Goal: Communication & Community: Answer question/provide support

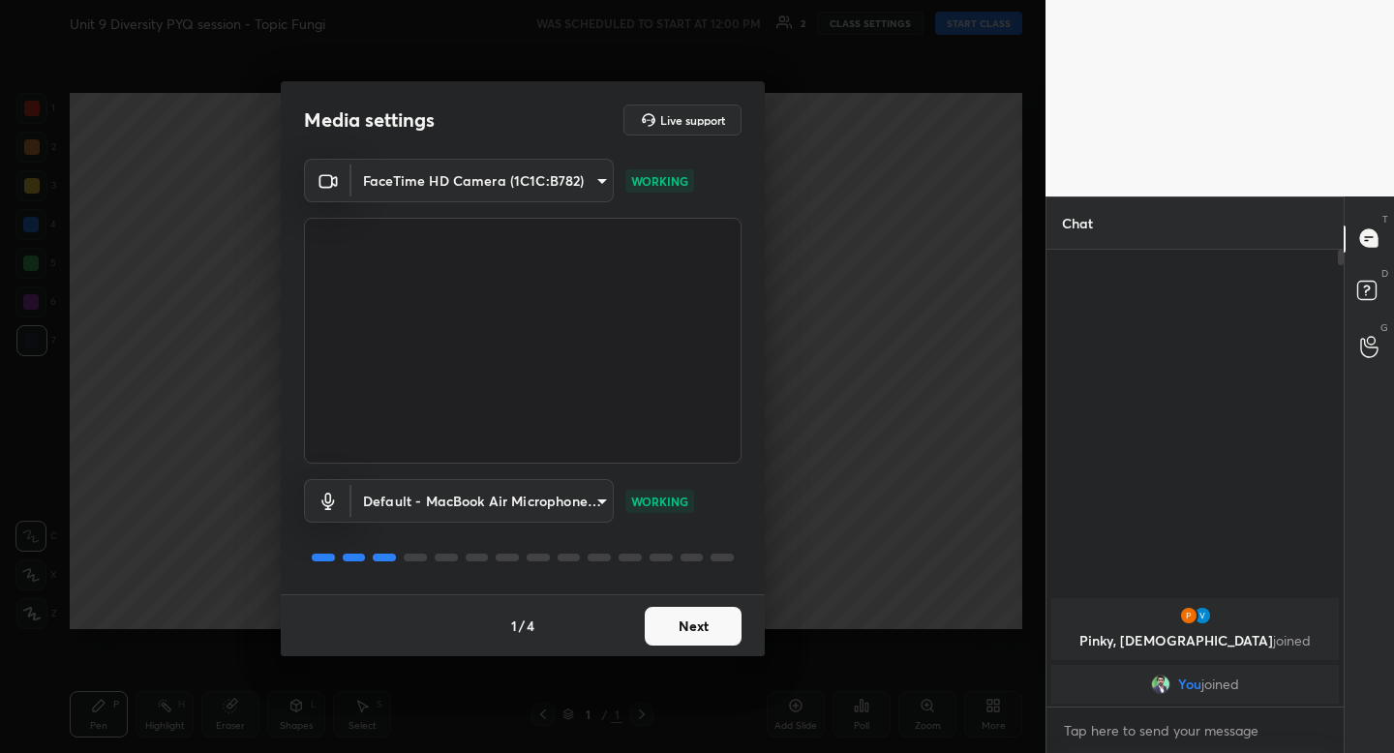
click at [708, 595] on div "1 / 4 Next" at bounding box center [523, 625] width 484 height 62
click at [686, 625] on button "Next" at bounding box center [693, 626] width 97 height 39
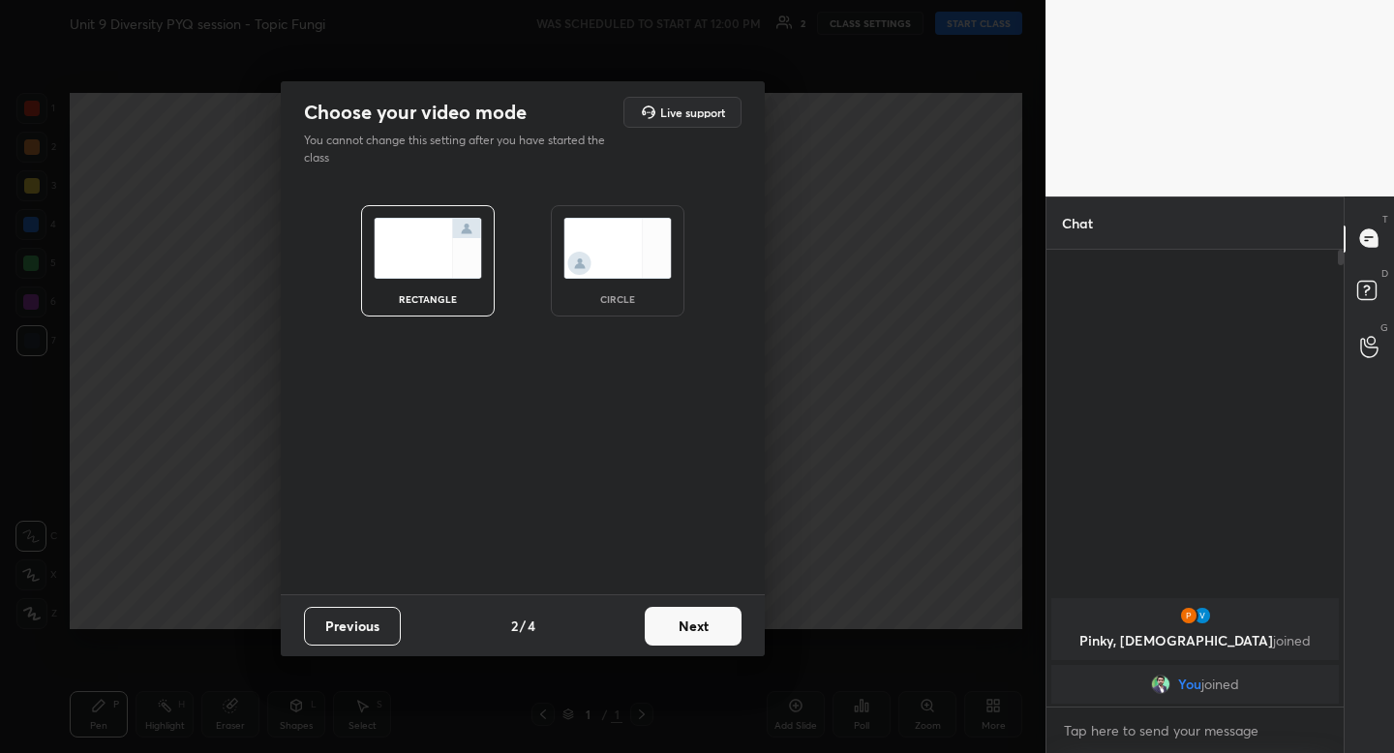
click at [654, 288] on div "circle" at bounding box center [618, 260] width 134 height 111
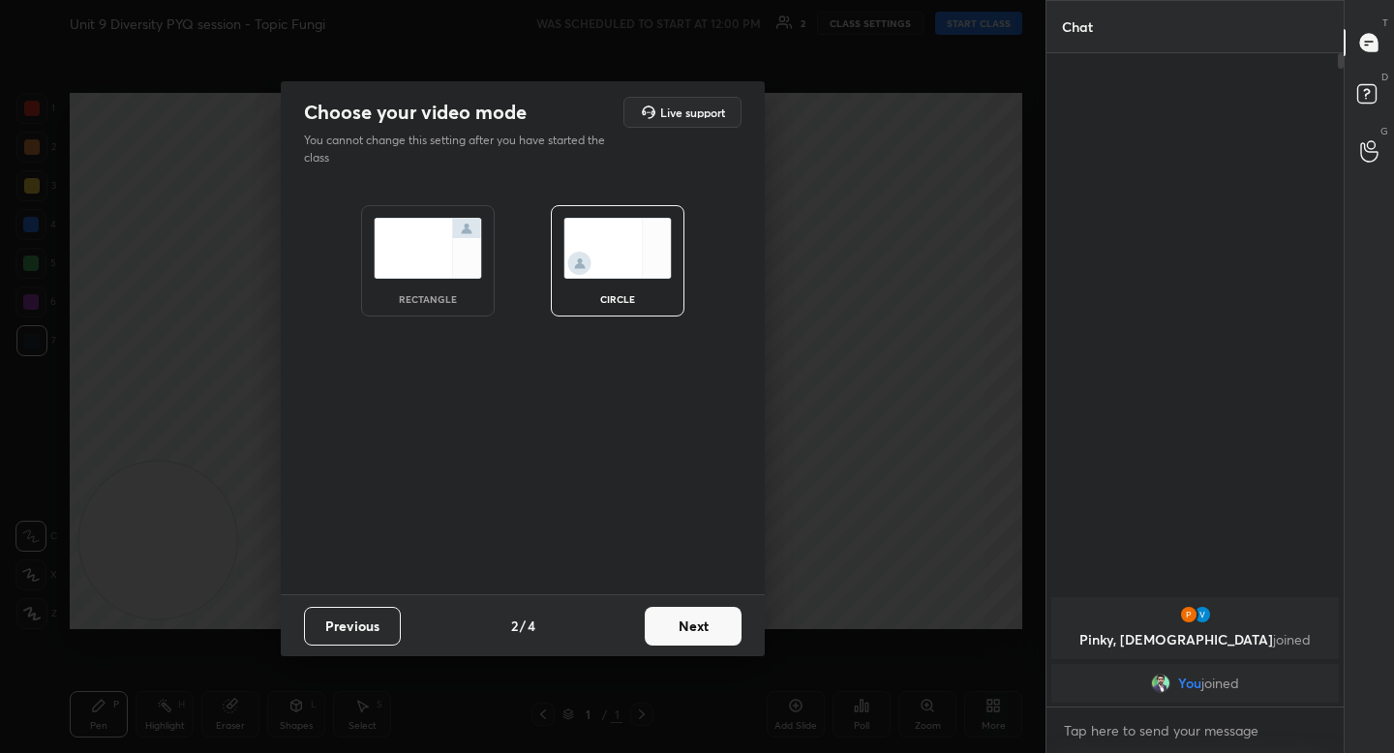
scroll to position [694, 291]
click at [683, 638] on button "Next" at bounding box center [693, 626] width 97 height 39
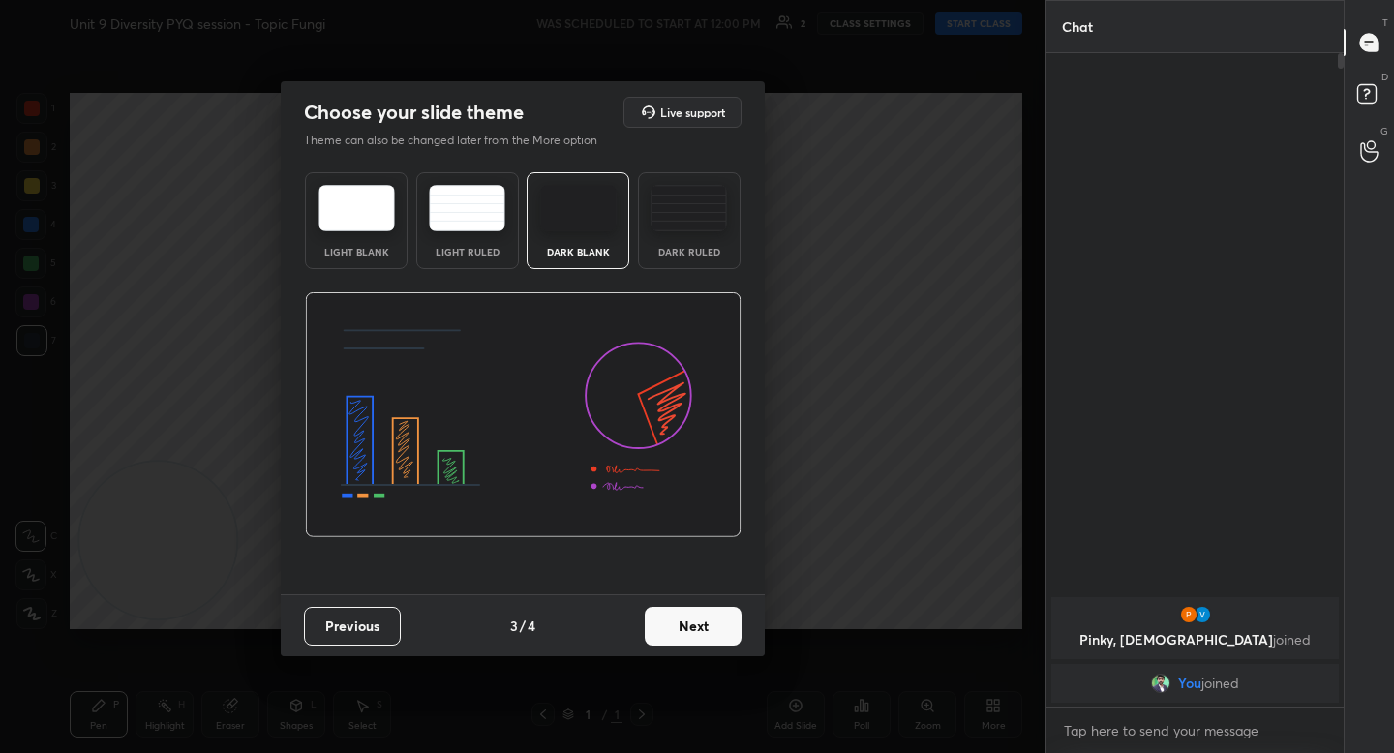
click at [683, 638] on button "Next" at bounding box center [693, 626] width 97 height 39
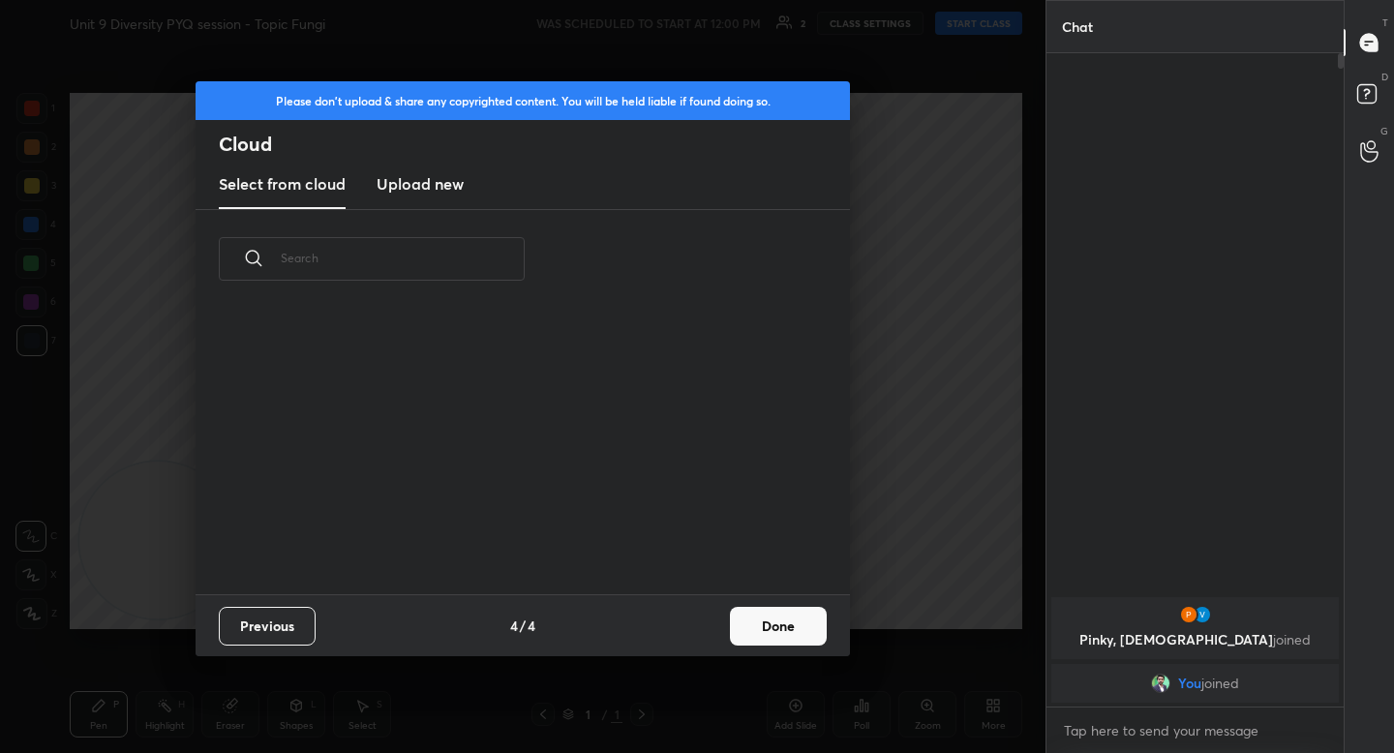
scroll to position [286, 621]
click at [794, 630] on button "Done" at bounding box center [778, 626] width 97 height 39
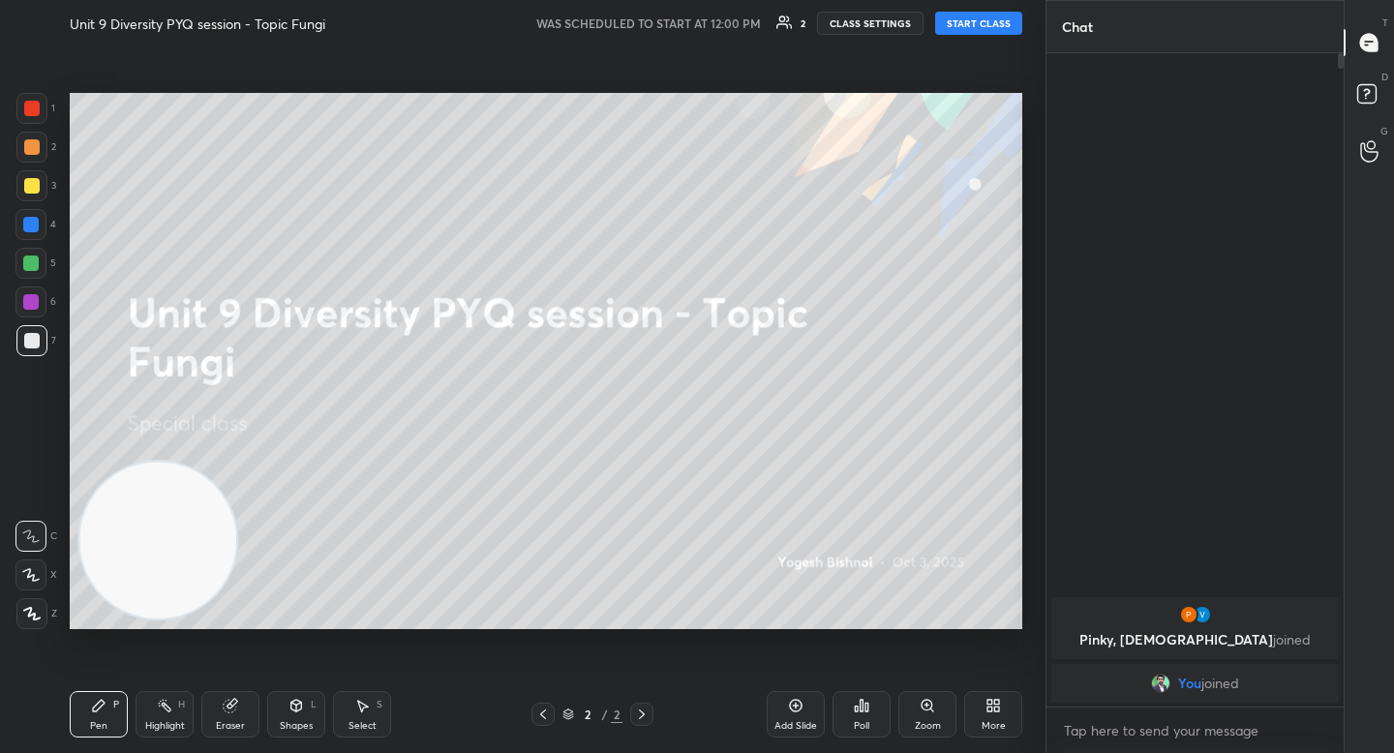
click at [980, 37] on div "Unit 9 Diversity PYQ session - Topic Fungi WAS SCHEDULED TO START AT 12:00 PM 2…" at bounding box center [546, 23] width 952 height 46
click at [980, 33] on button "START CLASS" at bounding box center [978, 23] width 87 height 23
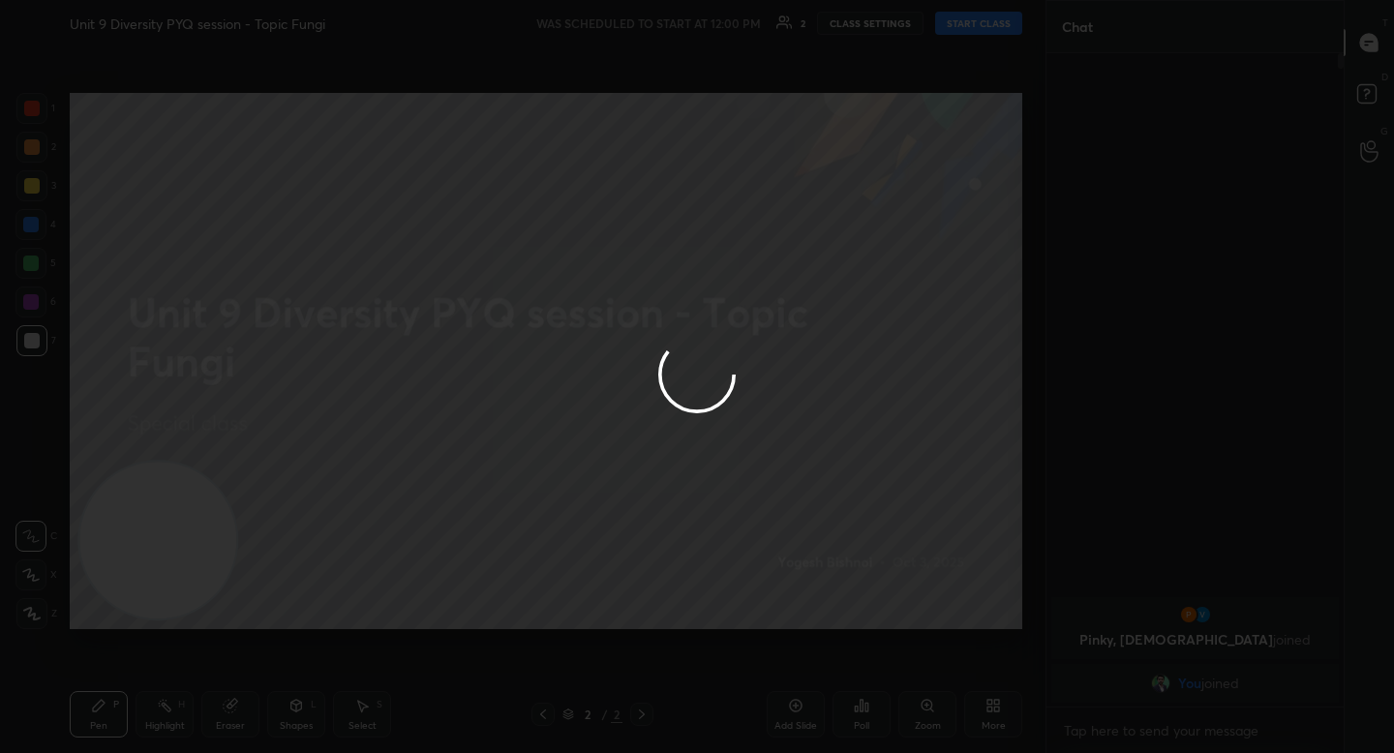
type textarea "x"
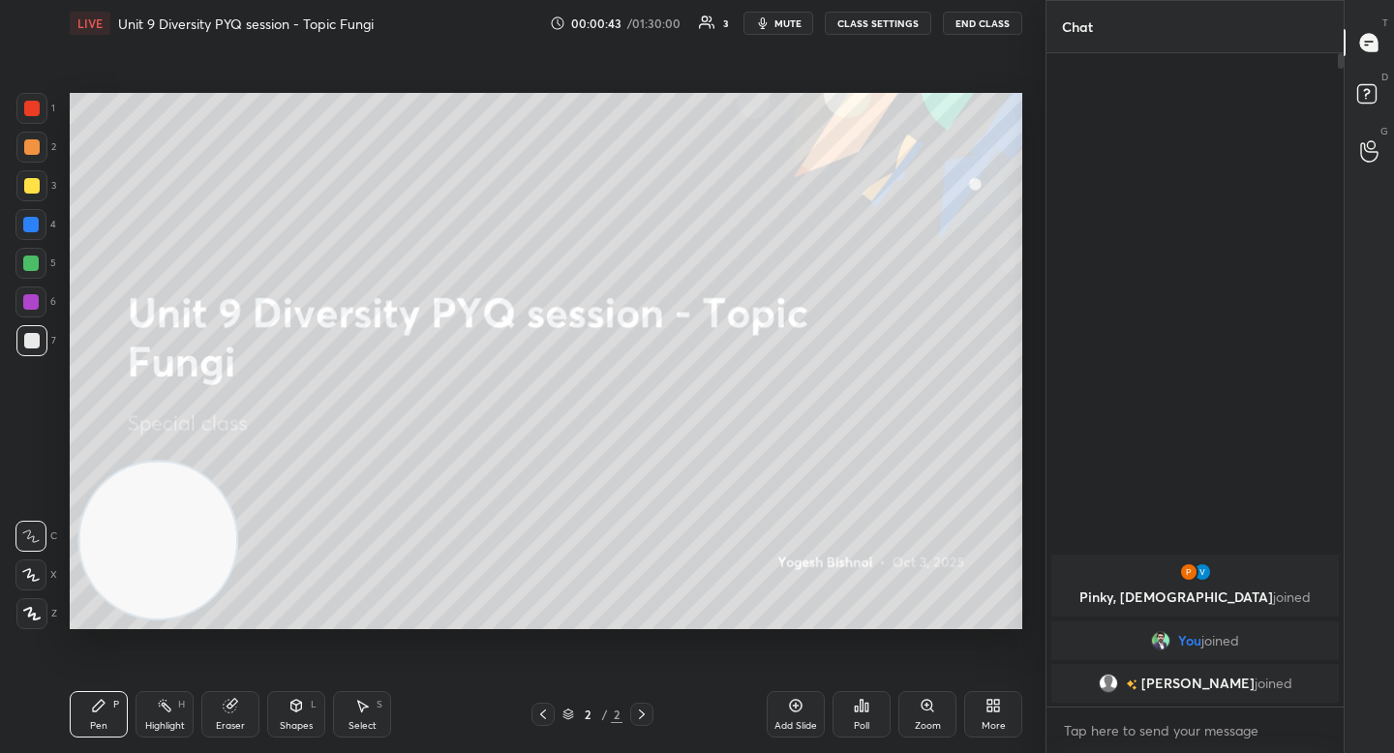
click at [43, 628] on div "1 2 3 4 5 6 7 C X Z C X Z E E Erase all H H LIVE Unit 9 Diversity PYQ session -…" at bounding box center [515, 376] width 1030 height 753
click at [23, 613] on icon at bounding box center [31, 614] width 17 height 14
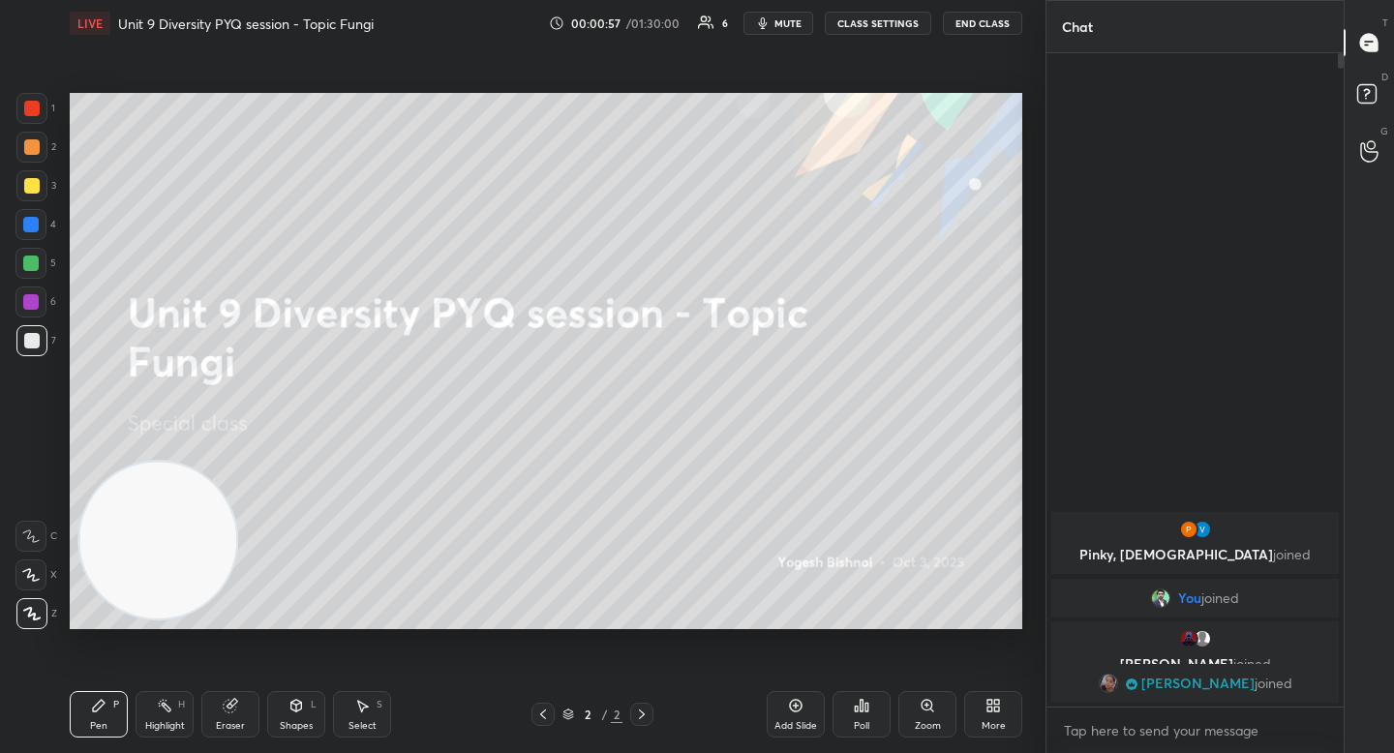
click at [36, 143] on div at bounding box center [31, 146] width 15 height 15
click at [19, 184] on div at bounding box center [31, 185] width 31 height 31
click at [33, 261] on div at bounding box center [30, 263] width 15 height 15
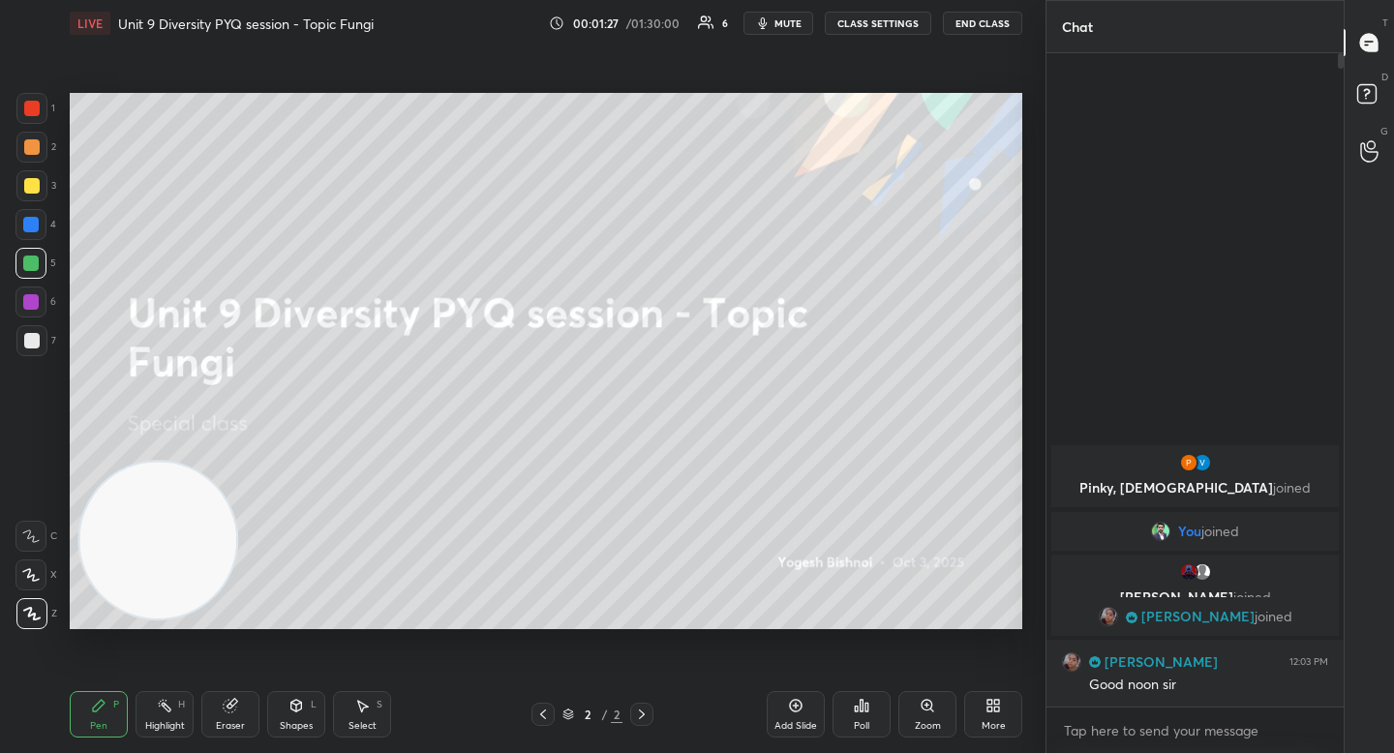
drag, startPoint x: 157, startPoint y: 524, endPoint x: 171, endPoint y: 207, distance: 316.8
click at [171, 462] on video at bounding box center [157, 540] width 157 height 157
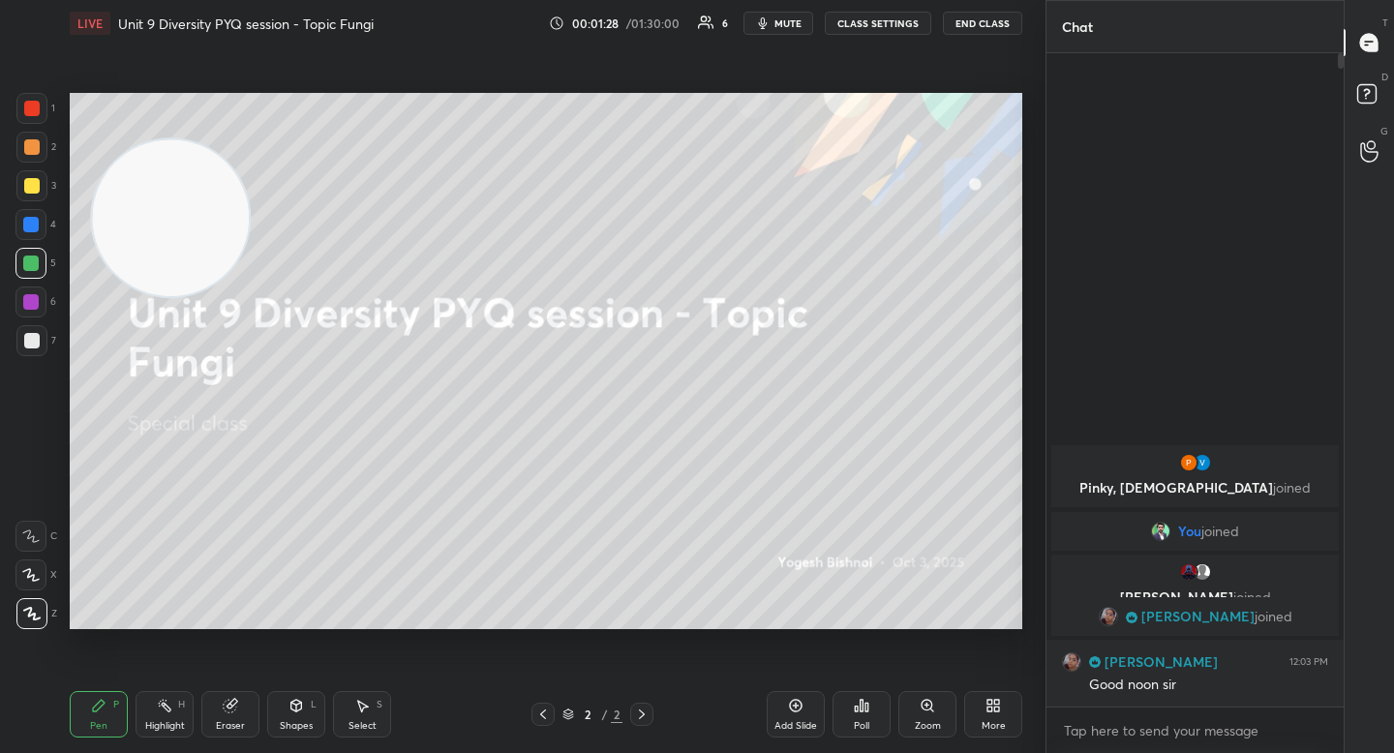
click at [156, 147] on video at bounding box center [170, 217] width 157 height 157
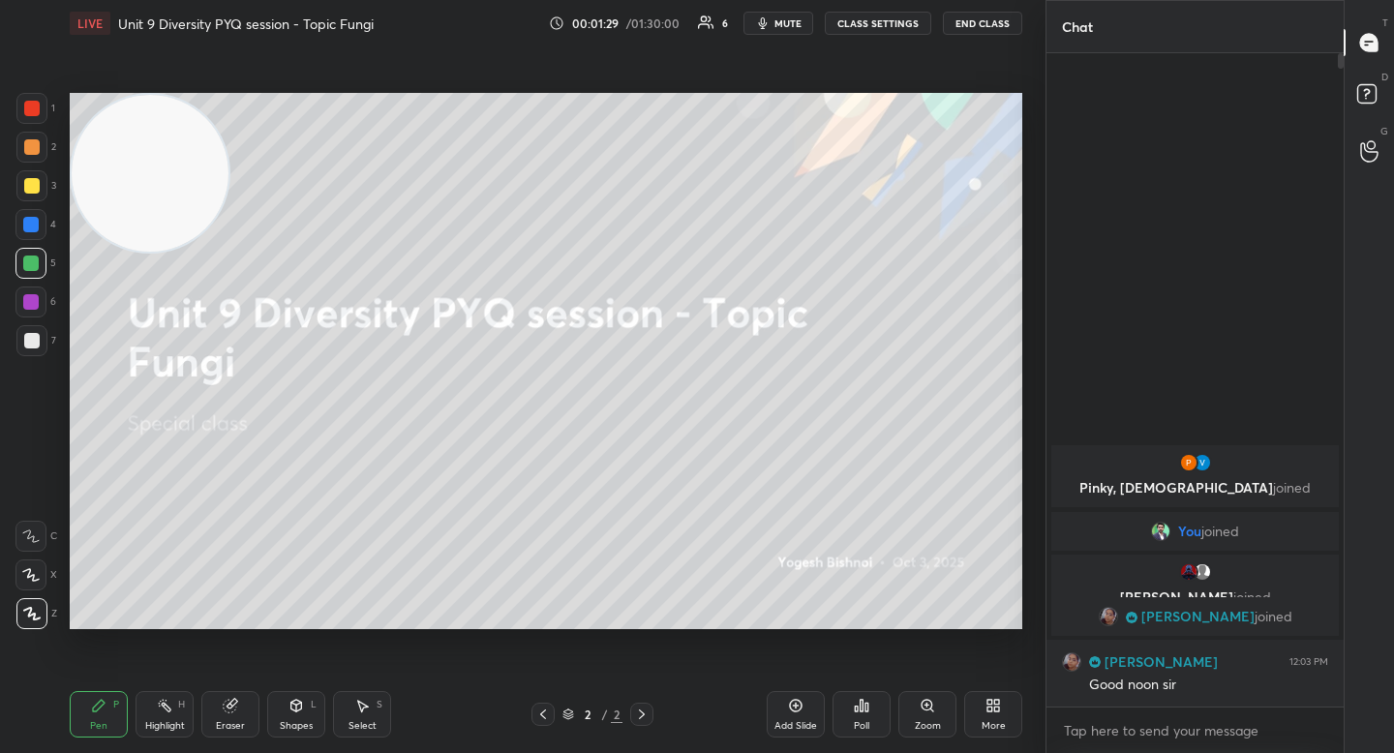
click at [39, 344] on div at bounding box center [31, 340] width 15 height 15
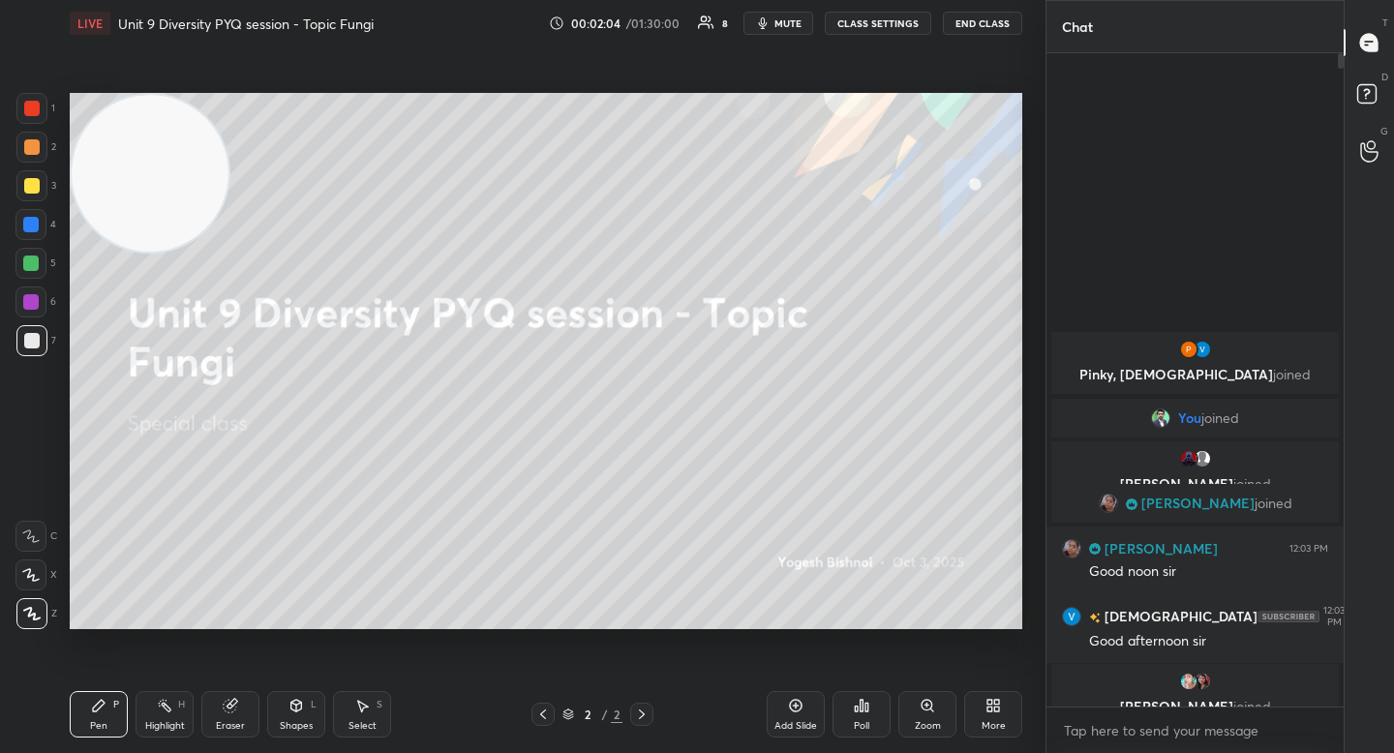
click at [46, 170] on div "1 2 3 4 5 6 7" at bounding box center [35, 228] width 41 height 271
click at [43, 185] on div at bounding box center [31, 185] width 31 height 31
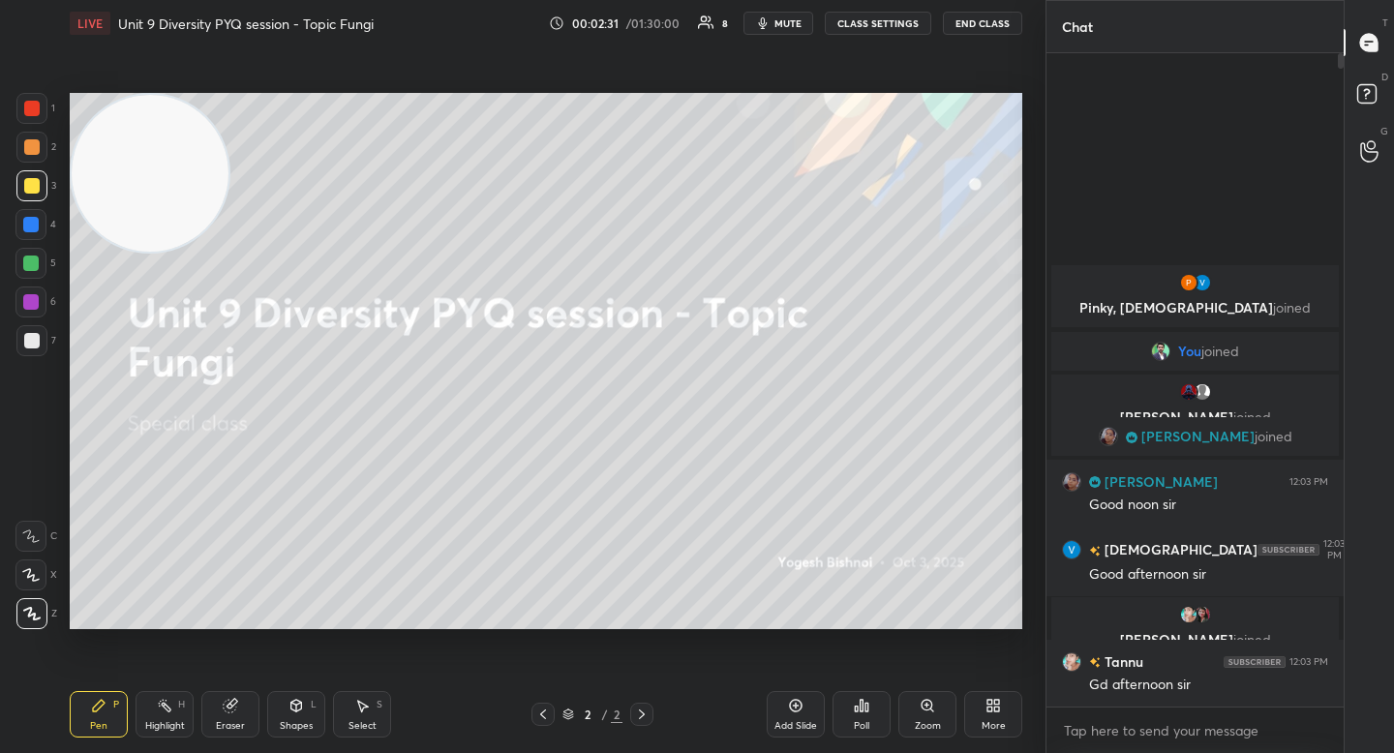
click at [38, 266] on div at bounding box center [30, 263] width 15 height 15
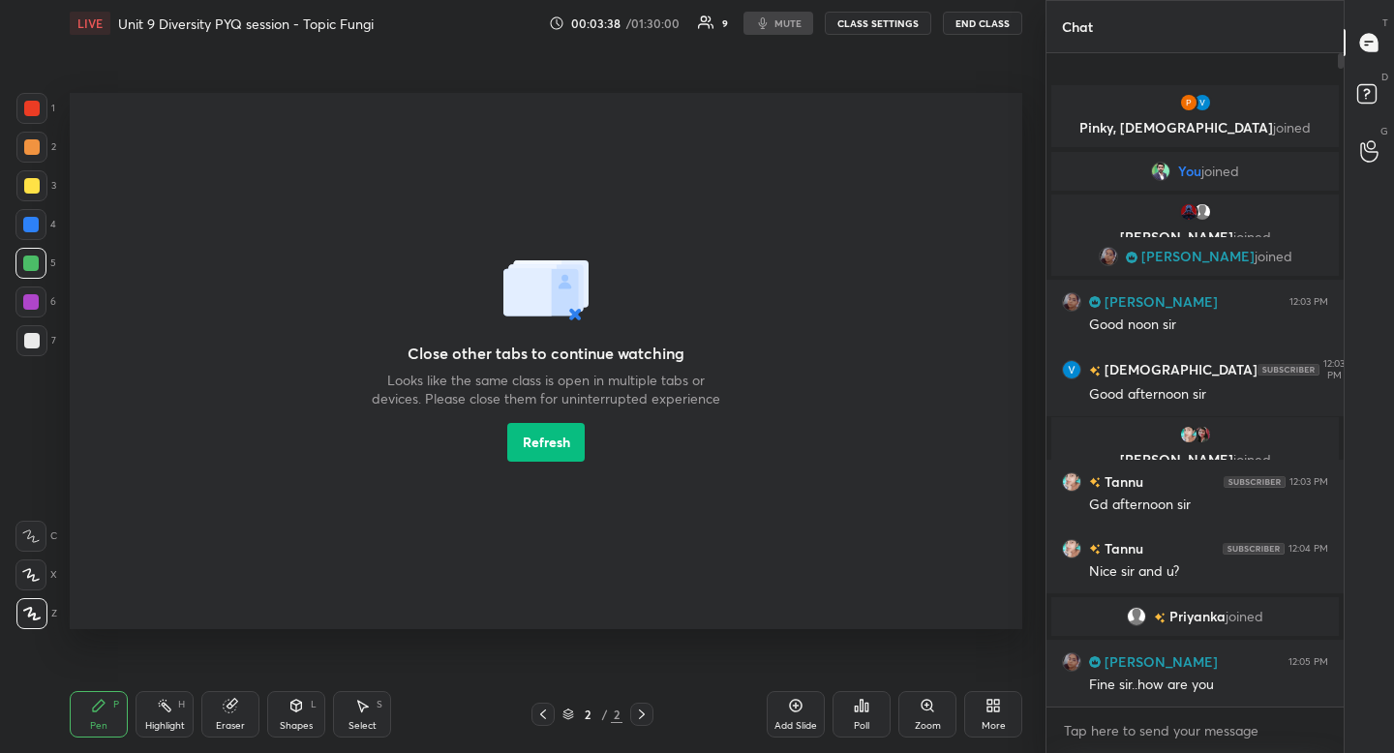
click at [535, 439] on button "Refresh" at bounding box center [545, 442] width 77 height 39
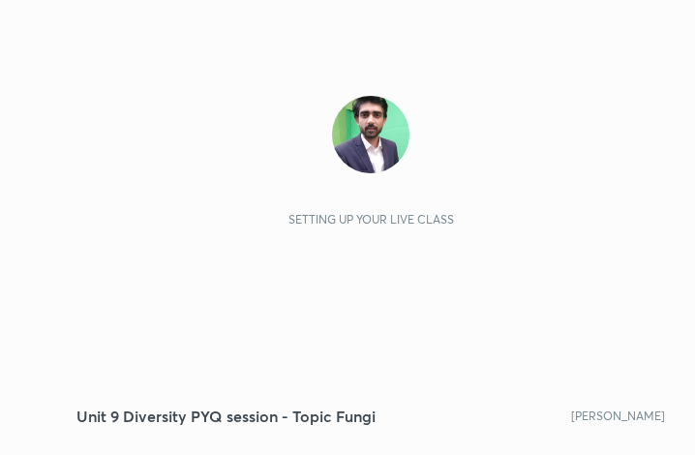
scroll to position [331, 618]
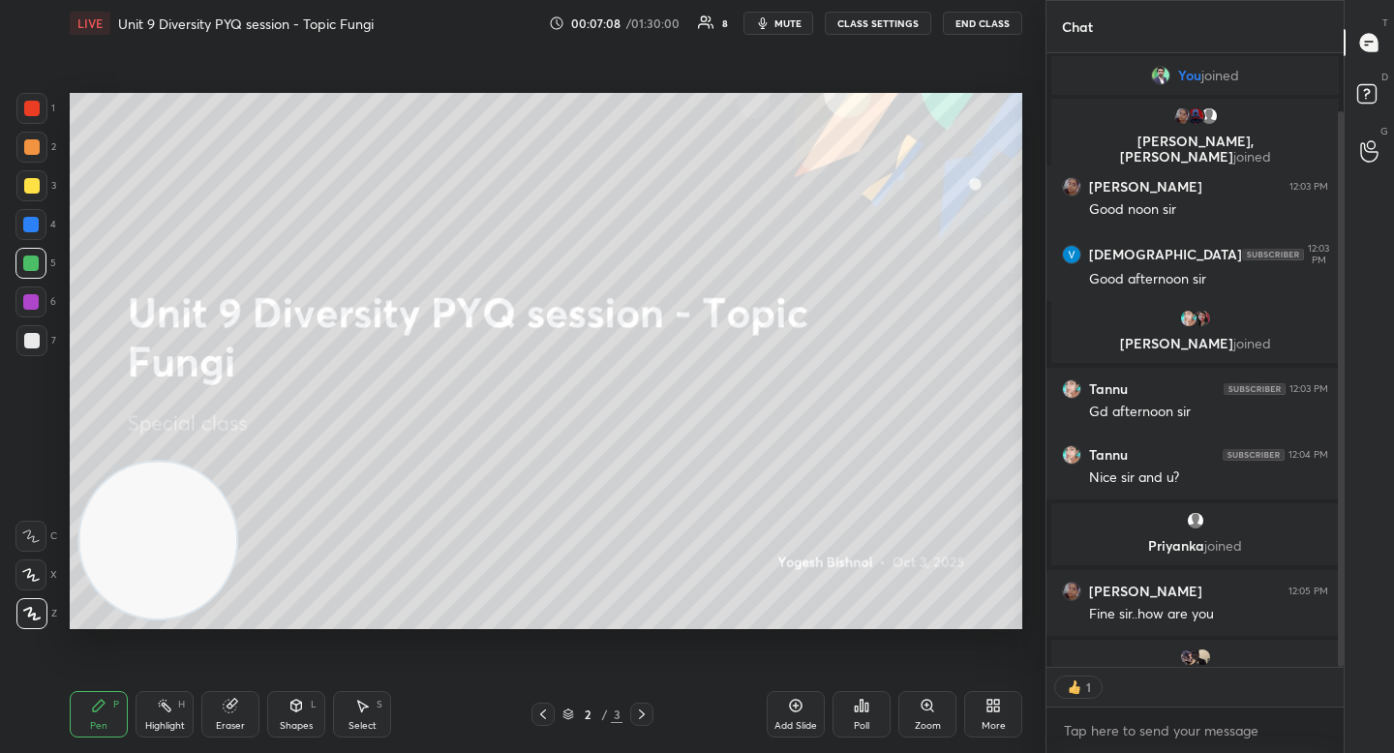
scroll to position [107, 0]
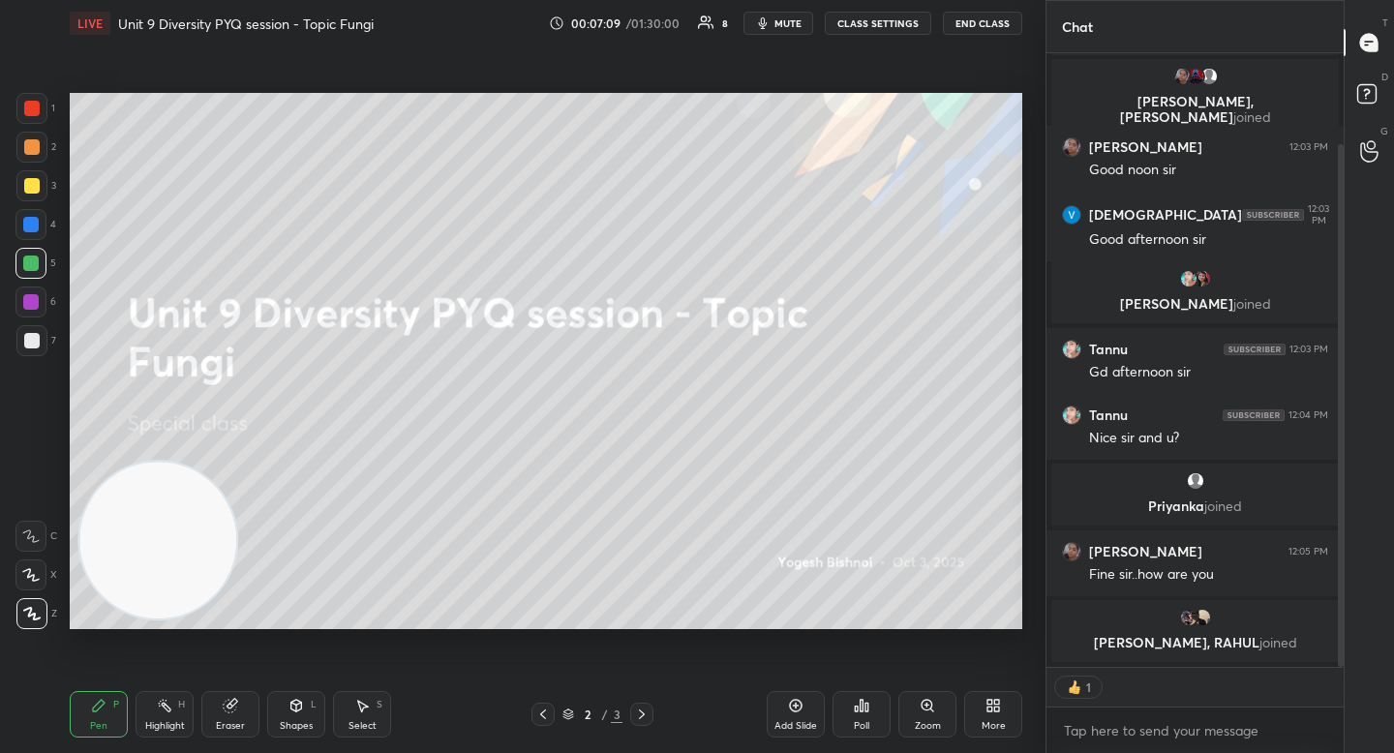
click at [1006, 704] on div "More" at bounding box center [993, 714] width 58 height 46
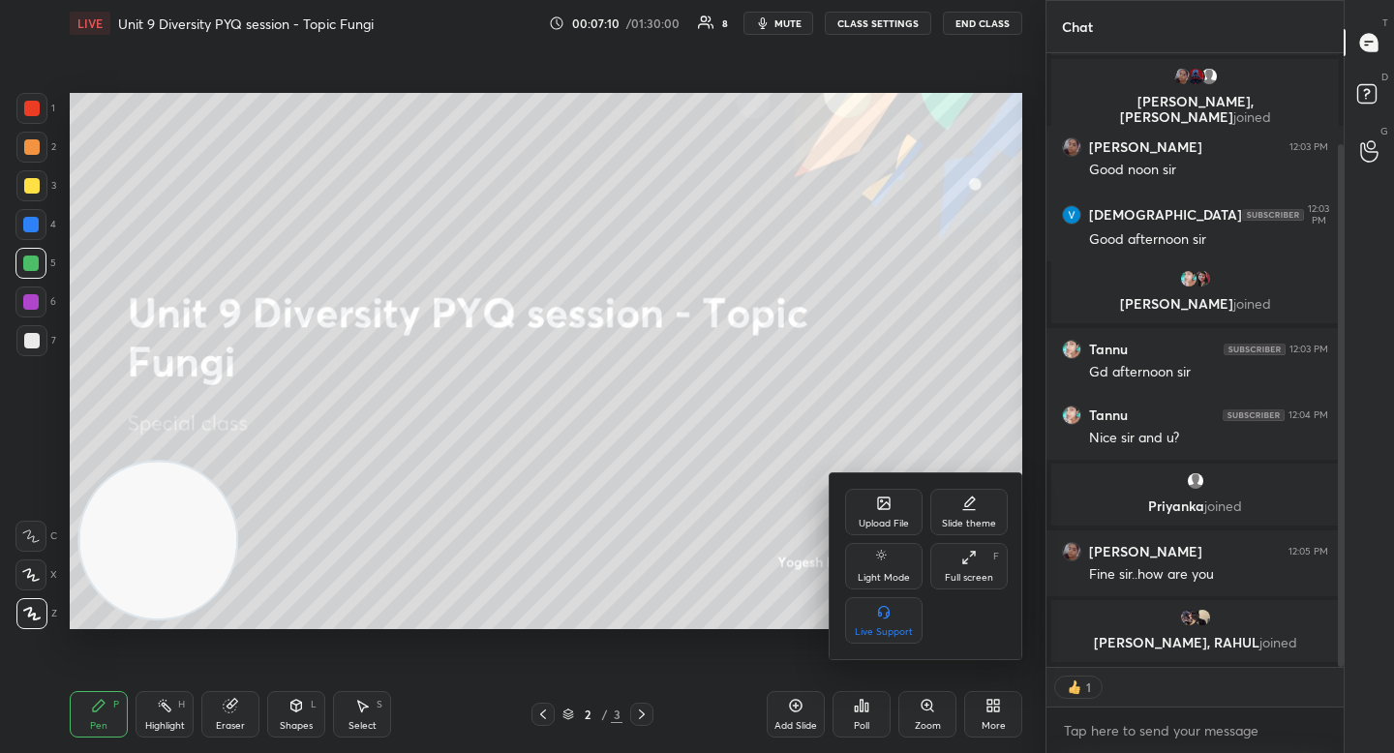
click at [889, 503] on icon at bounding box center [884, 504] width 12 height 12
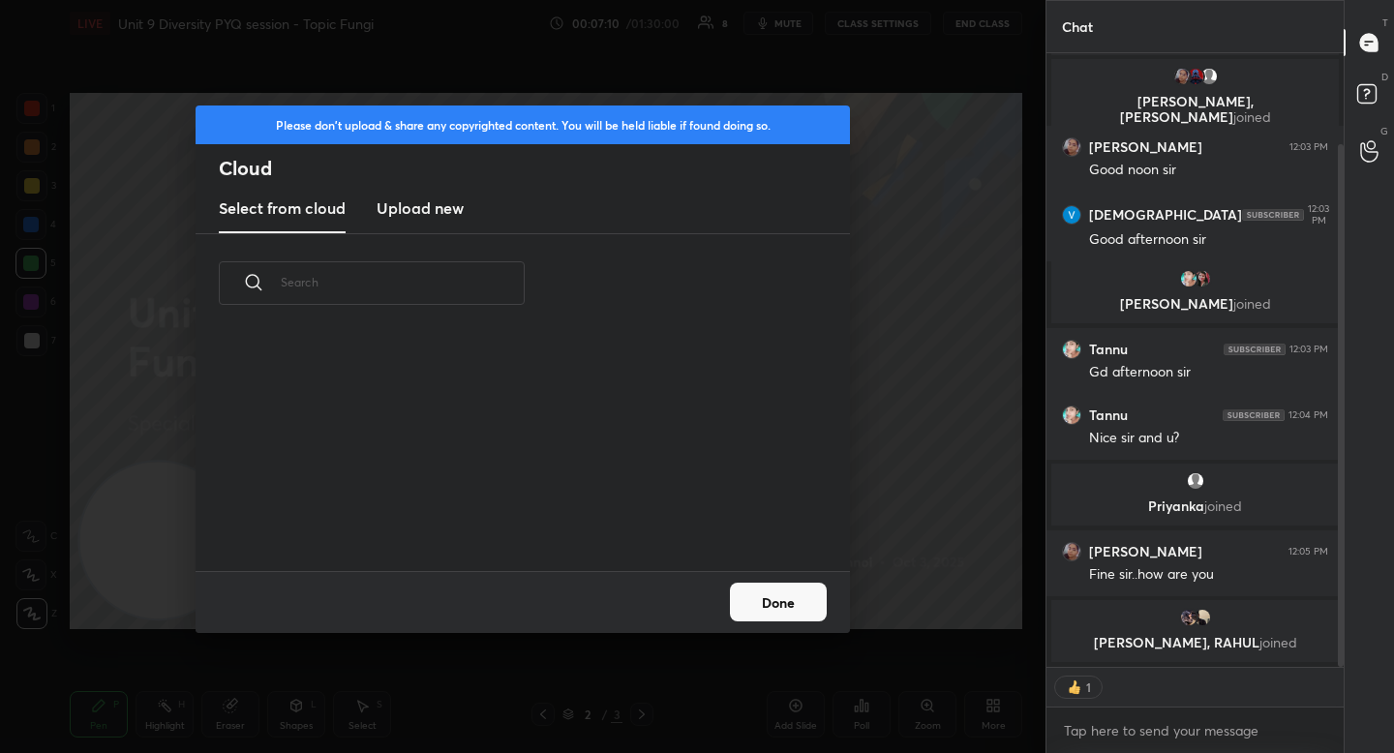
scroll to position [238, 621]
click at [447, 196] on h3 "Upload new" at bounding box center [420, 207] width 87 height 23
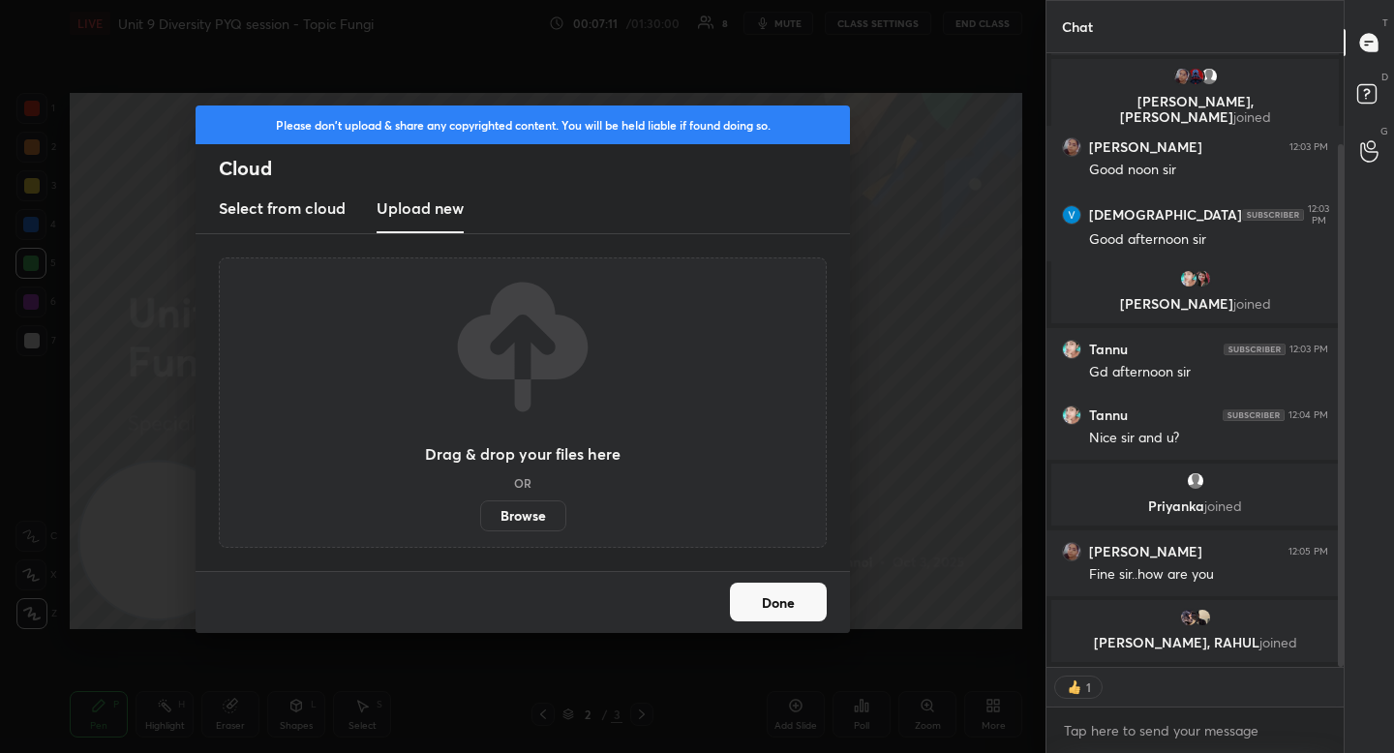
type textarea "x"
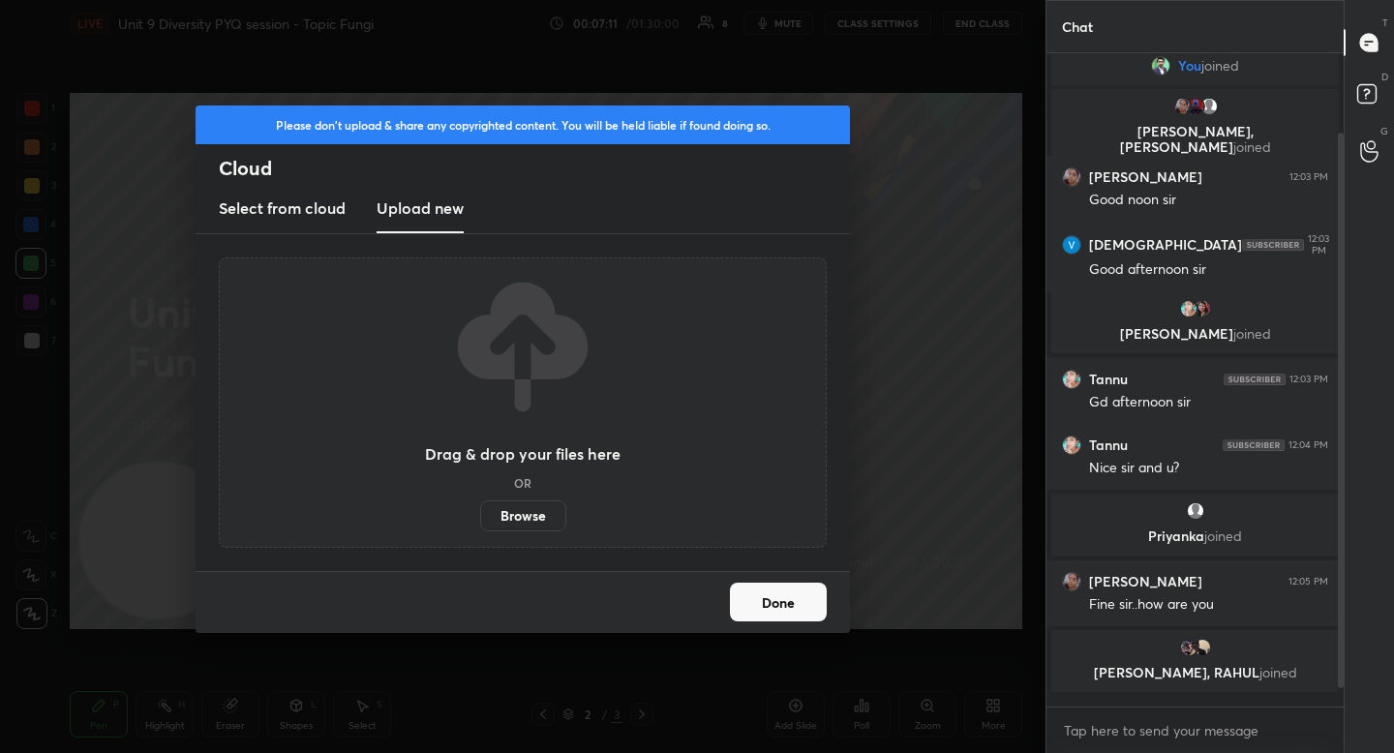
scroll to position [68, 0]
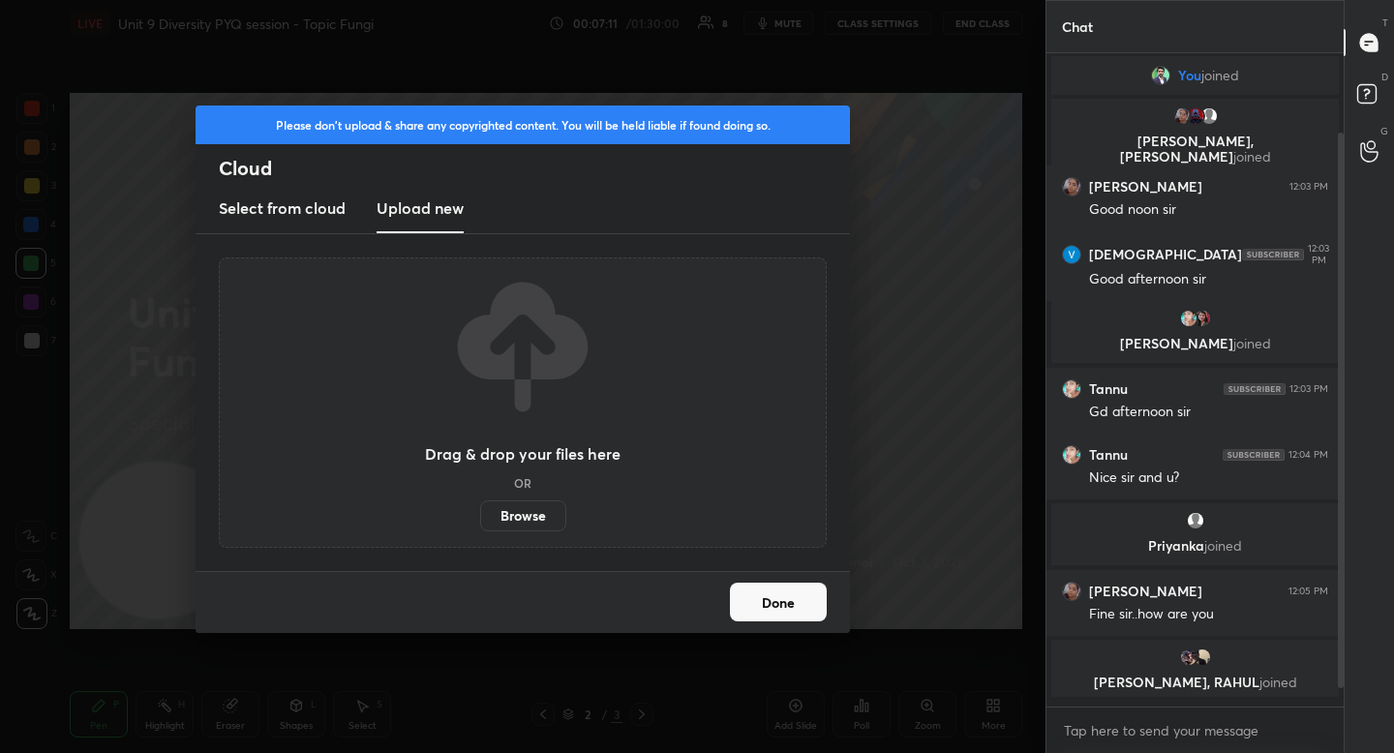
click at [499, 509] on label "Browse" at bounding box center [523, 515] width 86 height 31
click at [480, 509] on input "Browse" at bounding box center [480, 515] width 0 height 31
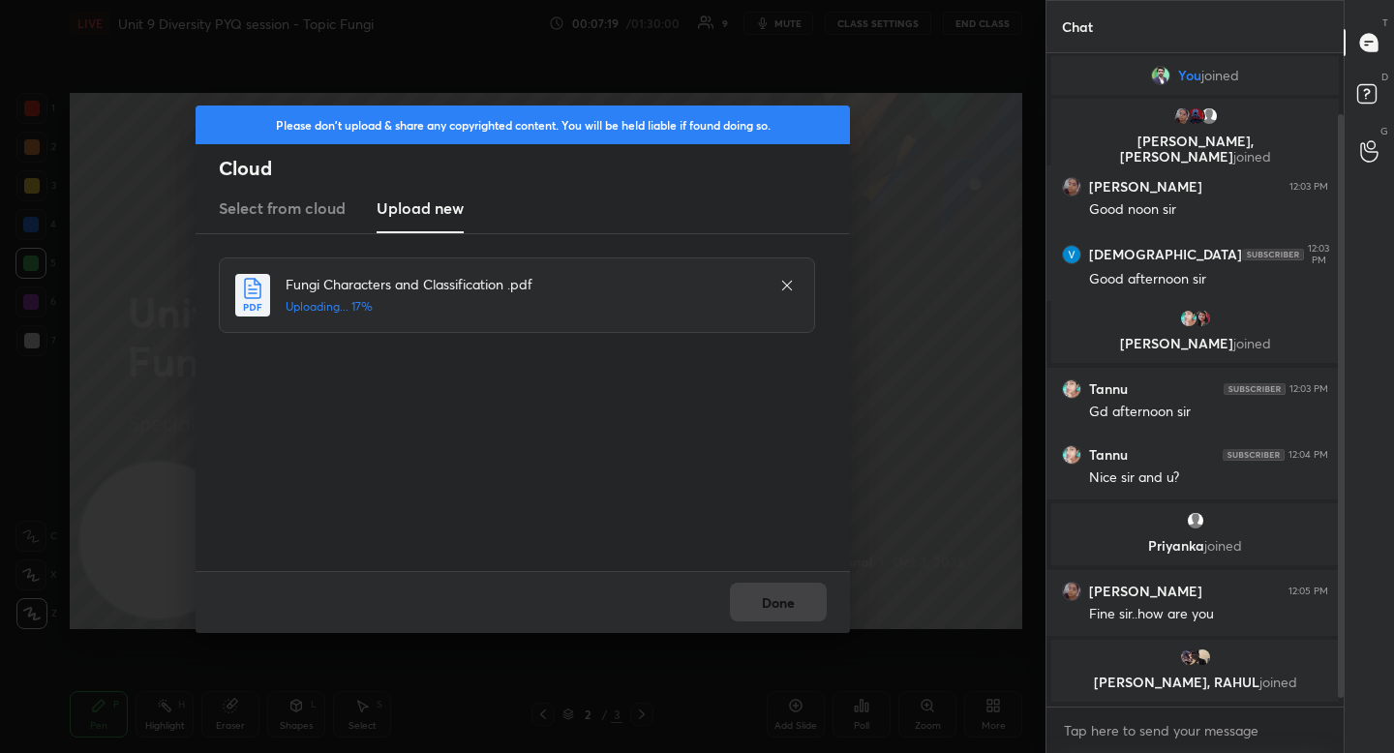
scroll to position [134, 0]
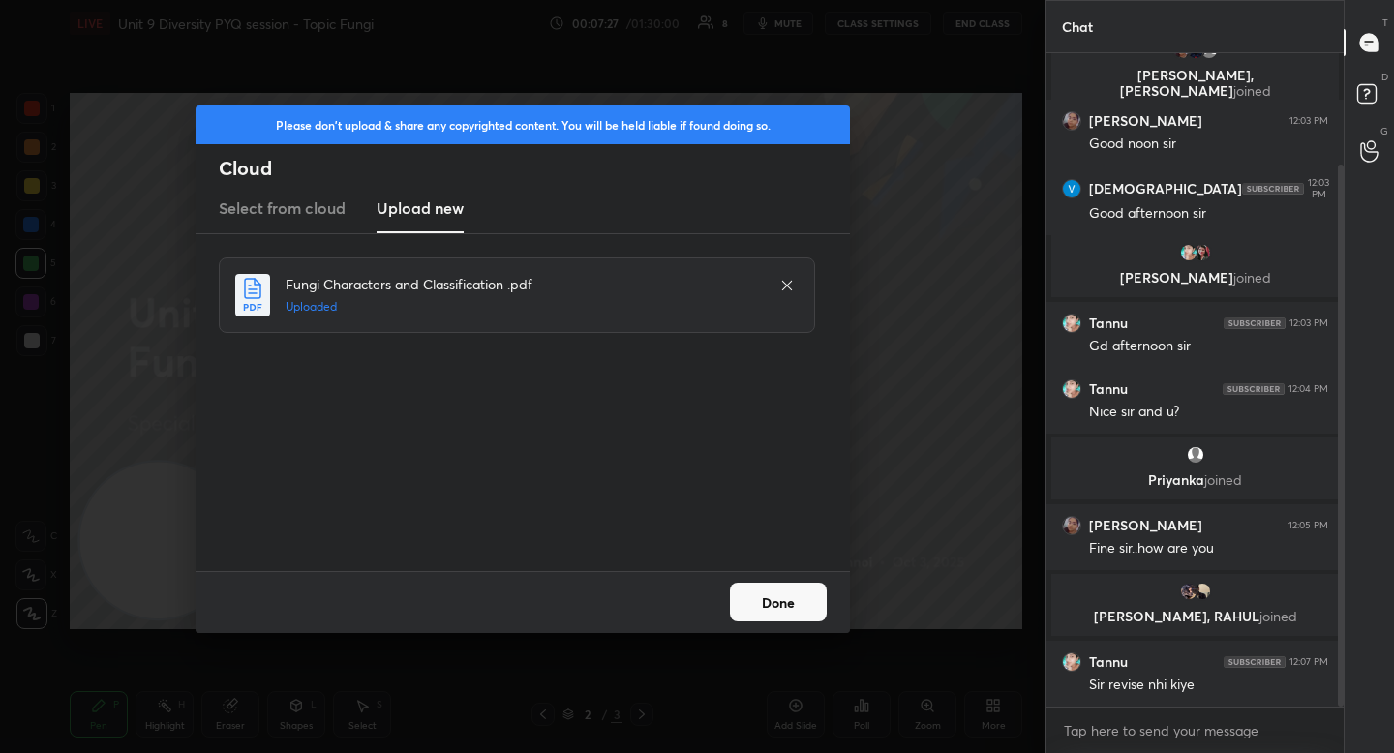
click at [774, 604] on button "Done" at bounding box center [778, 602] width 97 height 39
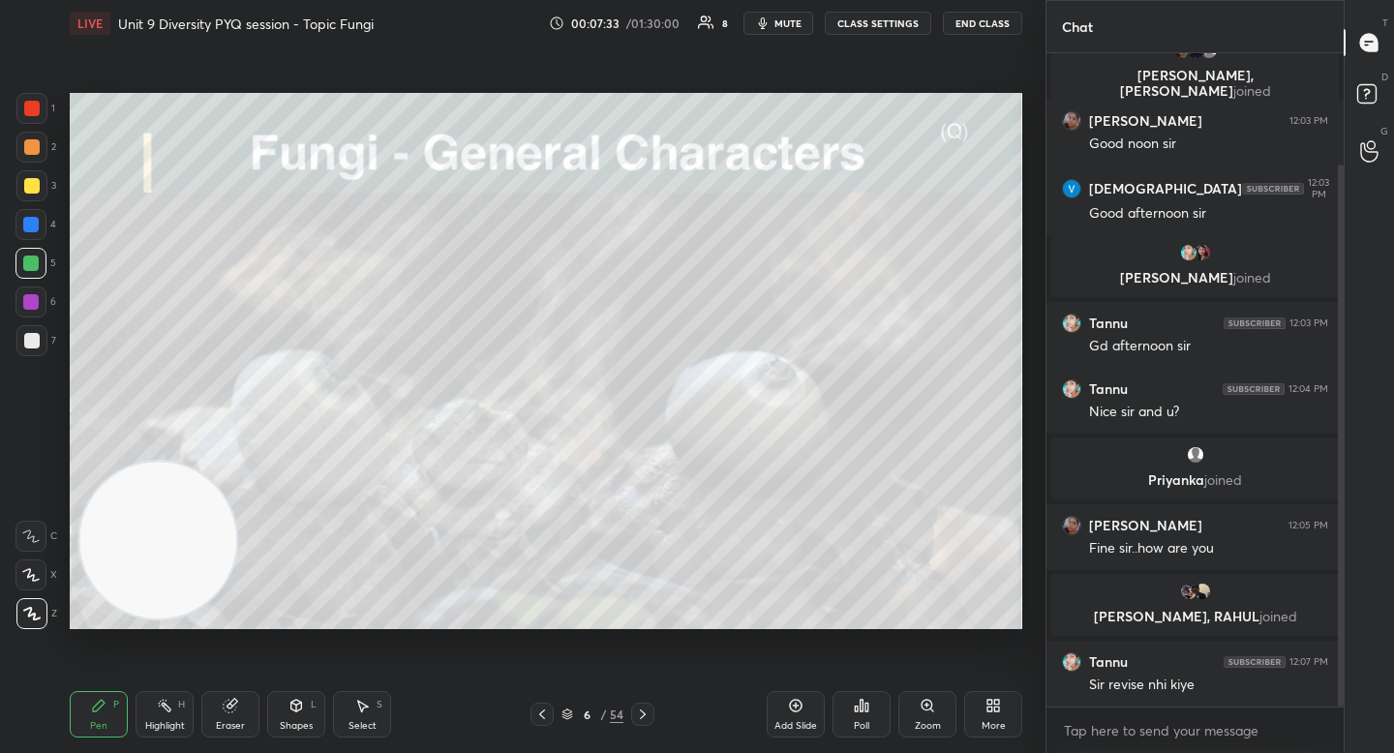
click at [572, 711] on icon at bounding box center [567, 712] width 10 height 5
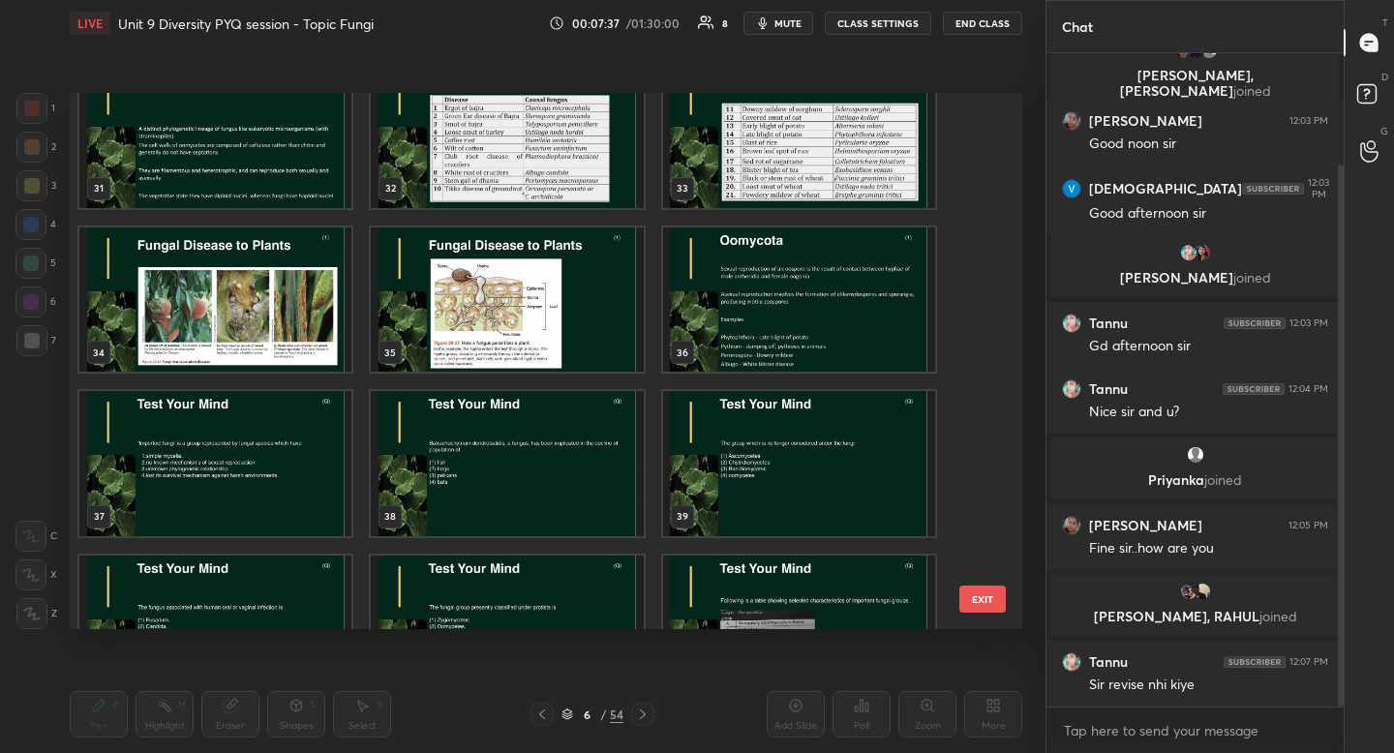
scroll to position [1754, 0]
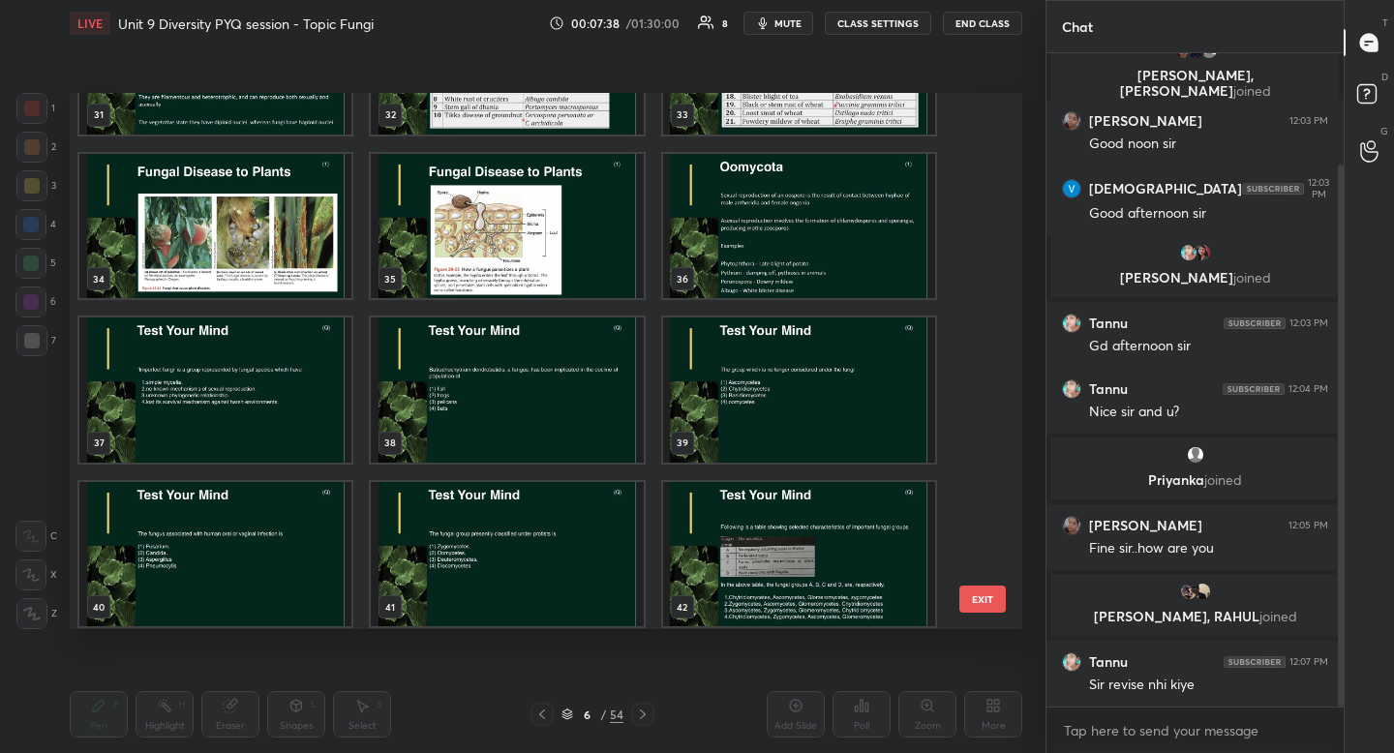
click at [258, 389] on img "grid" at bounding box center [215, 389] width 272 height 145
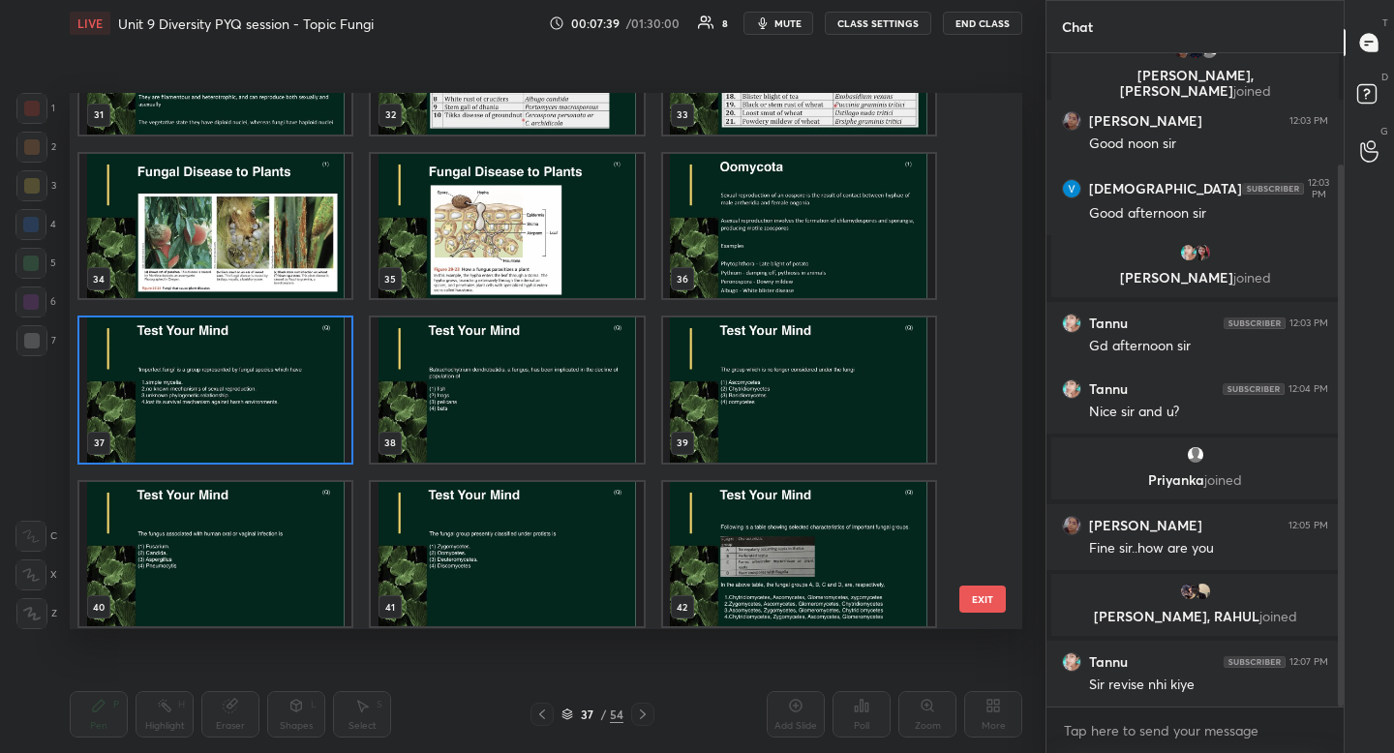
click at [258, 389] on img "grid" at bounding box center [215, 389] width 272 height 145
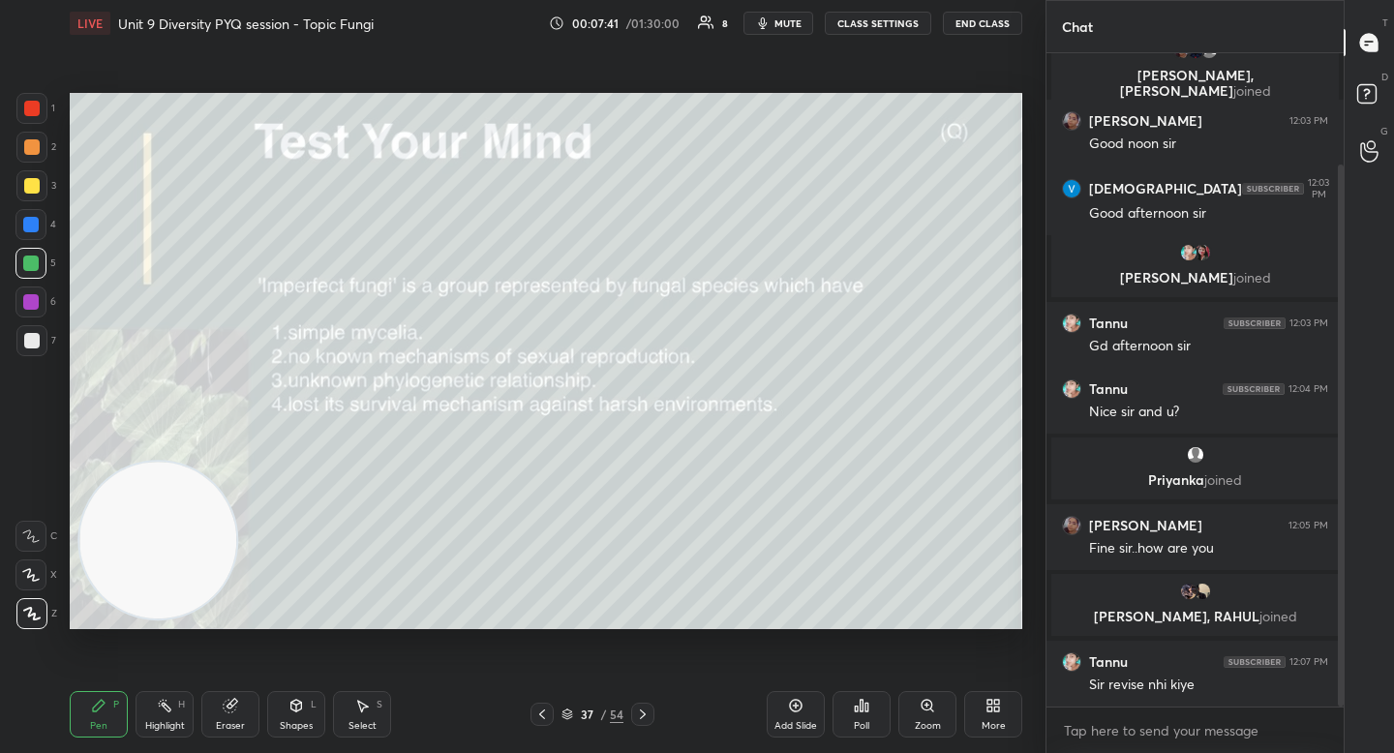
click at [873, 710] on div "Poll" at bounding box center [861, 714] width 58 height 46
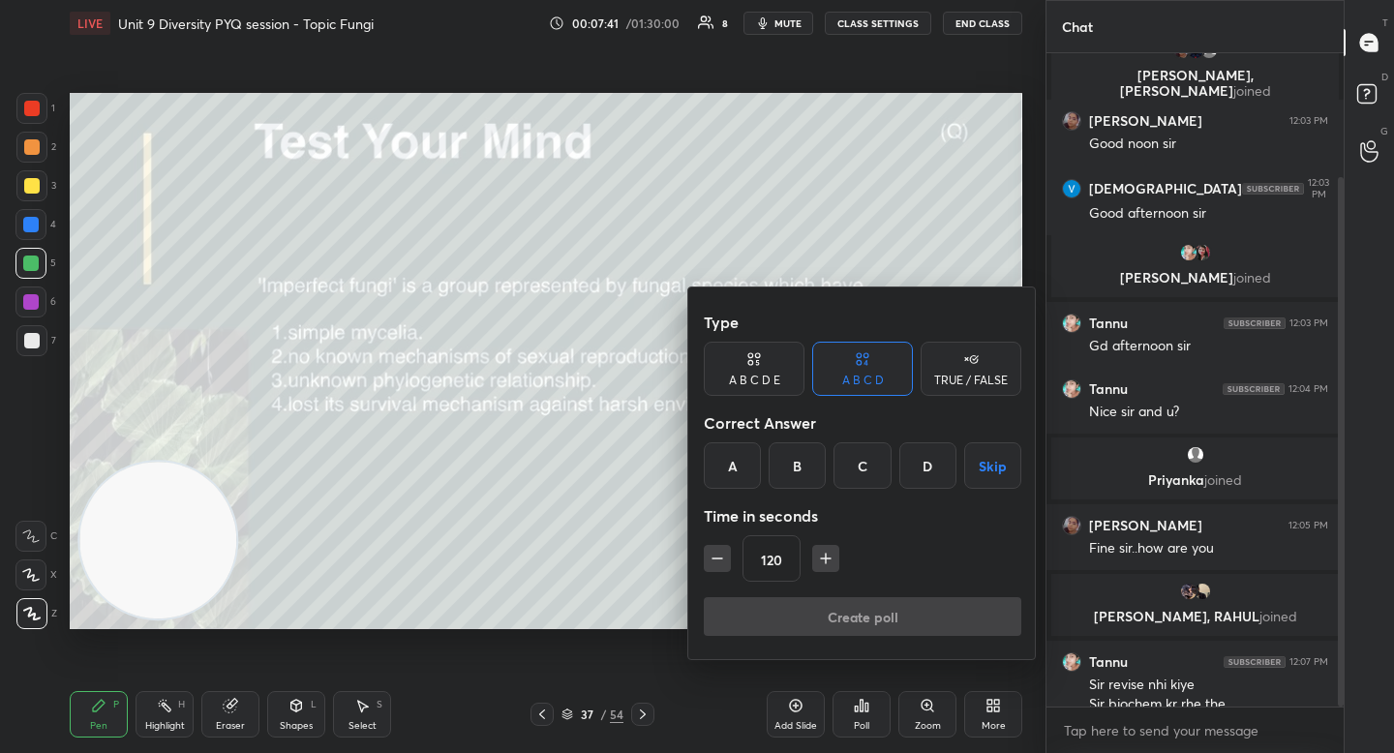
scroll to position [153, 0]
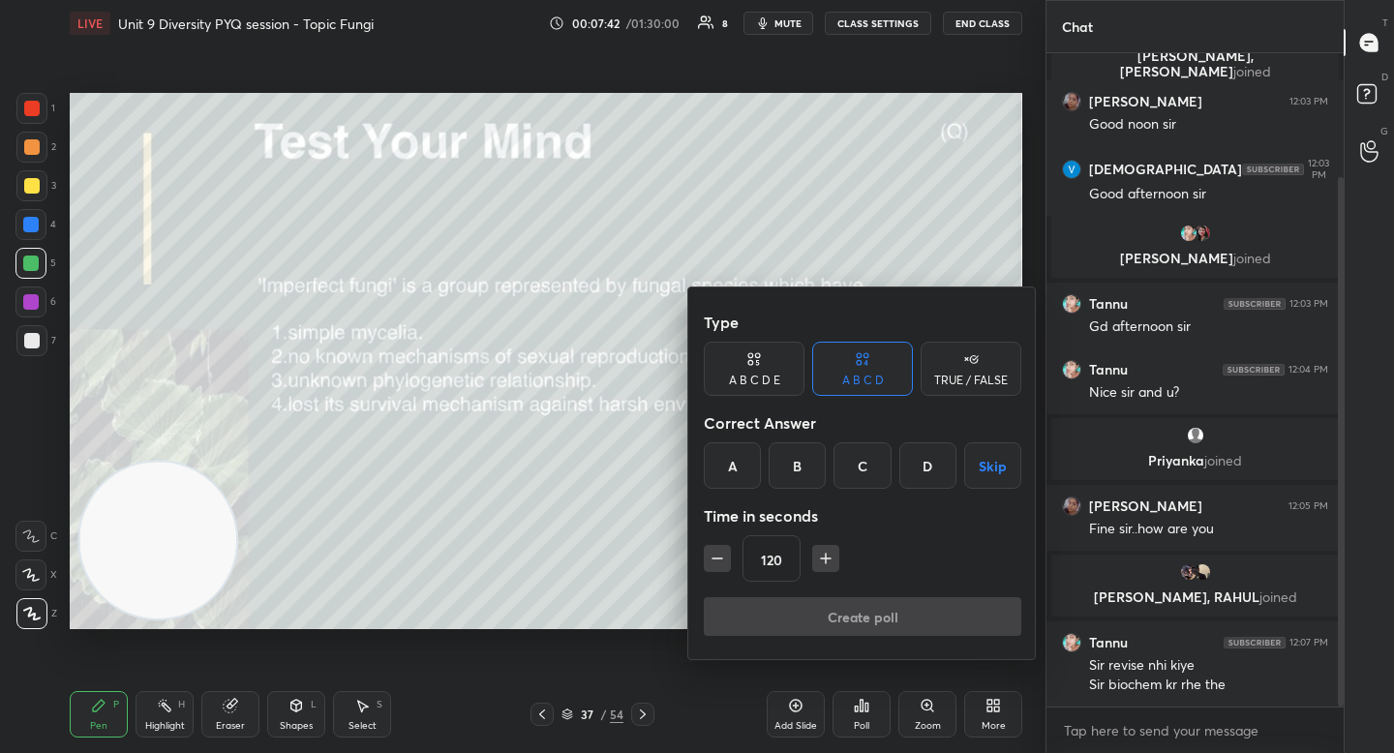
click at [812, 477] on div "B" at bounding box center [797, 465] width 57 height 46
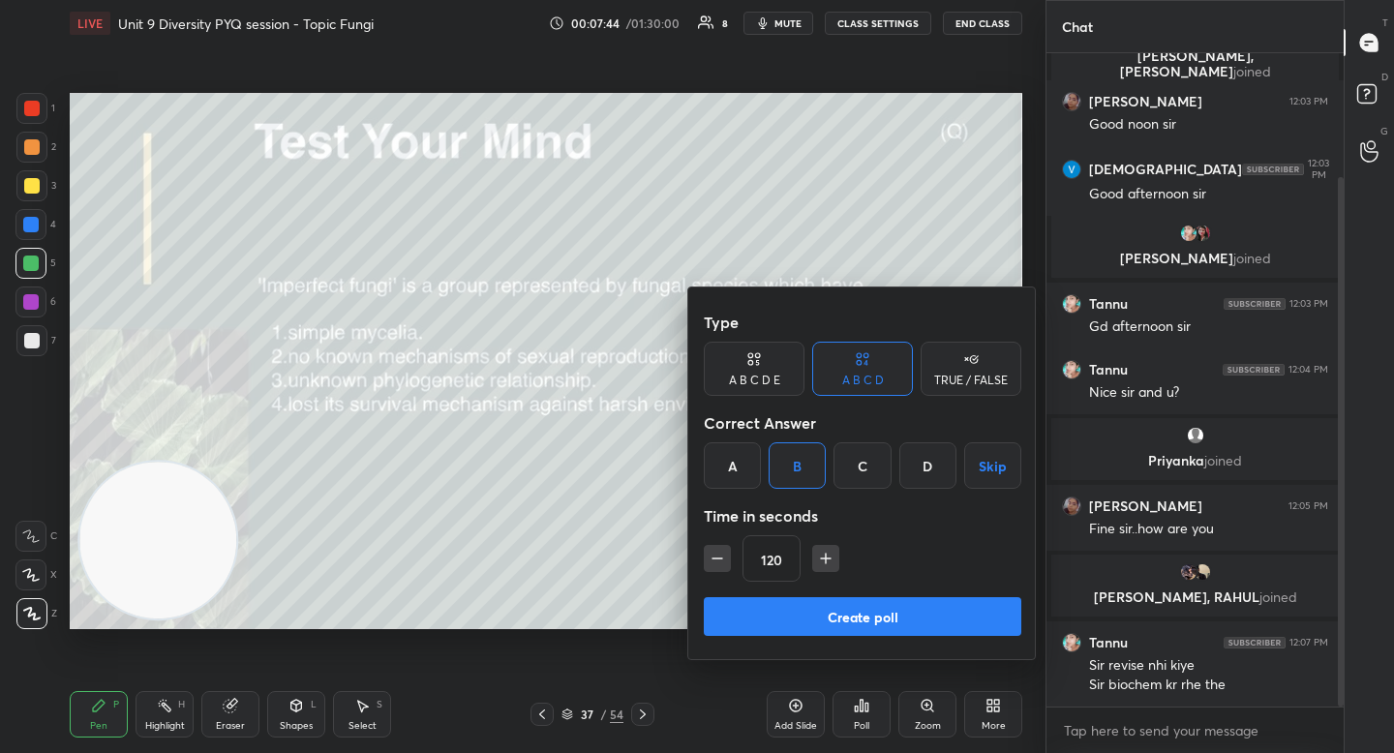
click at [826, 564] on icon "button" at bounding box center [825, 558] width 19 height 19
type input "150"
click at [770, 643] on div "Create poll" at bounding box center [862, 620] width 317 height 46
click at [773, 624] on button "Create poll" at bounding box center [862, 616] width 317 height 39
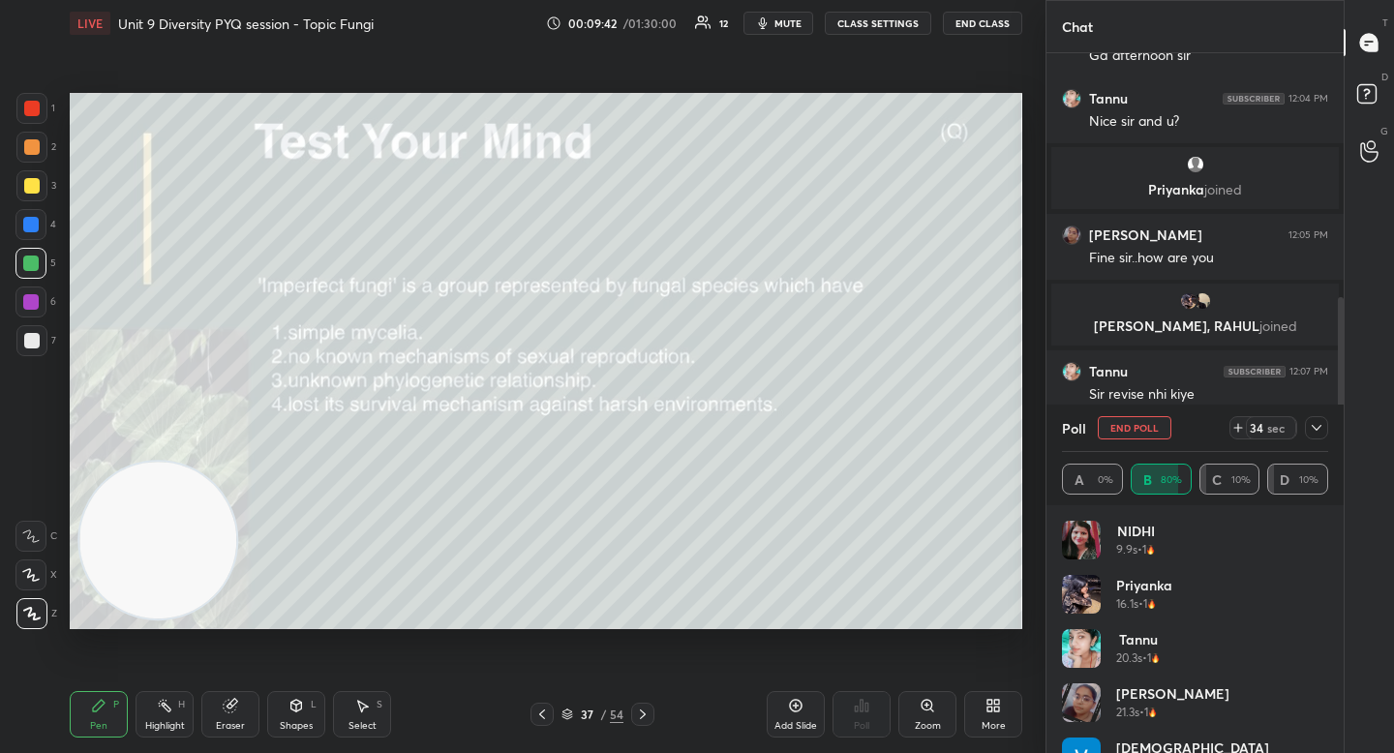
scroll to position [438, 0]
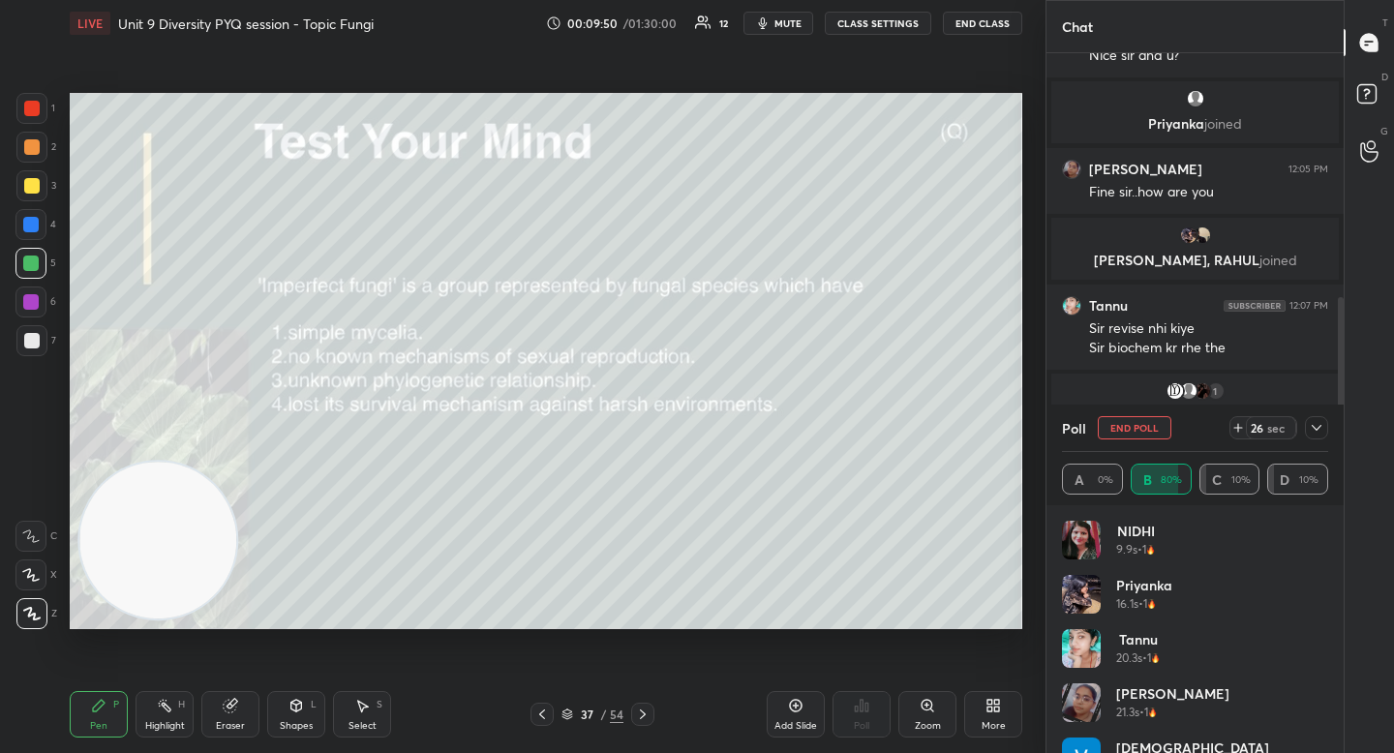
click at [1313, 423] on icon at bounding box center [1316, 427] width 15 height 15
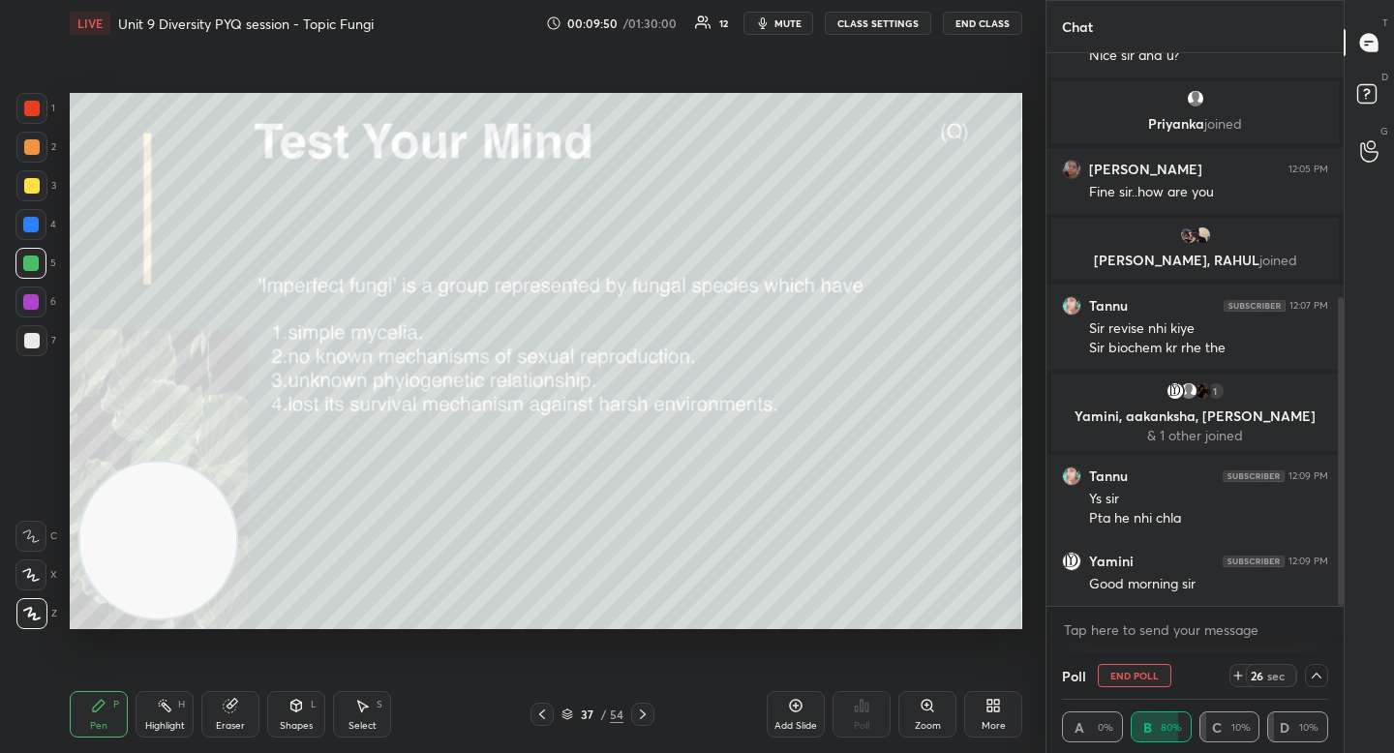
scroll to position [1, 7]
click at [6, 140] on div "1 2 3 4 5 6 7 C X Z C X Z E E Erase all H H" at bounding box center [31, 361] width 62 height 536
click at [21, 146] on div at bounding box center [31, 147] width 31 height 31
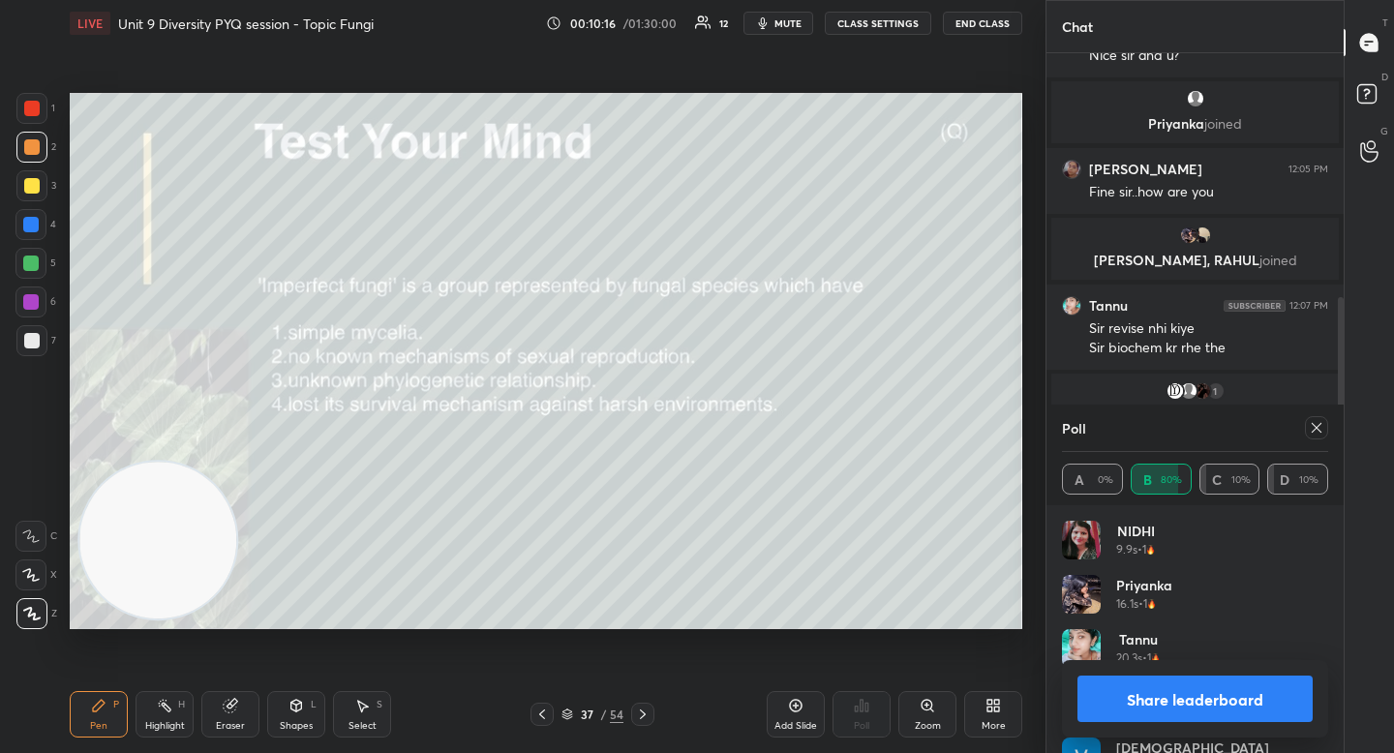
scroll to position [7, 7]
click at [1148, 699] on button "Share leaderboard" at bounding box center [1194, 699] width 235 height 46
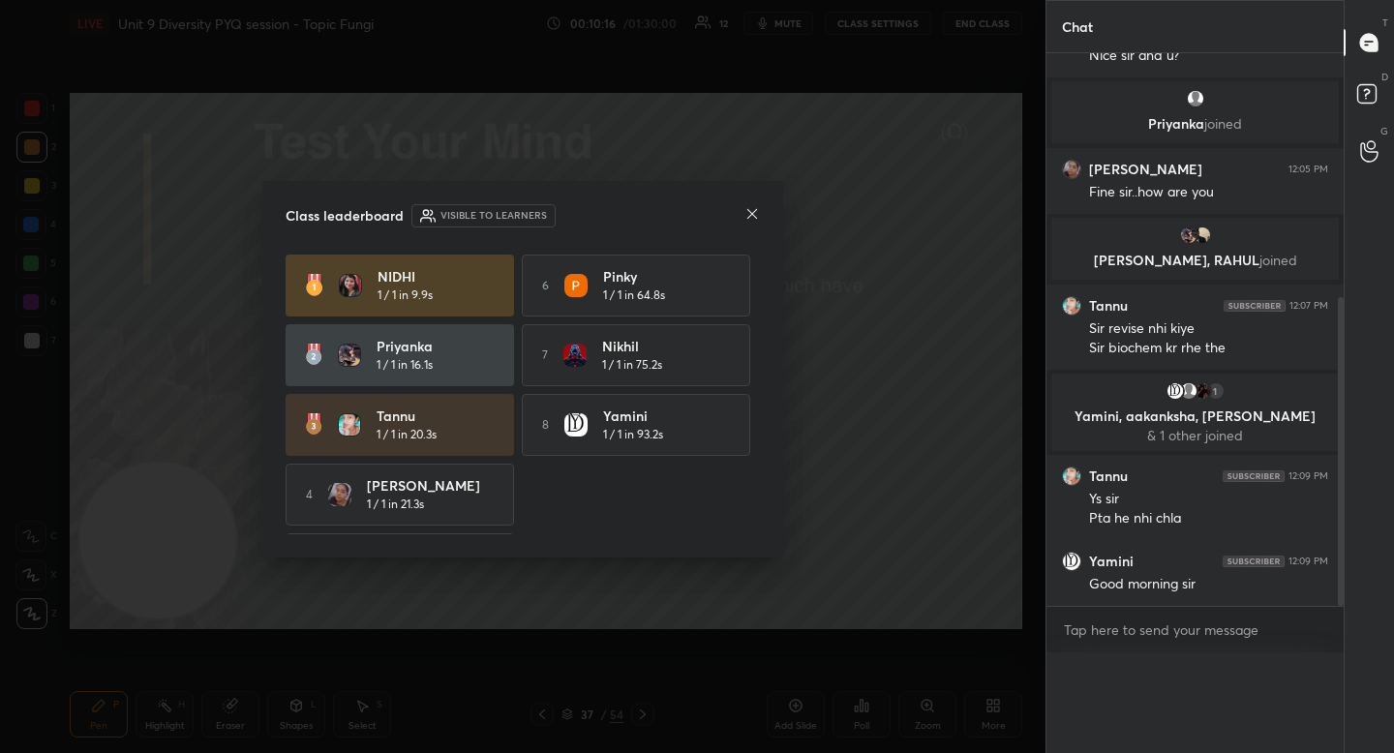
scroll to position [0, 0]
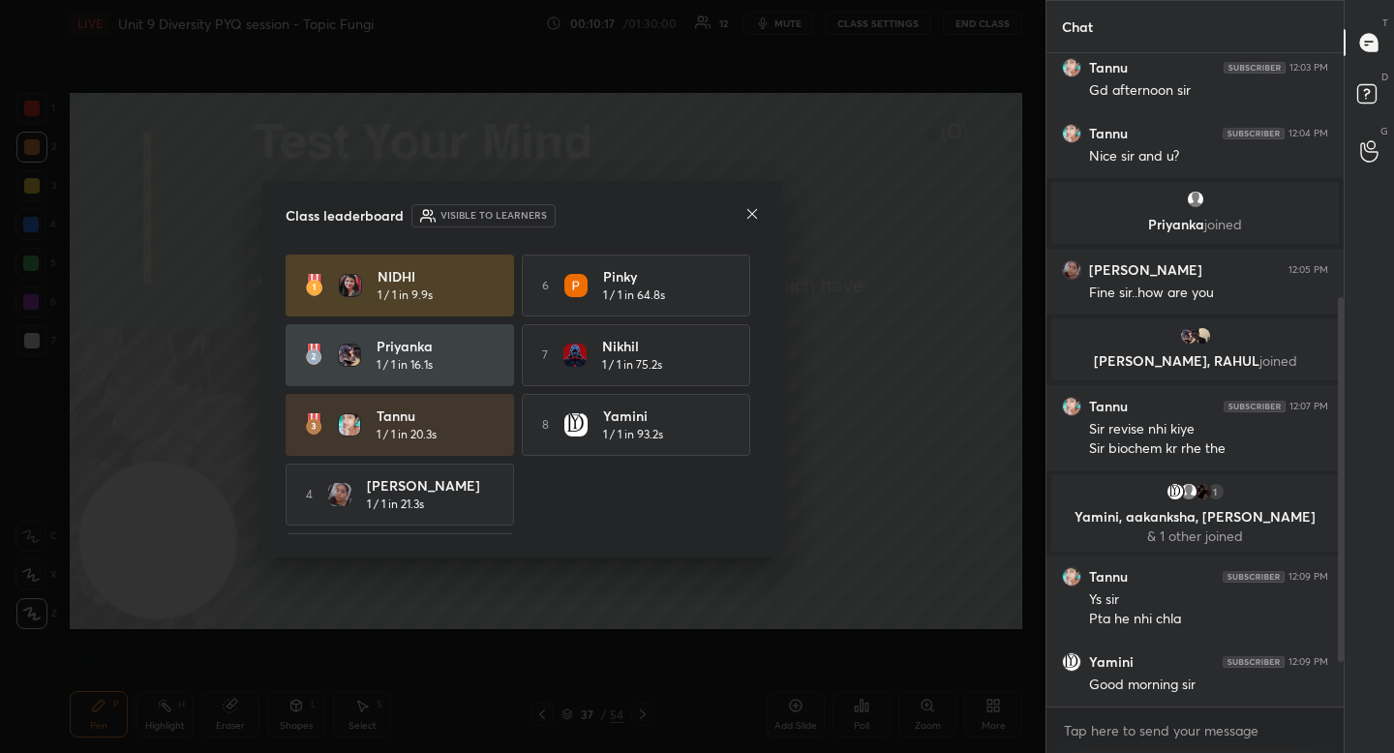
click at [748, 218] on icon at bounding box center [751, 213] width 15 height 15
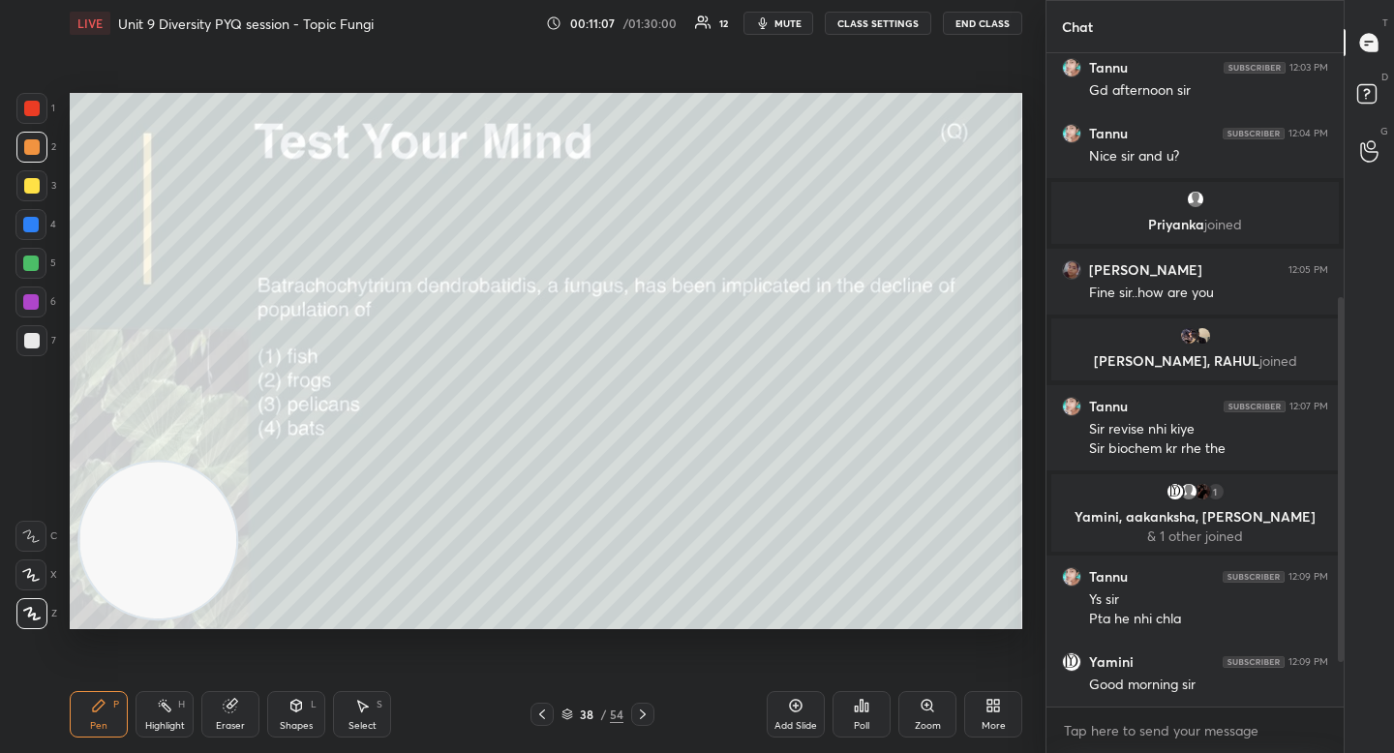
click at [864, 713] on div "Poll" at bounding box center [861, 714] width 58 height 46
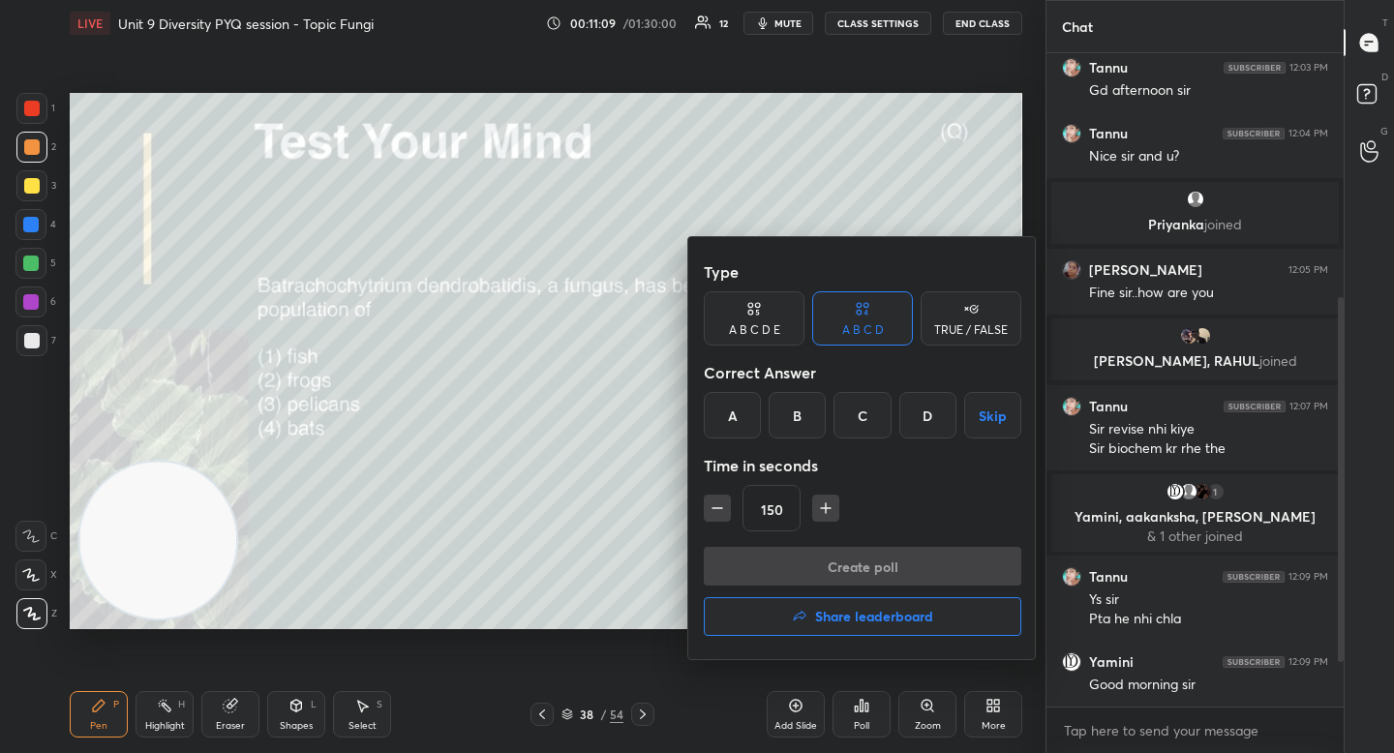
click at [805, 410] on div "B" at bounding box center [797, 415] width 57 height 46
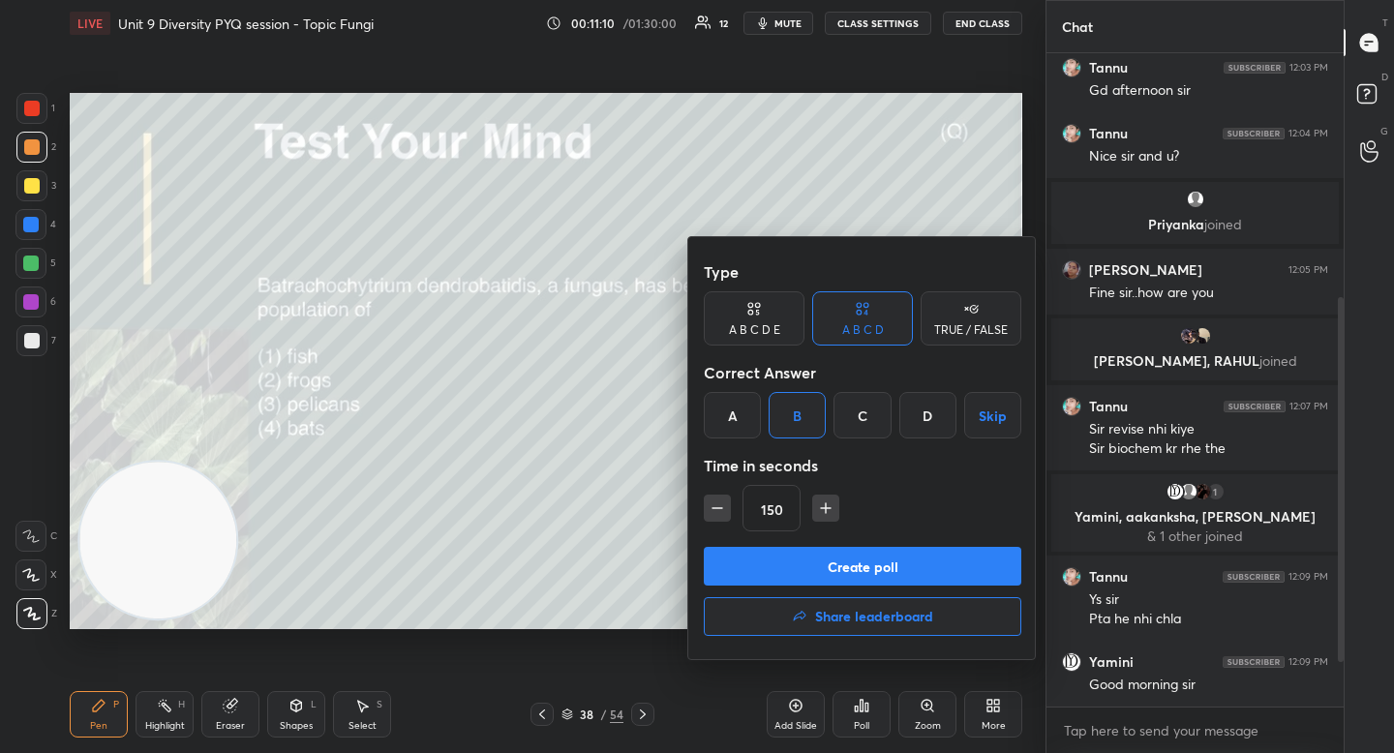
click at [784, 559] on button "Create poll" at bounding box center [862, 566] width 317 height 39
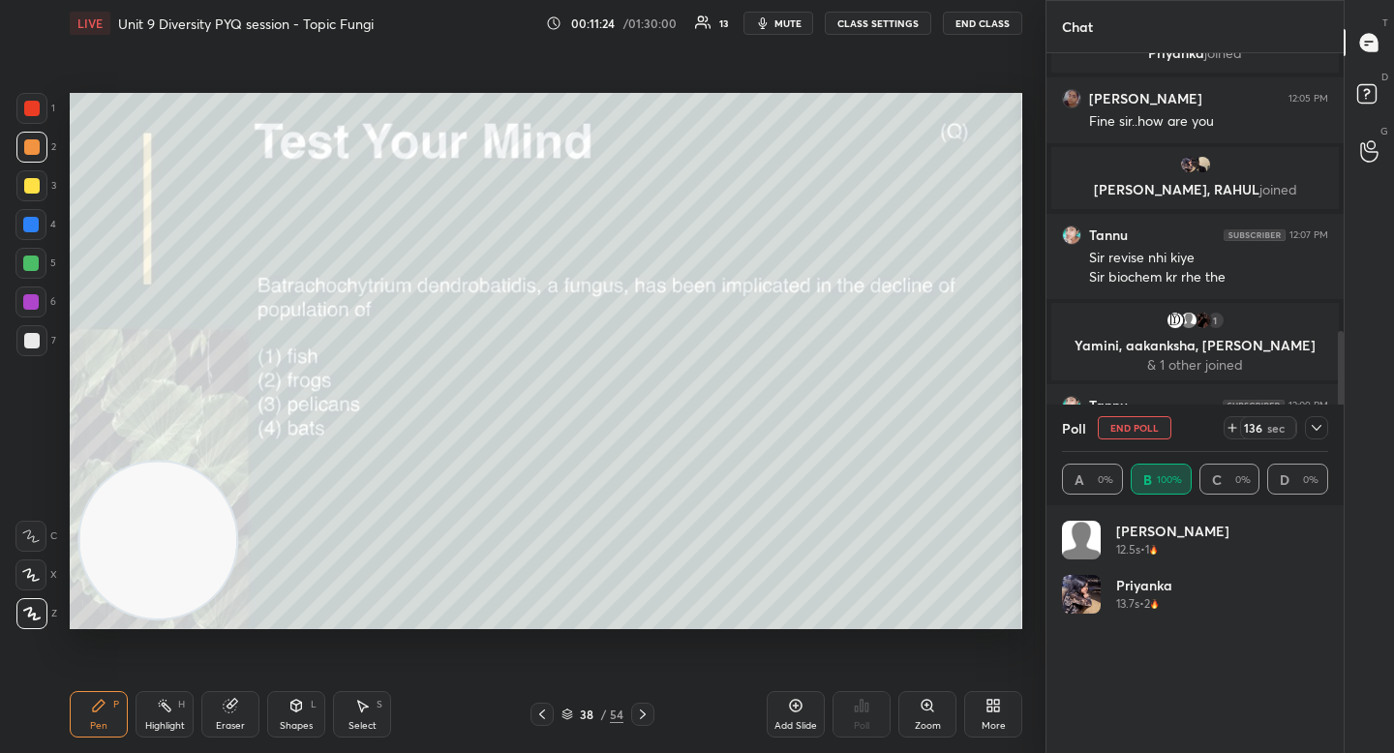
scroll to position [226, 260]
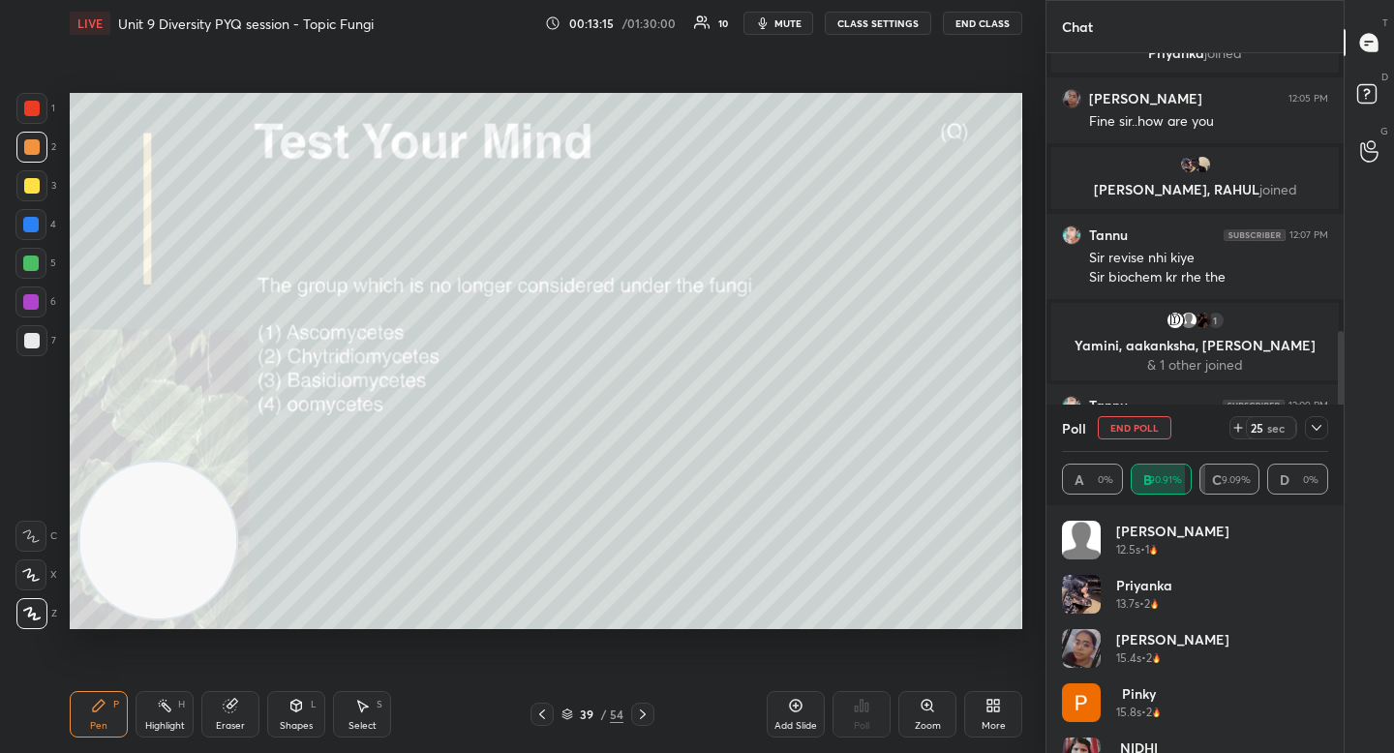
click at [1322, 425] on icon at bounding box center [1316, 427] width 15 height 15
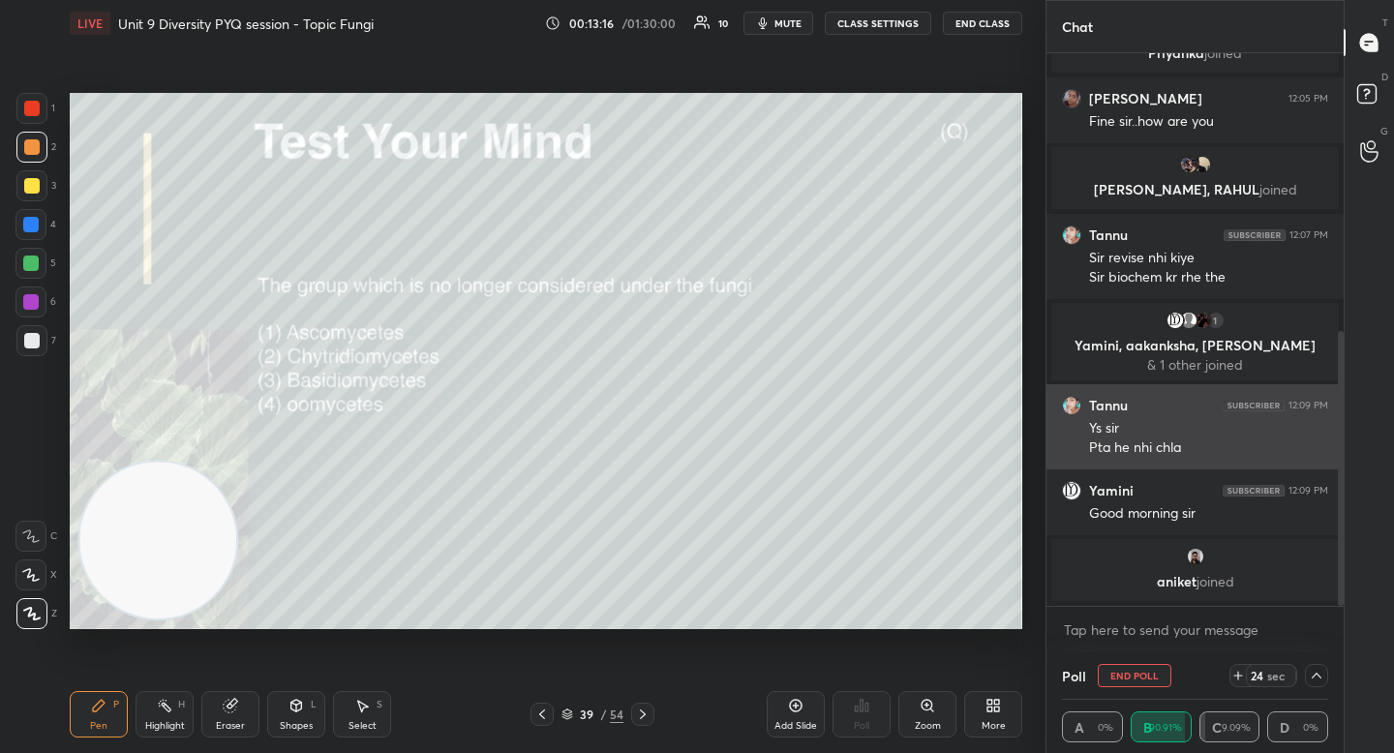
scroll to position [1, 7]
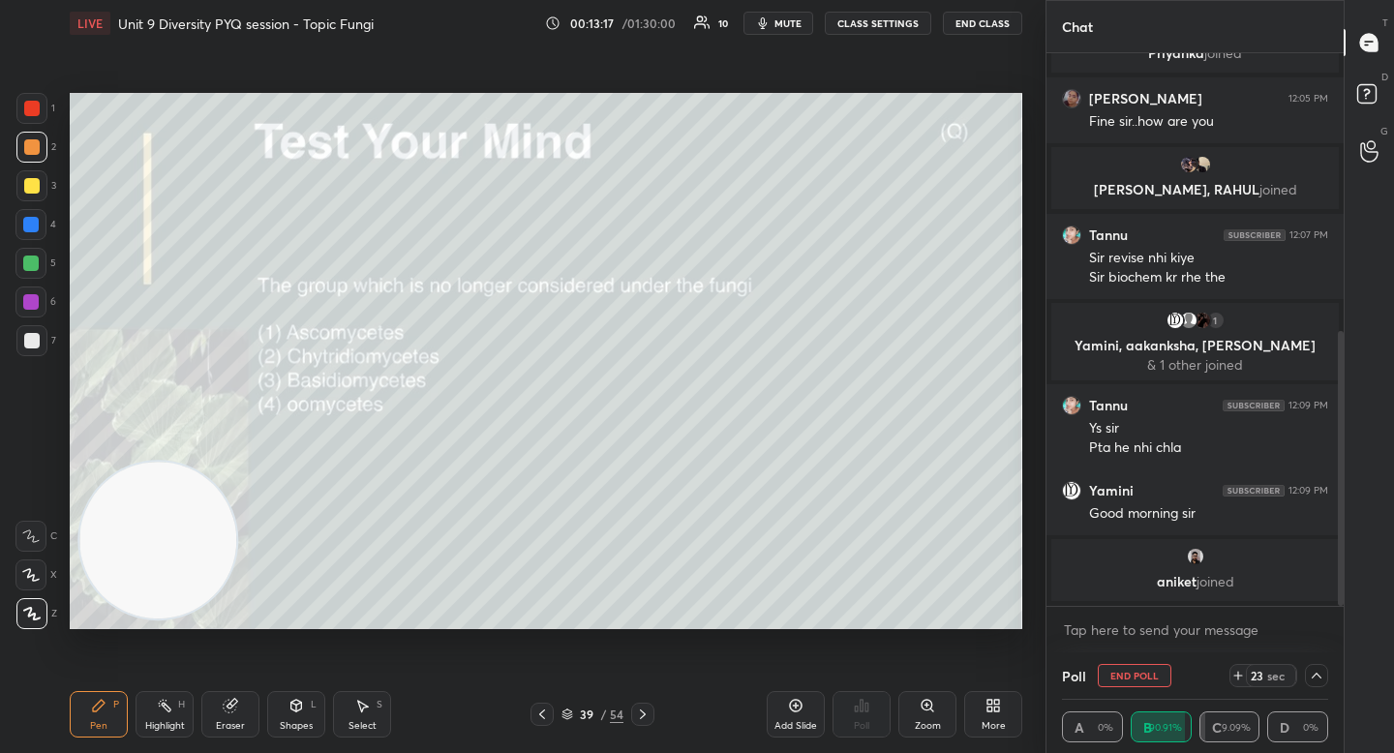
drag, startPoint x: 1115, startPoint y: 666, endPoint x: 1096, endPoint y: 658, distance: 20.9
click at [1113, 669] on button "End Poll" at bounding box center [1135, 675] width 74 height 23
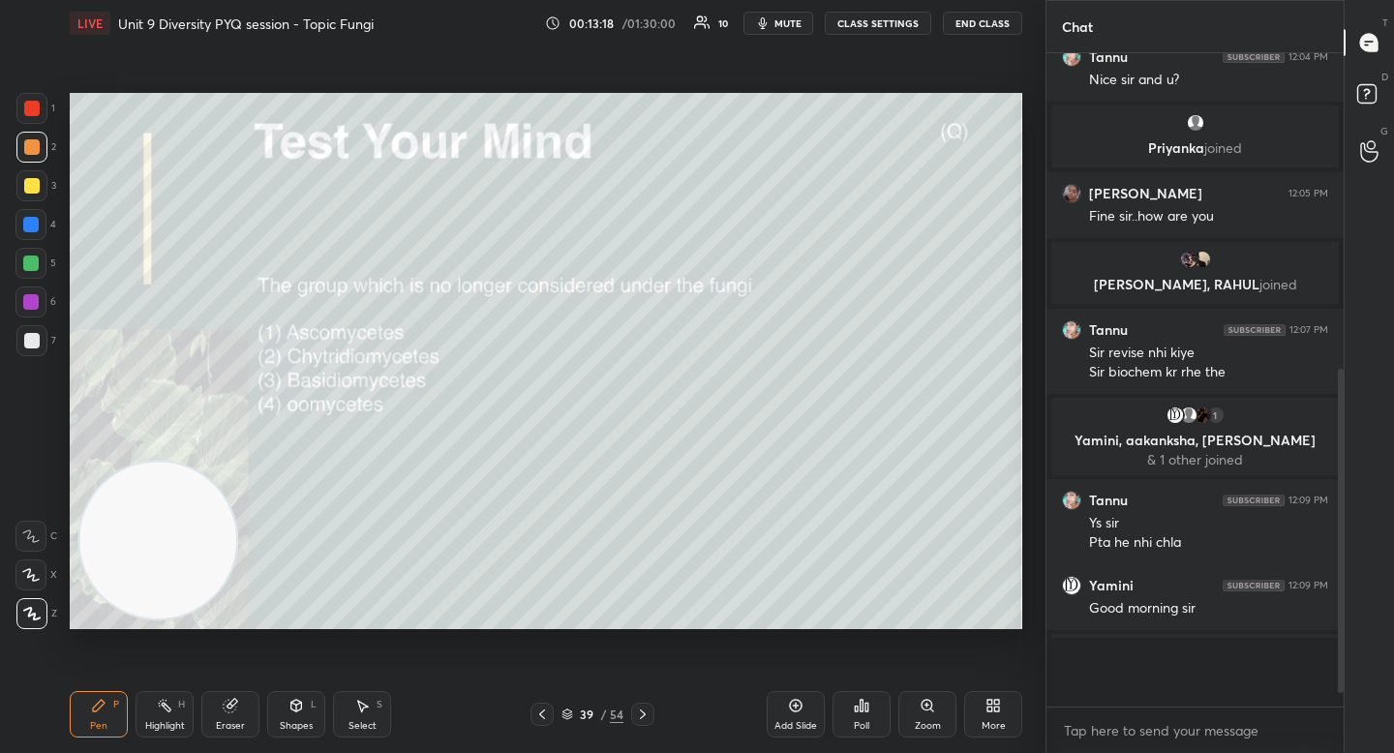
scroll to position [7, 7]
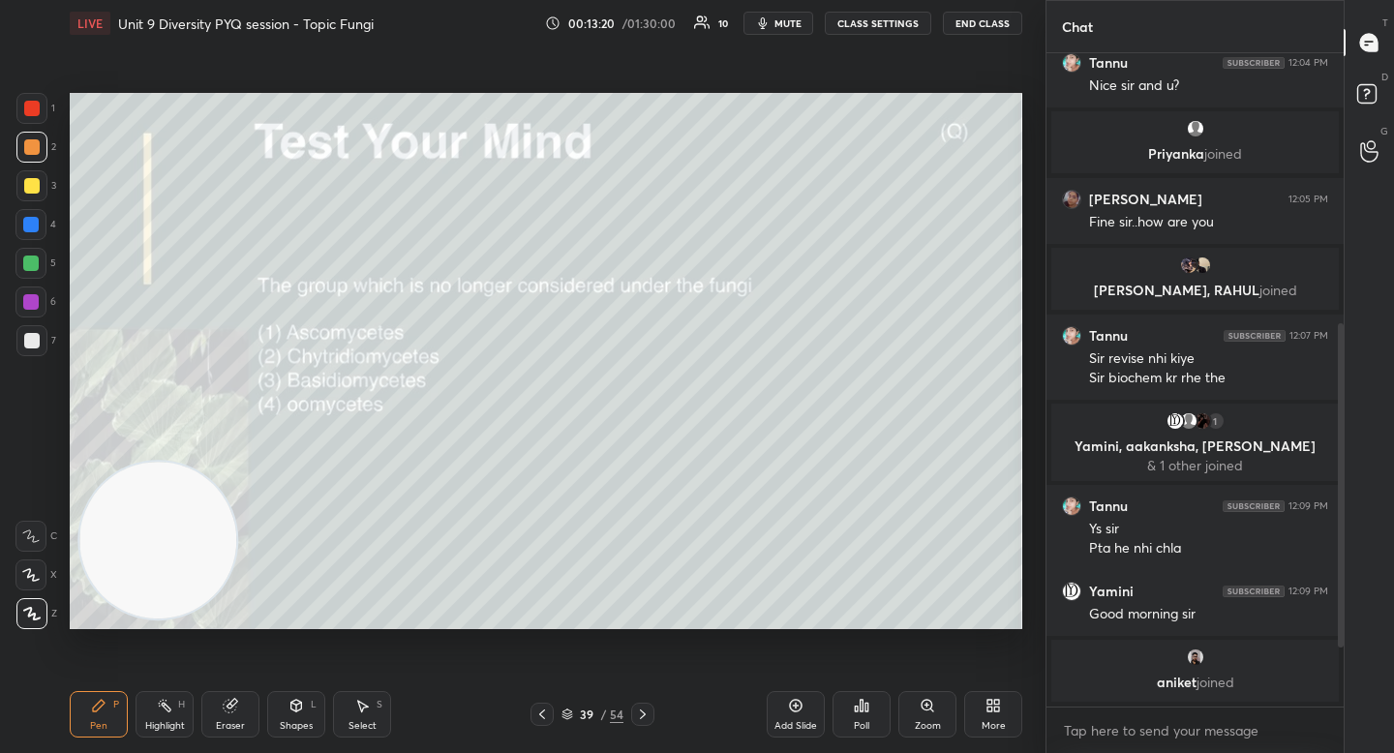
click at [850, 707] on div "Poll" at bounding box center [861, 714] width 58 height 46
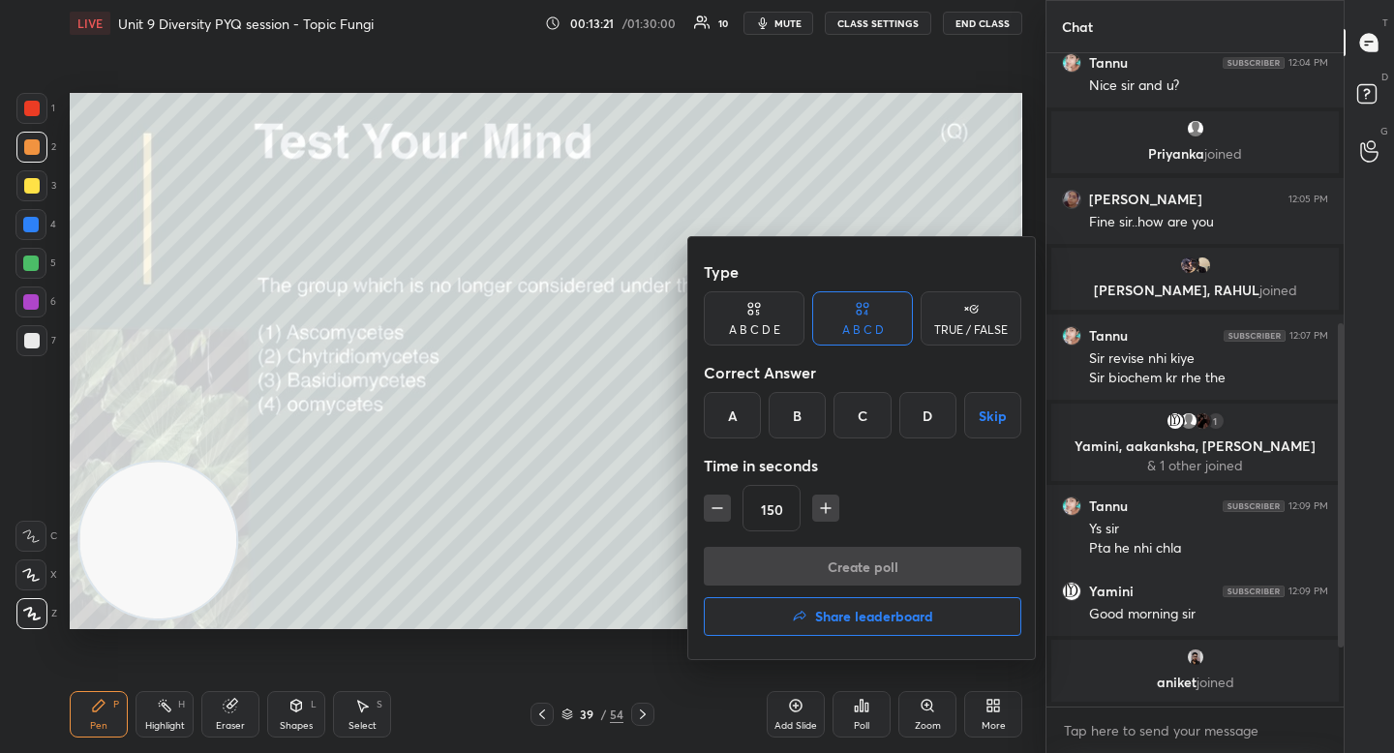
click at [926, 416] on div "D" at bounding box center [927, 415] width 57 height 46
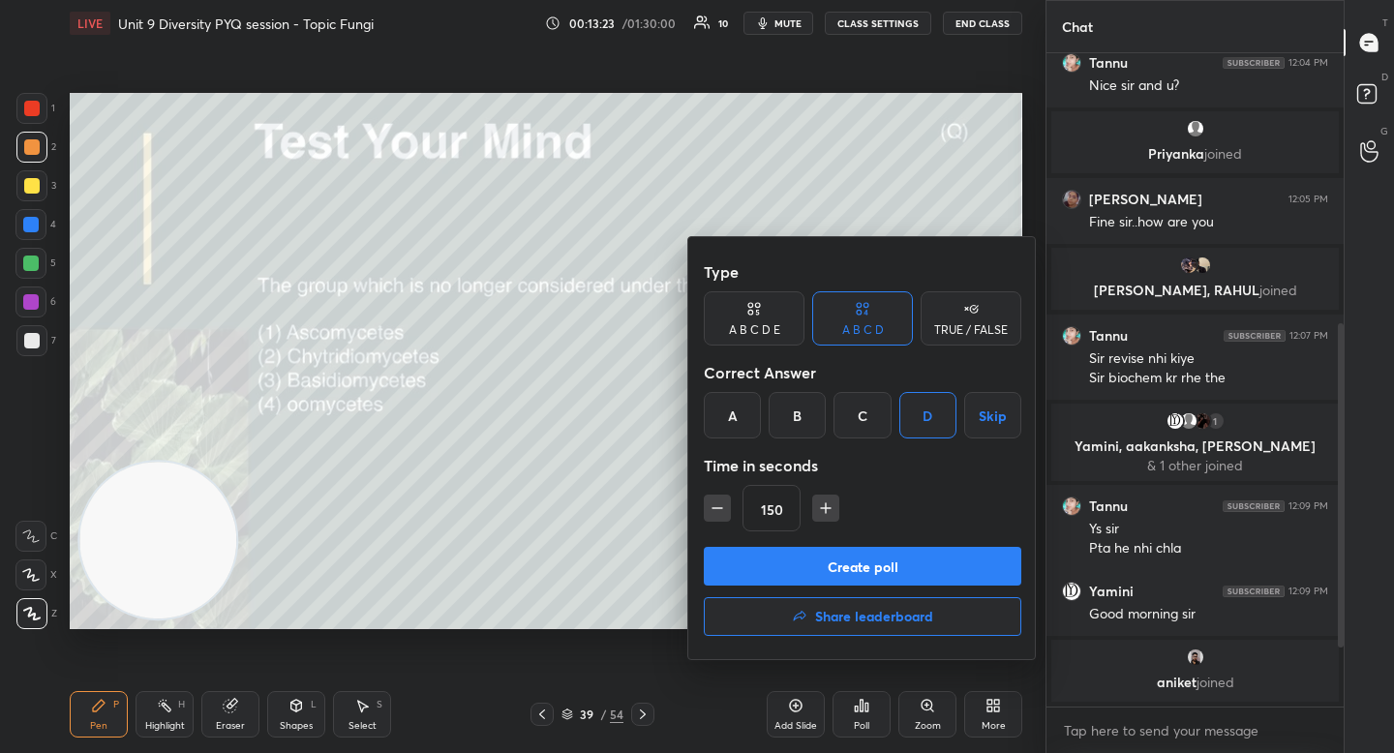
click at [780, 559] on button "Create poll" at bounding box center [862, 566] width 317 height 39
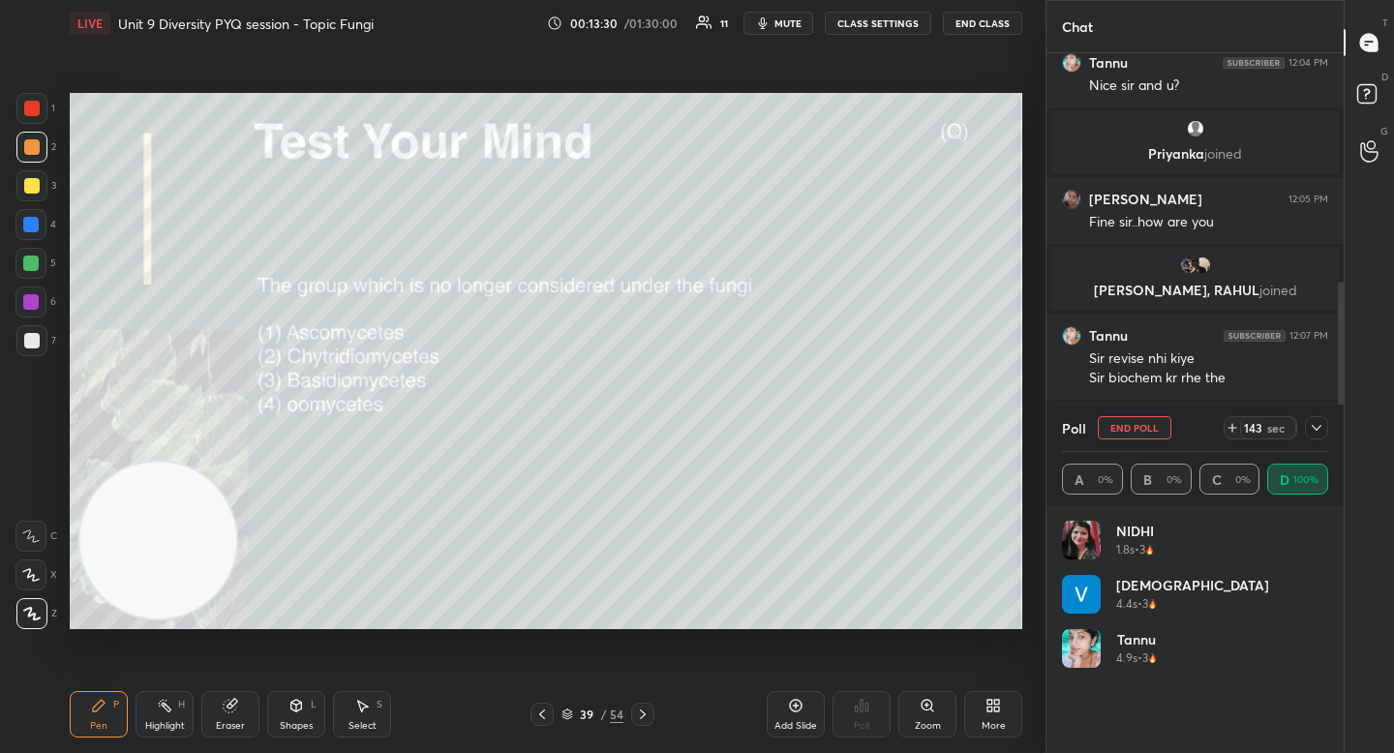
scroll to position [626, 0]
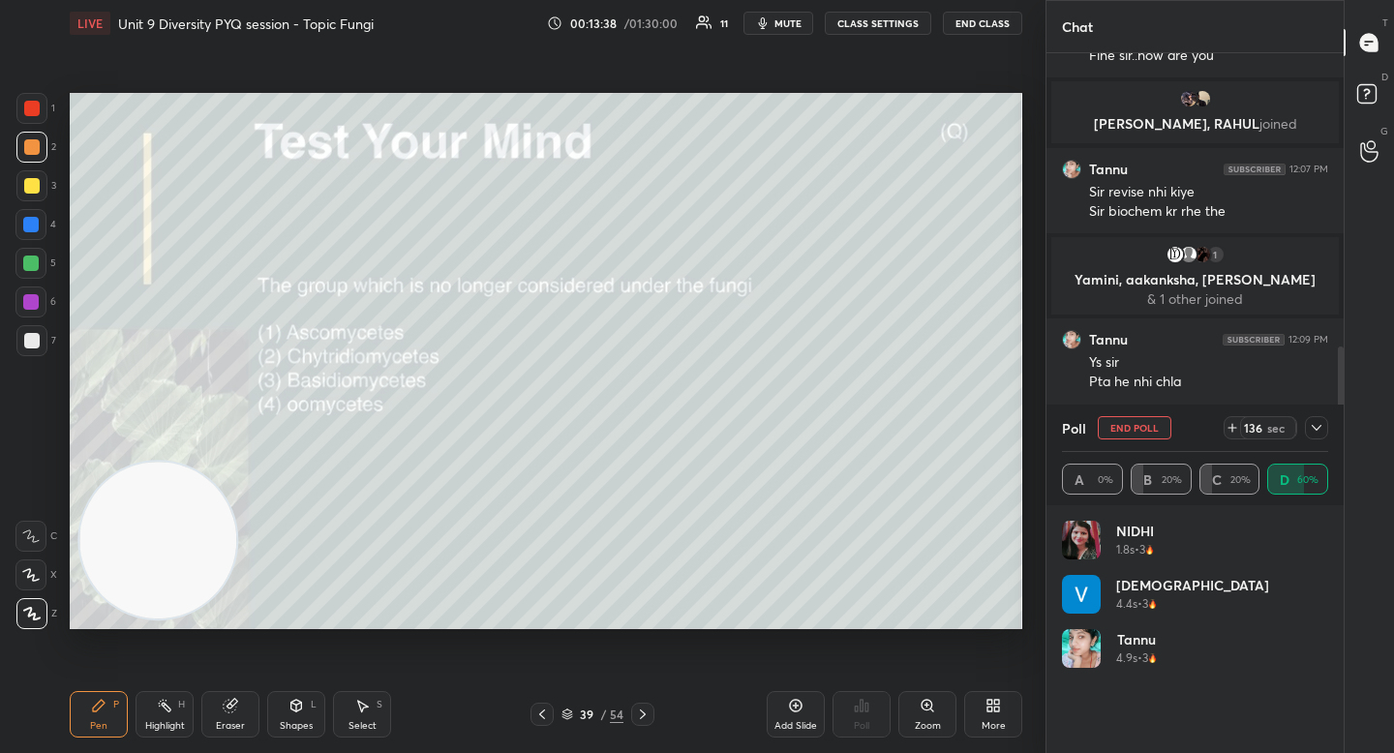
click at [1319, 425] on icon at bounding box center [1317, 428] width 10 height 6
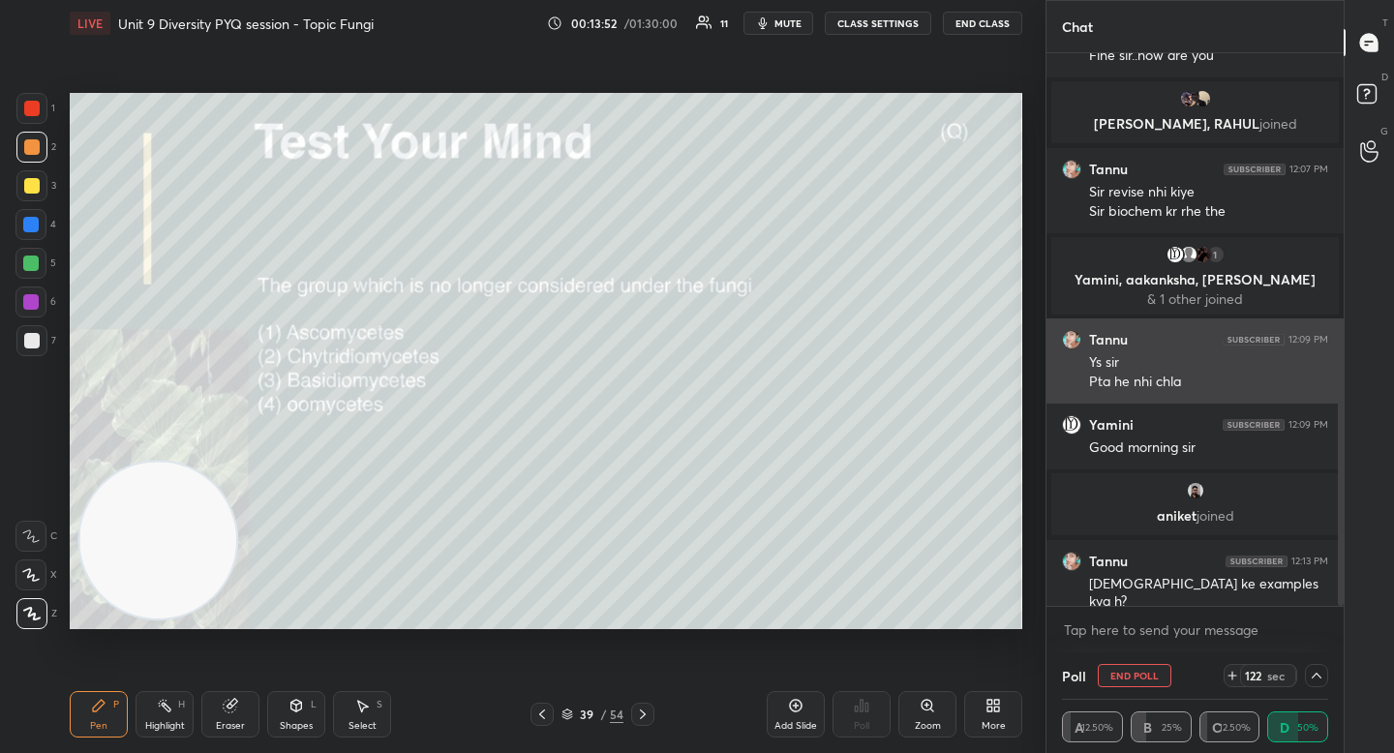
scroll to position [507, 291]
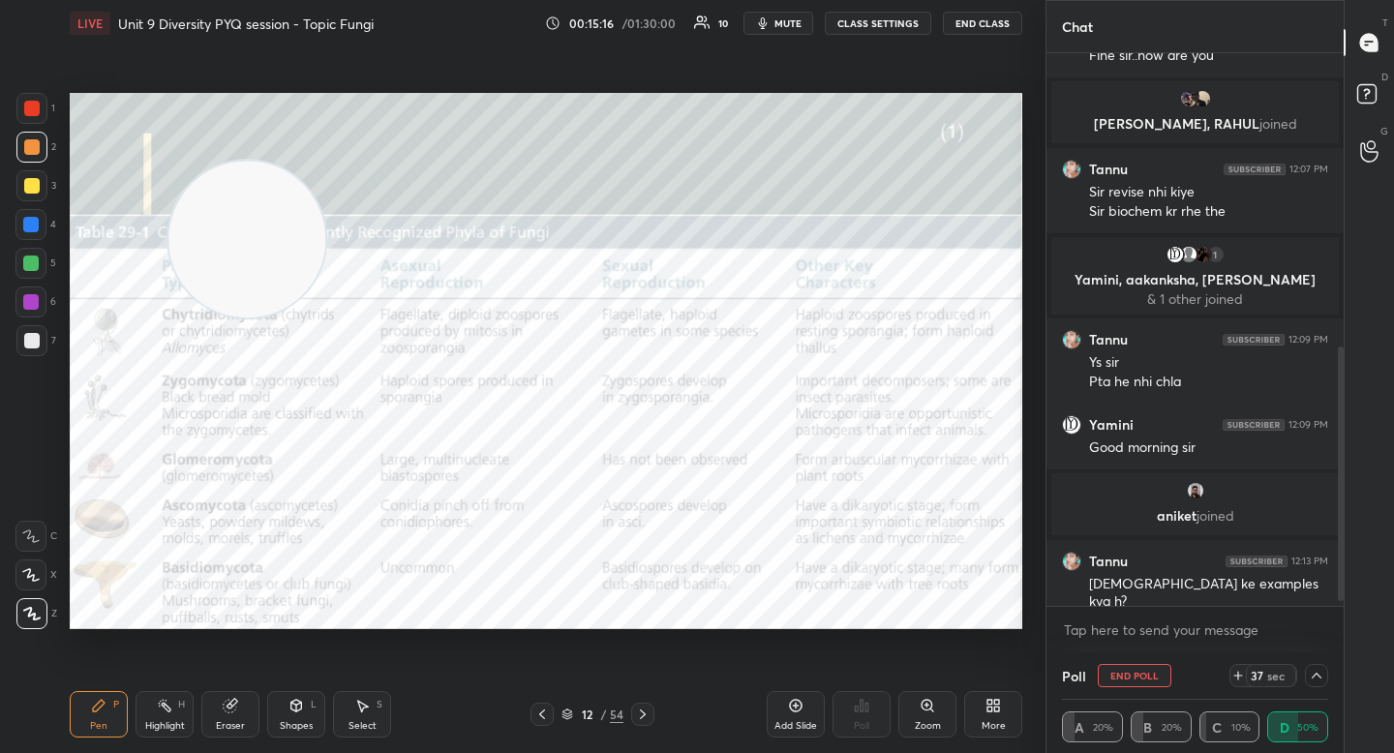
drag, startPoint x: 217, startPoint y: 574, endPoint x: 306, endPoint y: 273, distance: 313.9
click at [306, 273] on video at bounding box center [246, 239] width 157 height 157
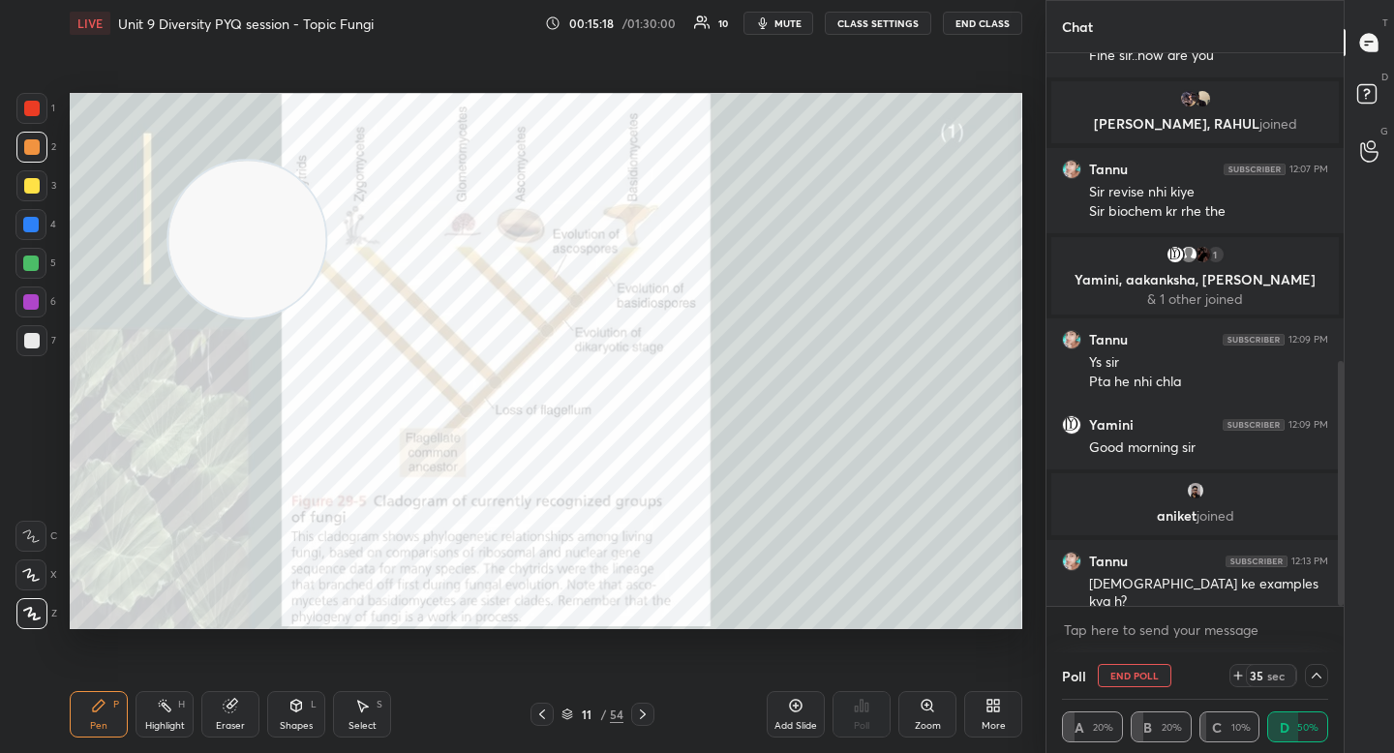
scroll to position [697, 0]
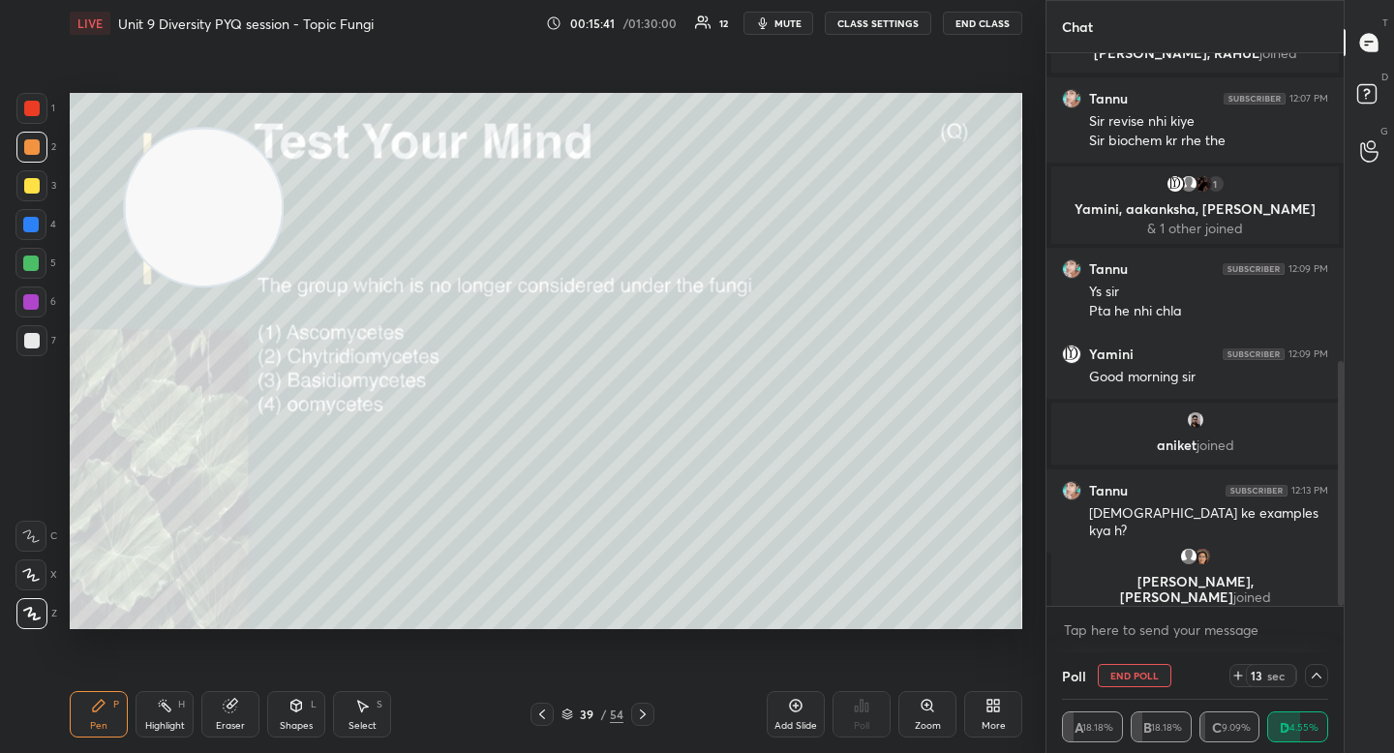
drag, startPoint x: 221, startPoint y: 211, endPoint x: 170, endPoint y: 145, distance: 82.9
click at [156, 139] on video at bounding box center [203, 207] width 157 height 157
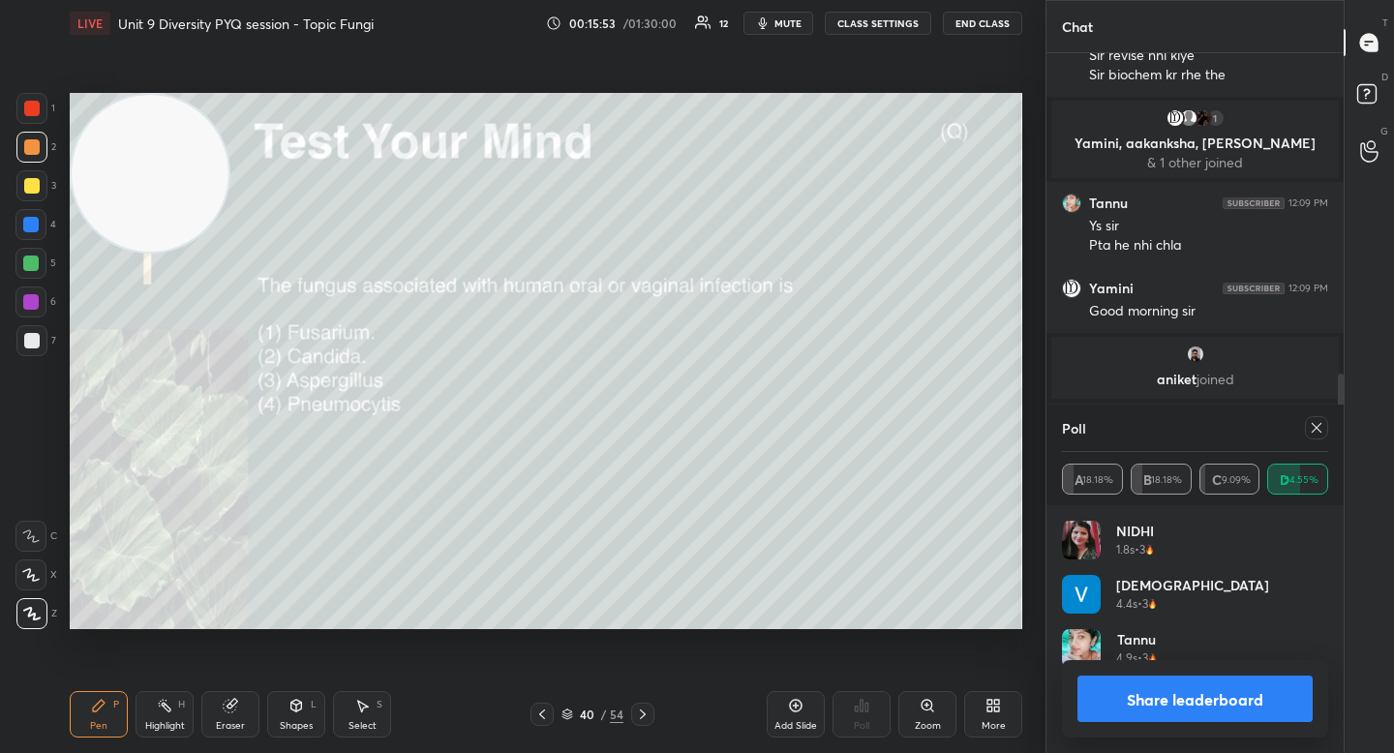
scroll to position [226, 260]
click at [1114, 677] on button "Share leaderboard" at bounding box center [1194, 699] width 235 height 46
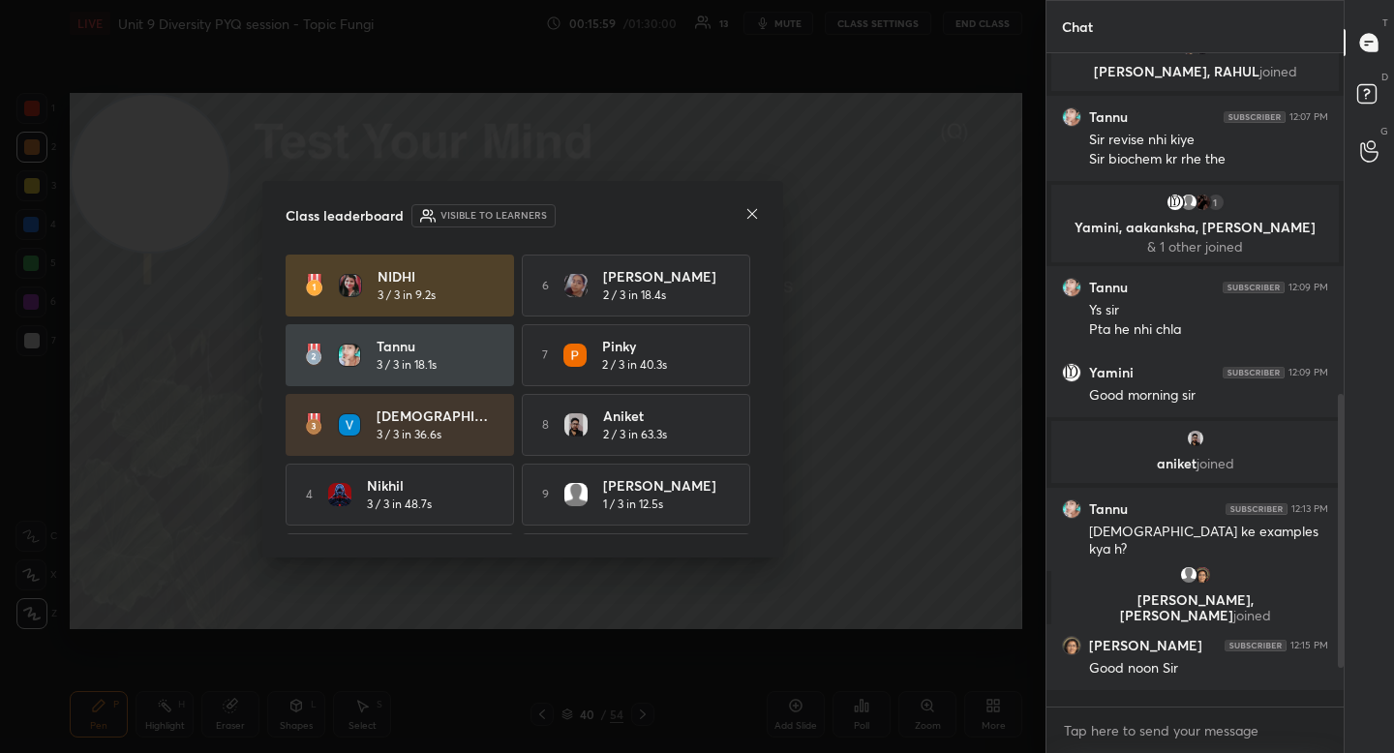
scroll to position [668, 0]
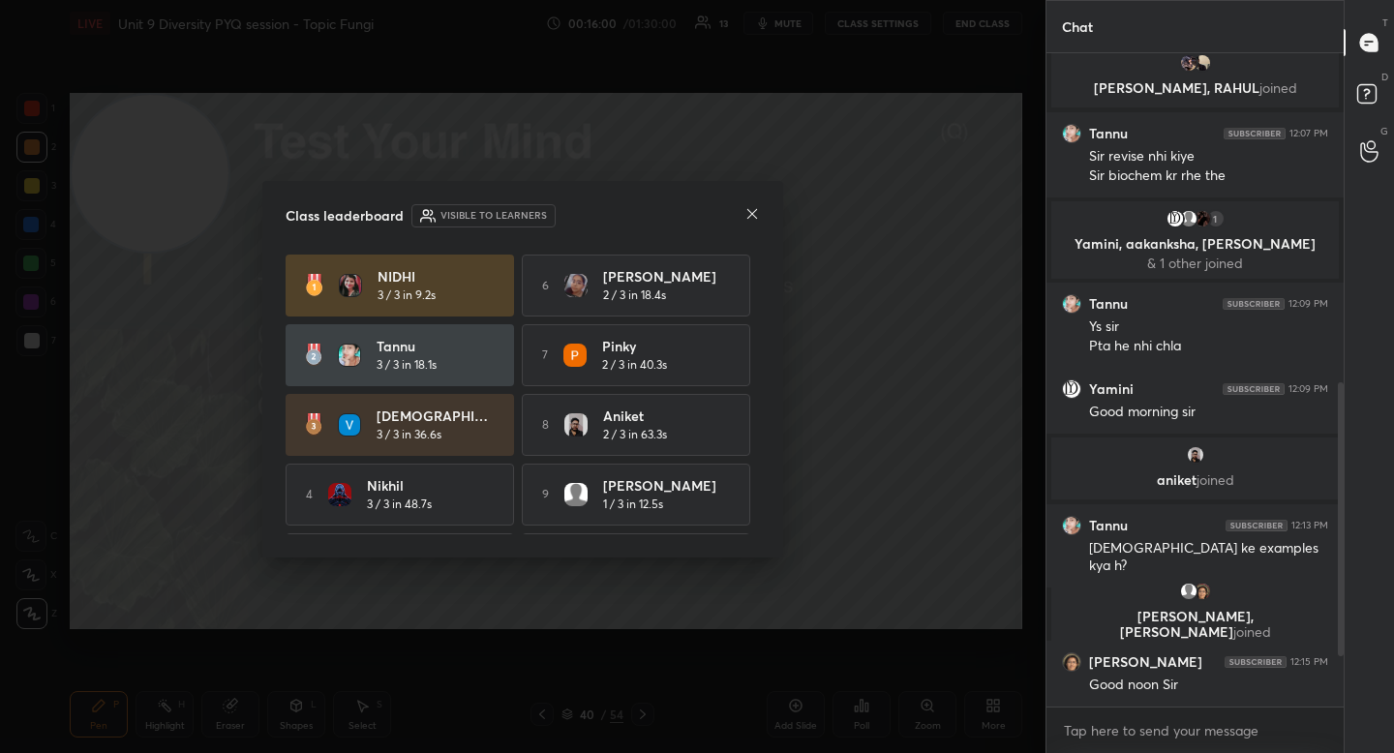
click at [754, 208] on icon at bounding box center [751, 213] width 15 height 15
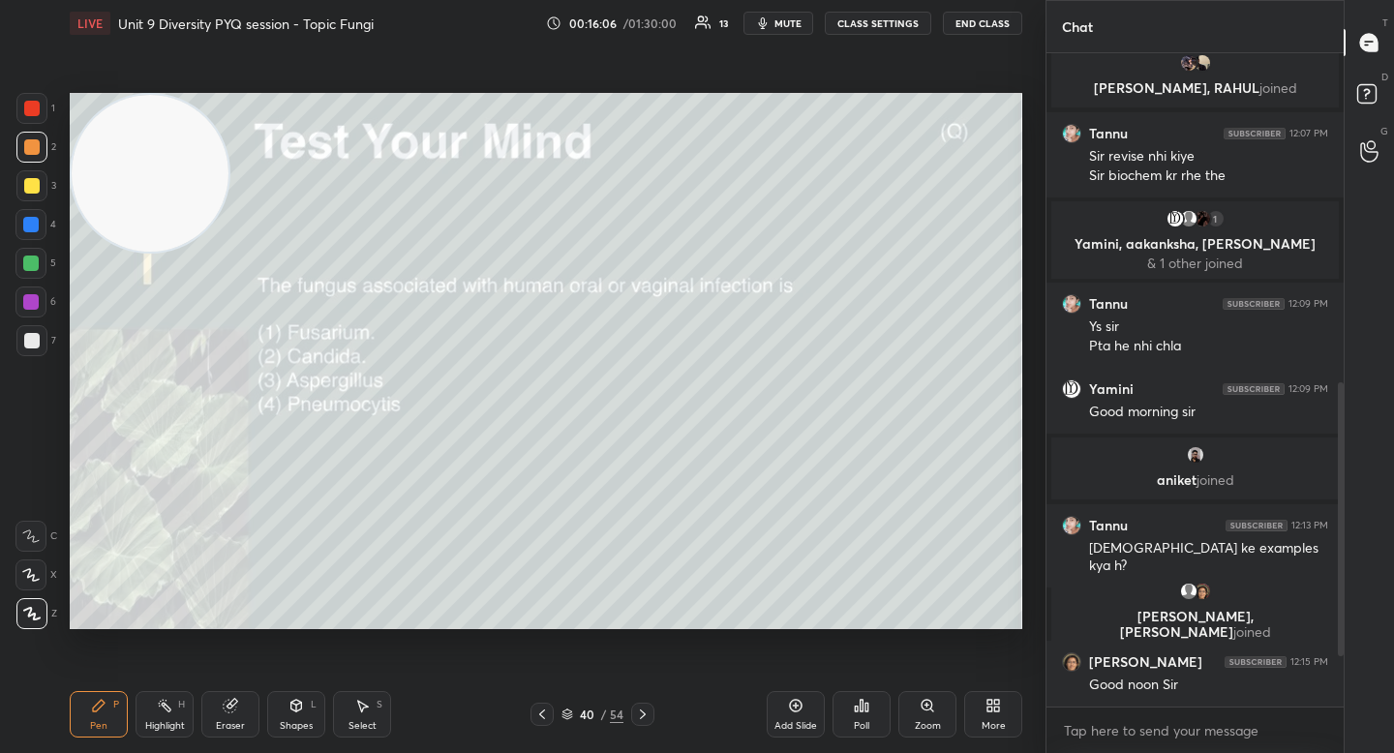
click at [862, 712] on icon at bounding box center [861, 705] width 15 height 15
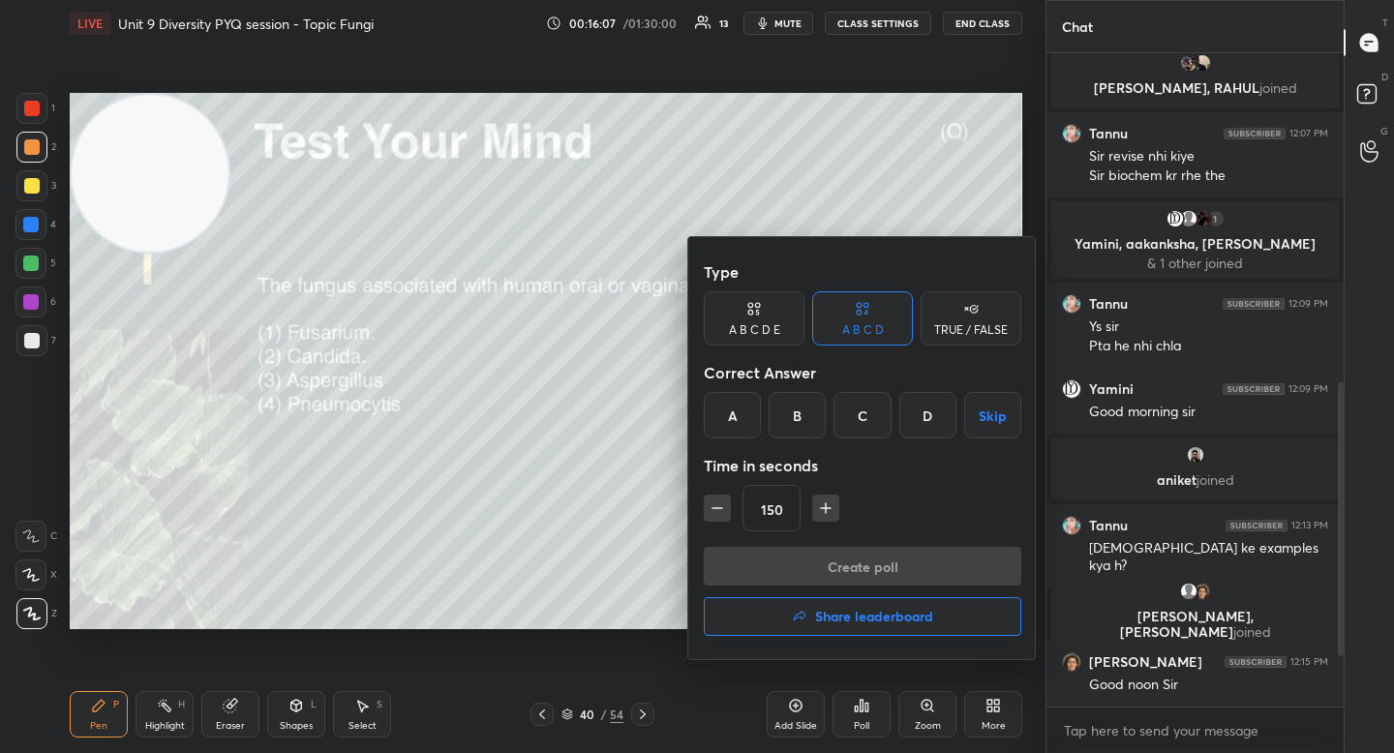
click at [801, 437] on div "B" at bounding box center [797, 415] width 57 height 46
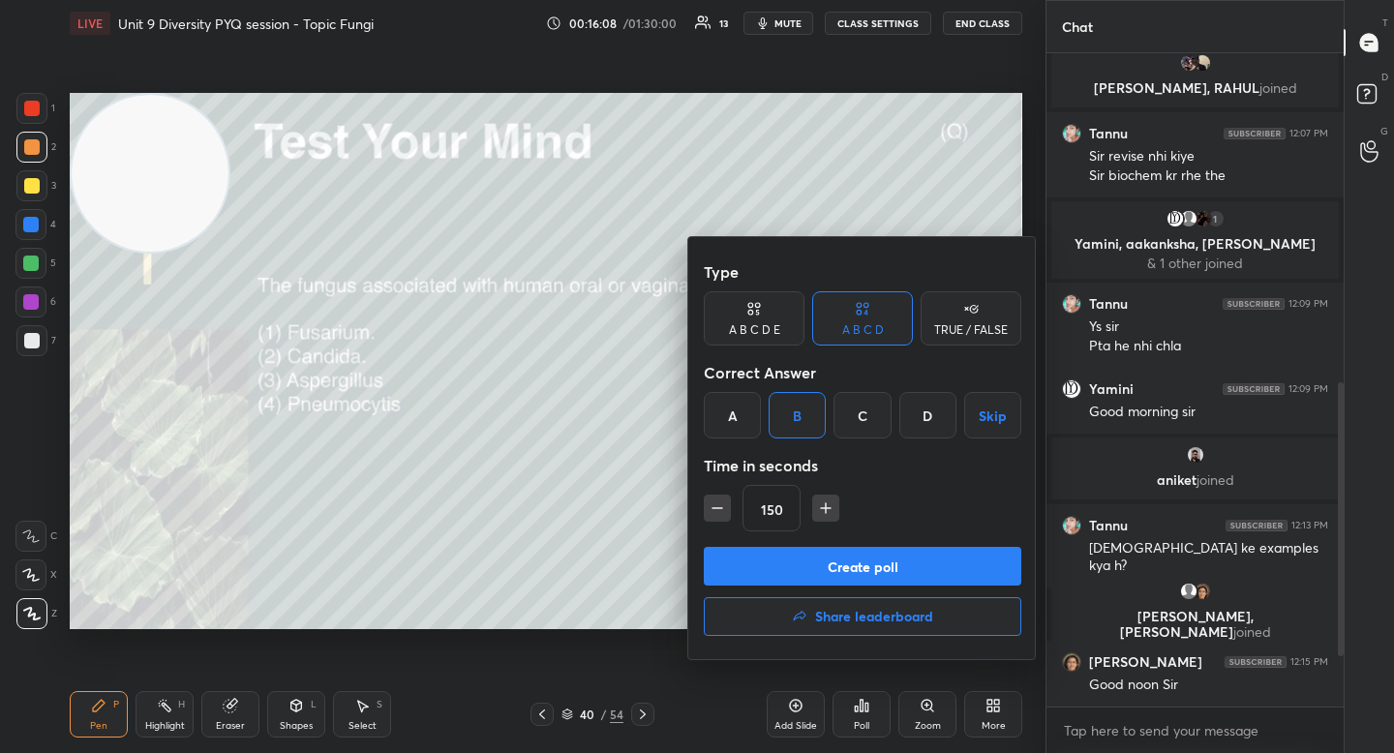
click at [766, 560] on button "Create poll" at bounding box center [862, 566] width 317 height 39
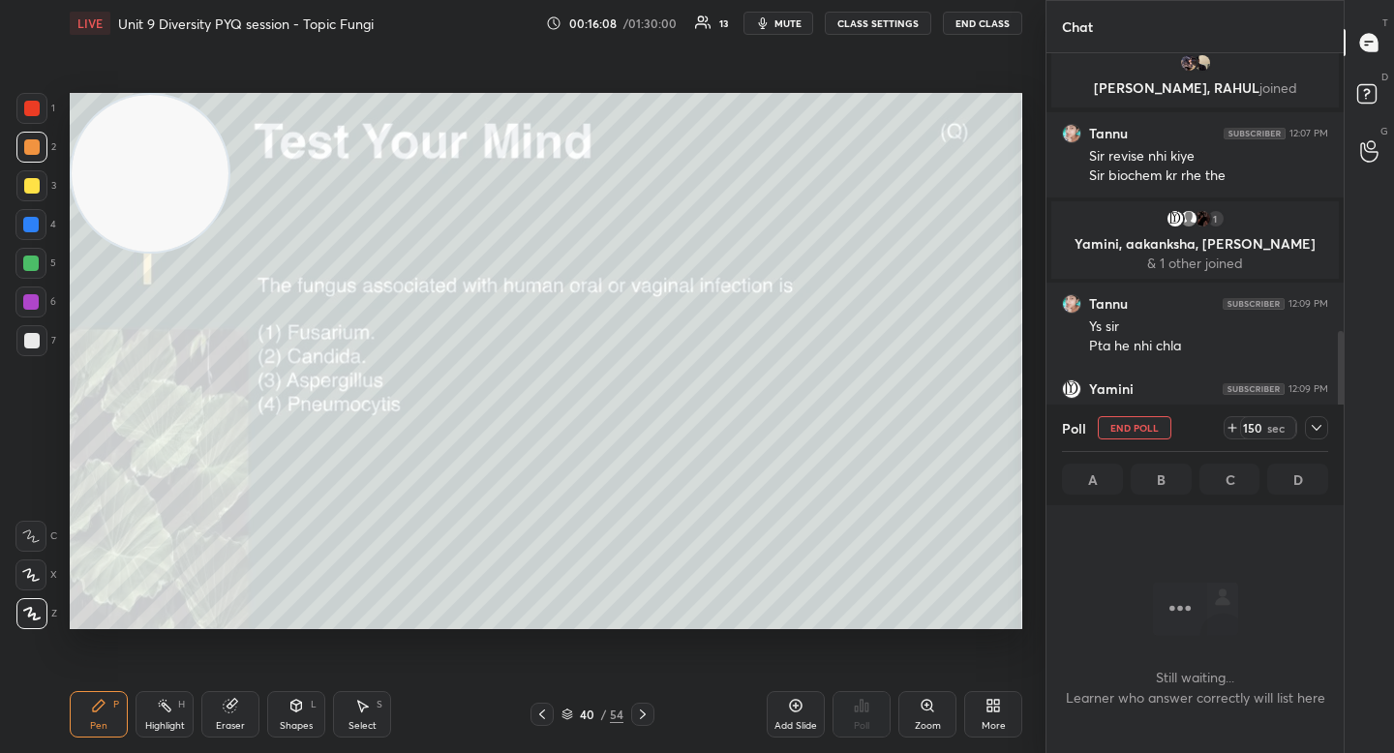
scroll to position [547, 291]
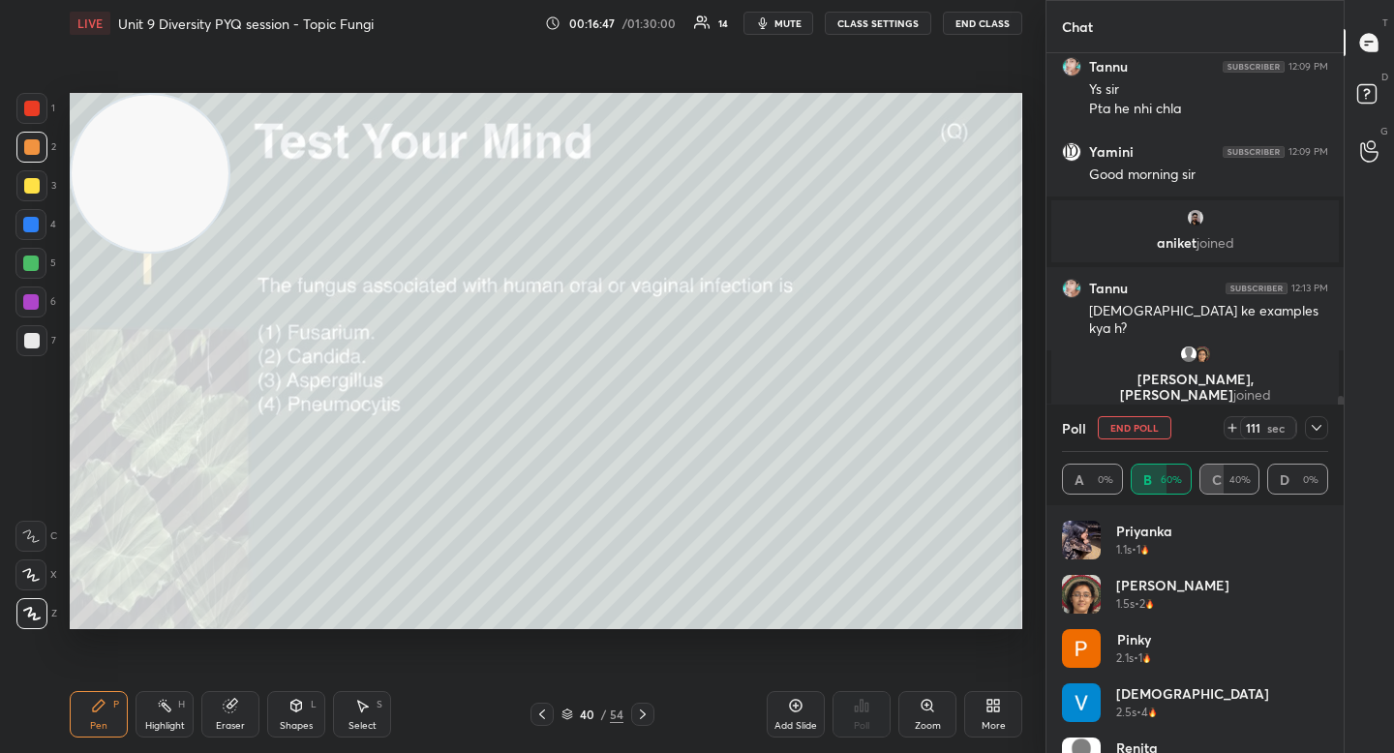
click at [1323, 423] on icon at bounding box center [1316, 427] width 15 height 15
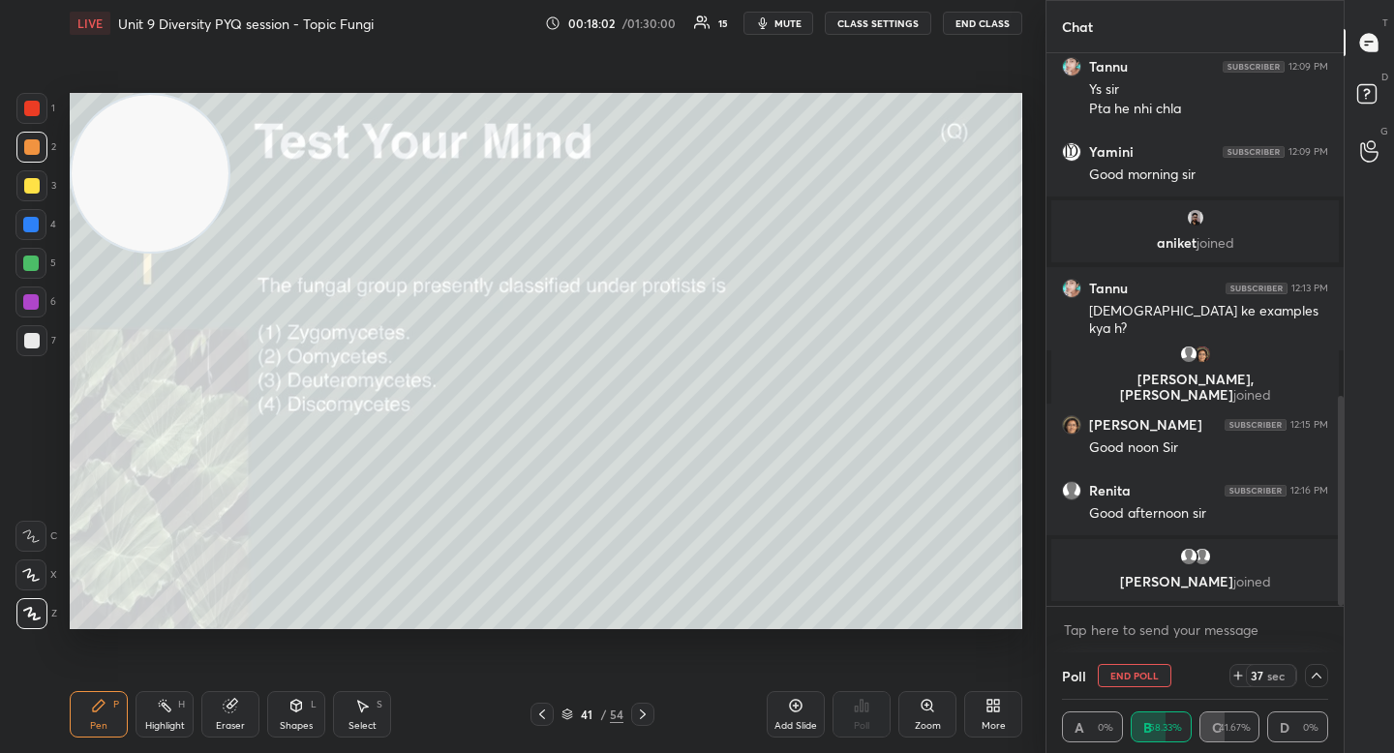
click at [1155, 671] on button "End Poll" at bounding box center [1135, 675] width 74 height 23
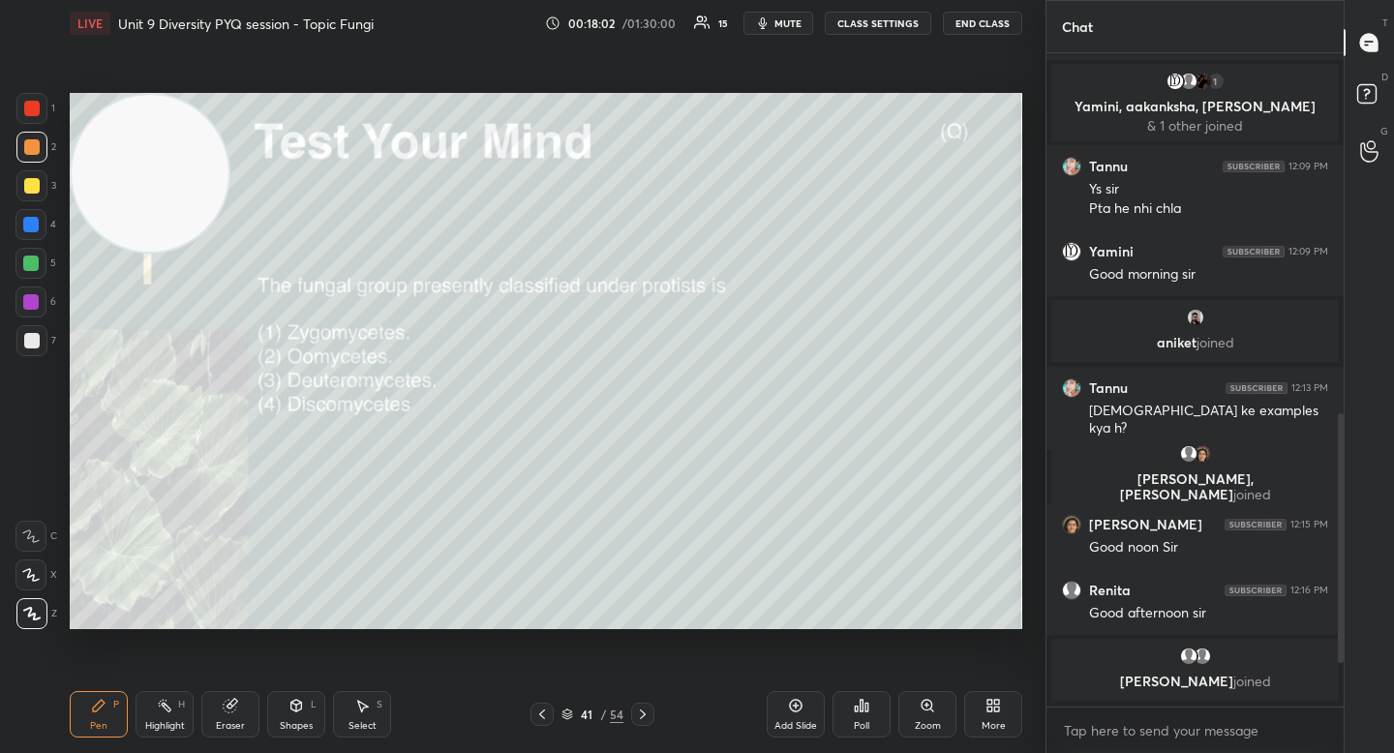
scroll to position [7, 7]
click at [869, 712] on div "Poll" at bounding box center [861, 714] width 58 height 46
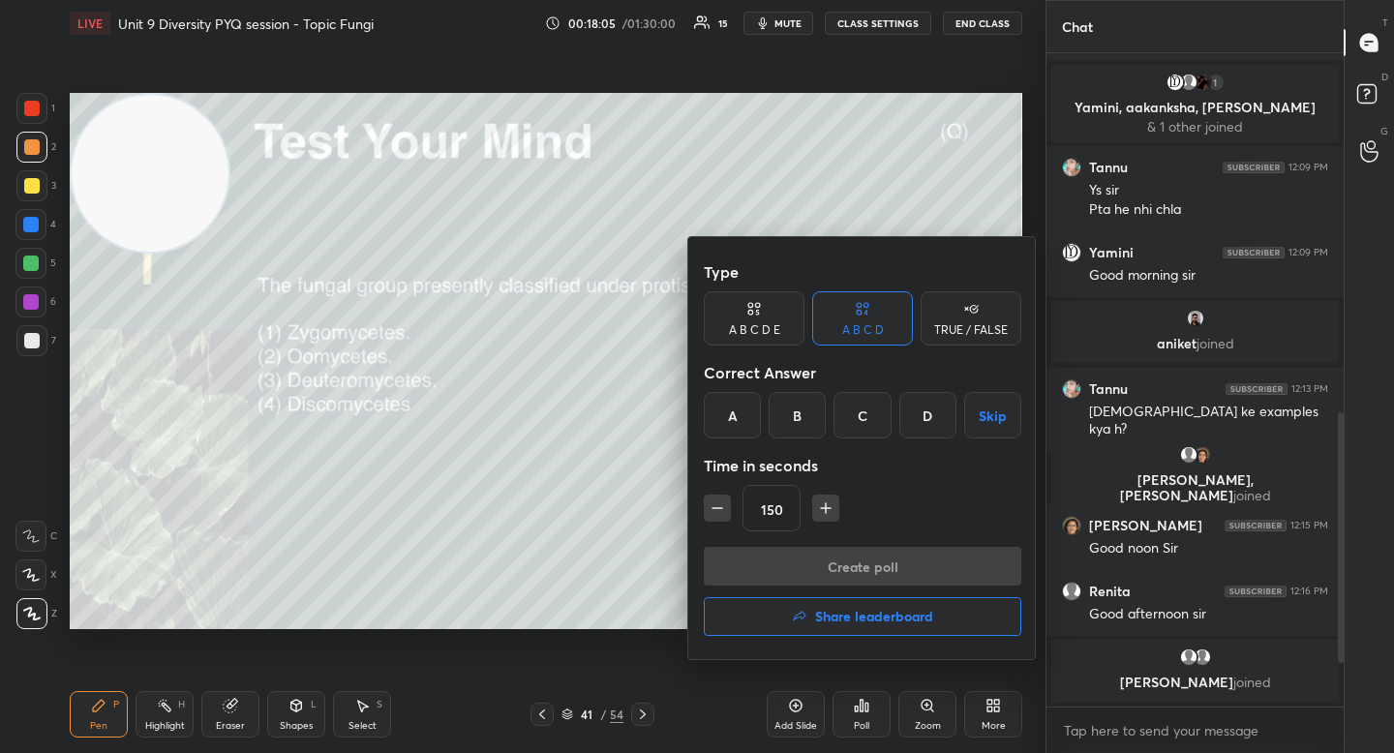
drag, startPoint x: 797, startPoint y: 407, endPoint x: 785, endPoint y: 448, distance: 43.2
click at [797, 408] on div "B" at bounding box center [797, 415] width 57 height 46
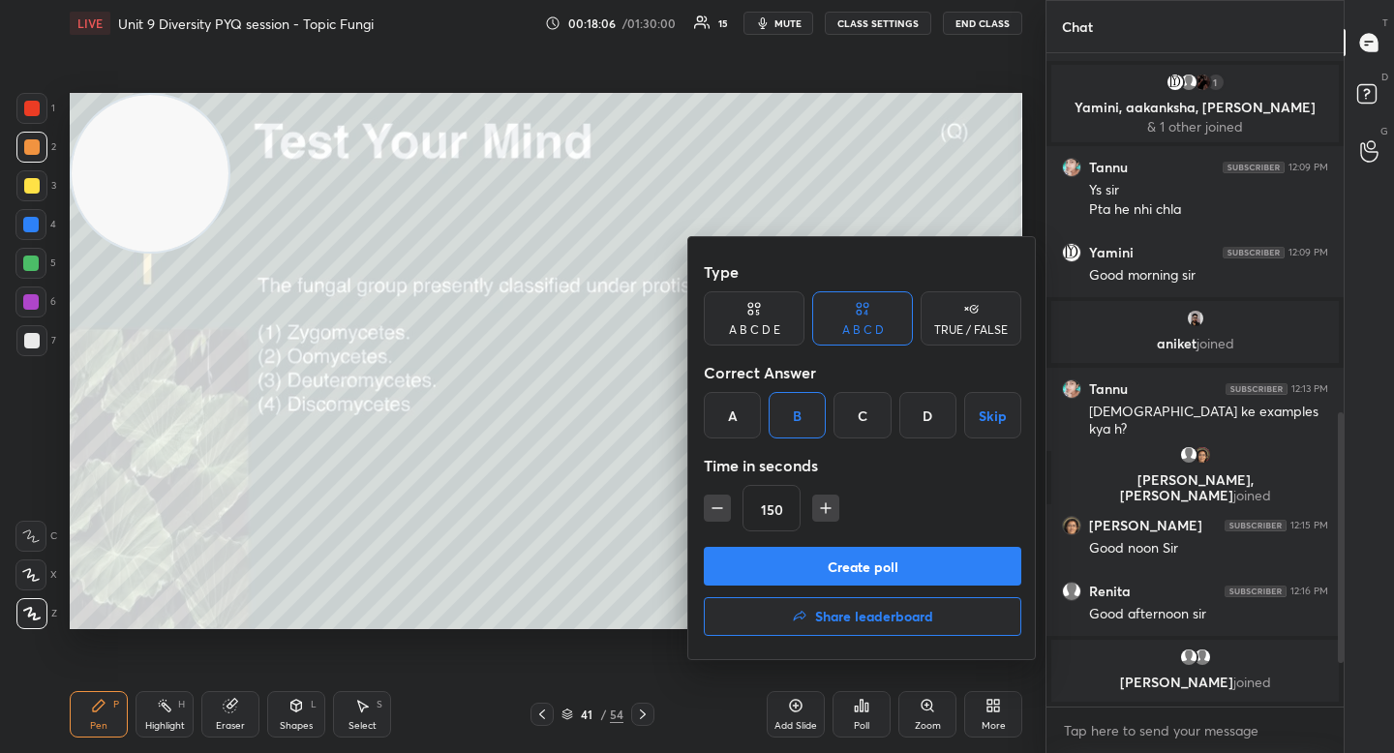
click at [772, 578] on button "Create poll" at bounding box center [862, 566] width 317 height 39
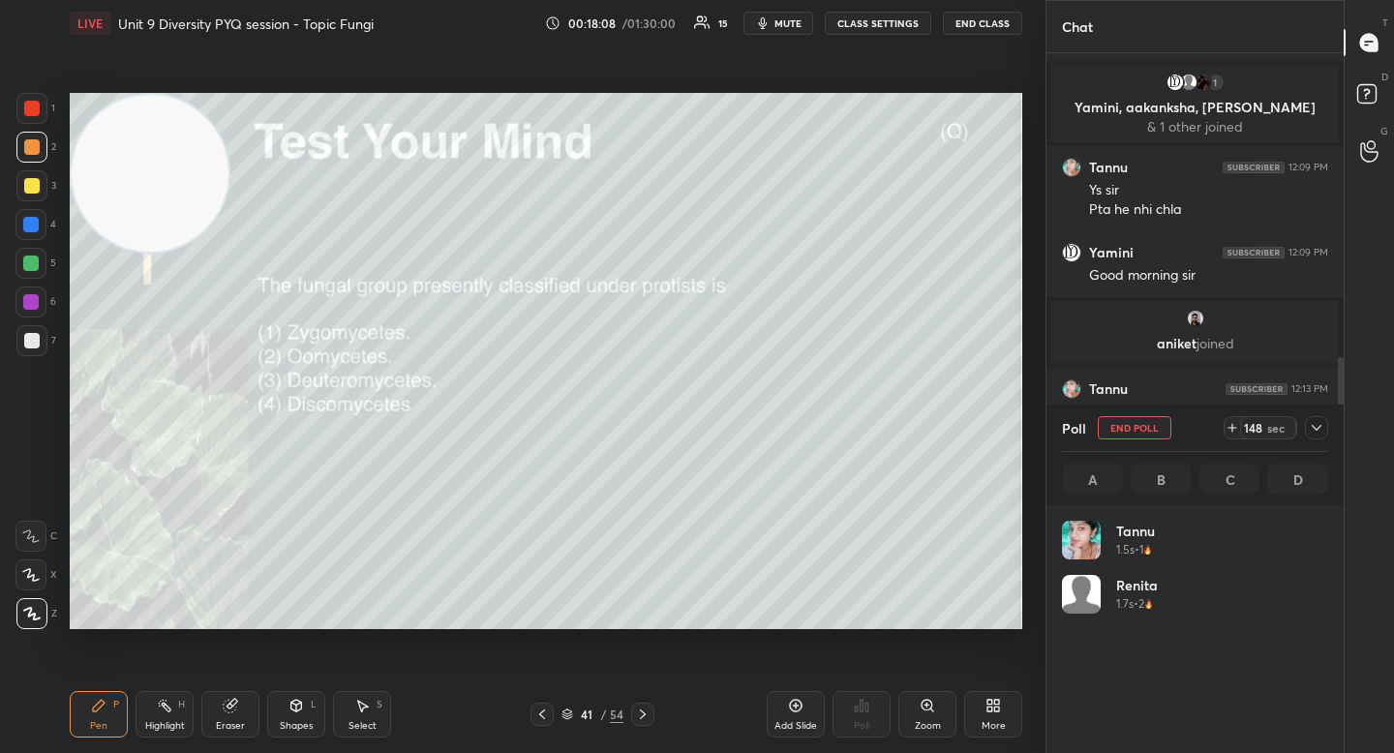
scroll to position [226, 260]
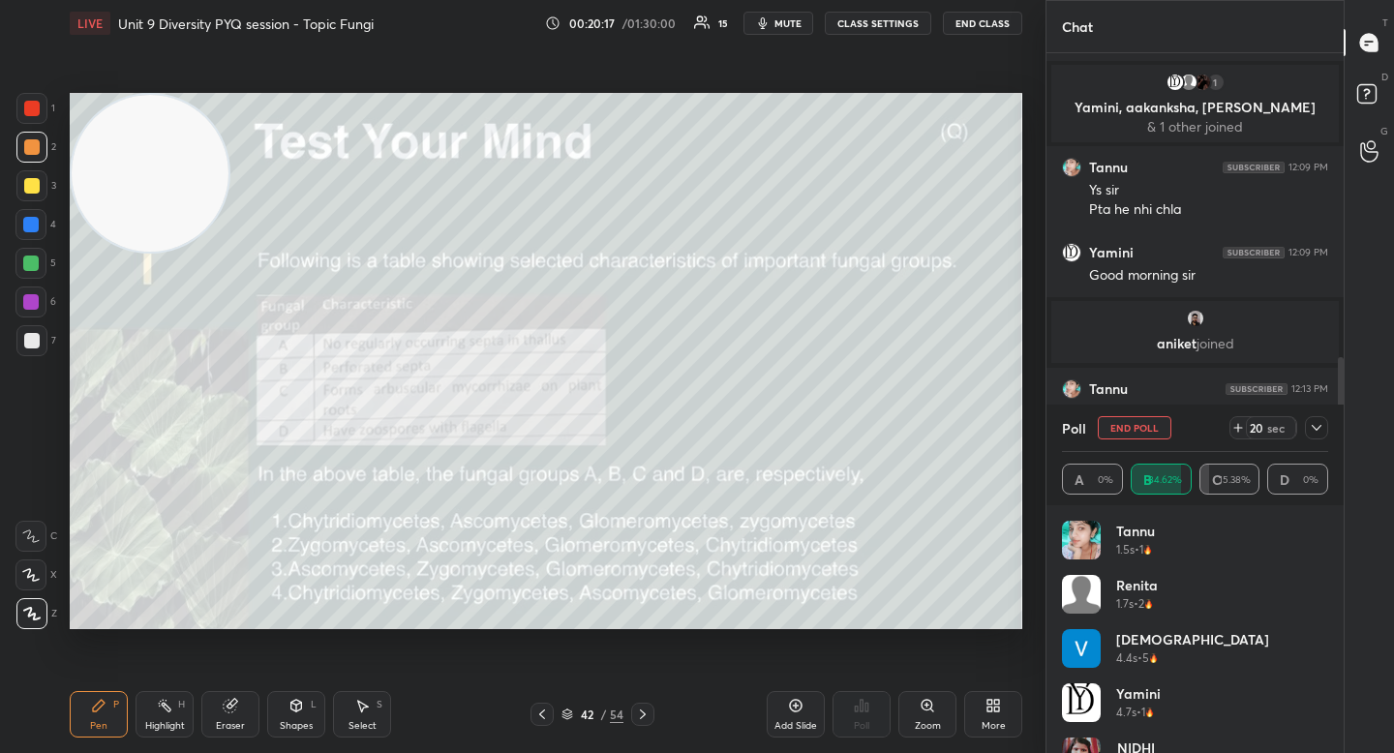
click at [1118, 438] on button "End Poll" at bounding box center [1135, 427] width 74 height 23
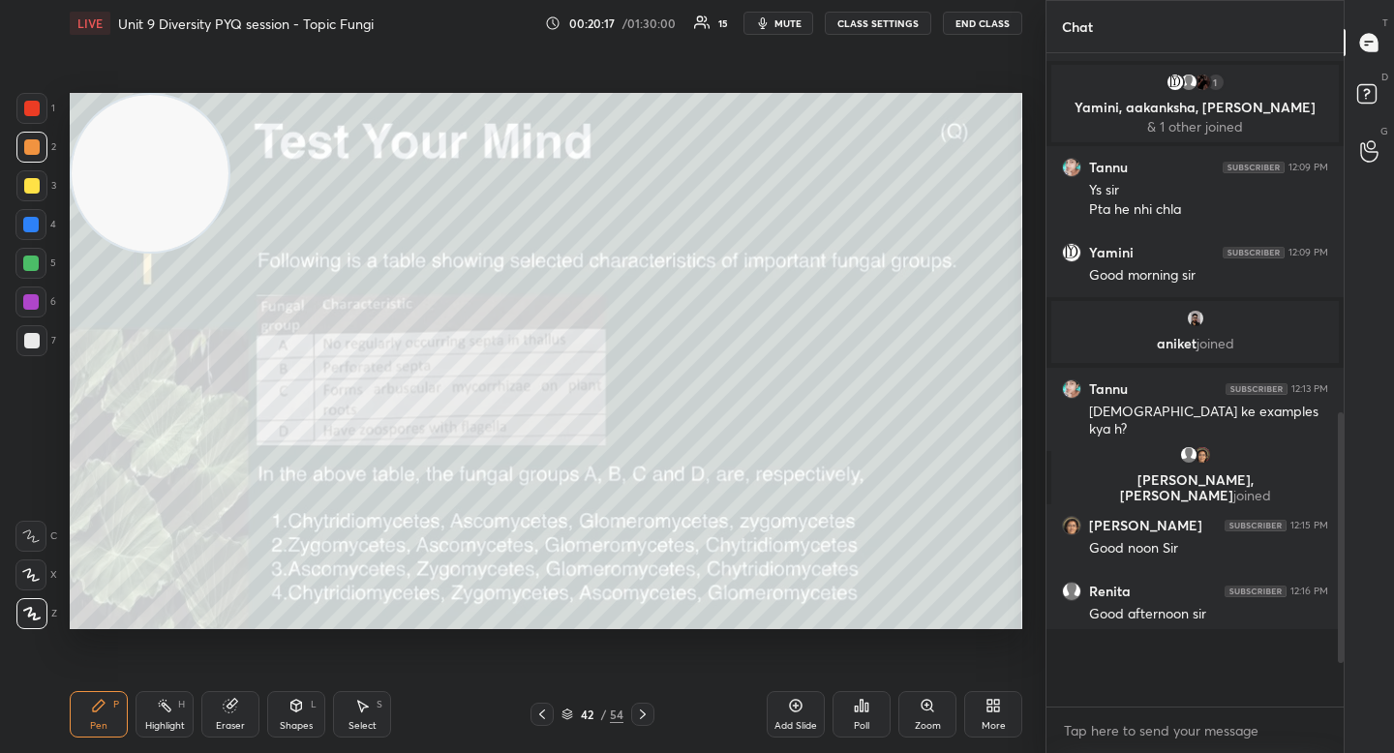
scroll to position [7, 7]
click at [874, 714] on div "Poll" at bounding box center [861, 714] width 58 height 46
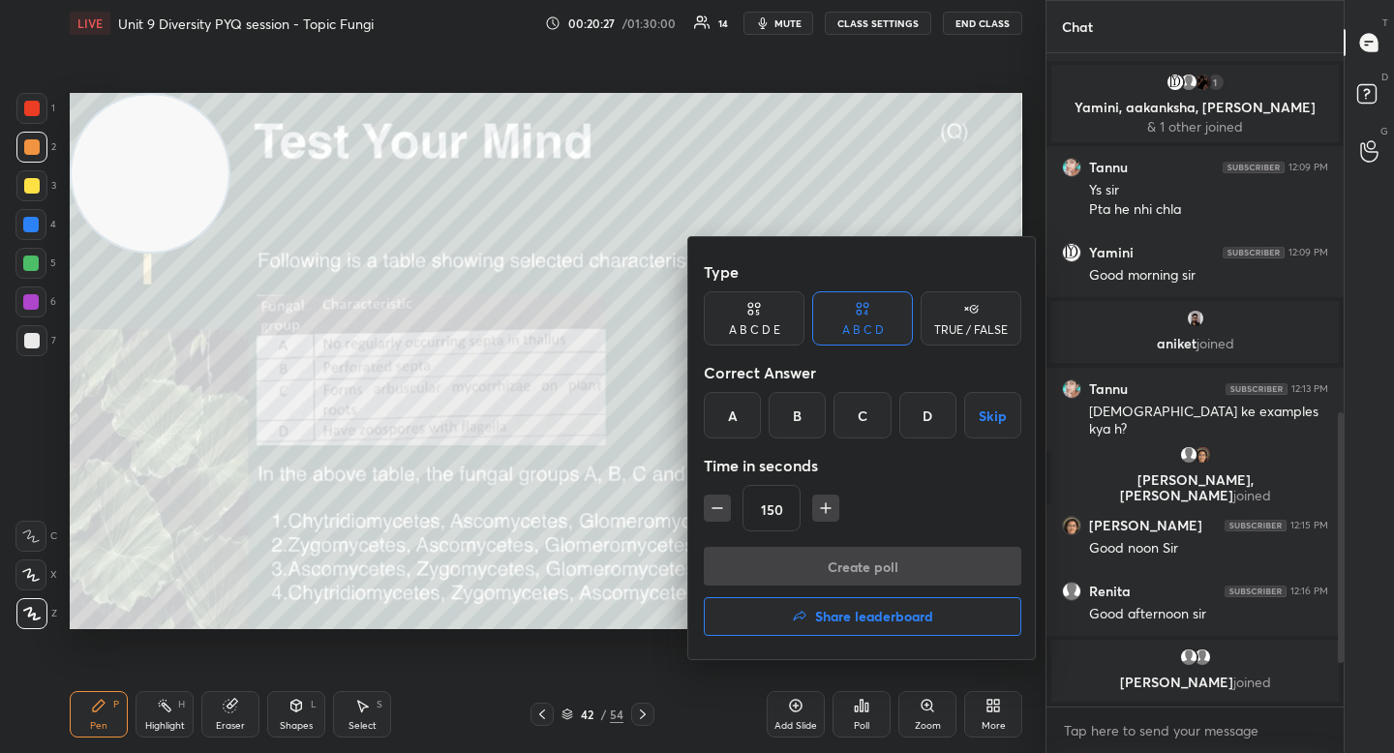
click at [785, 427] on div "B" at bounding box center [797, 415] width 57 height 46
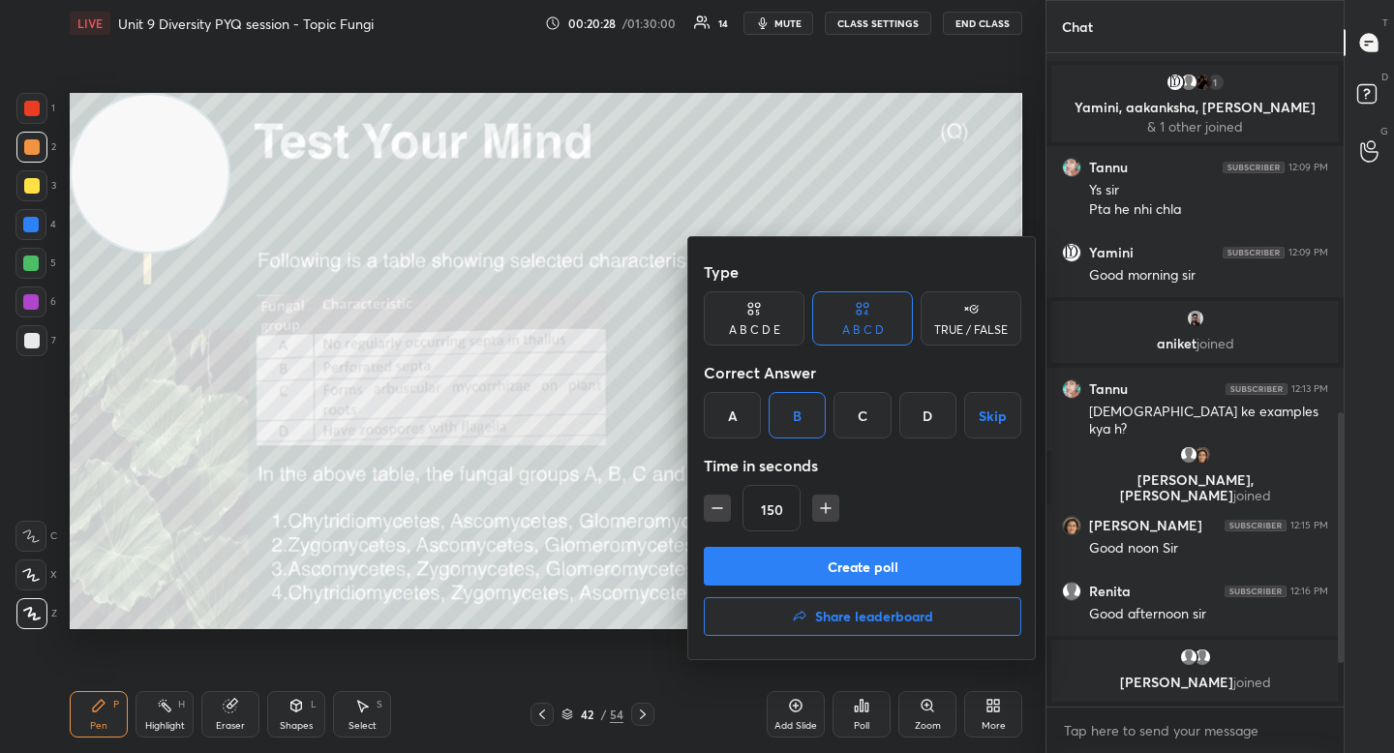
click at [780, 551] on button "Create poll" at bounding box center [862, 566] width 317 height 39
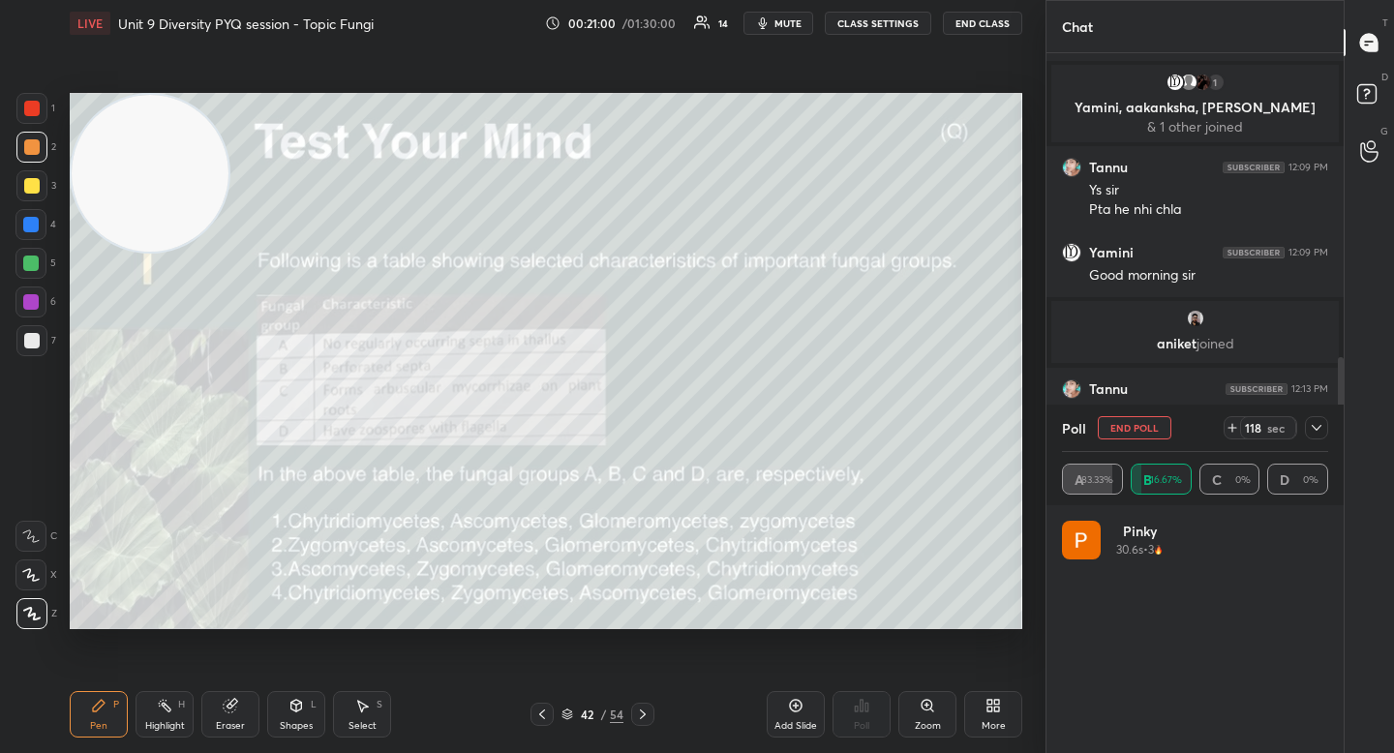
scroll to position [226, 260]
click at [568, 714] on icon at bounding box center [567, 715] width 12 height 12
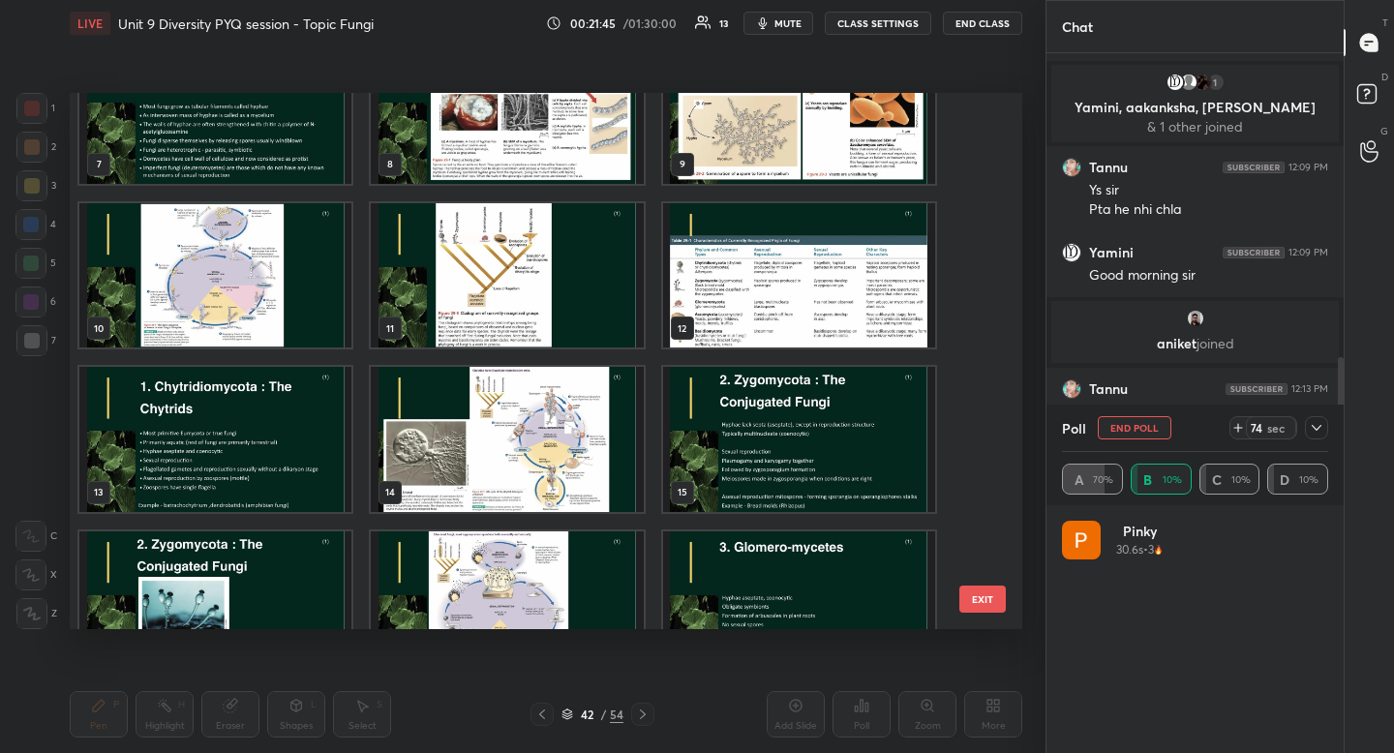
scroll to position [411, 0]
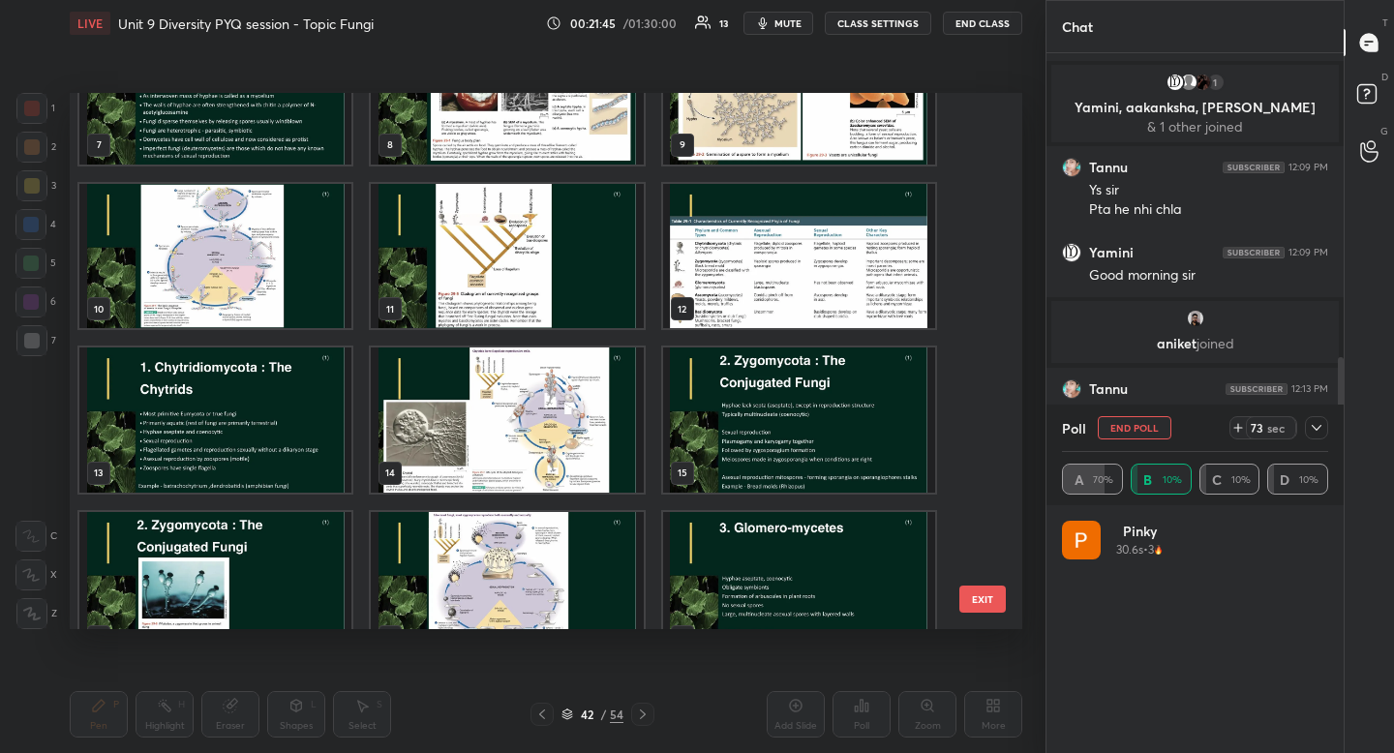
click at [732, 302] on img "grid" at bounding box center [799, 256] width 272 height 145
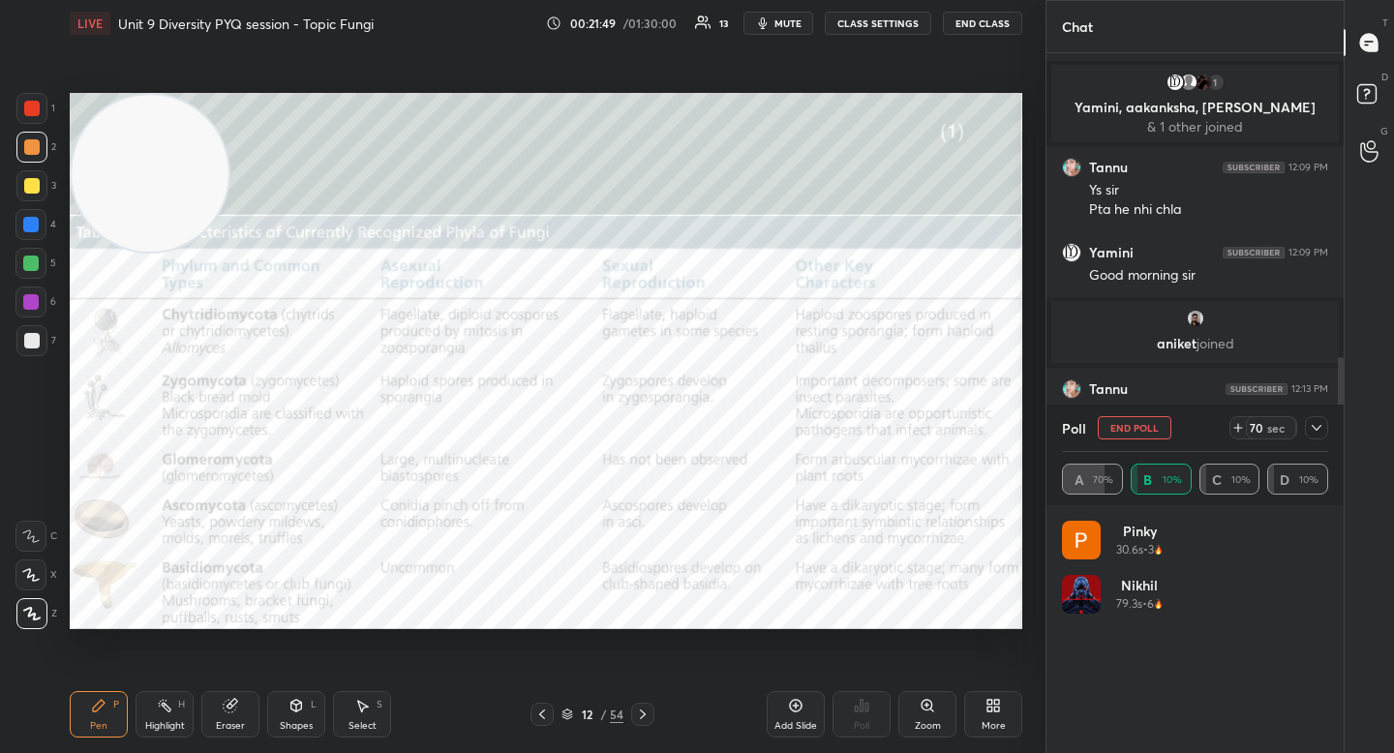
click at [32, 79] on div "1 2 3 4 5 6 7 C X Z C X Z E E Erase all H H LIVE Unit 9 Diversity PYQ session -…" at bounding box center [515, 376] width 1030 height 753
click at [33, 109] on div at bounding box center [31, 108] width 15 height 15
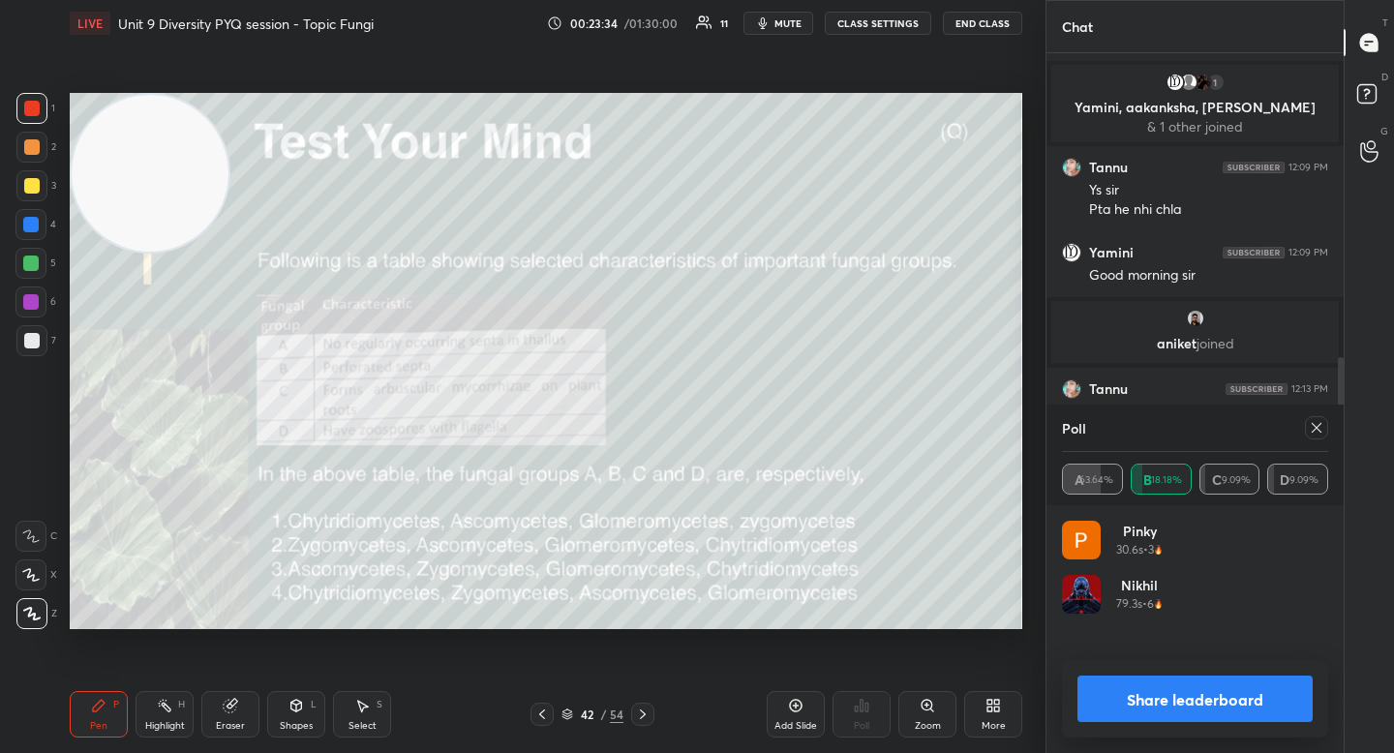
click at [35, 334] on div at bounding box center [31, 340] width 15 height 15
click at [1118, 693] on button "Share leaderboard" at bounding box center [1194, 699] width 235 height 46
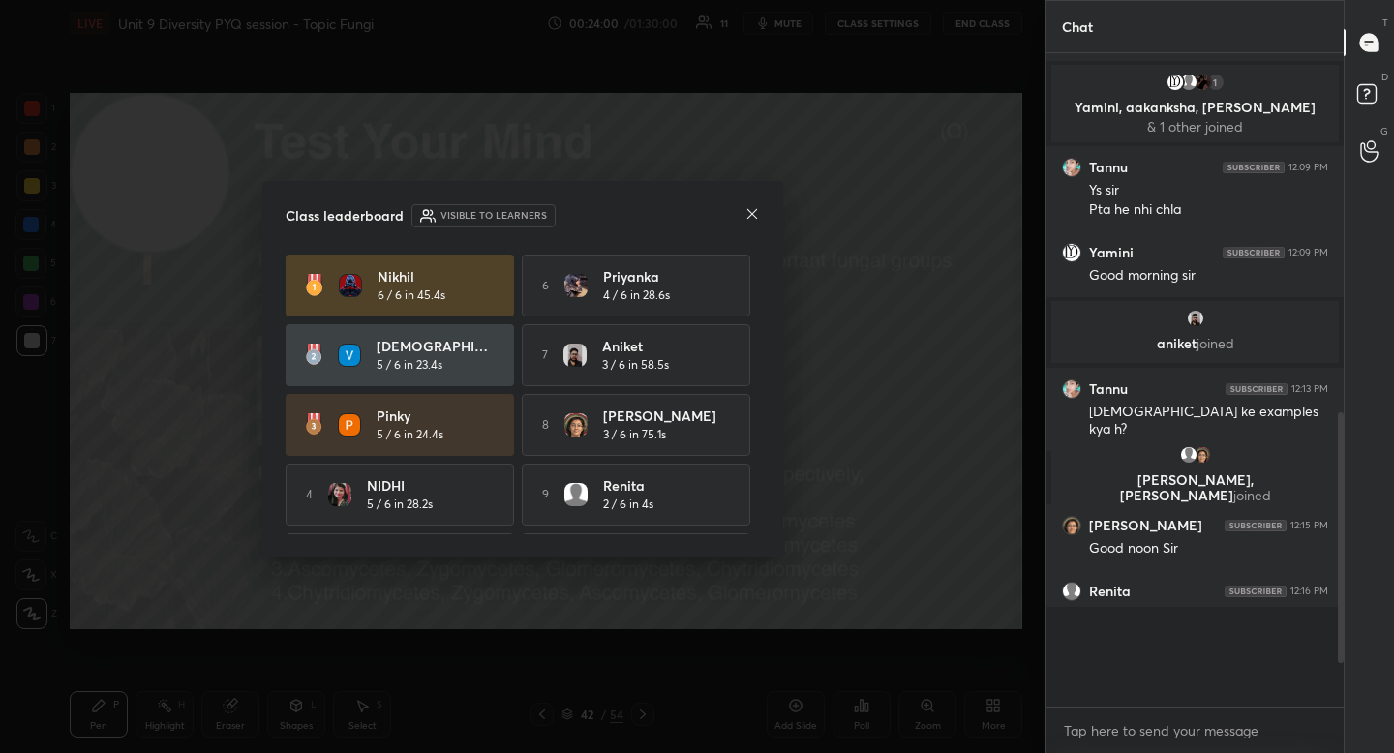
scroll to position [7, 7]
click at [753, 210] on icon at bounding box center [751, 213] width 15 height 15
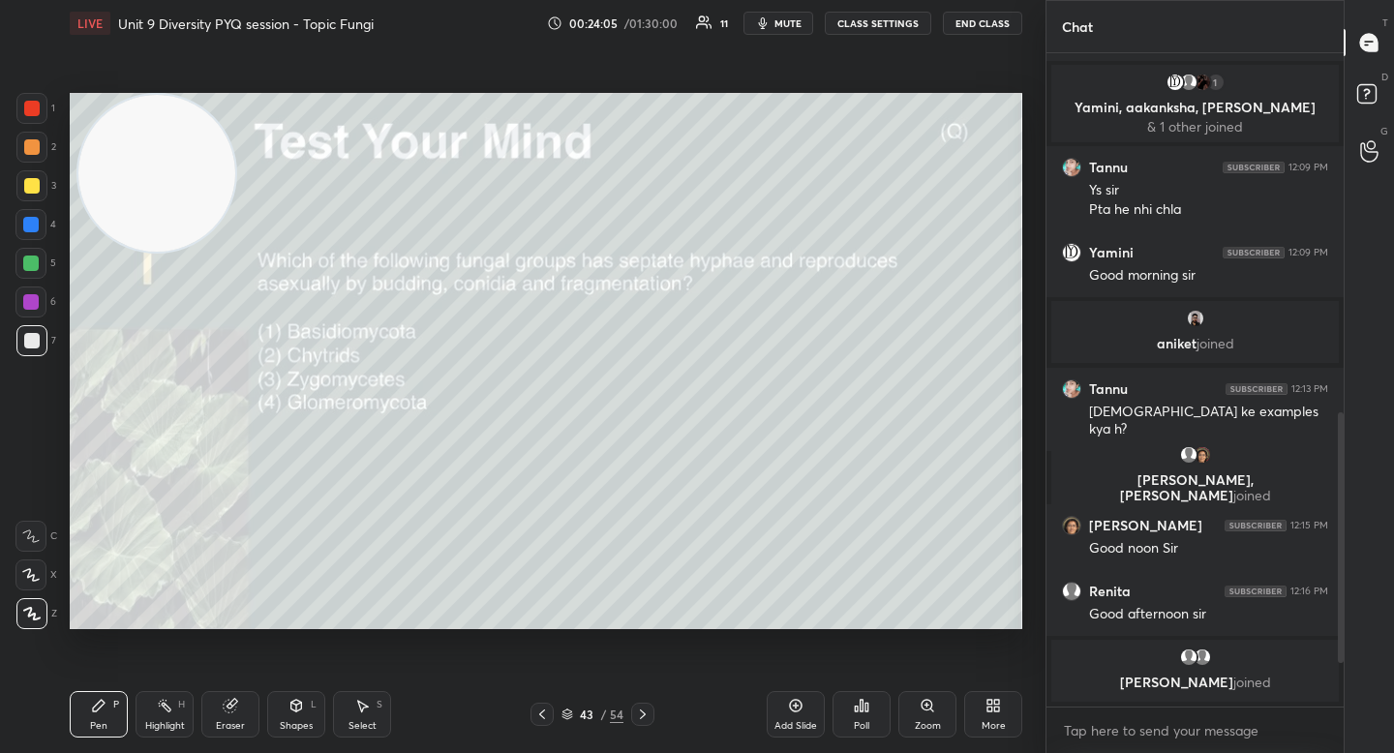
drag, startPoint x: 220, startPoint y: 248, endPoint x: 224, endPoint y: 238, distance: 10.4
click at [211, 219] on video at bounding box center [156, 173] width 157 height 157
click at [861, 721] on div "Poll" at bounding box center [861, 726] width 15 height 10
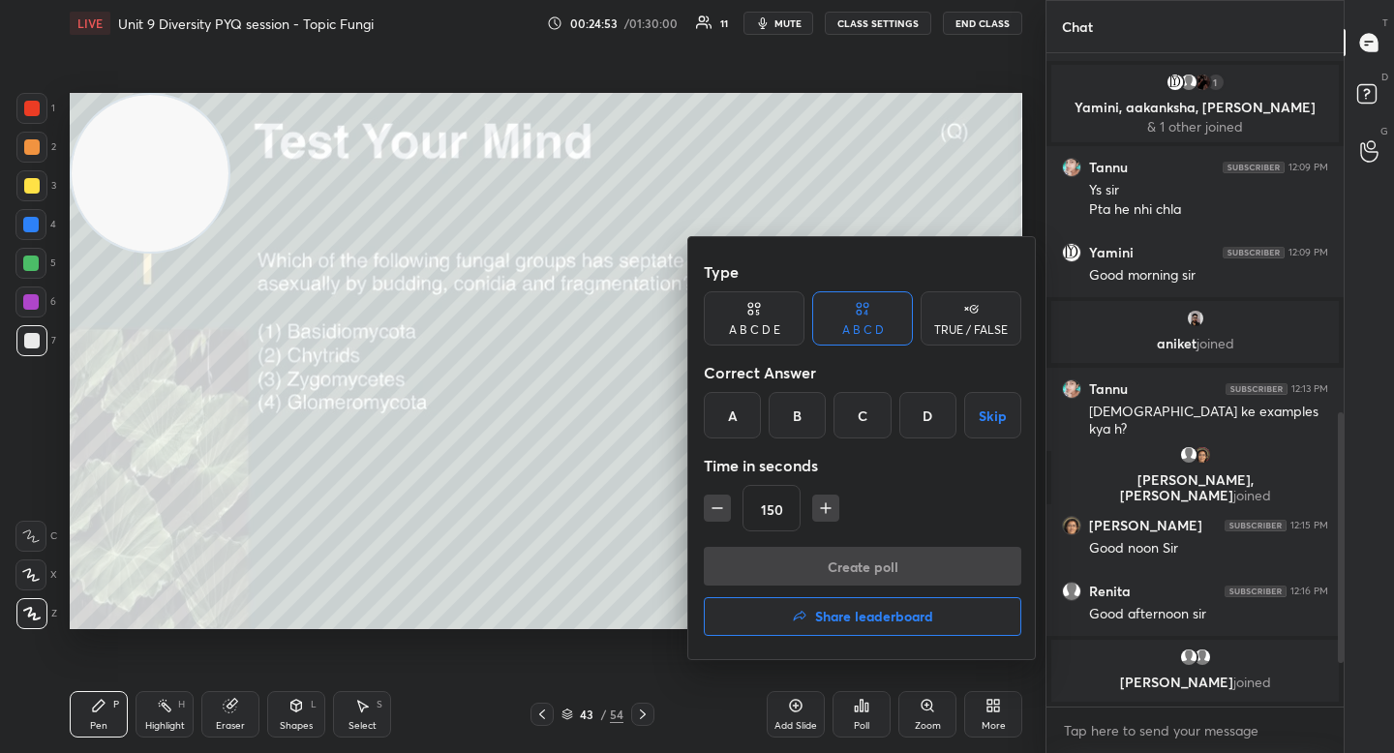
click at [739, 408] on div "A" at bounding box center [732, 415] width 57 height 46
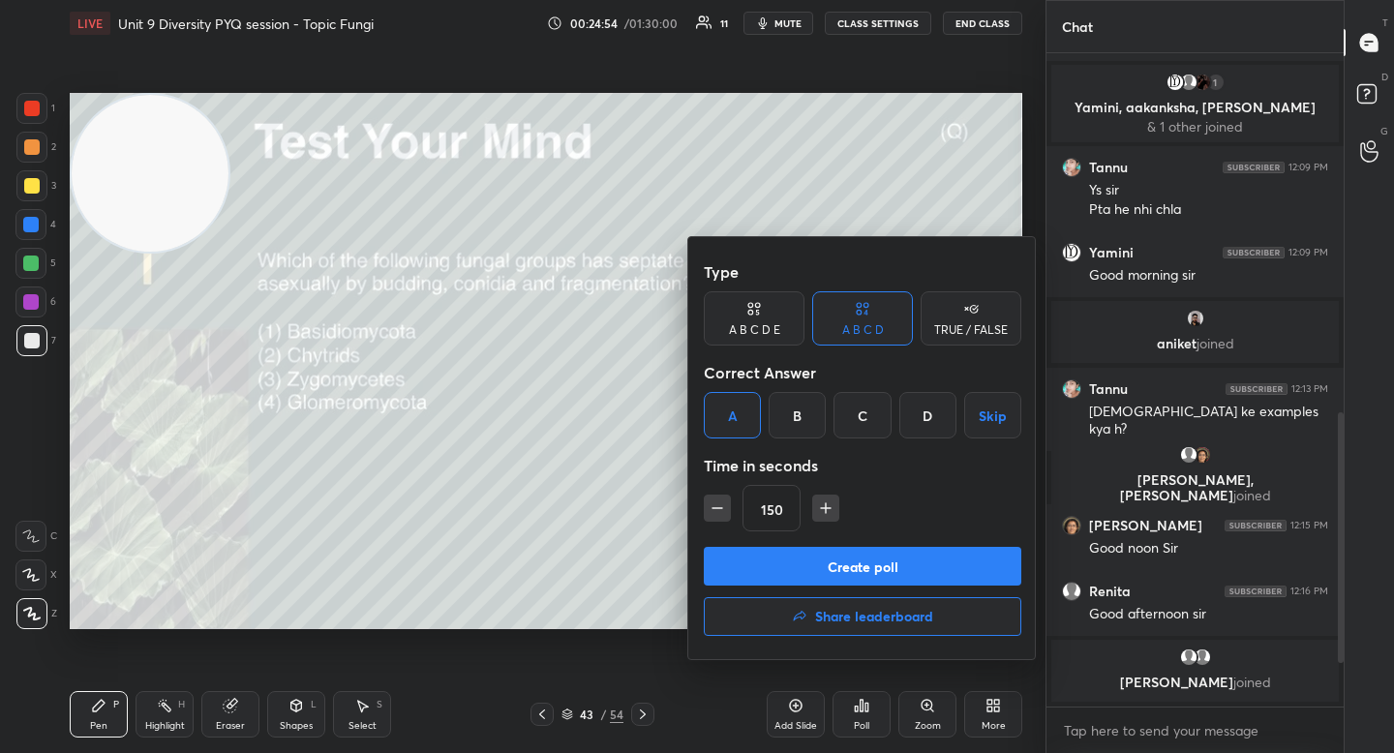
click at [756, 564] on button "Create poll" at bounding box center [862, 566] width 317 height 39
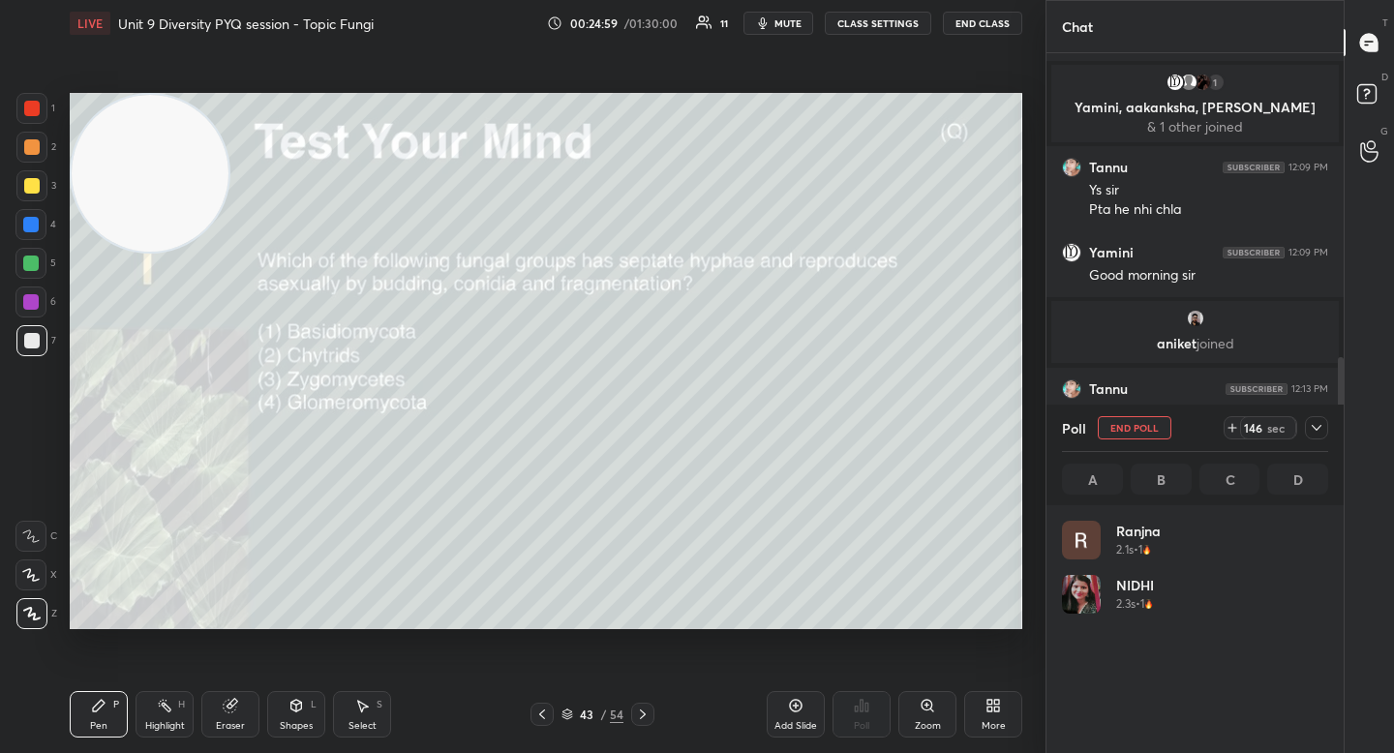
scroll to position [226, 260]
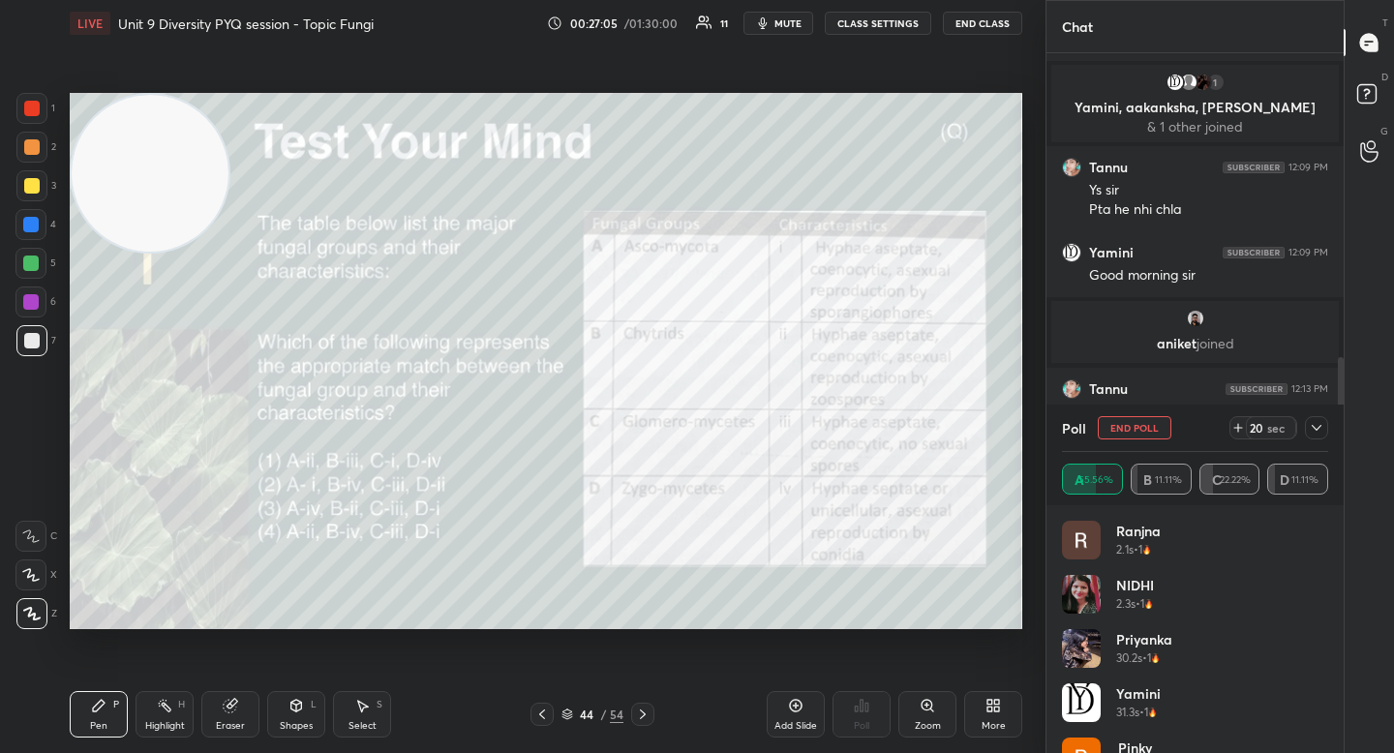
click at [1103, 432] on button "End Poll" at bounding box center [1135, 427] width 74 height 23
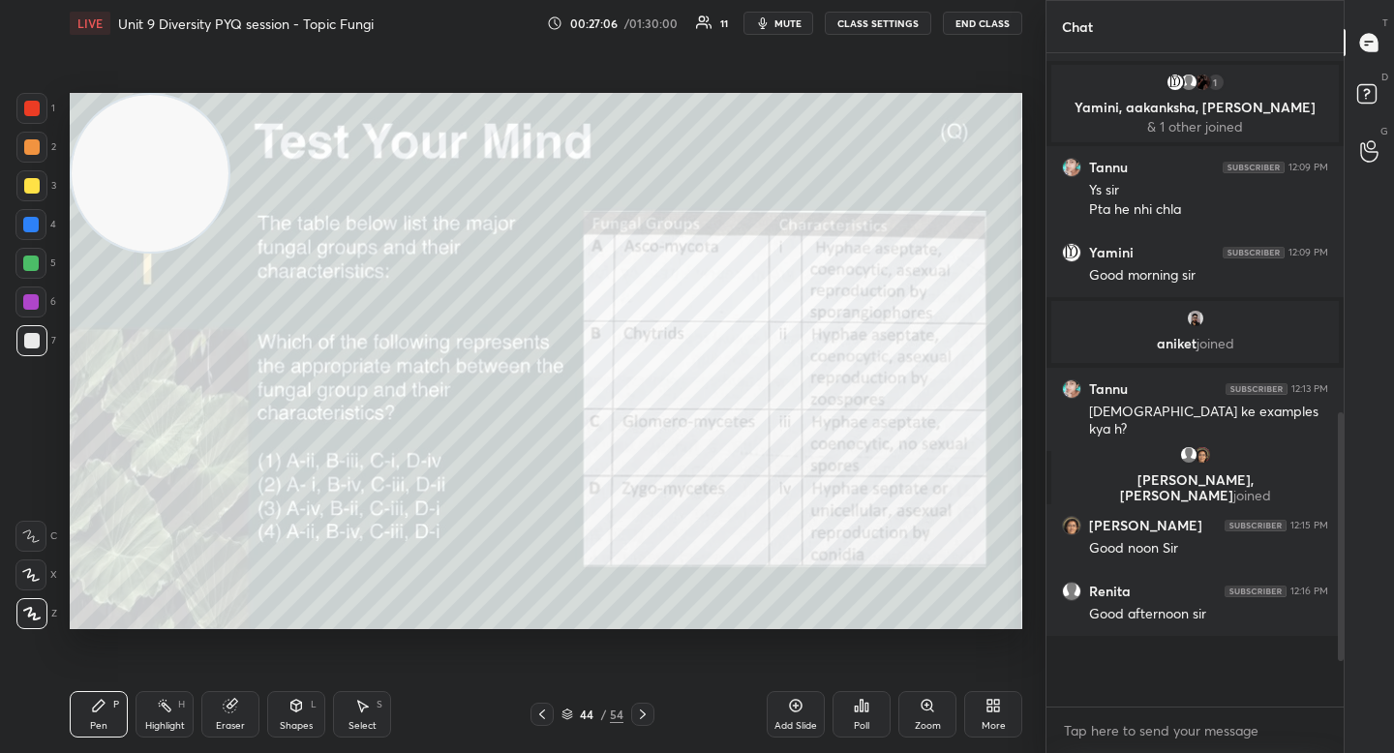
scroll to position [637, 291]
click at [862, 725] on div "Poll" at bounding box center [861, 726] width 15 height 10
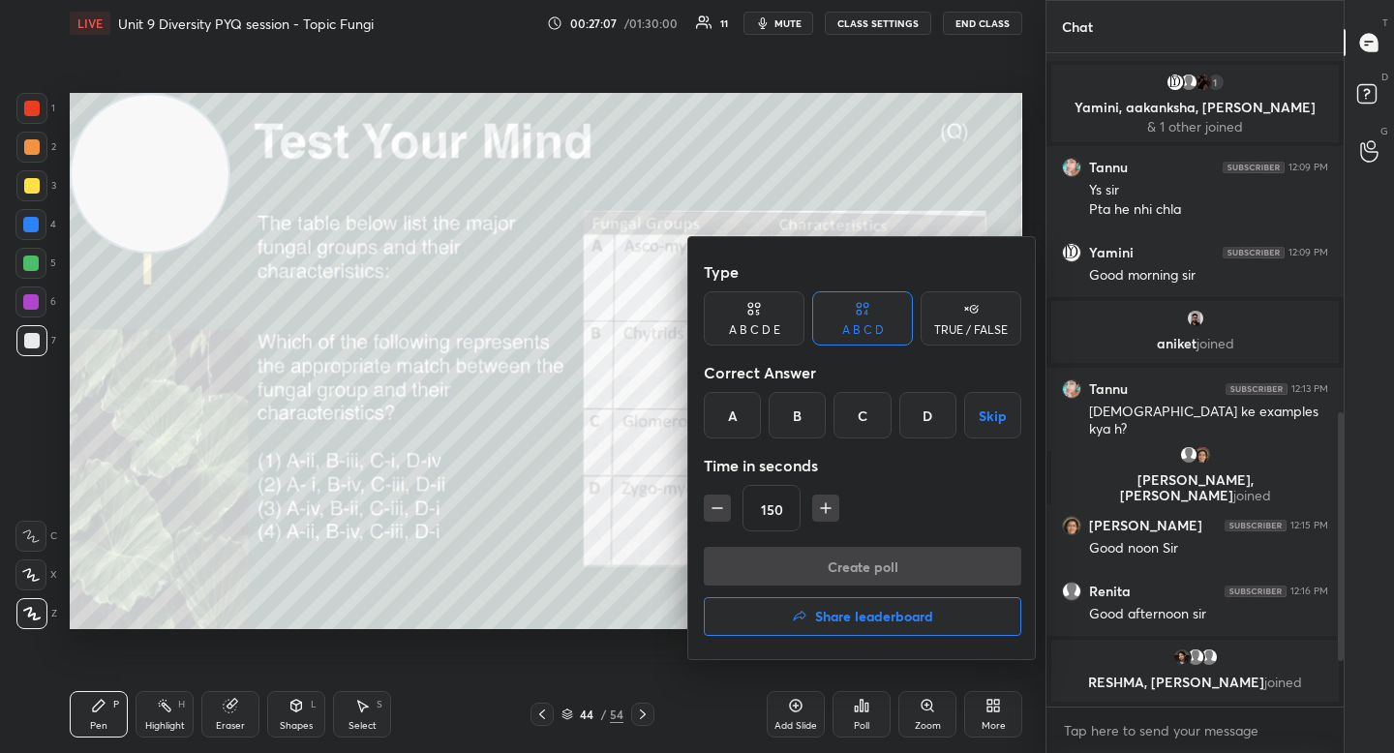
click at [852, 408] on div "C" at bounding box center [861, 415] width 57 height 46
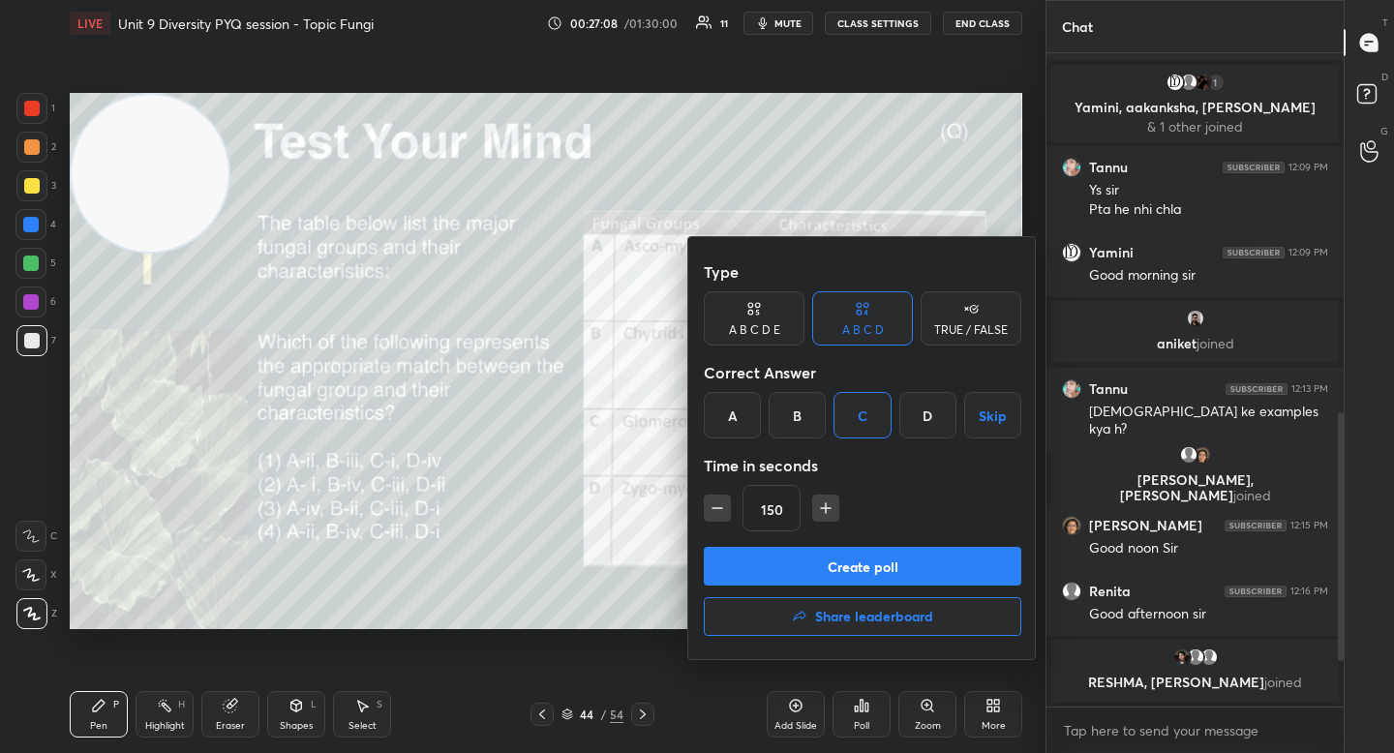
click at [814, 555] on button "Create poll" at bounding box center [862, 566] width 317 height 39
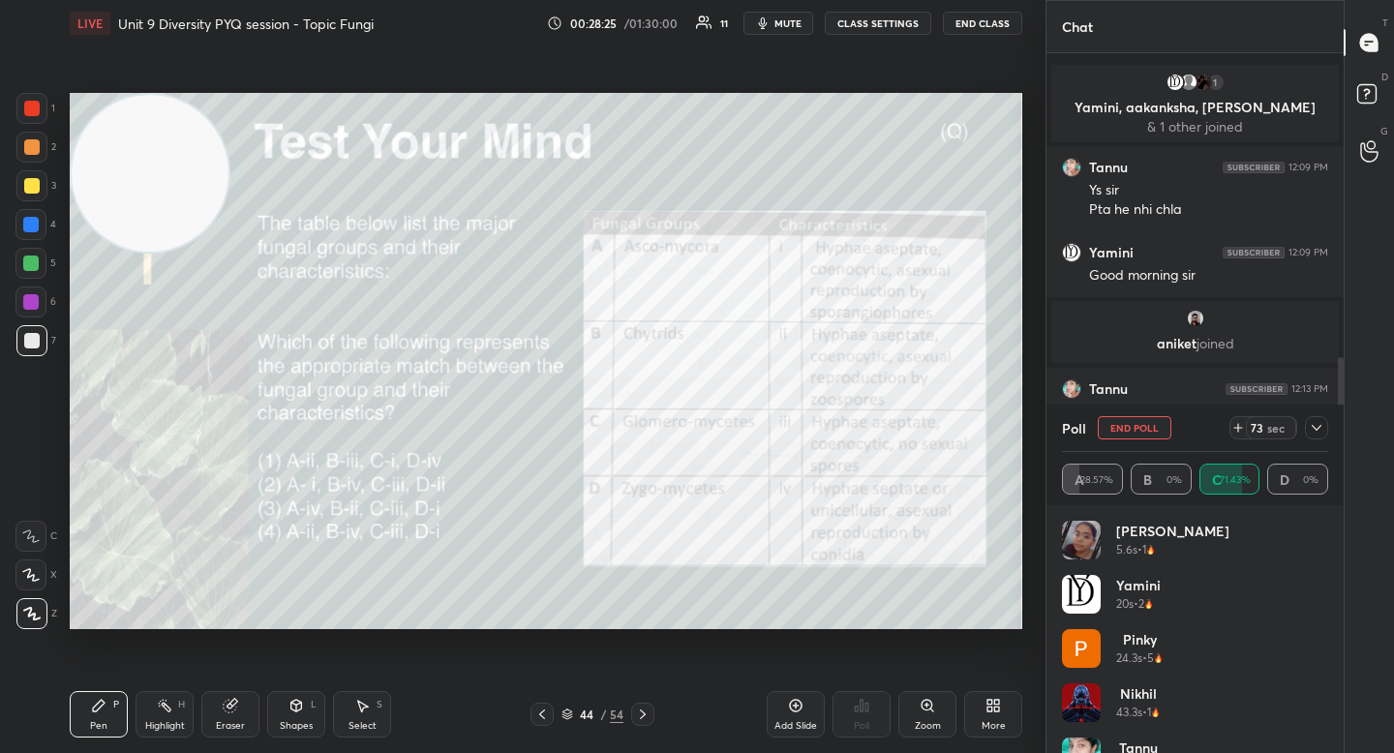
scroll to position [914, 0]
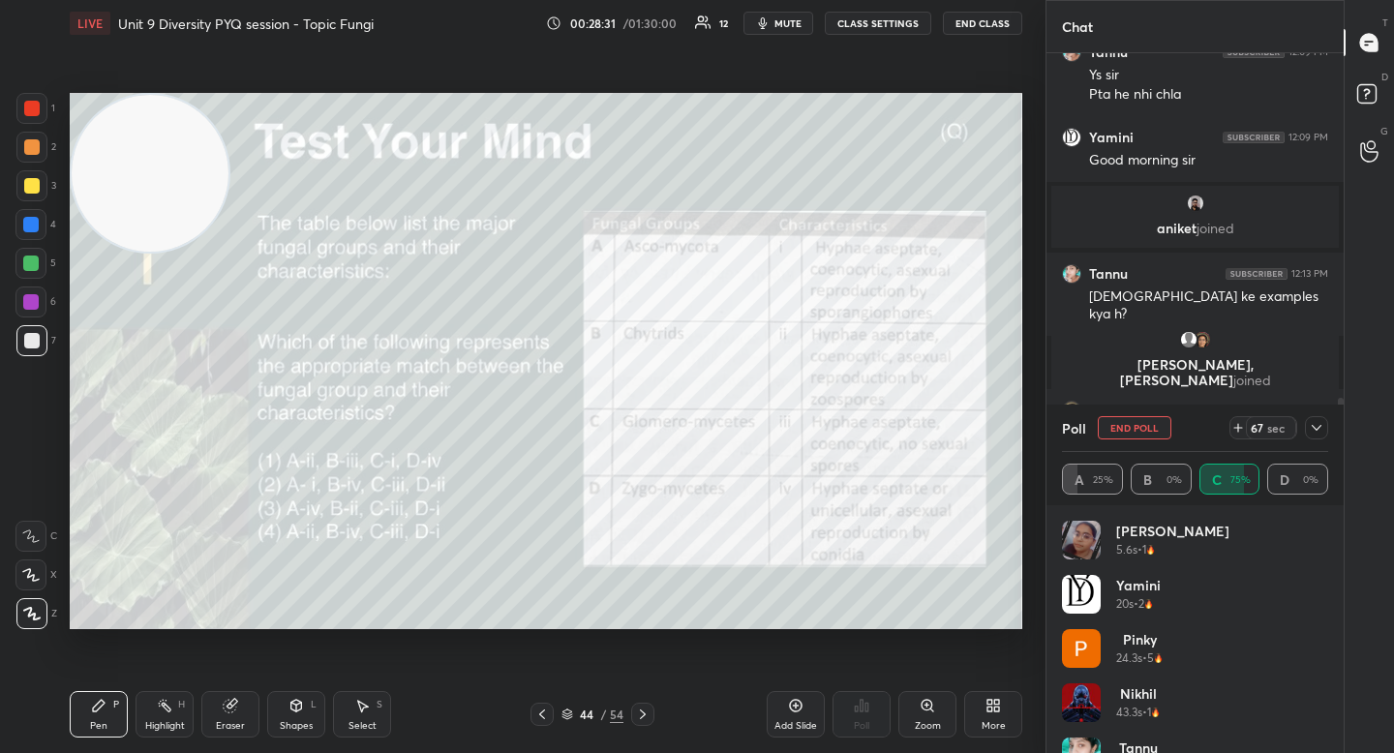
click at [30, 138] on div at bounding box center [31, 147] width 31 height 31
click at [35, 109] on div at bounding box center [31, 108] width 15 height 15
click at [37, 151] on div at bounding box center [31, 146] width 15 height 15
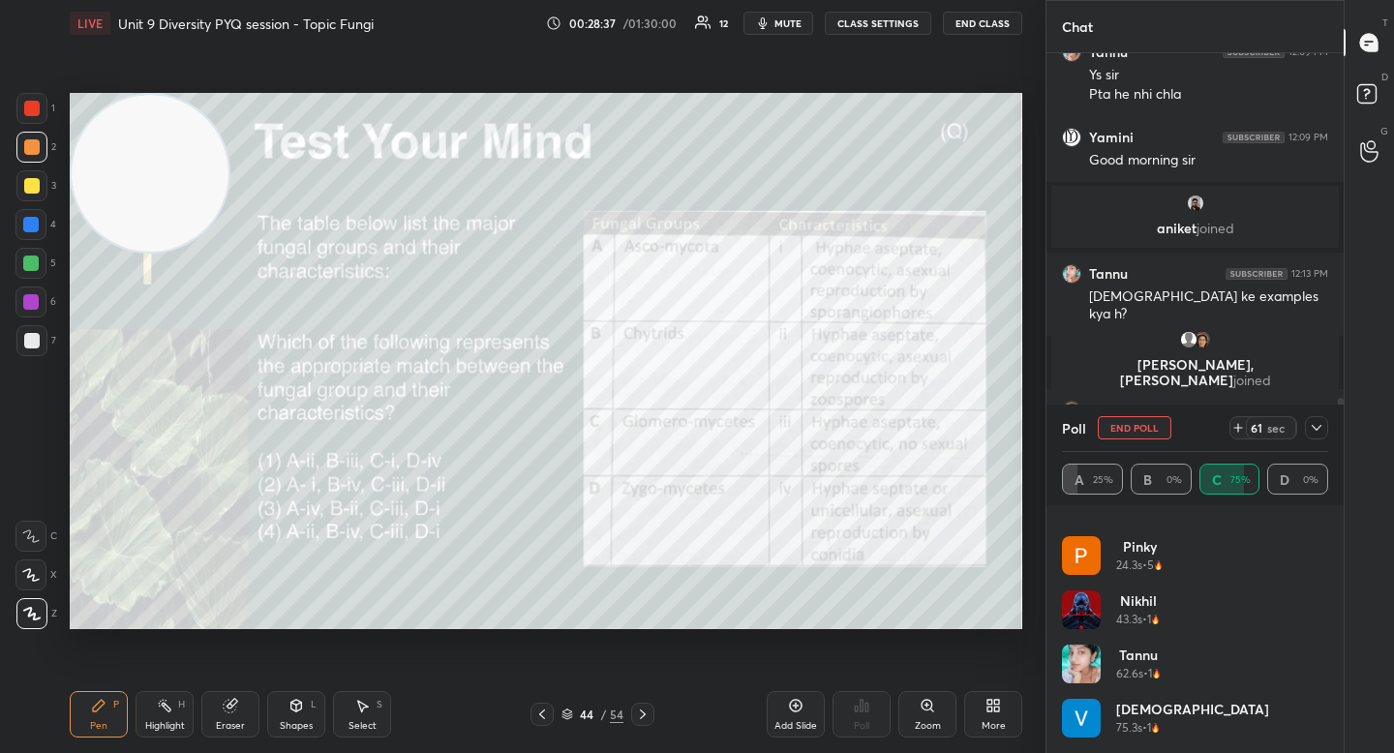
scroll to position [0, 0]
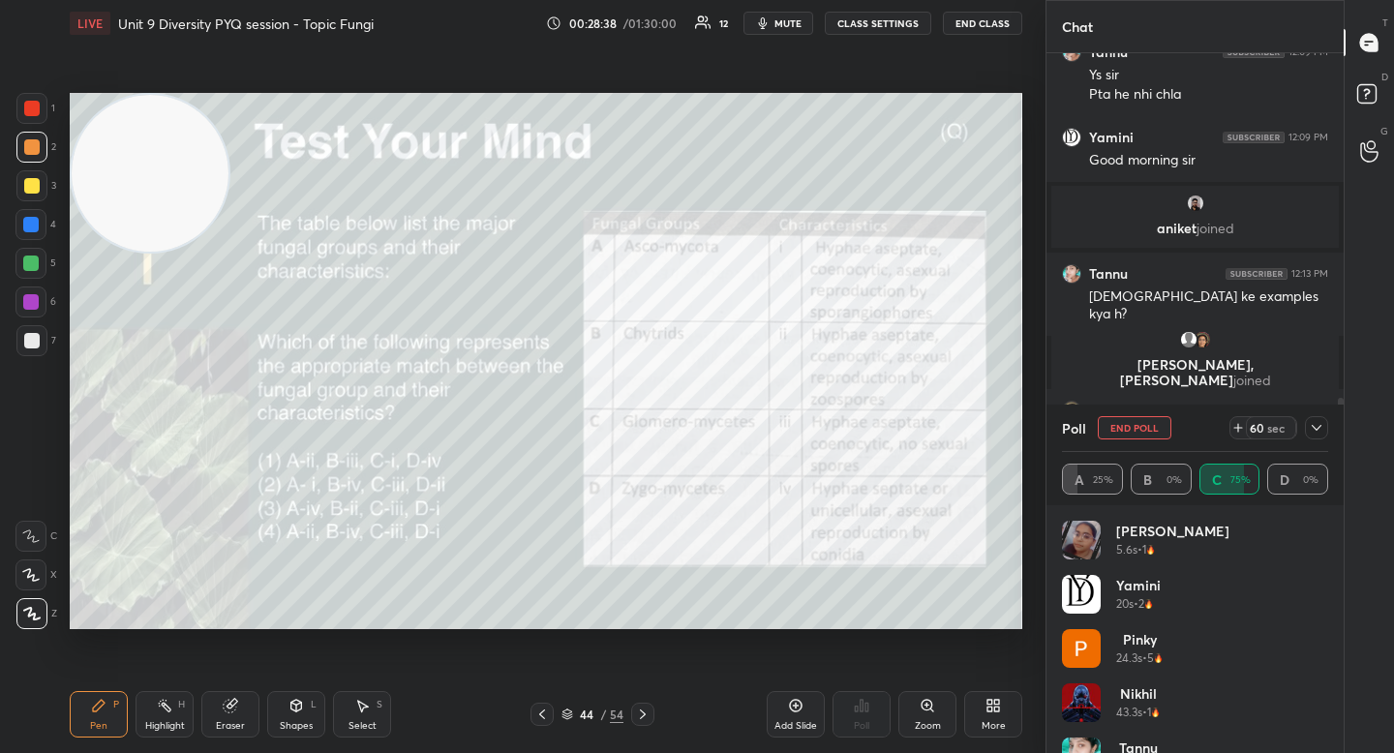
click at [1311, 423] on icon at bounding box center [1316, 427] width 15 height 15
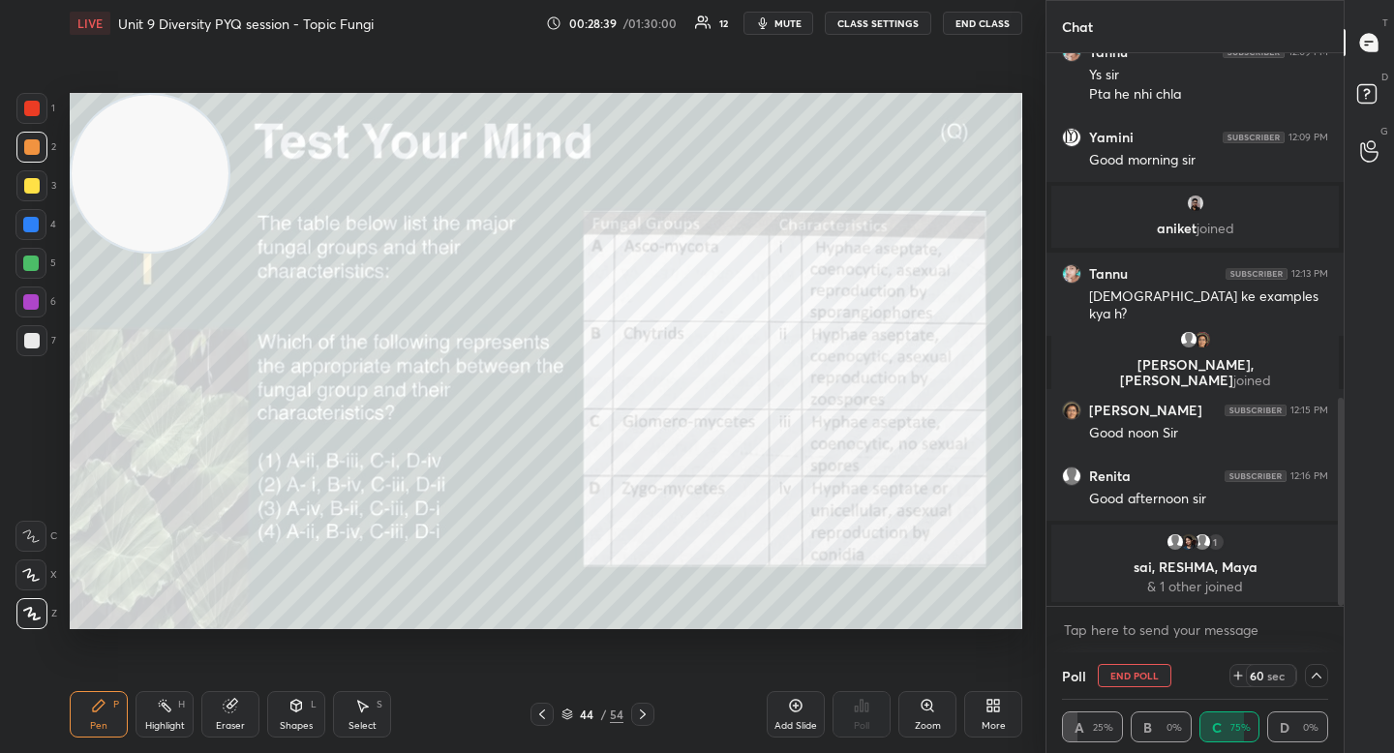
scroll to position [1, 7]
click at [37, 106] on div at bounding box center [31, 108] width 15 height 15
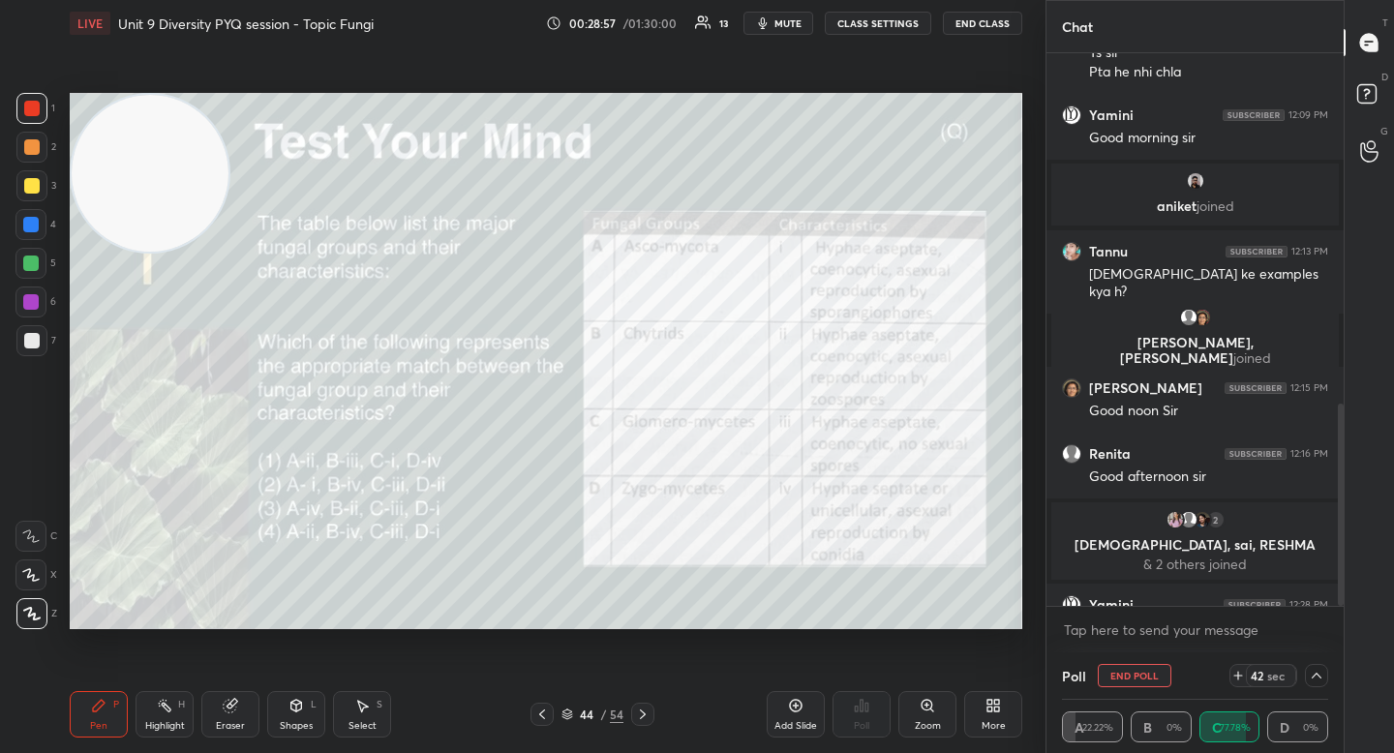
scroll to position [957, 0]
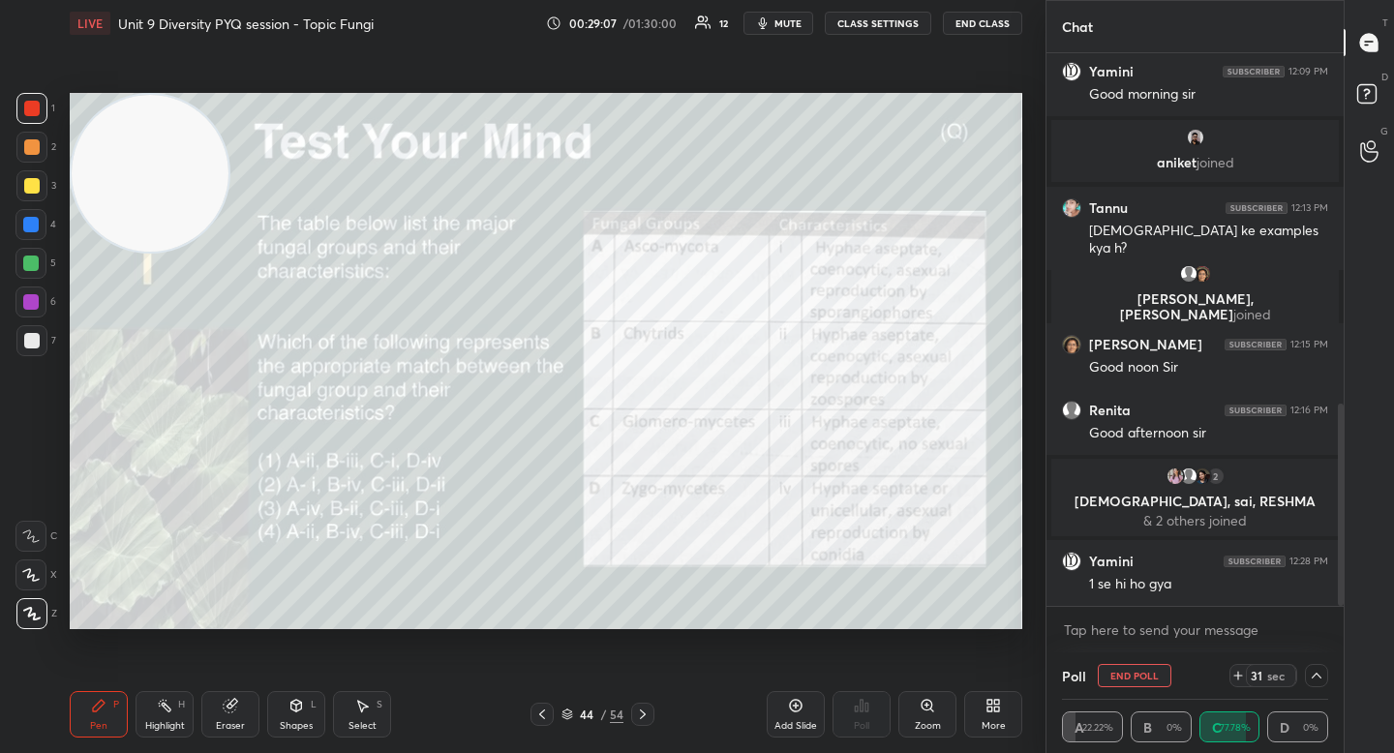
click at [27, 160] on div at bounding box center [31, 147] width 31 height 31
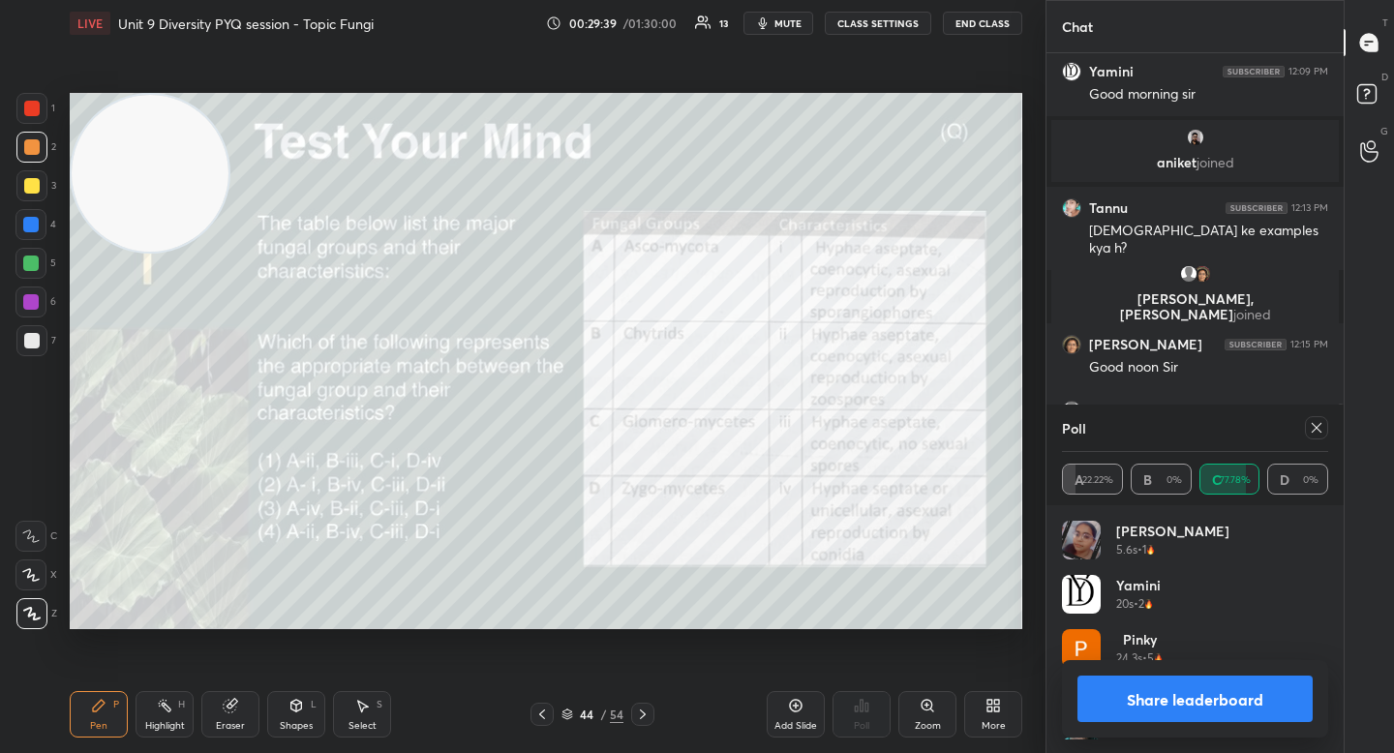
scroll to position [226, 260]
drag, startPoint x: 31, startPoint y: 194, endPoint x: 66, endPoint y: 192, distance: 34.9
click at [33, 195] on div at bounding box center [31, 185] width 31 height 31
click at [33, 285] on div "5" at bounding box center [35, 267] width 41 height 39
click at [36, 307] on div at bounding box center [30, 301] width 15 height 15
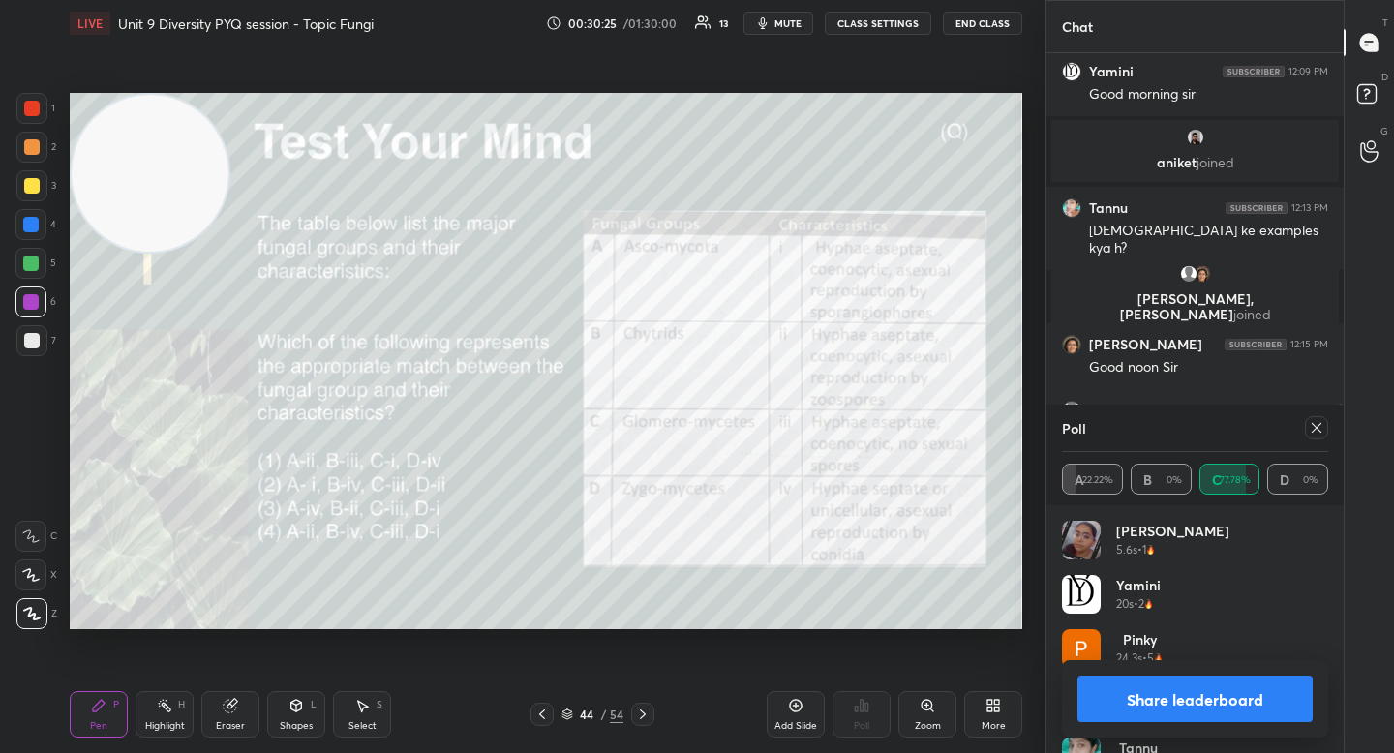
scroll to position [547, 291]
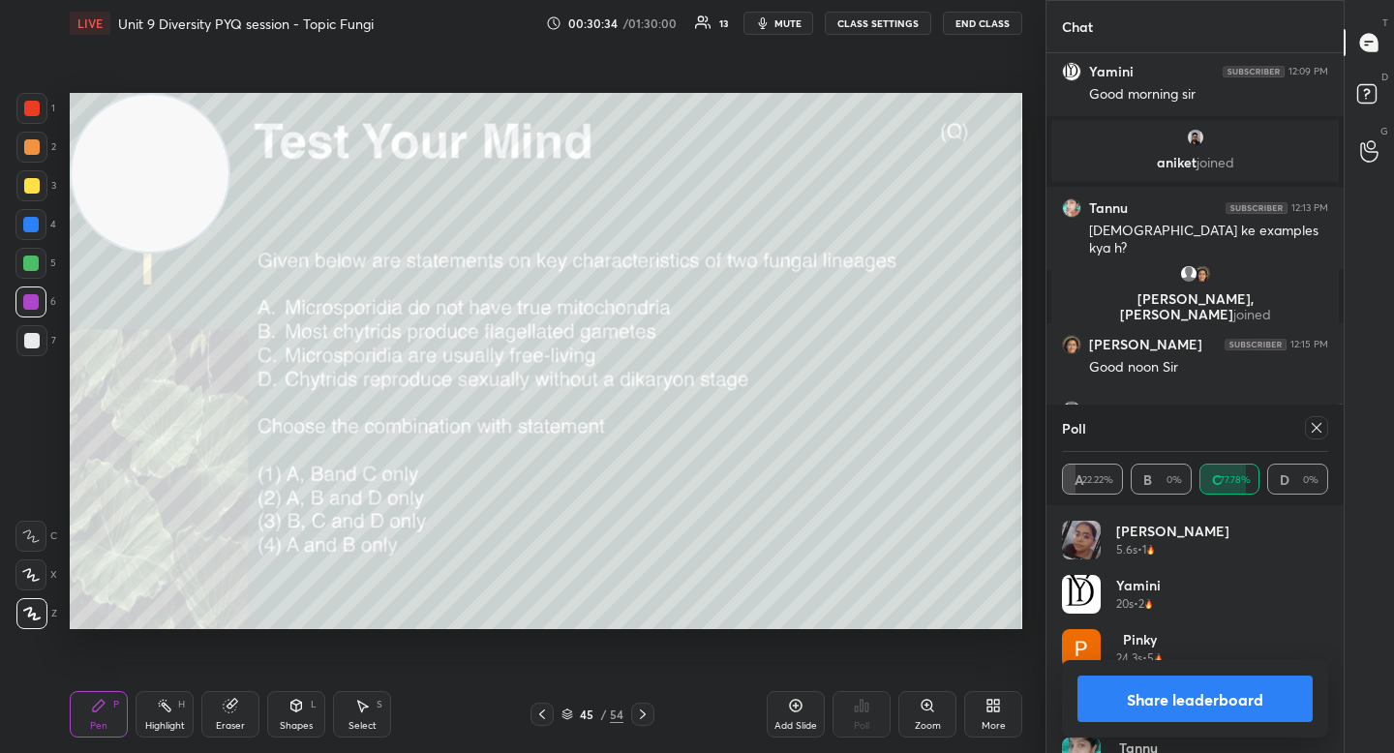
click at [1187, 694] on button "Share leaderboard" at bounding box center [1194, 699] width 235 height 46
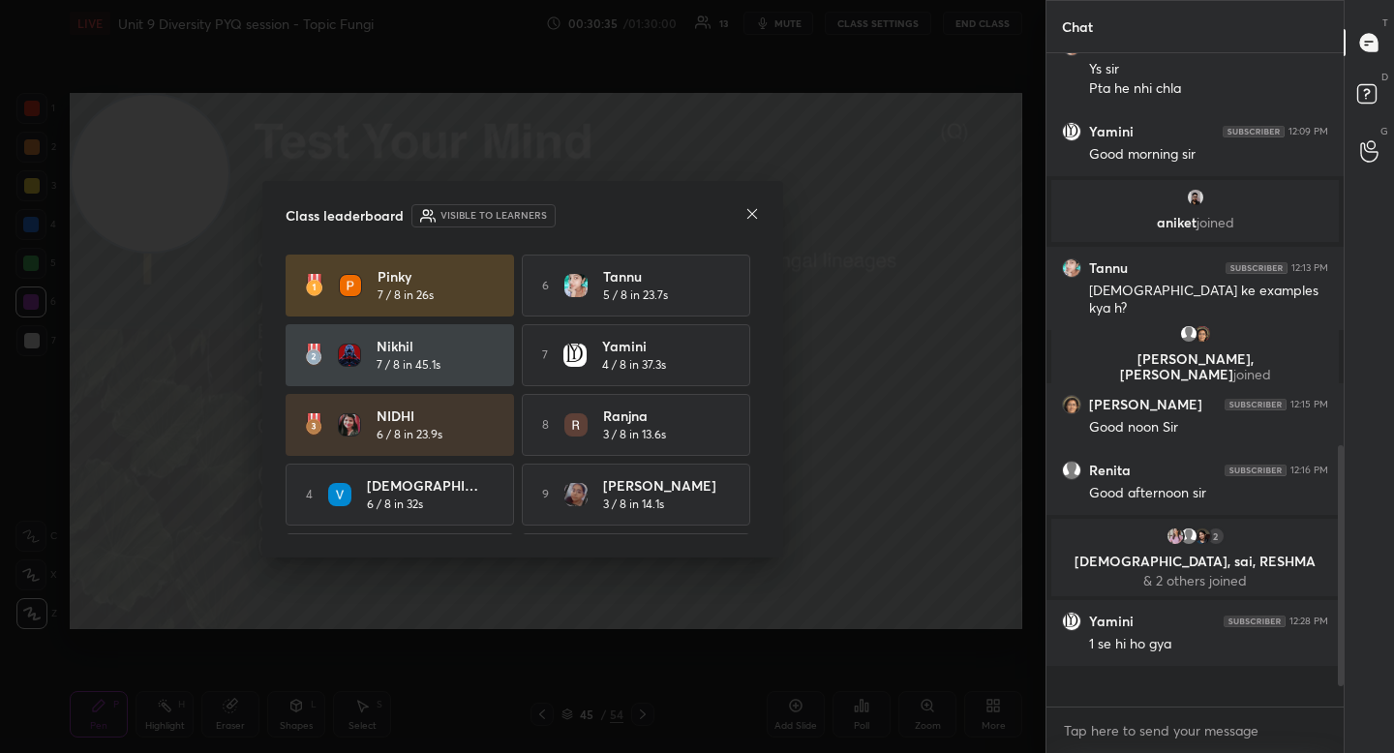
scroll to position [678, 291]
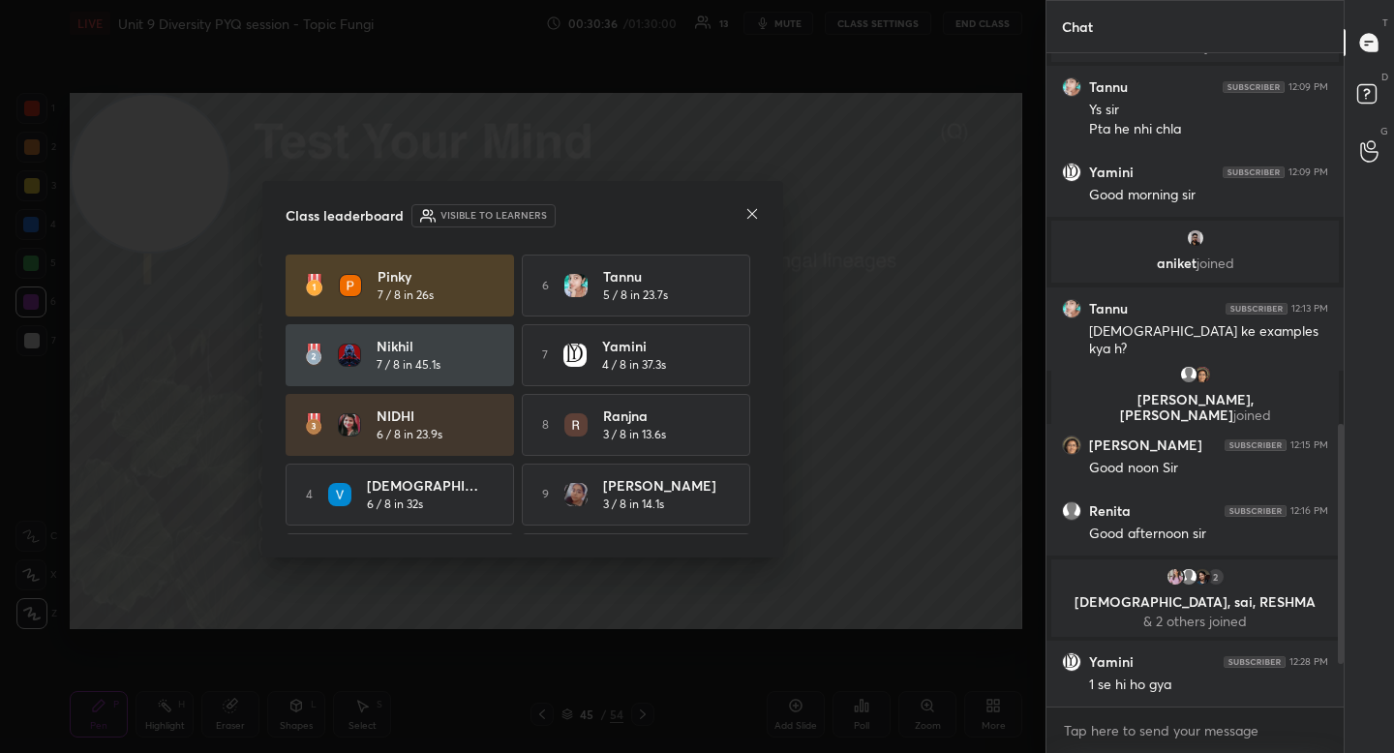
click at [757, 209] on icon at bounding box center [751, 213] width 15 height 15
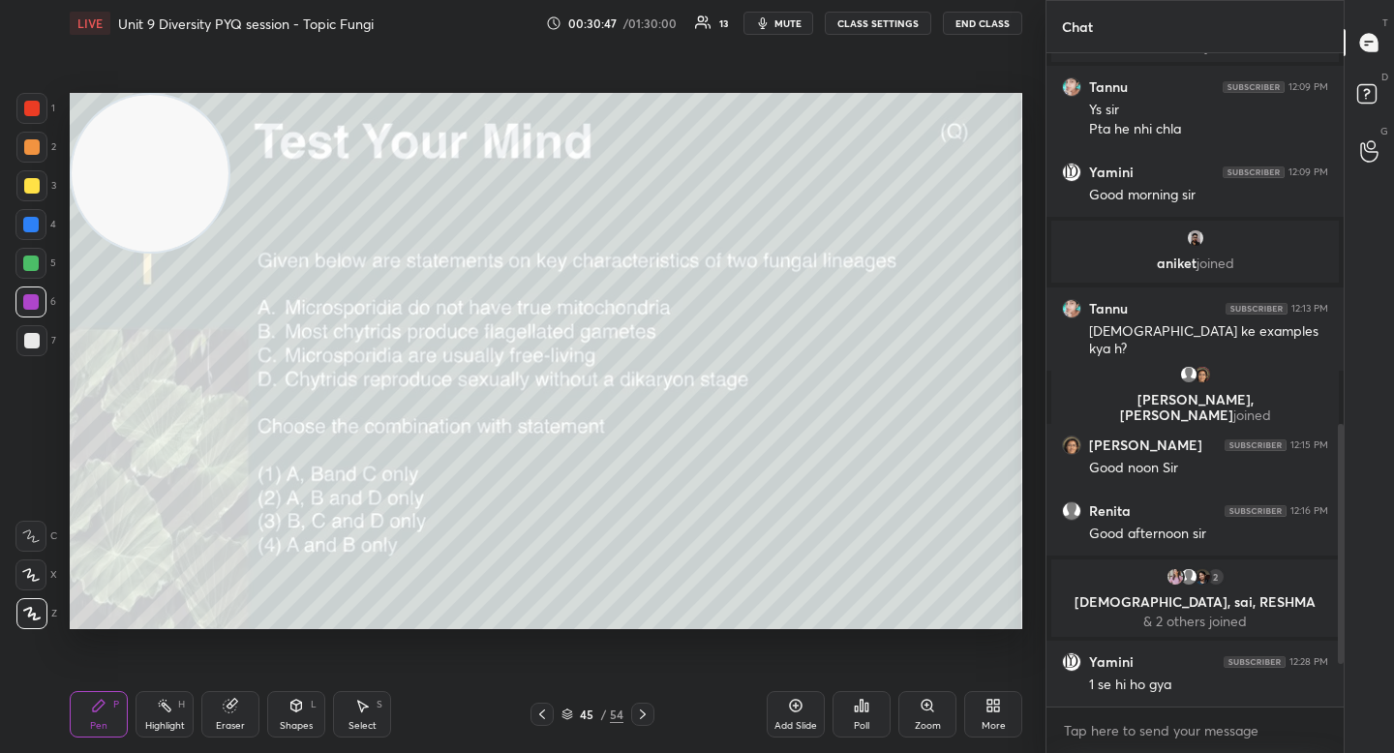
click at [839, 698] on div "Poll" at bounding box center [861, 714] width 58 height 46
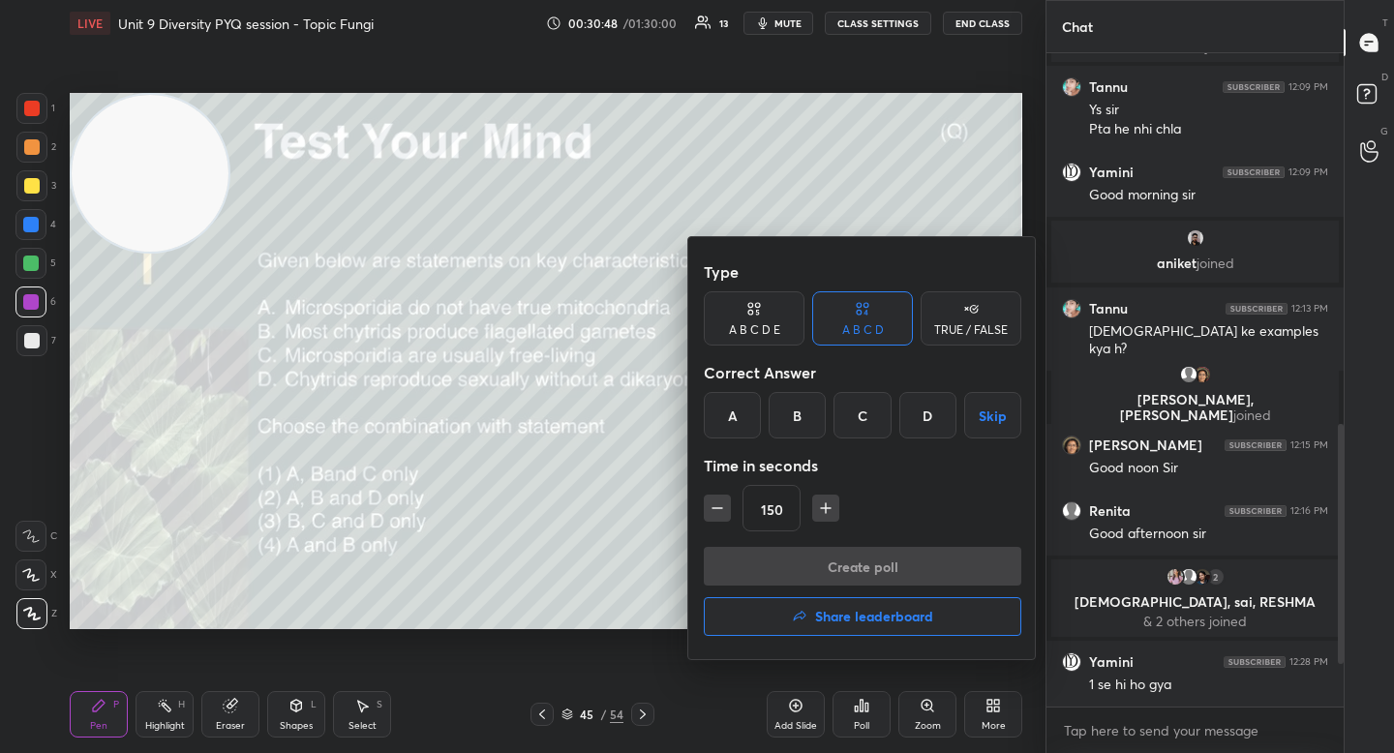
click at [877, 417] on div "C" at bounding box center [861, 415] width 57 height 46
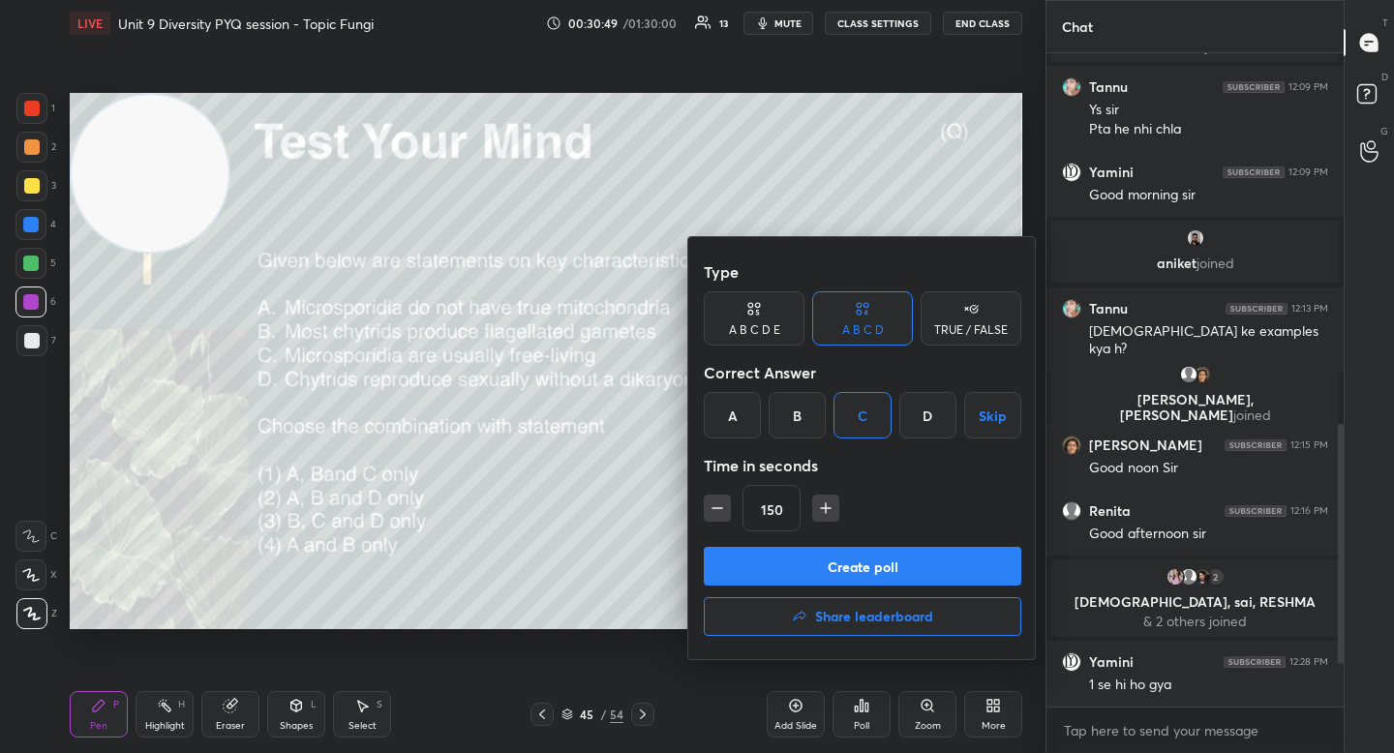
click at [795, 415] on div "B" at bounding box center [797, 415] width 57 height 46
click at [798, 559] on button "Create poll" at bounding box center [862, 566] width 317 height 39
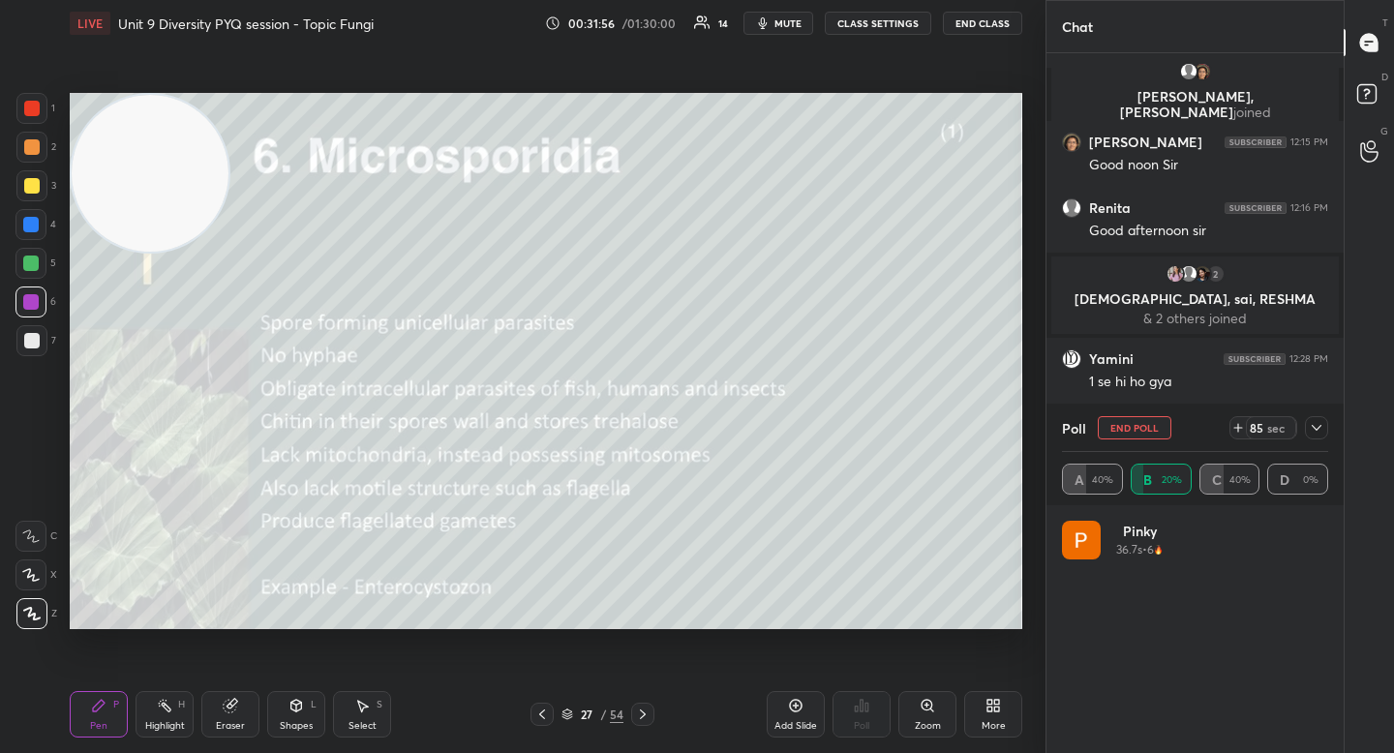
scroll to position [1185, 0]
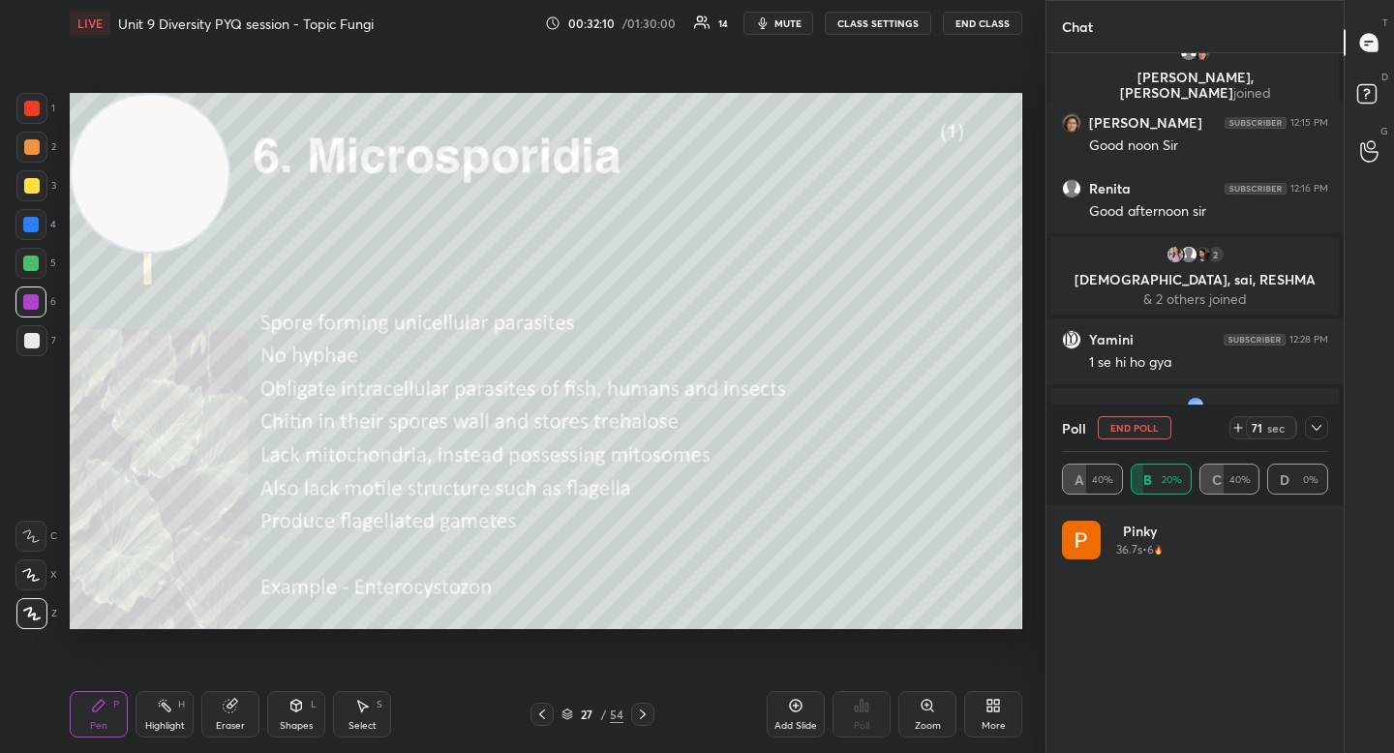
click at [41, 271] on div at bounding box center [30, 263] width 31 height 31
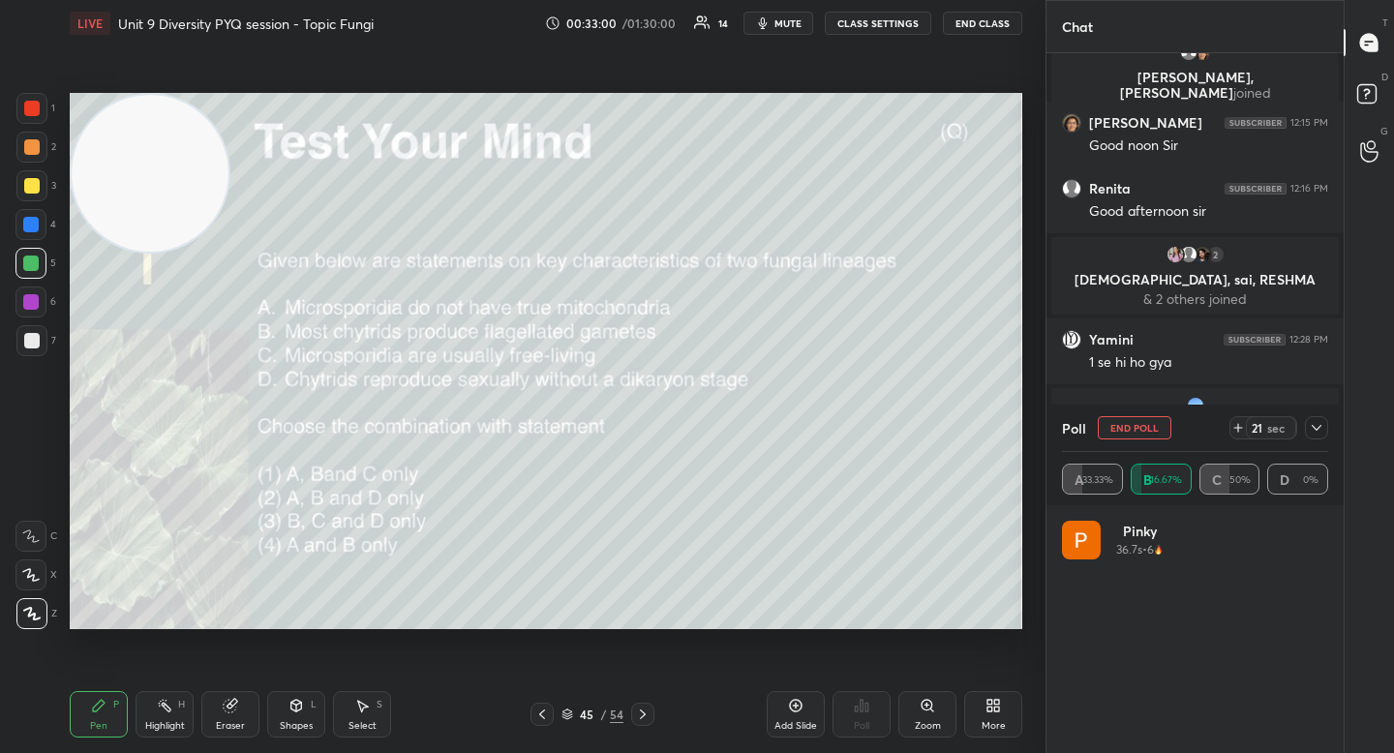
click at [1321, 425] on icon at bounding box center [1316, 427] width 15 height 15
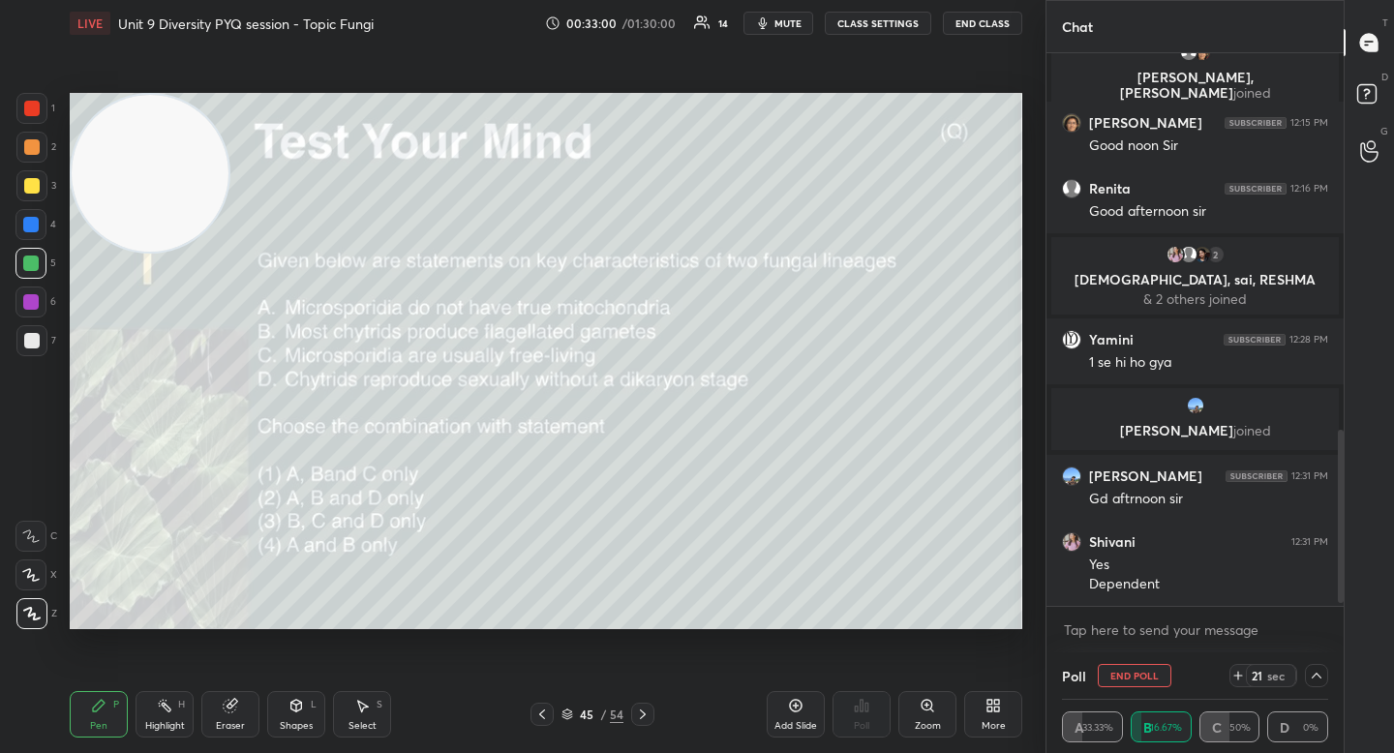
scroll to position [1, 7]
click at [1317, 673] on icon at bounding box center [1316, 675] width 15 height 15
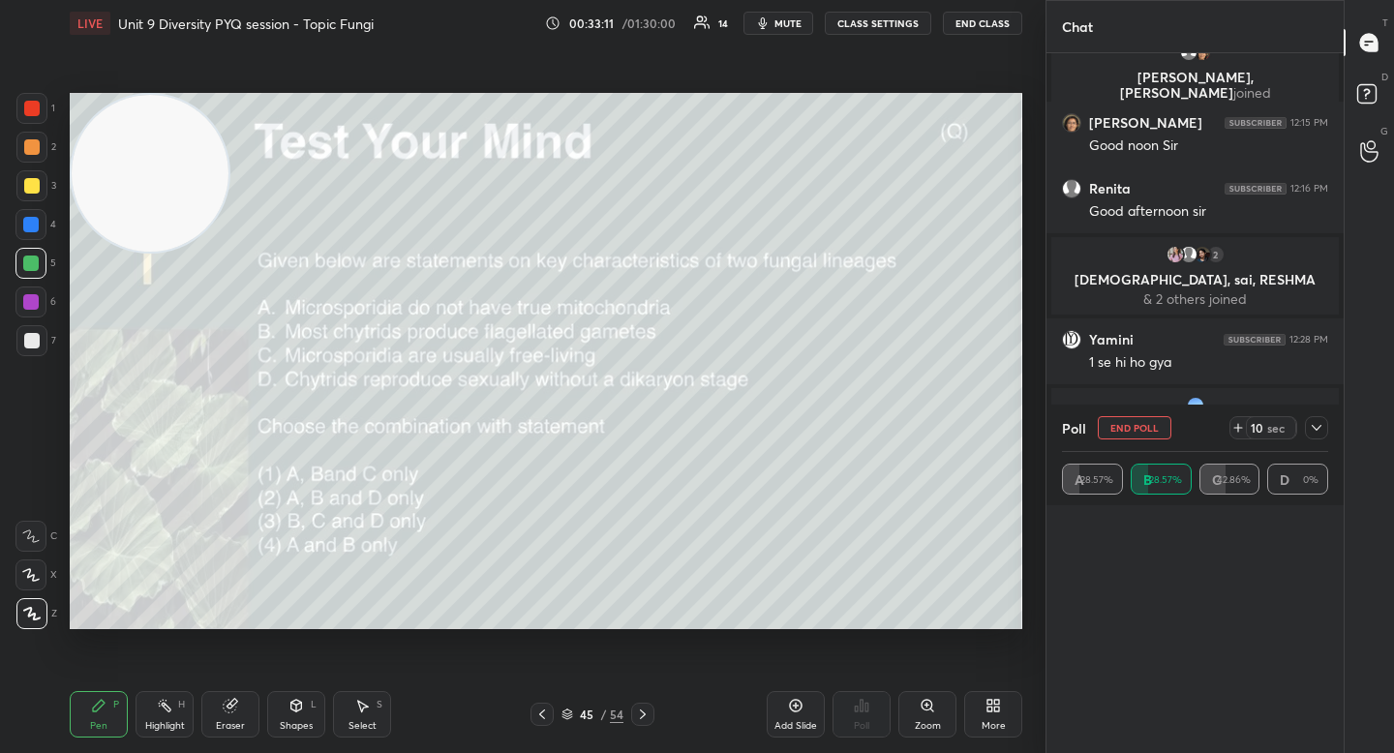
scroll to position [226, 260]
click at [1313, 421] on icon at bounding box center [1316, 427] width 15 height 15
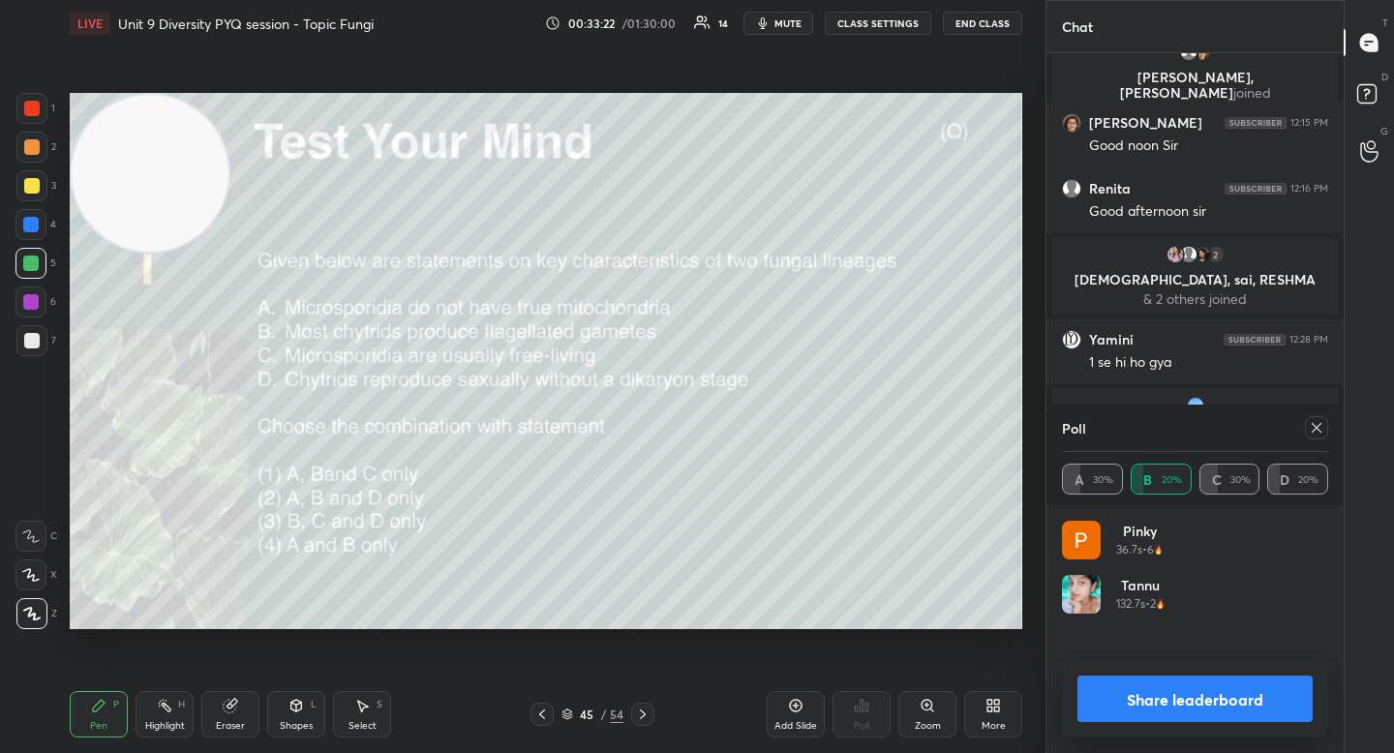
drag, startPoint x: 1125, startPoint y: 685, endPoint x: 1119, endPoint y: 675, distance: 12.1
click at [1125, 685] on button "Share leaderboard" at bounding box center [1194, 699] width 235 height 46
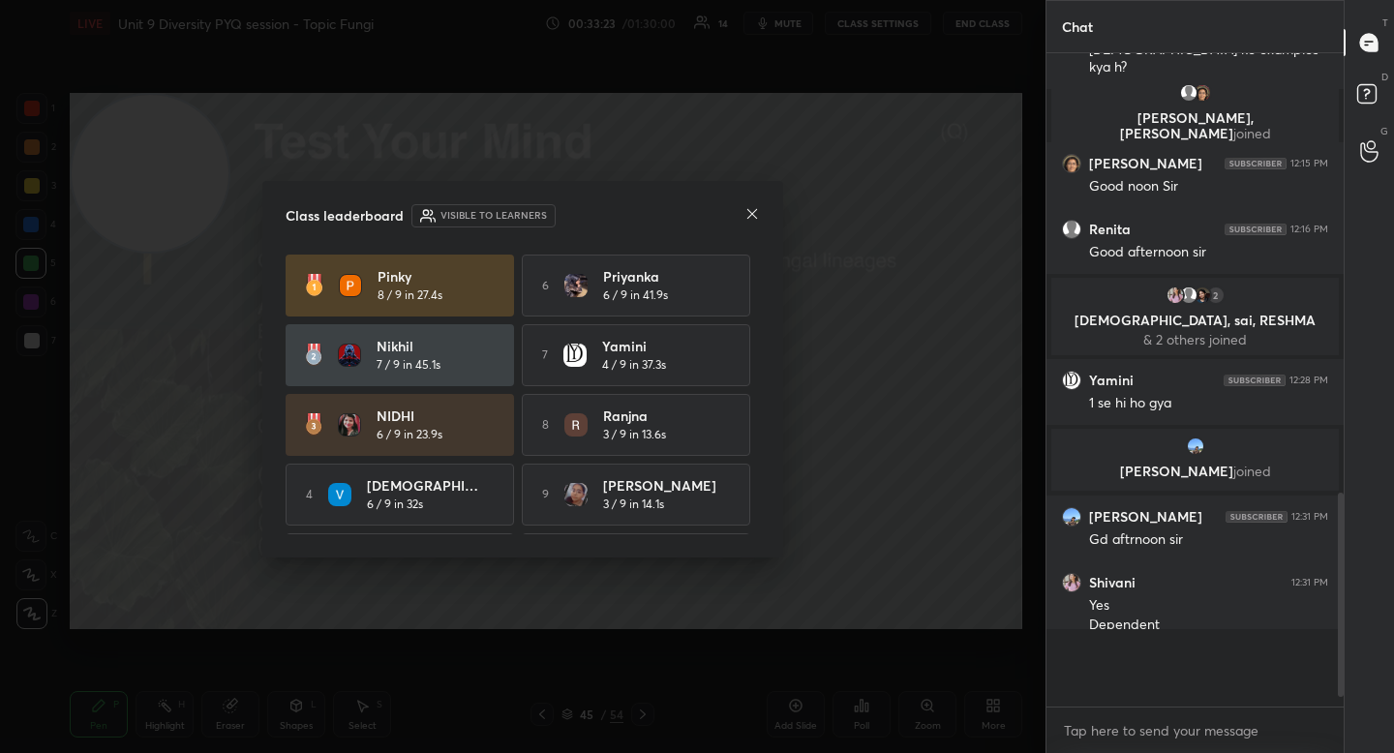
scroll to position [642, 291]
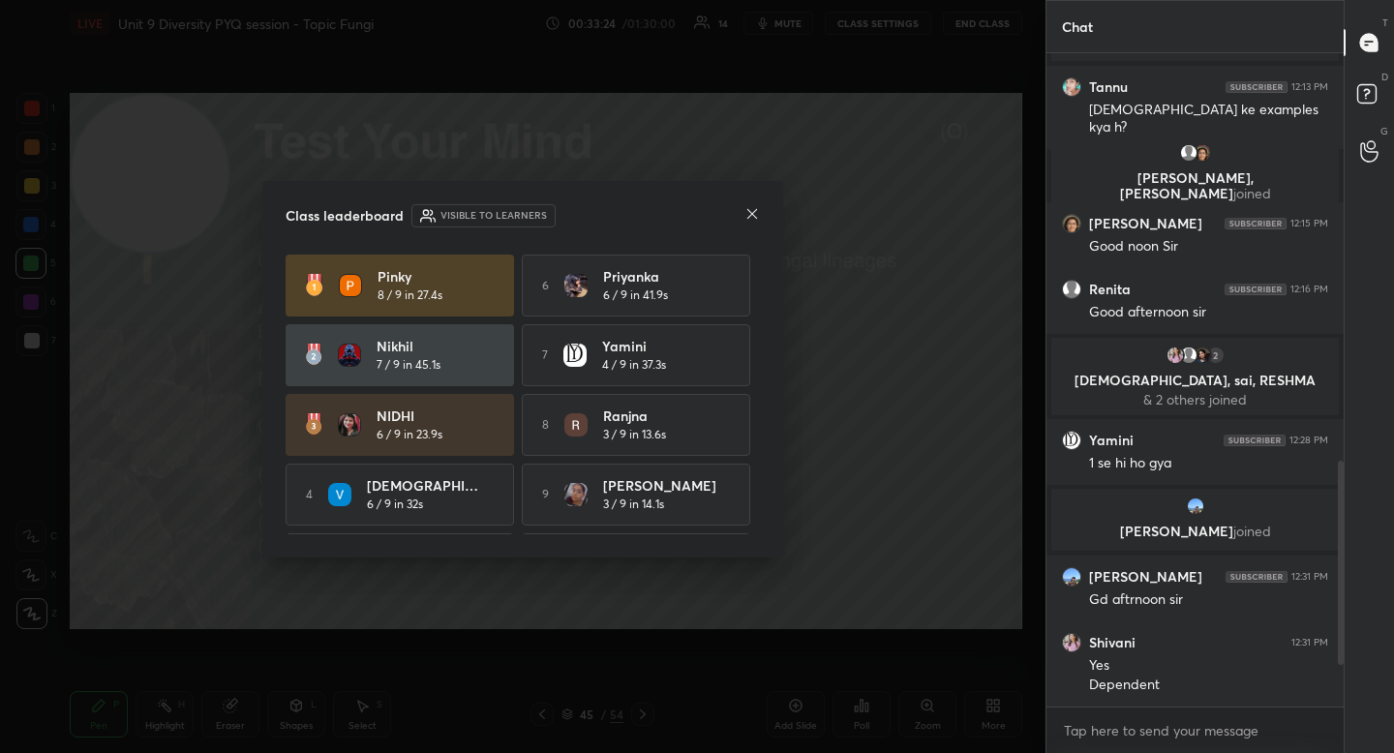
click at [757, 209] on icon at bounding box center [751, 213] width 15 height 15
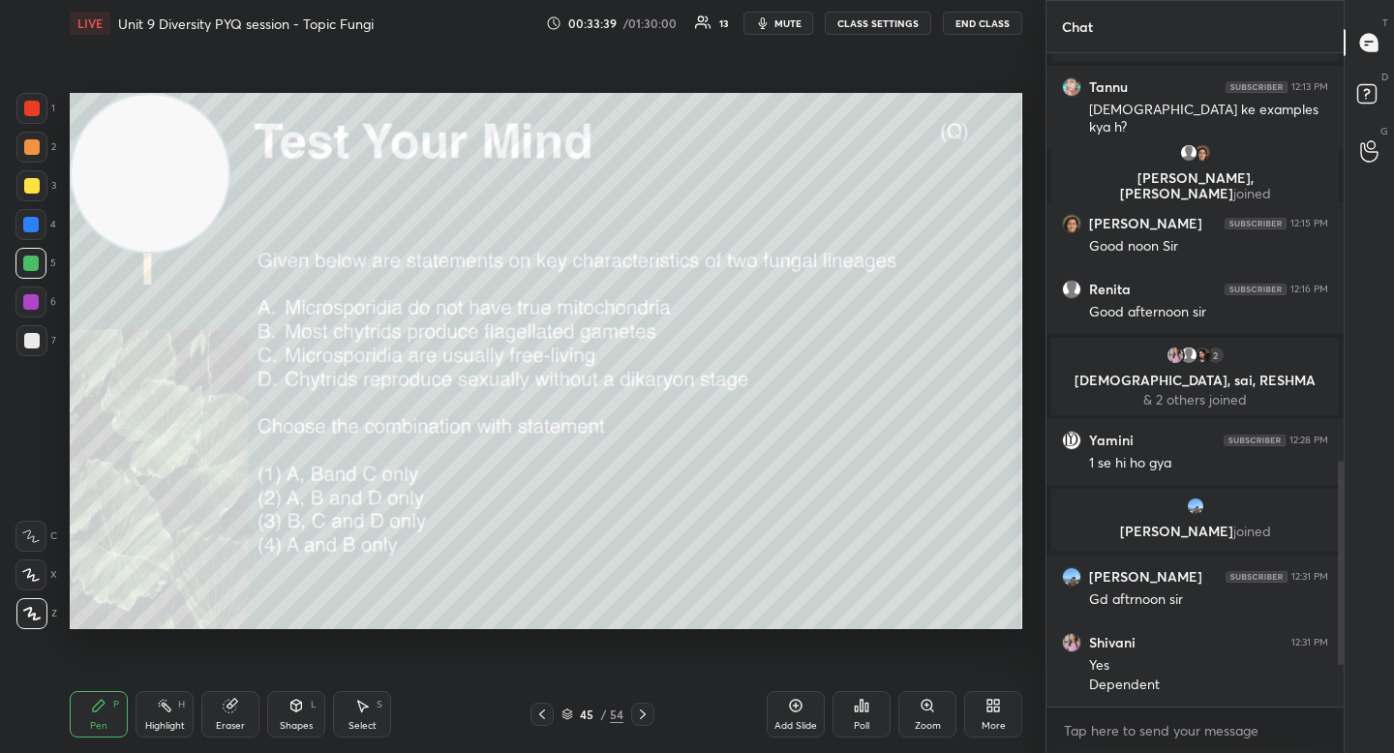
click at [18, 139] on div at bounding box center [31, 147] width 31 height 31
click at [36, 257] on div at bounding box center [30, 263] width 15 height 15
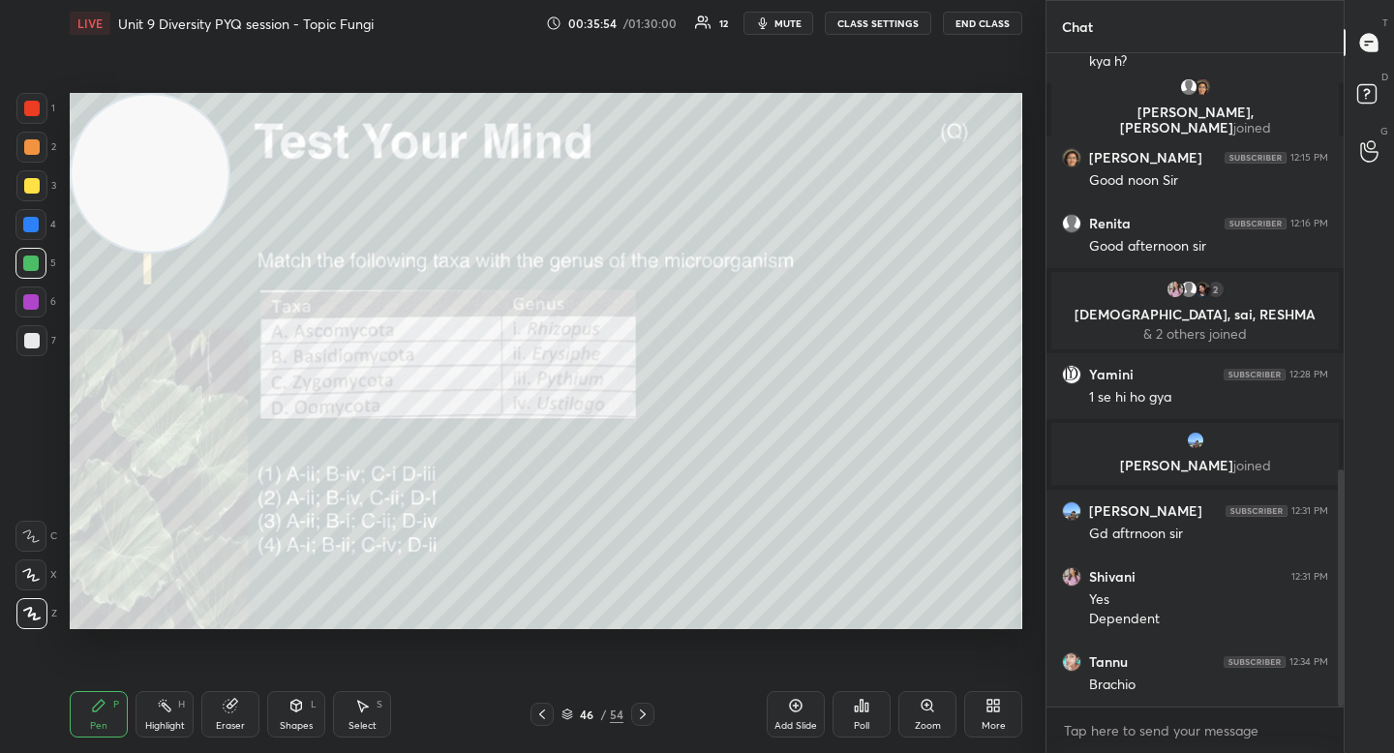
scroll to position [1221, 0]
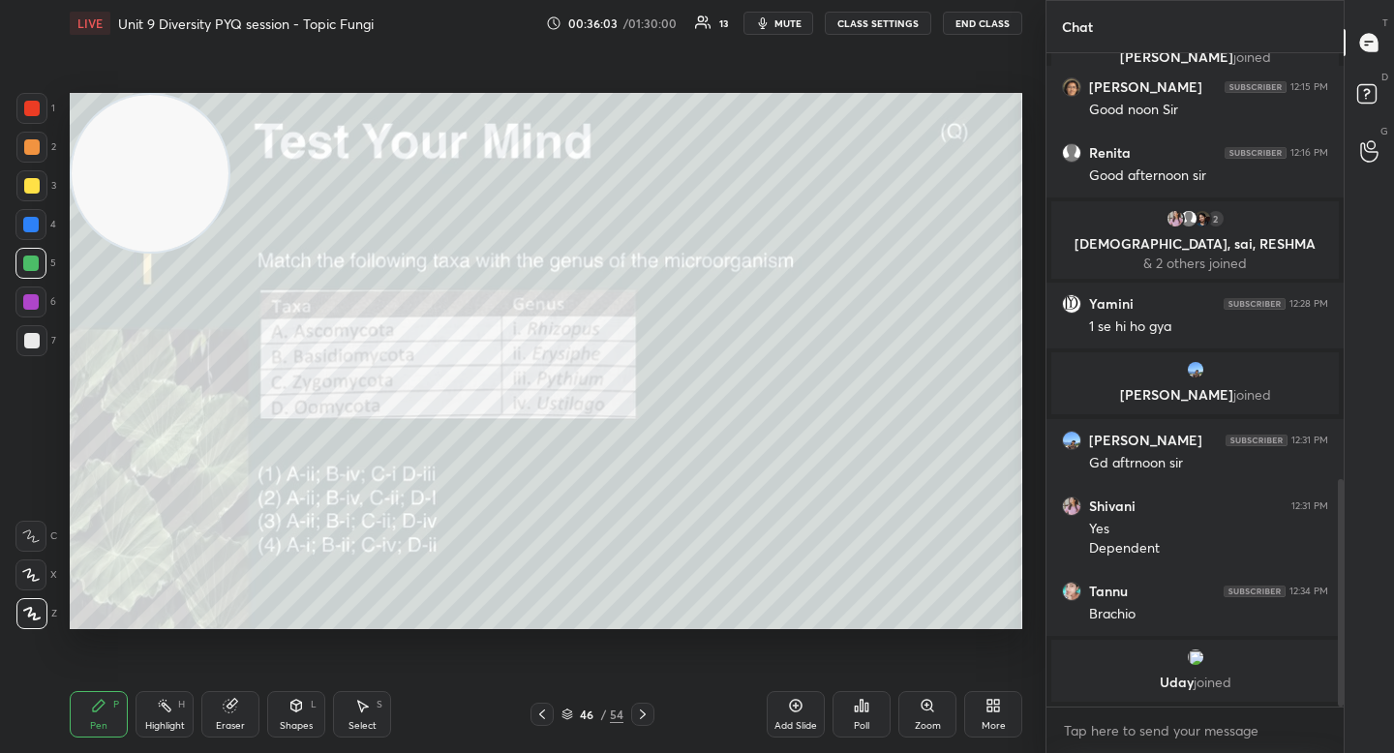
click at [849, 703] on div "Poll" at bounding box center [861, 714] width 58 height 46
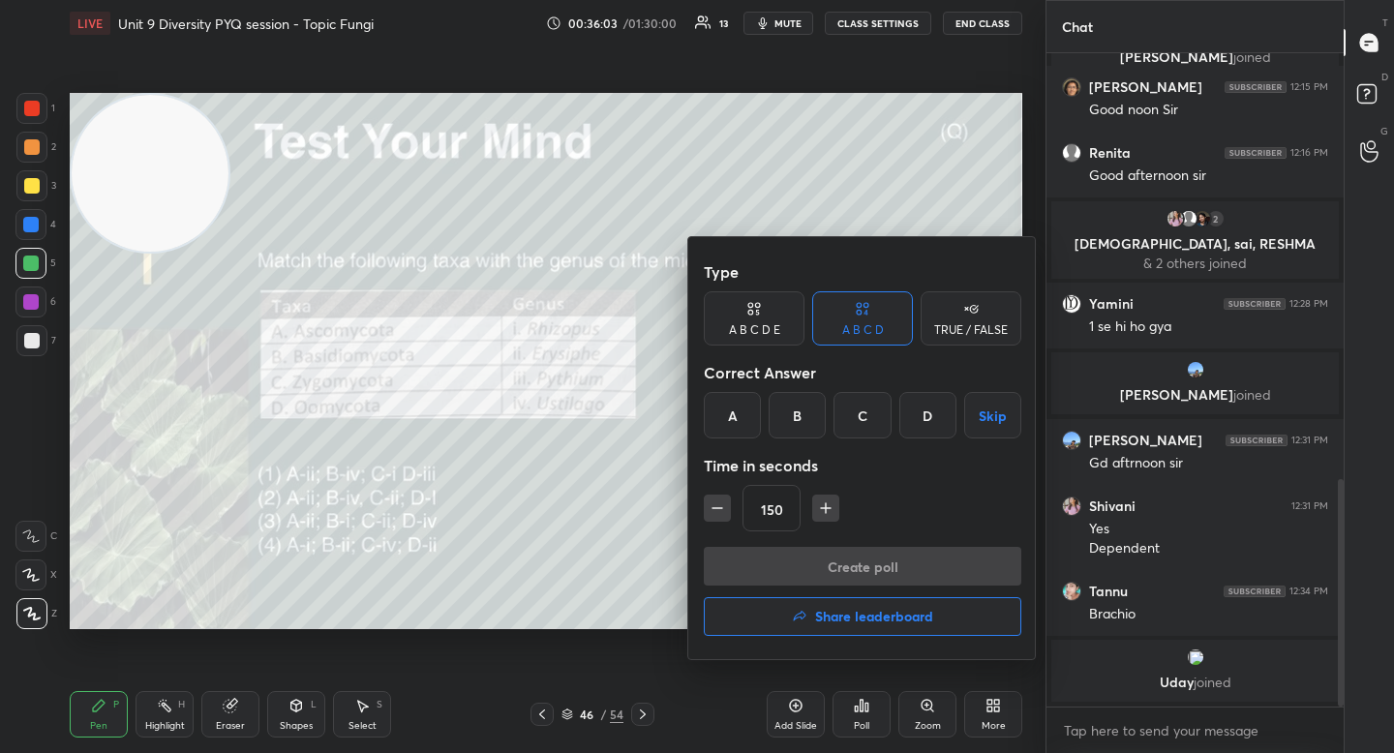
click at [723, 428] on div "A" at bounding box center [732, 415] width 57 height 46
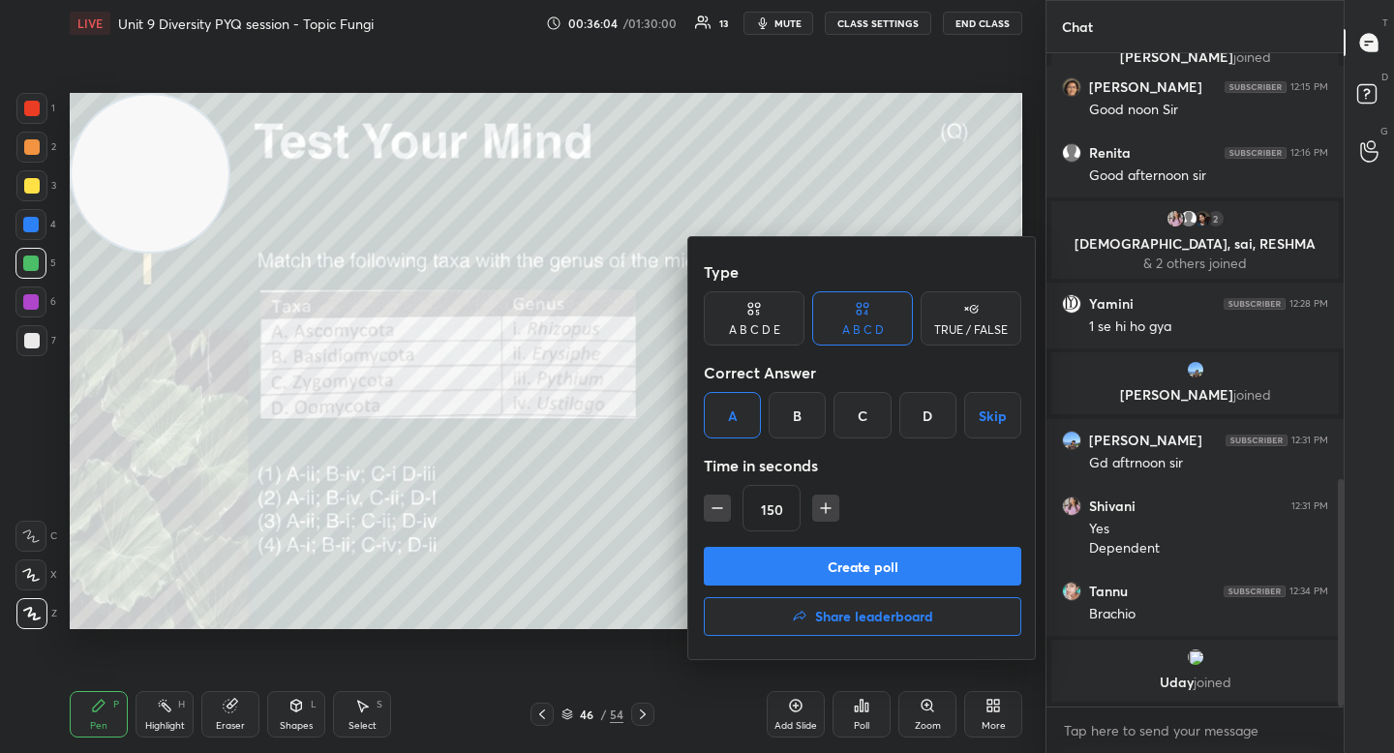
click at [740, 570] on button "Create poll" at bounding box center [862, 566] width 317 height 39
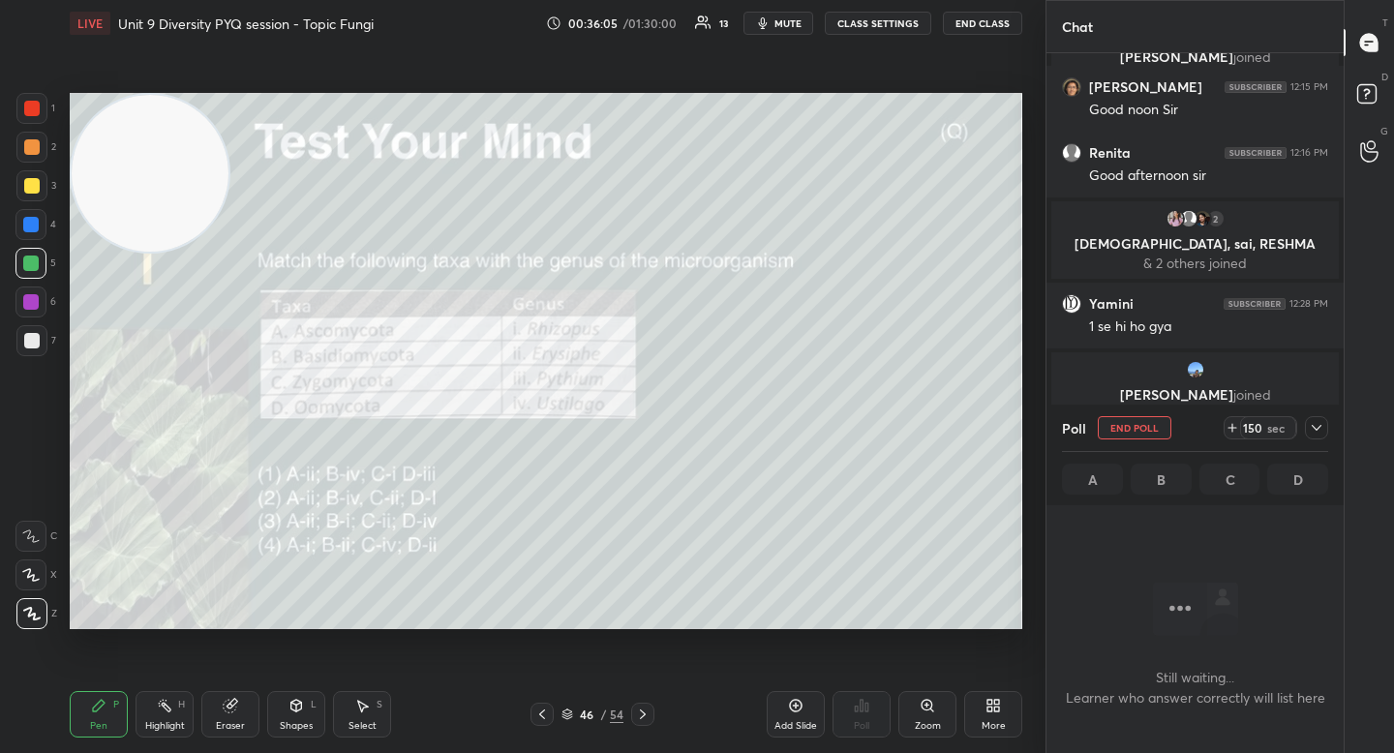
scroll to position [7, 7]
click at [1326, 430] on div at bounding box center [1316, 427] width 23 height 23
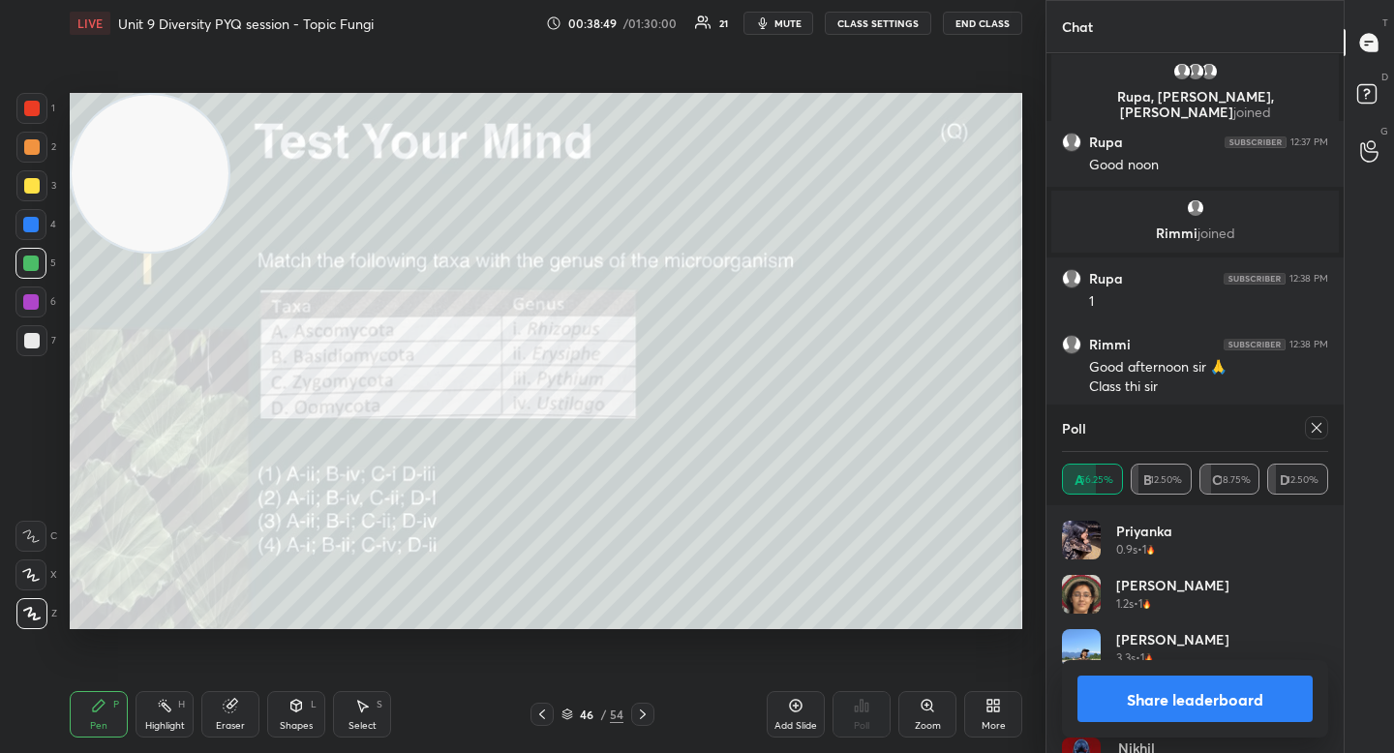
scroll to position [1936, 0]
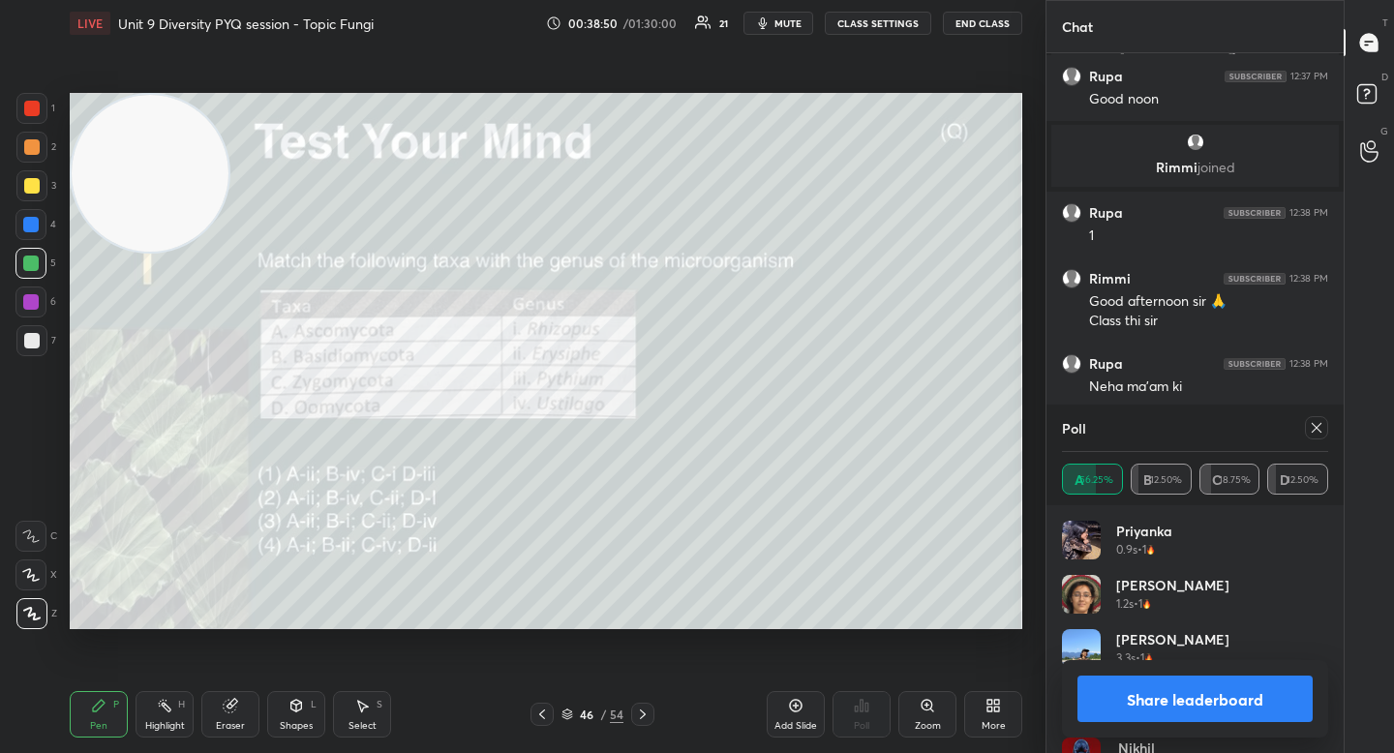
click at [1132, 700] on button "Share leaderboard" at bounding box center [1194, 699] width 235 height 46
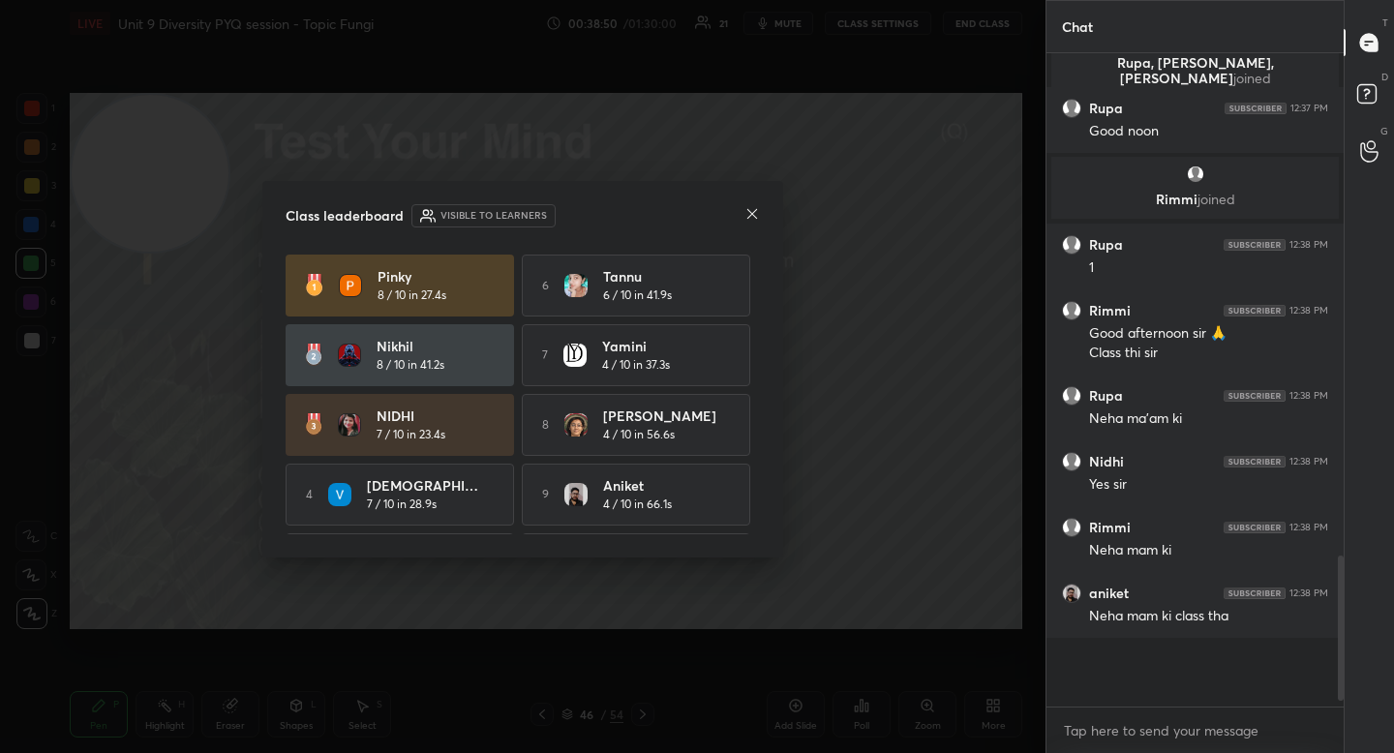
scroll to position [637, 291]
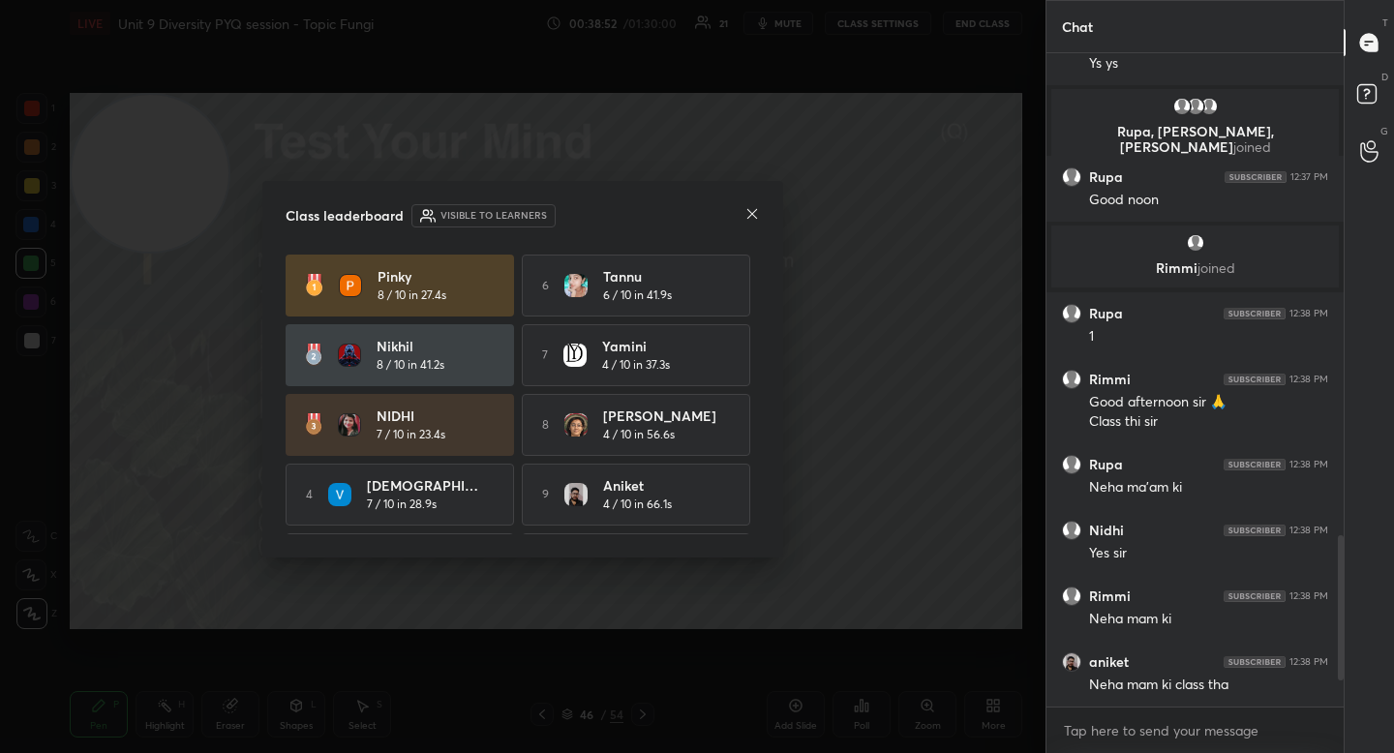
click at [751, 210] on icon at bounding box center [751, 213] width 15 height 15
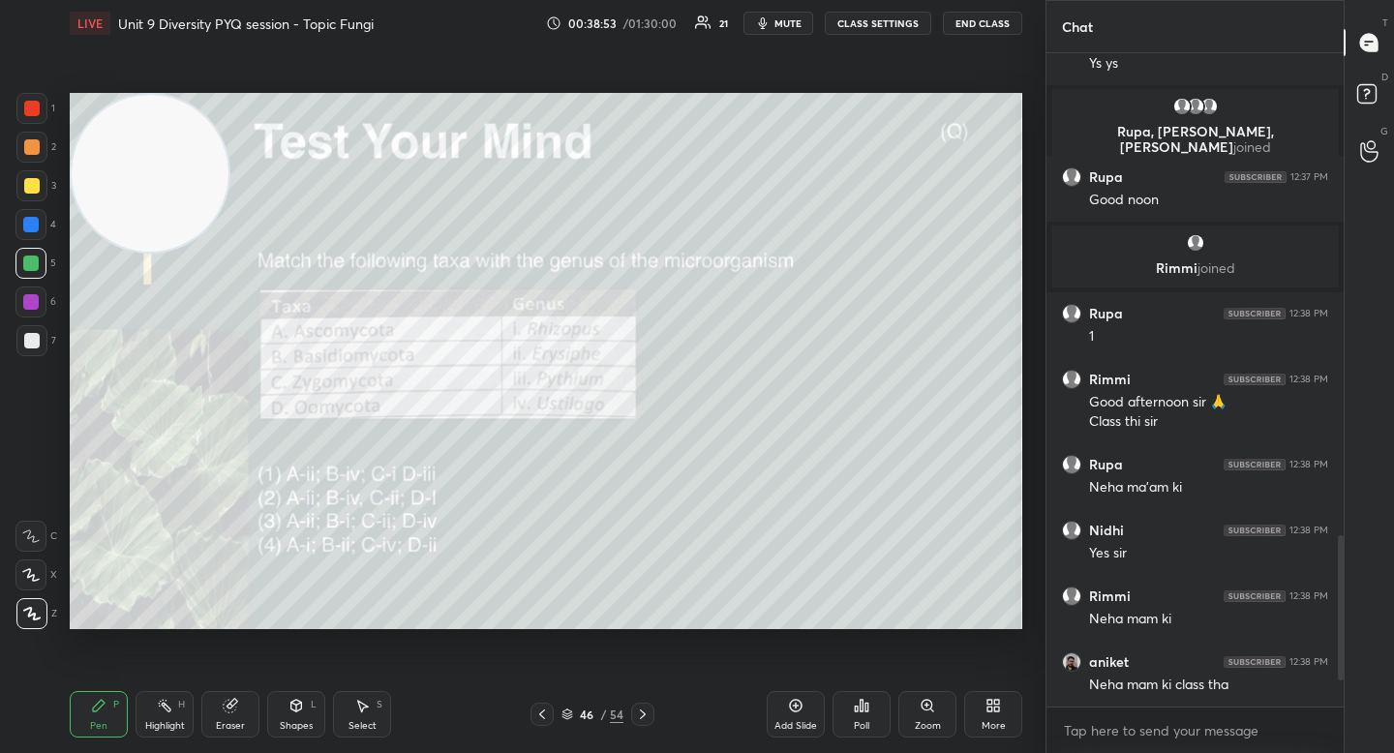
click at [122, 173] on video at bounding box center [150, 173] width 157 height 157
click at [44, 129] on div "1" at bounding box center [35, 112] width 39 height 39
click at [41, 118] on div at bounding box center [31, 108] width 31 height 31
click at [40, 136] on div at bounding box center [31, 147] width 31 height 31
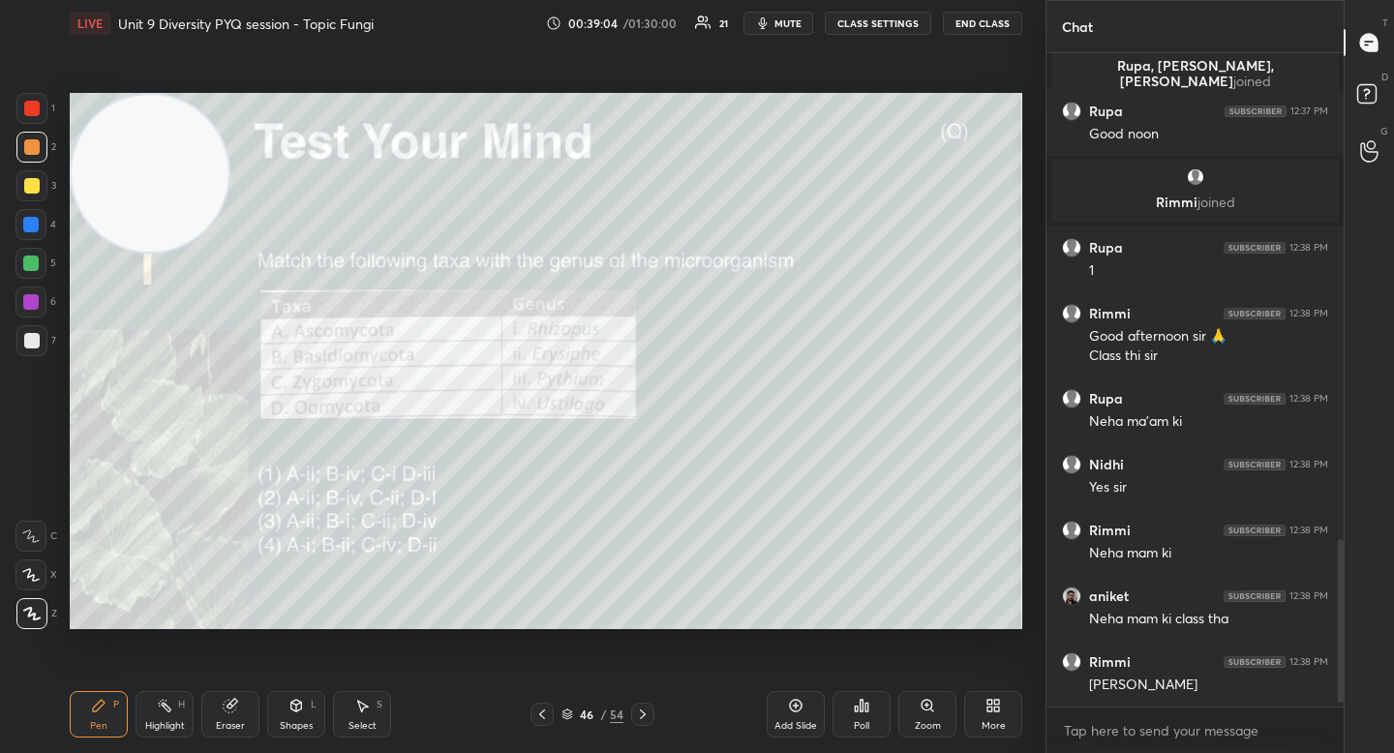
scroll to position [1967, 0]
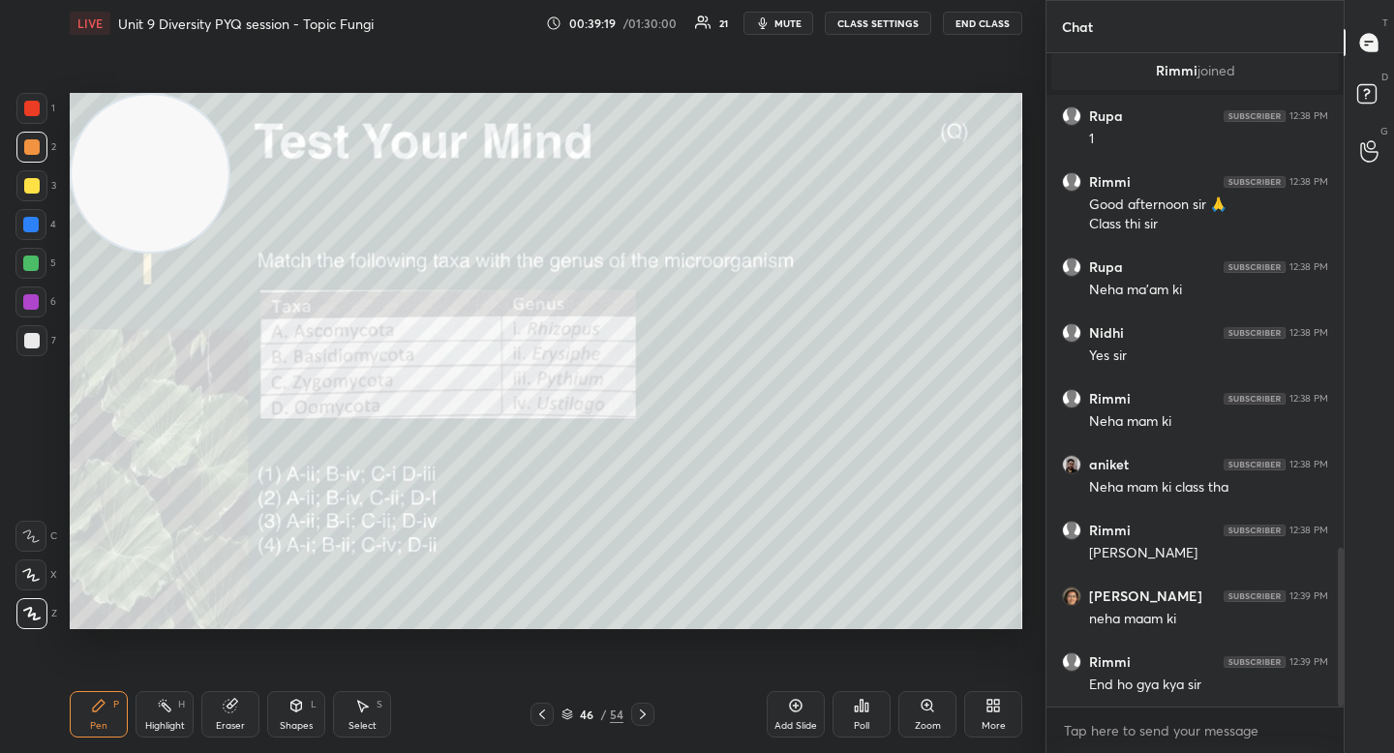
click at [43, 111] on div at bounding box center [31, 108] width 31 height 31
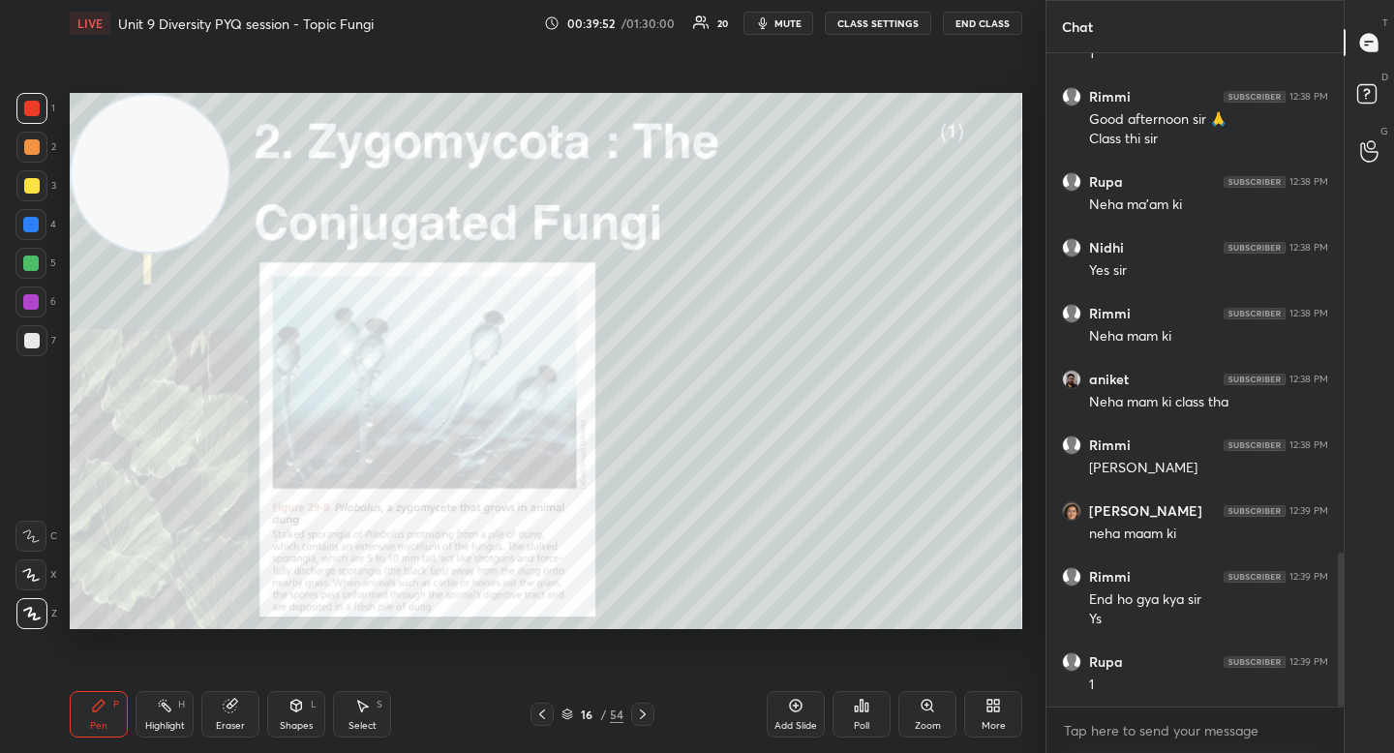
scroll to position [2184, 0]
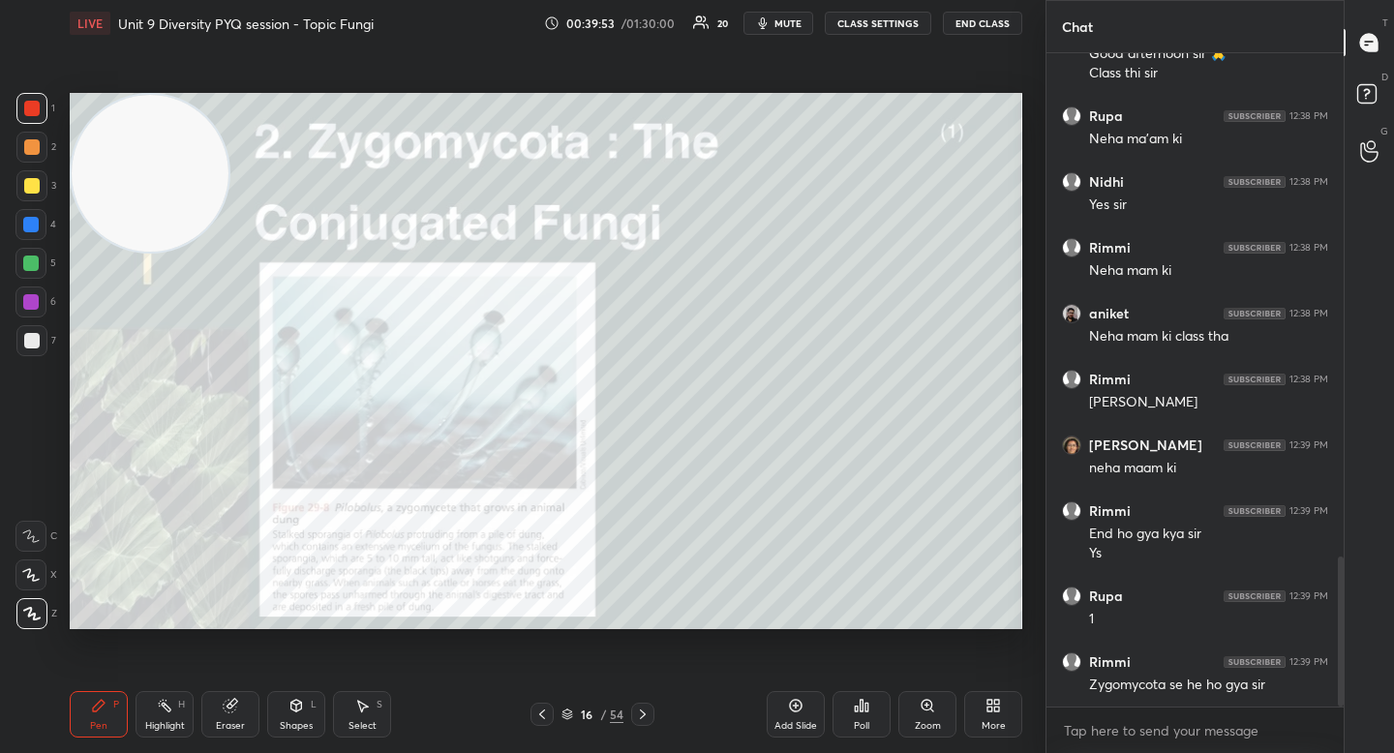
click at [921, 711] on icon at bounding box center [927, 705] width 15 height 15
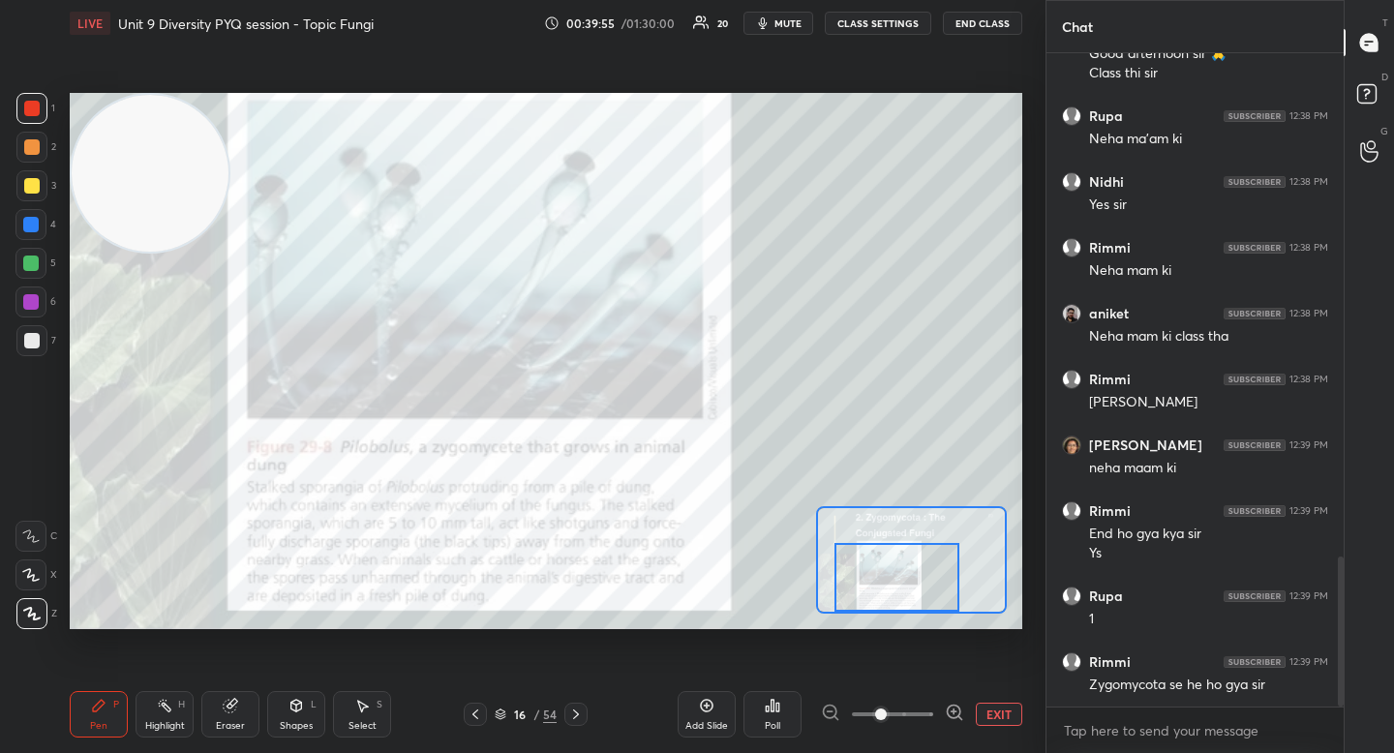
drag, startPoint x: 916, startPoint y: 571, endPoint x: 901, endPoint y: 583, distance: 18.6
click at [902, 588] on div at bounding box center [896, 577] width 125 height 69
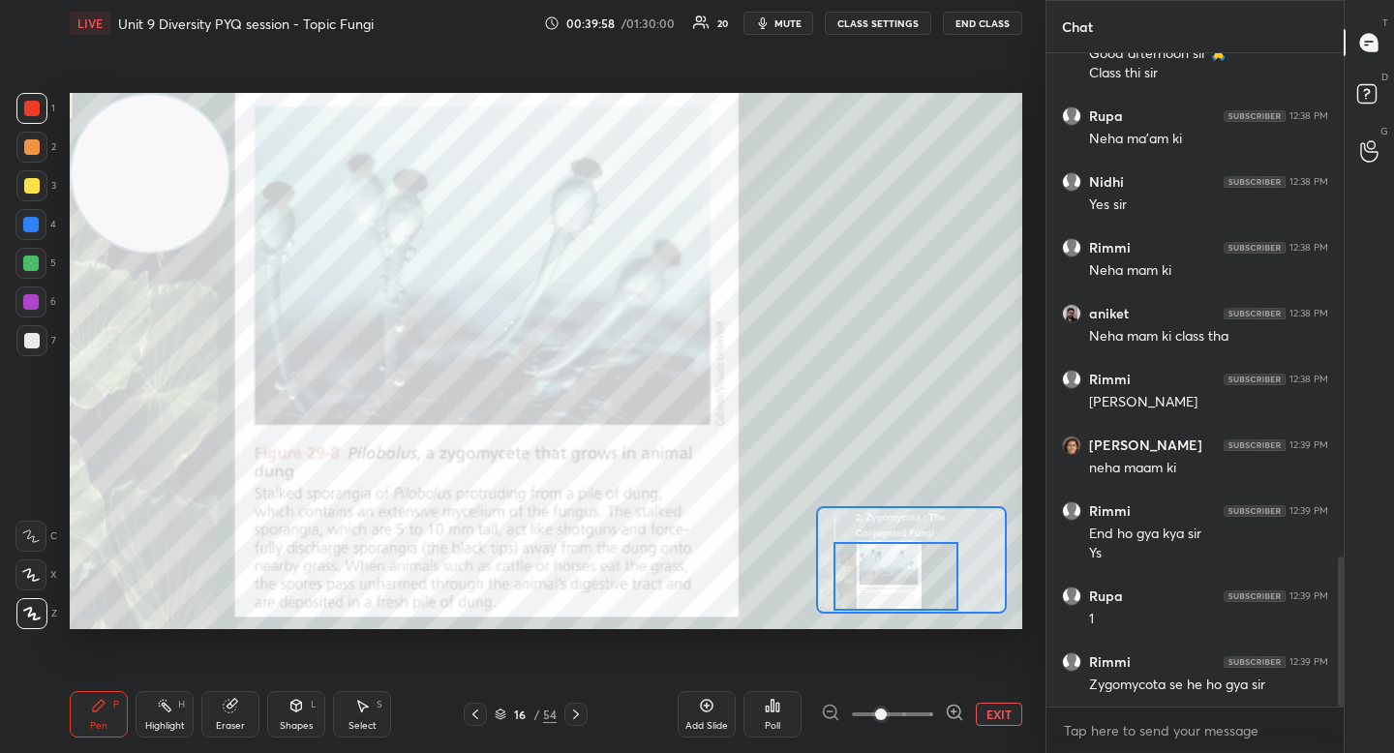
click at [3, 131] on div "1 2 3 4 5 6 7 C X Z C X Z E E Erase all H H" at bounding box center [31, 361] width 62 height 536
click at [16, 157] on div at bounding box center [31, 147] width 31 height 31
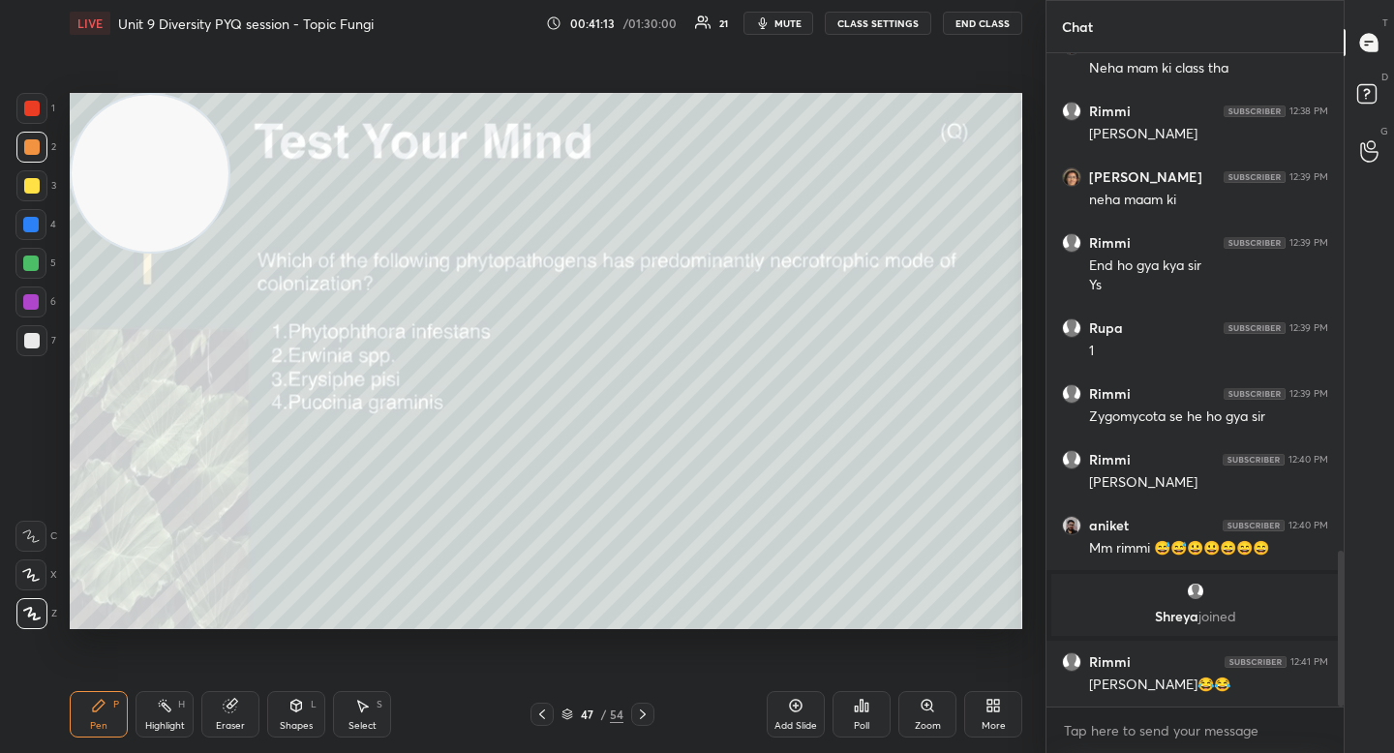
scroll to position [2094, 0]
click at [862, 711] on icon at bounding box center [861, 705] width 15 height 15
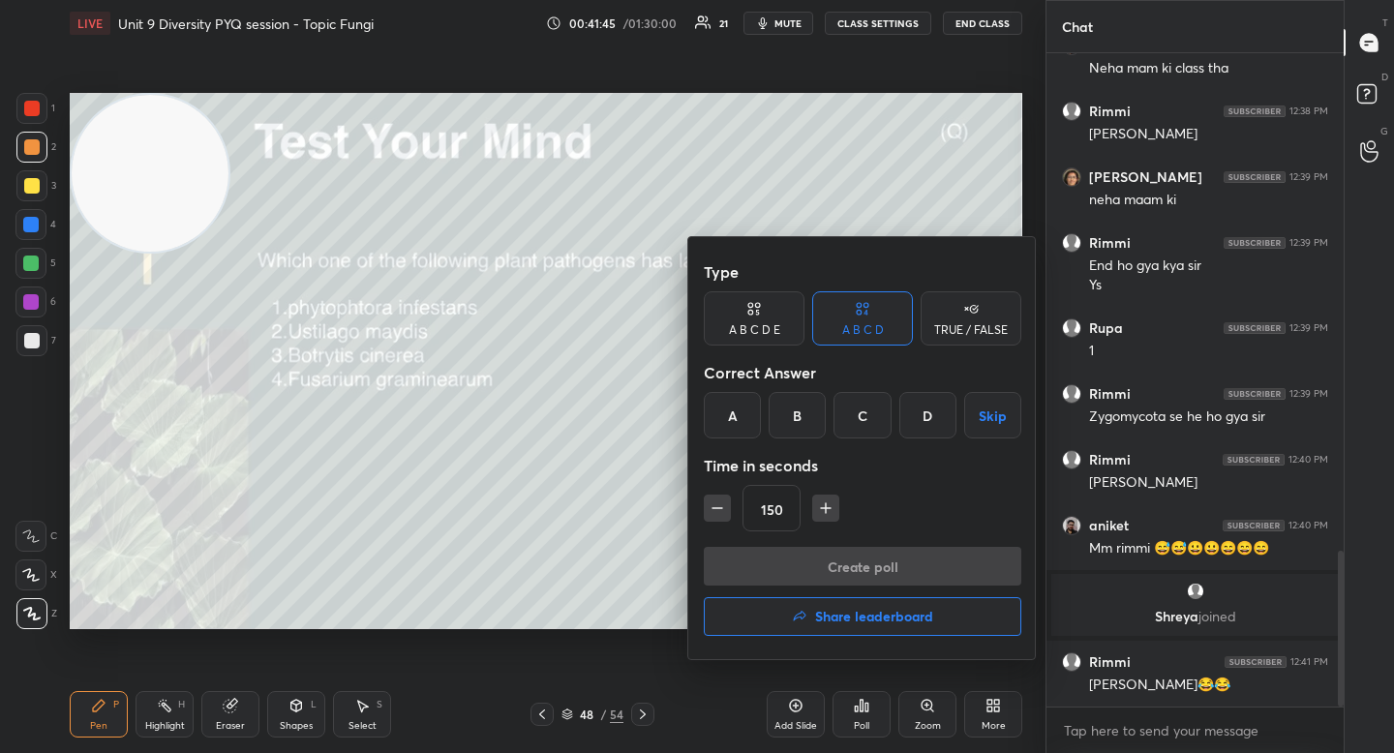
click at [736, 417] on div "A" at bounding box center [732, 415] width 57 height 46
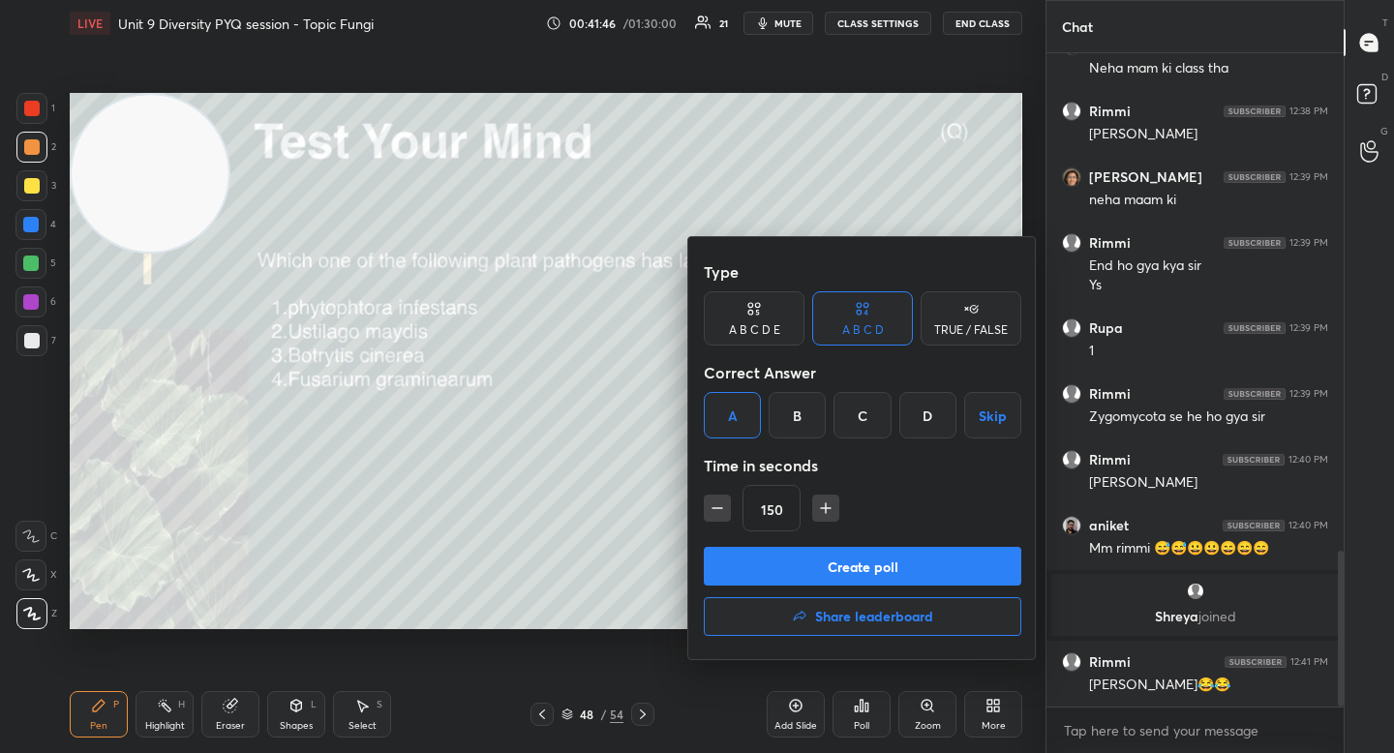
click at [749, 559] on button "Create poll" at bounding box center [862, 566] width 317 height 39
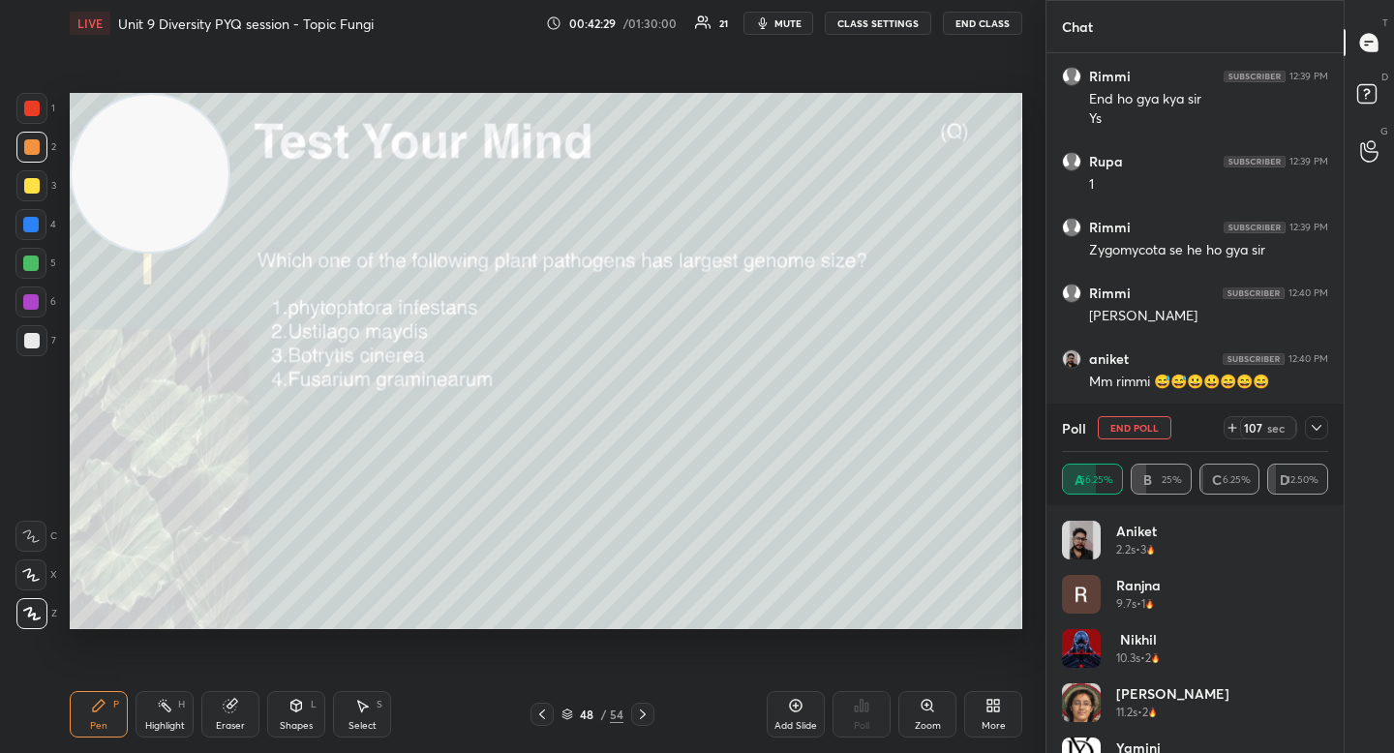
scroll to position [2326, 0]
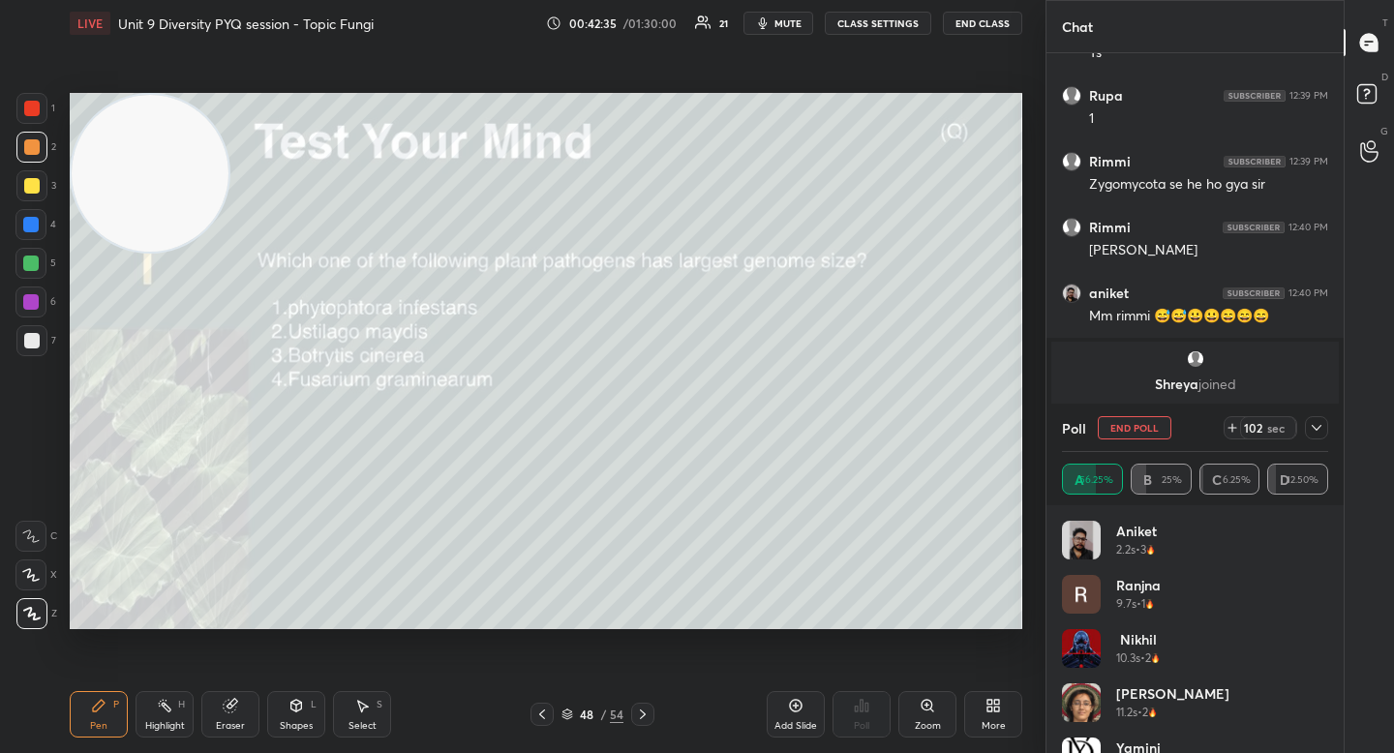
click at [1318, 427] on icon at bounding box center [1317, 428] width 10 height 6
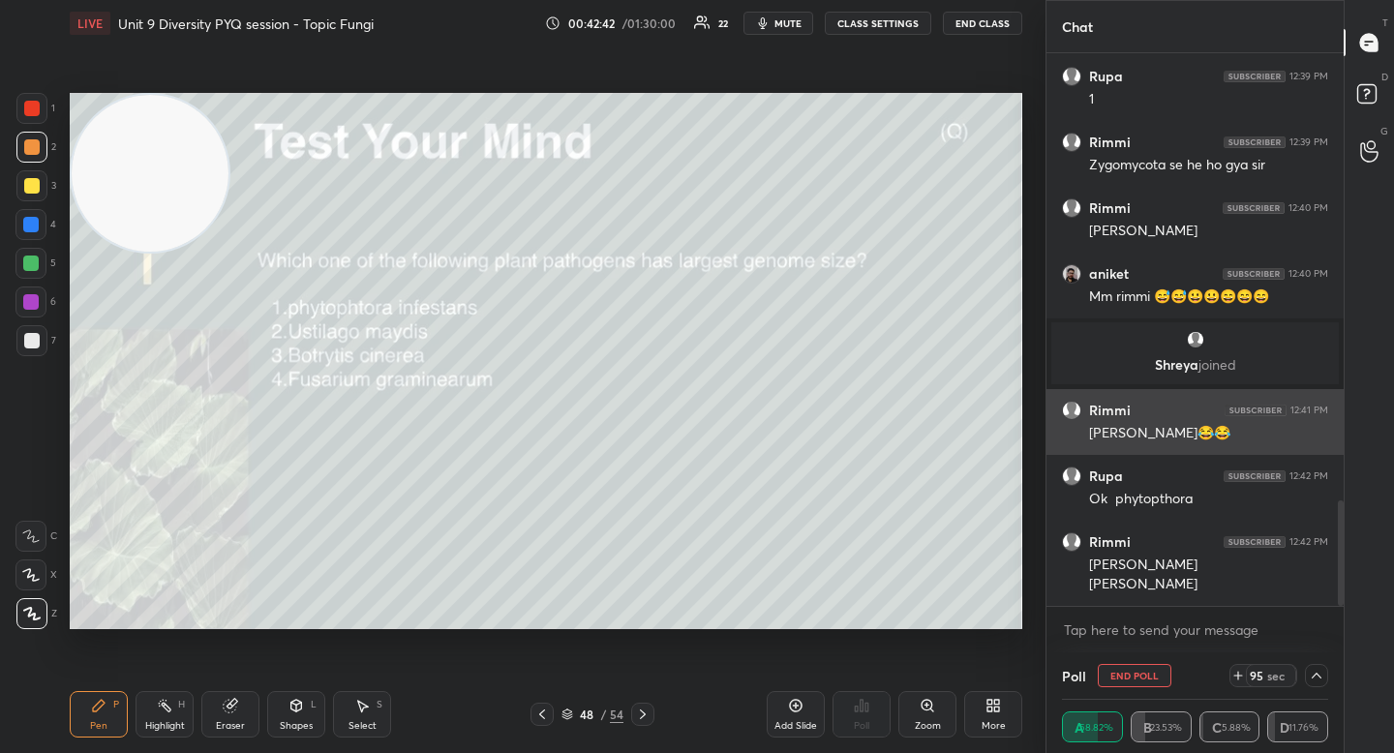
scroll to position [2411, 0]
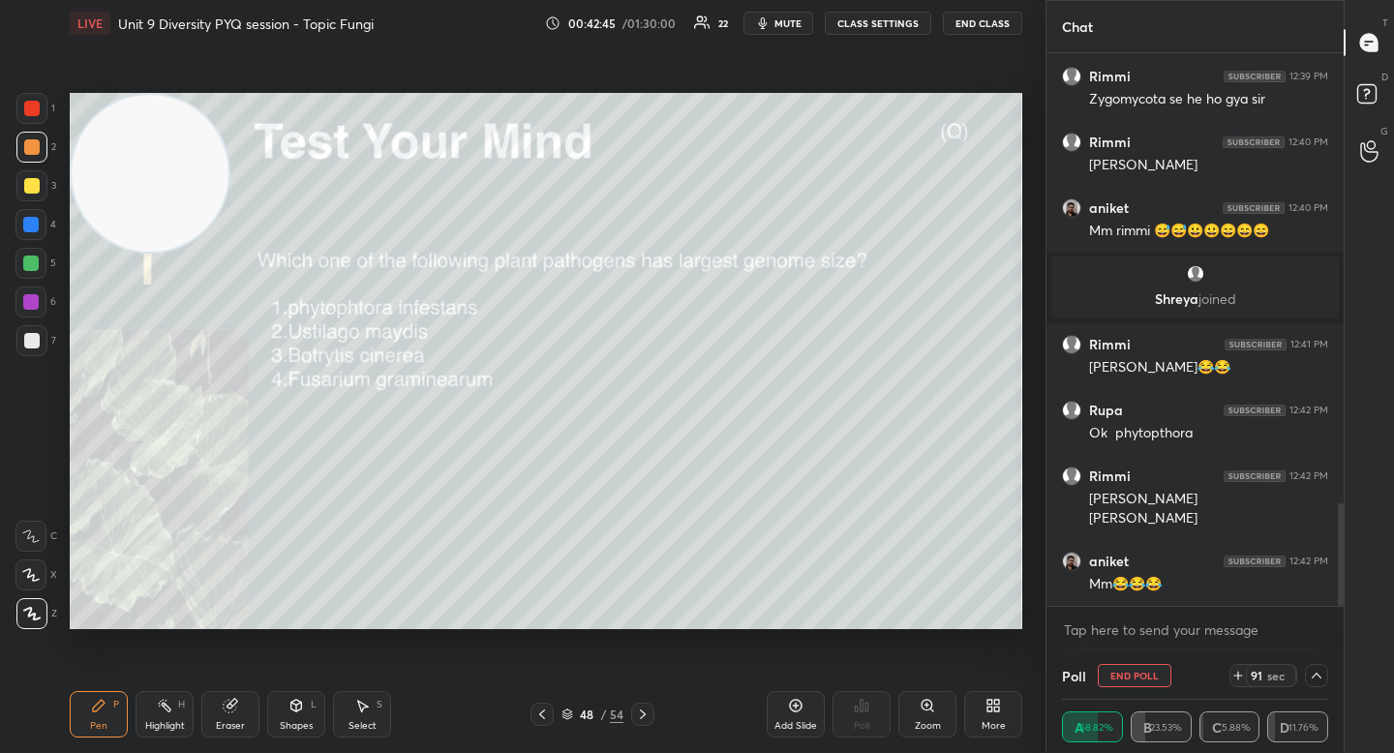
click at [252, 708] on div "Eraser" at bounding box center [230, 714] width 58 height 46
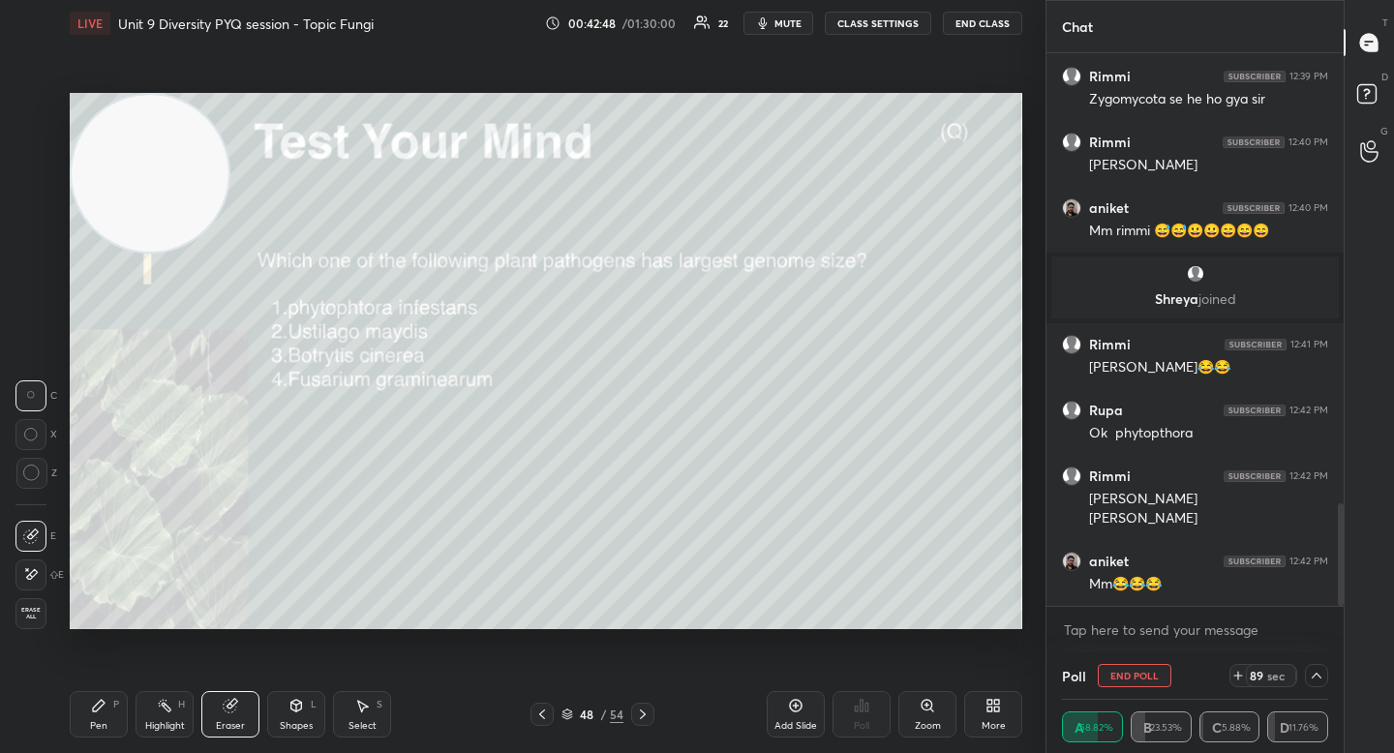
click at [171, 696] on div "Highlight H" at bounding box center [165, 714] width 58 height 46
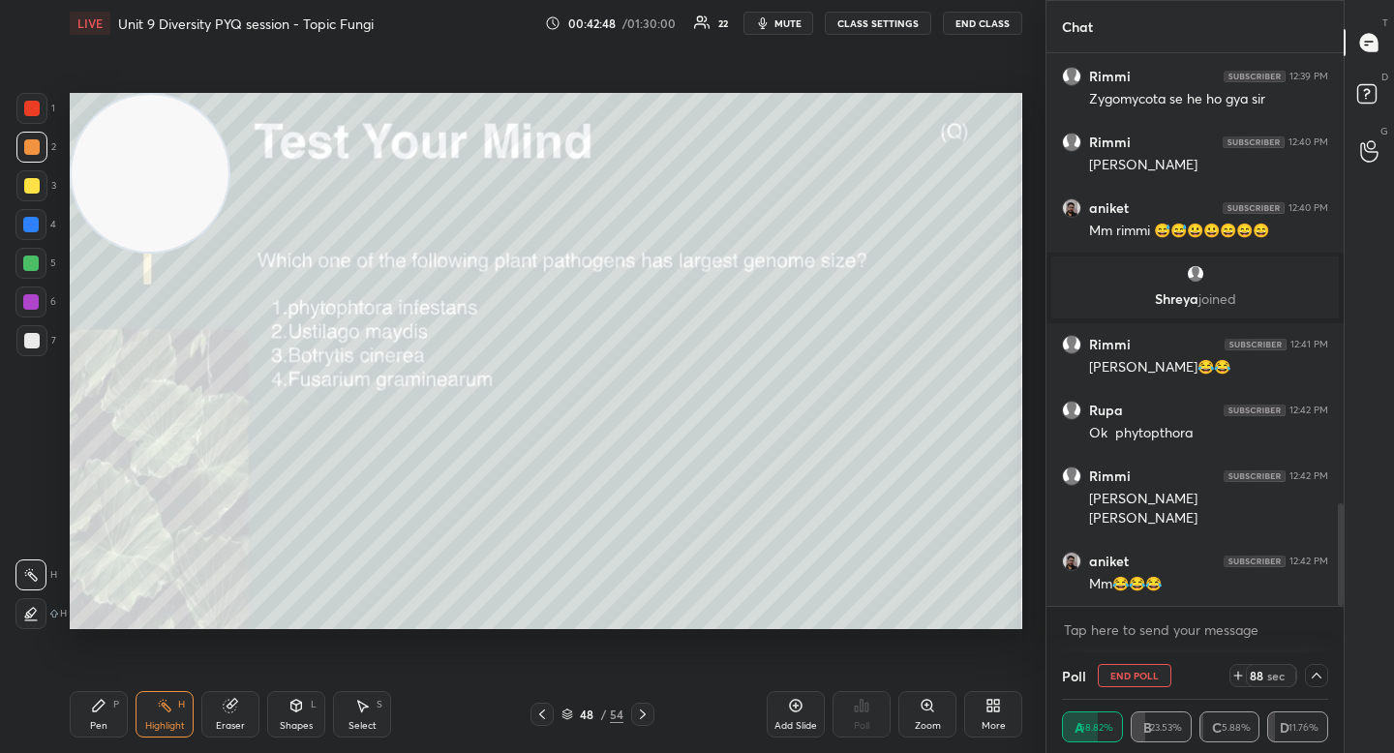
click at [139, 702] on div "Highlight H" at bounding box center [165, 714] width 58 height 46
click at [113, 708] on div "P" at bounding box center [116, 705] width 6 height 10
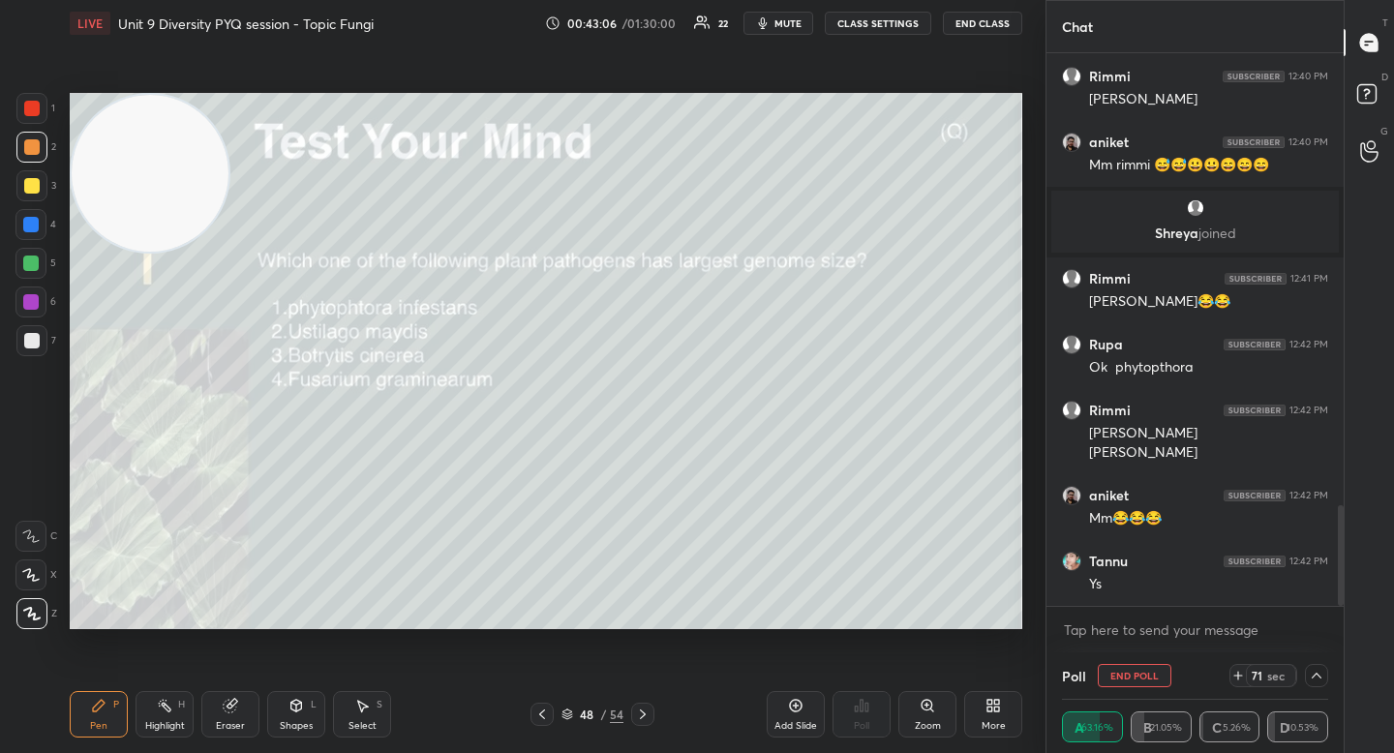
click at [251, 694] on div "Eraser" at bounding box center [230, 714] width 58 height 46
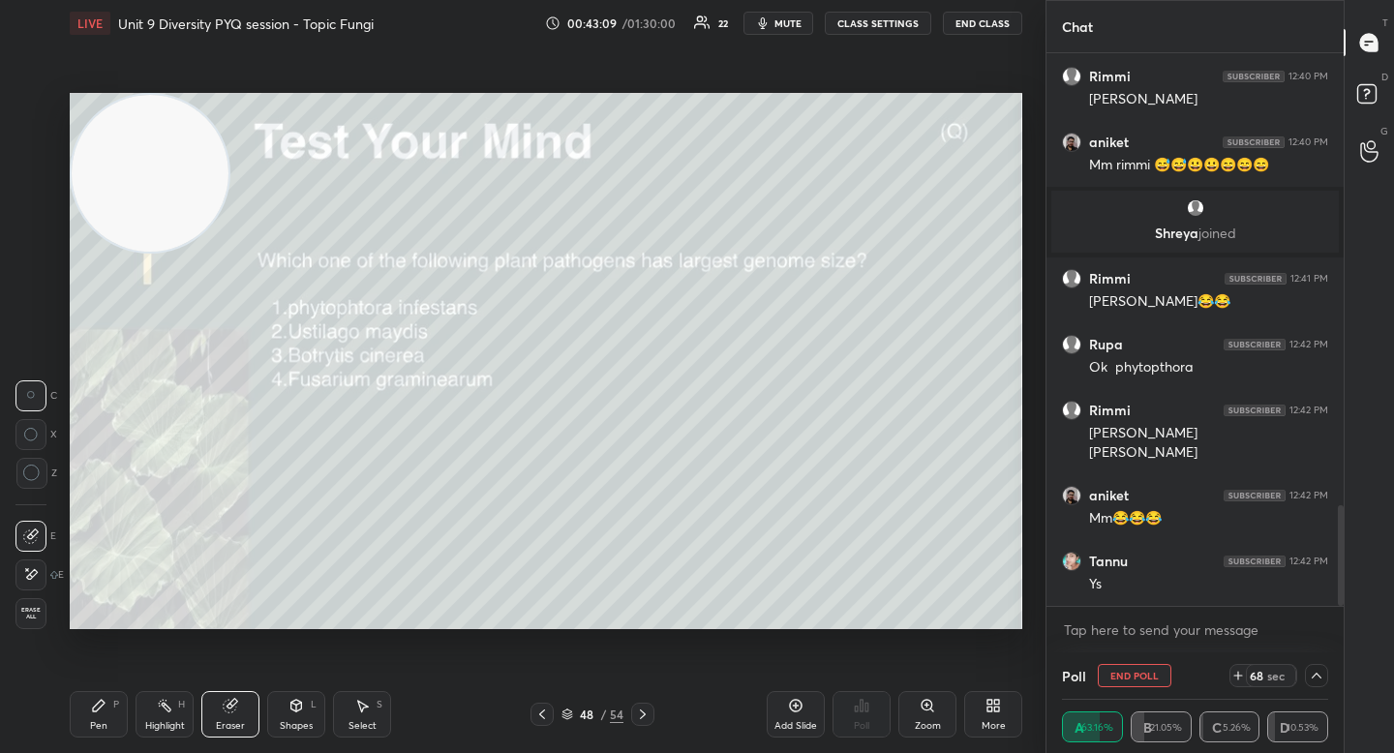
click at [103, 709] on icon at bounding box center [98, 705] width 15 height 15
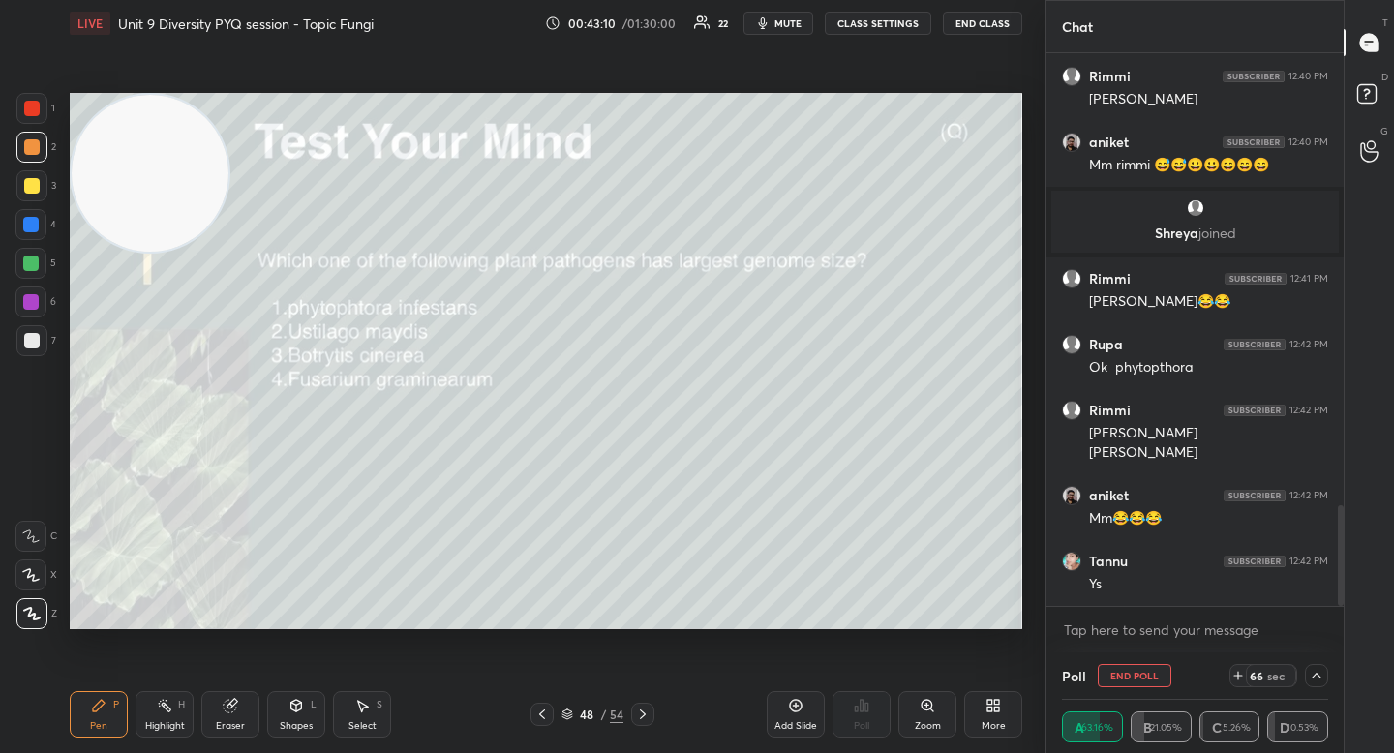
click at [30, 336] on div at bounding box center [31, 340] width 15 height 15
click at [28, 307] on div at bounding box center [30, 301] width 15 height 15
drag, startPoint x: 31, startPoint y: 287, endPoint x: 29, endPoint y: 321, distance: 33.9
click at [31, 287] on div at bounding box center [30, 302] width 31 height 31
click at [28, 327] on div at bounding box center [31, 340] width 31 height 31
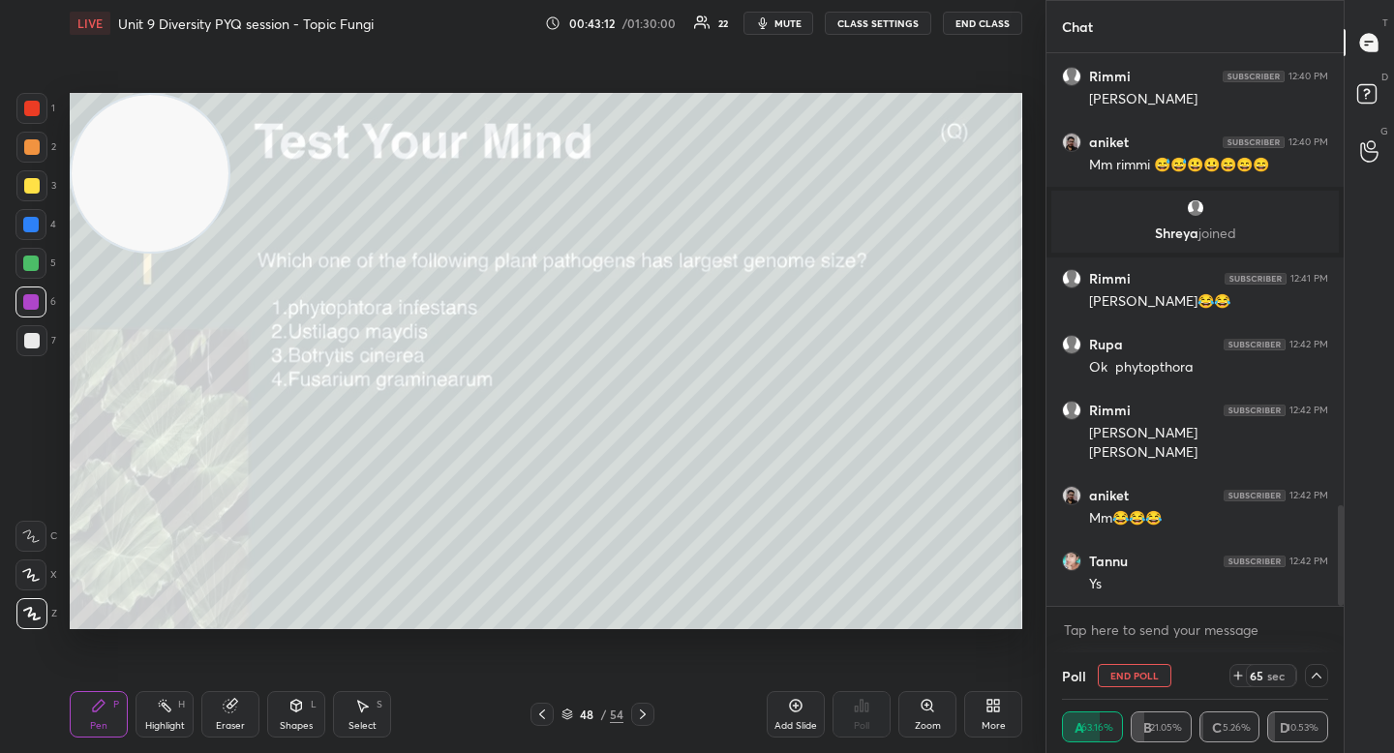
click at [36, 343] on div at bounding box center [31, 340] width 15 height 15
click at [38, 339] on div at bounding box center [31, 340] width 15 height 15
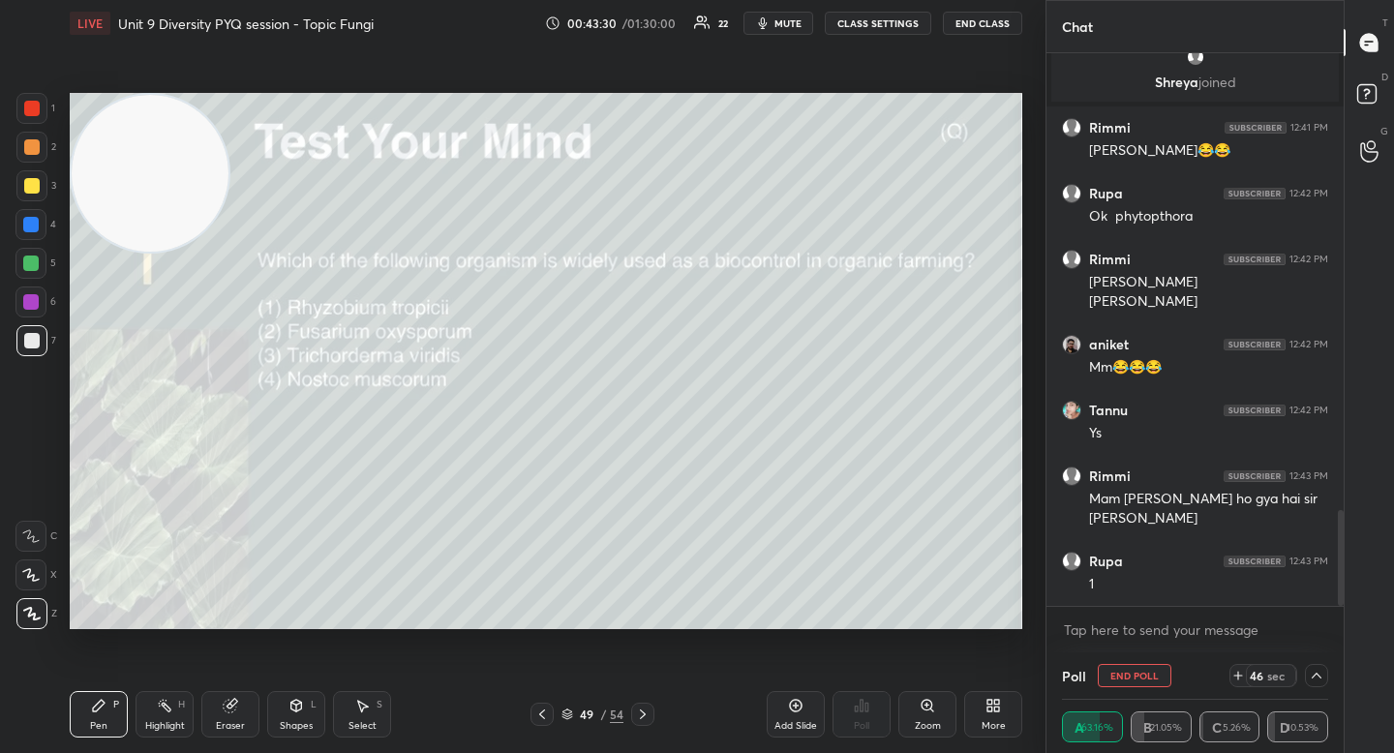
scroll to position [2694, 0]
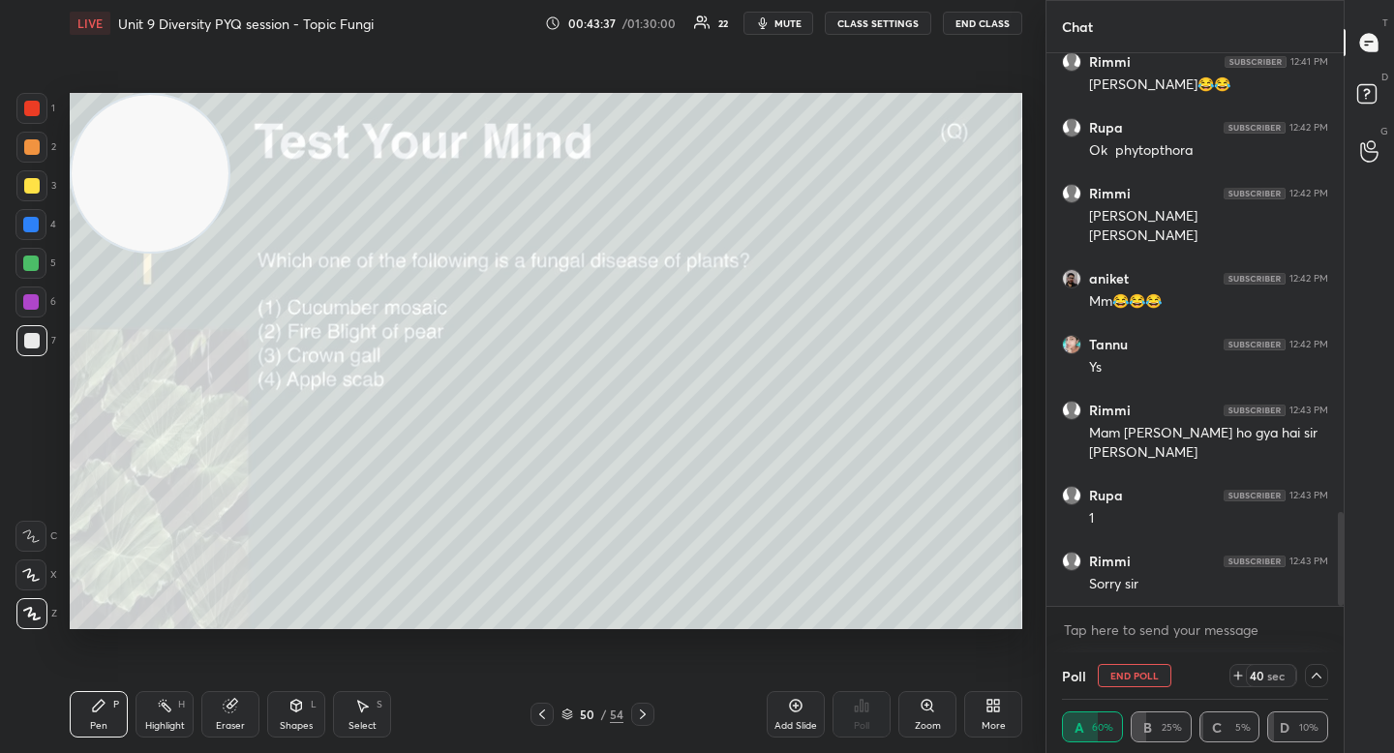
click at [1146, 677] on button "End Poll" at bounding box center [1135, 675] width 74 height 23
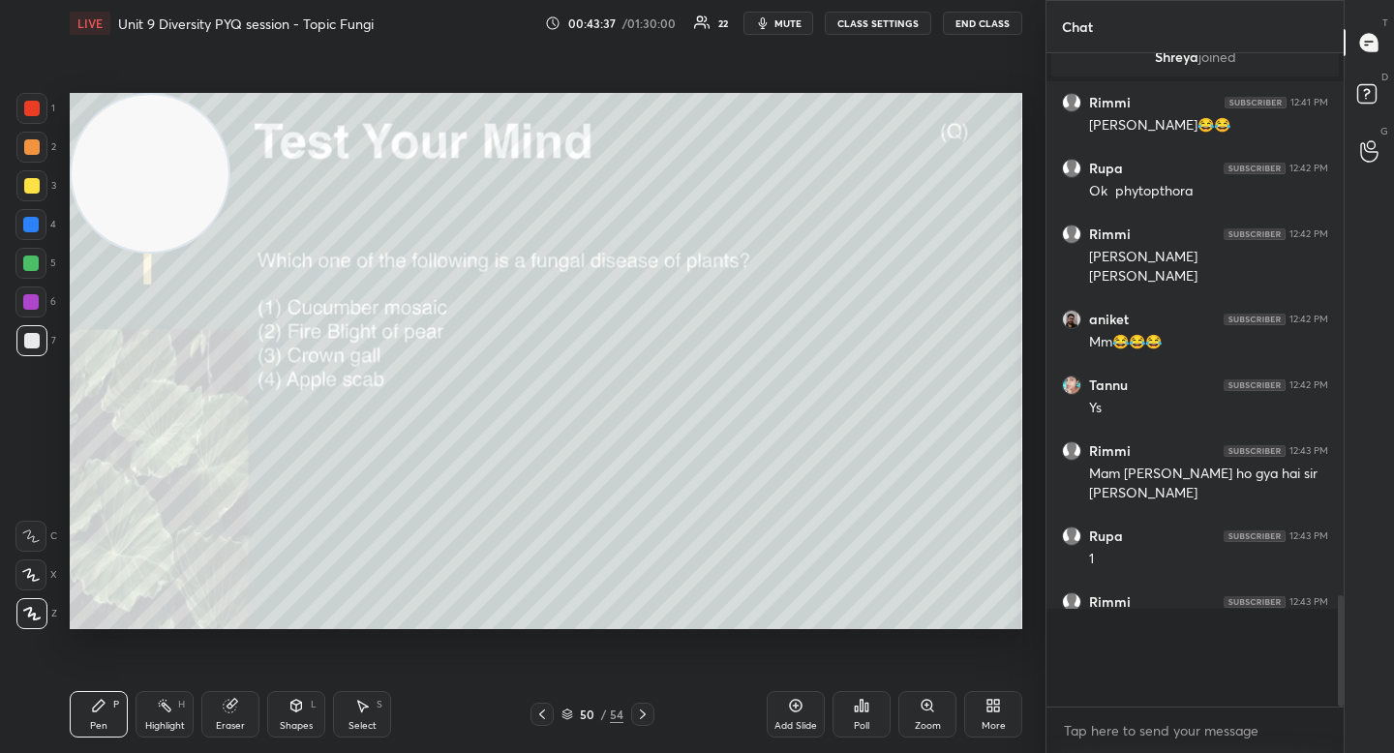
scroll to position [7, 7]
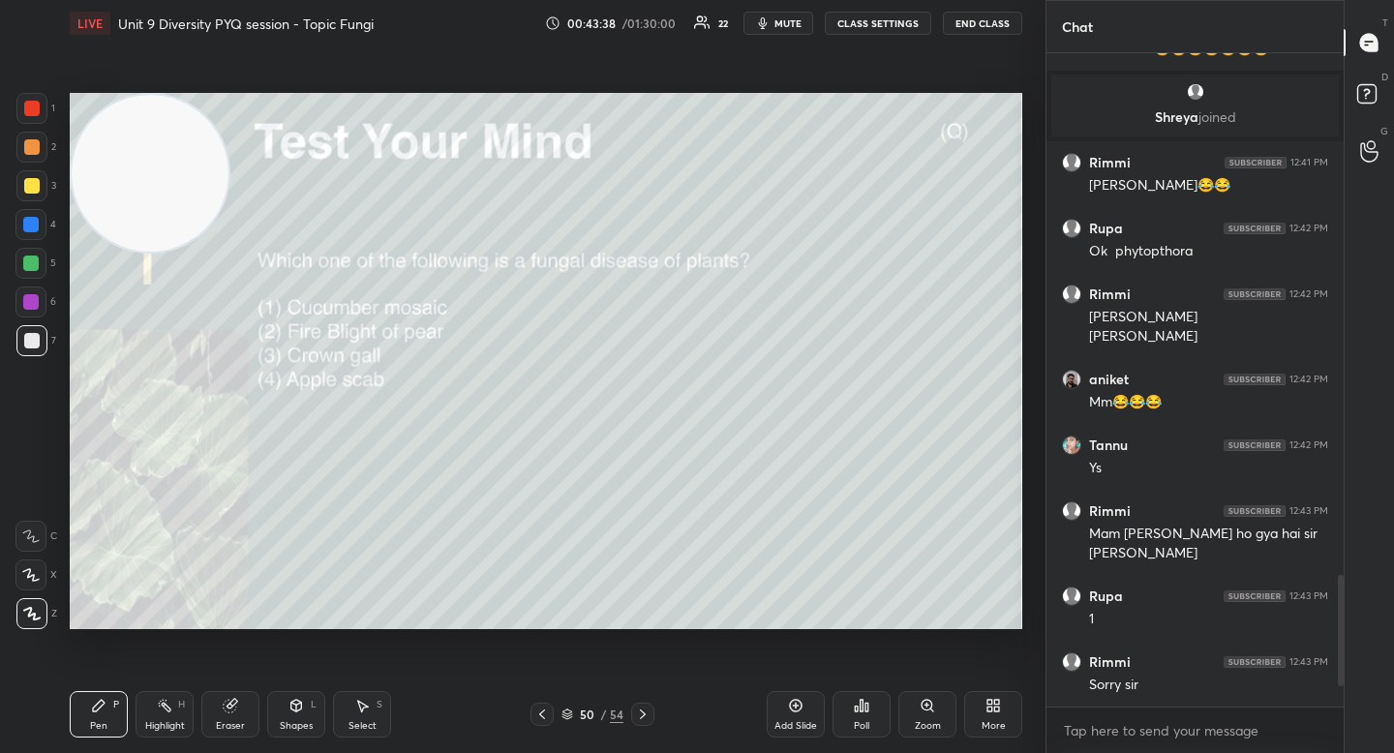
click at [856, 697] on div "Poll" at bounding box center [861, 714] width 58 height 46
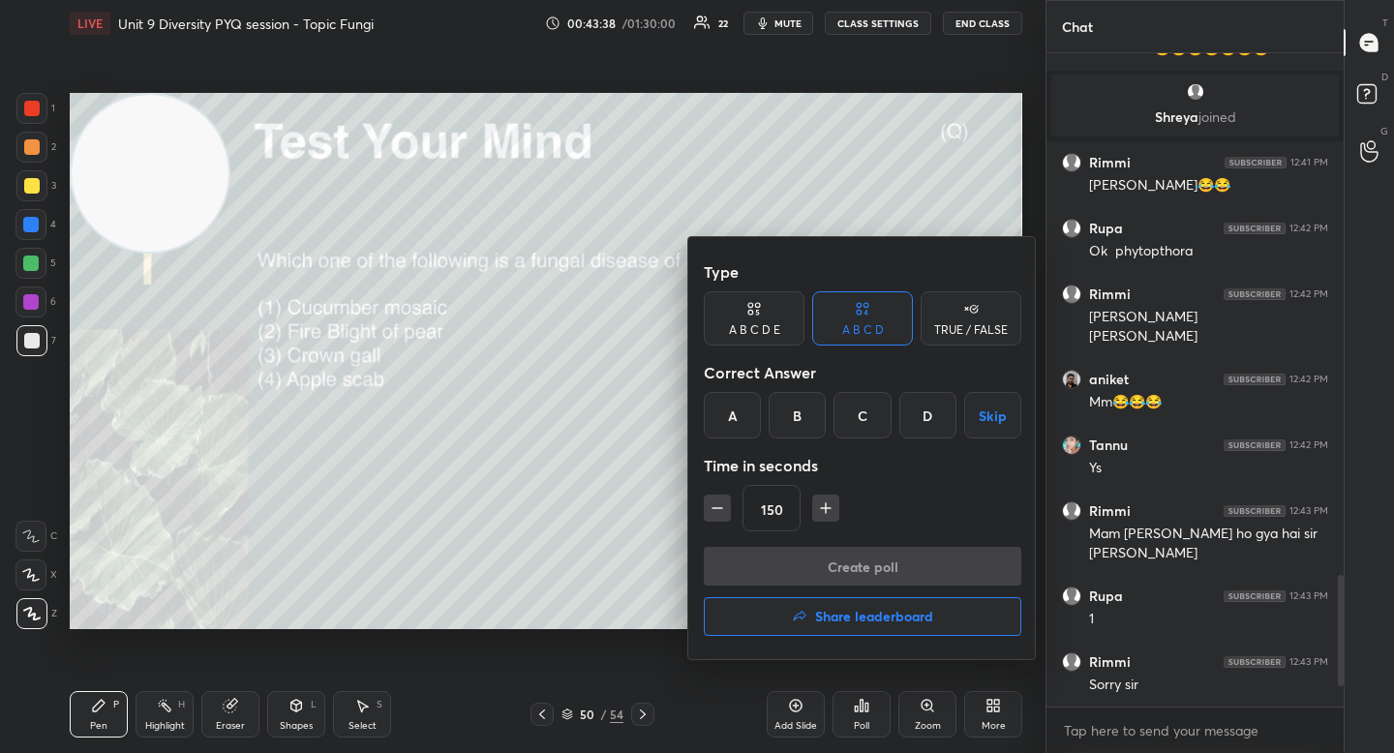
click at [923, 433] on div "D" at bounding box center [927, 415] width 57 height 46
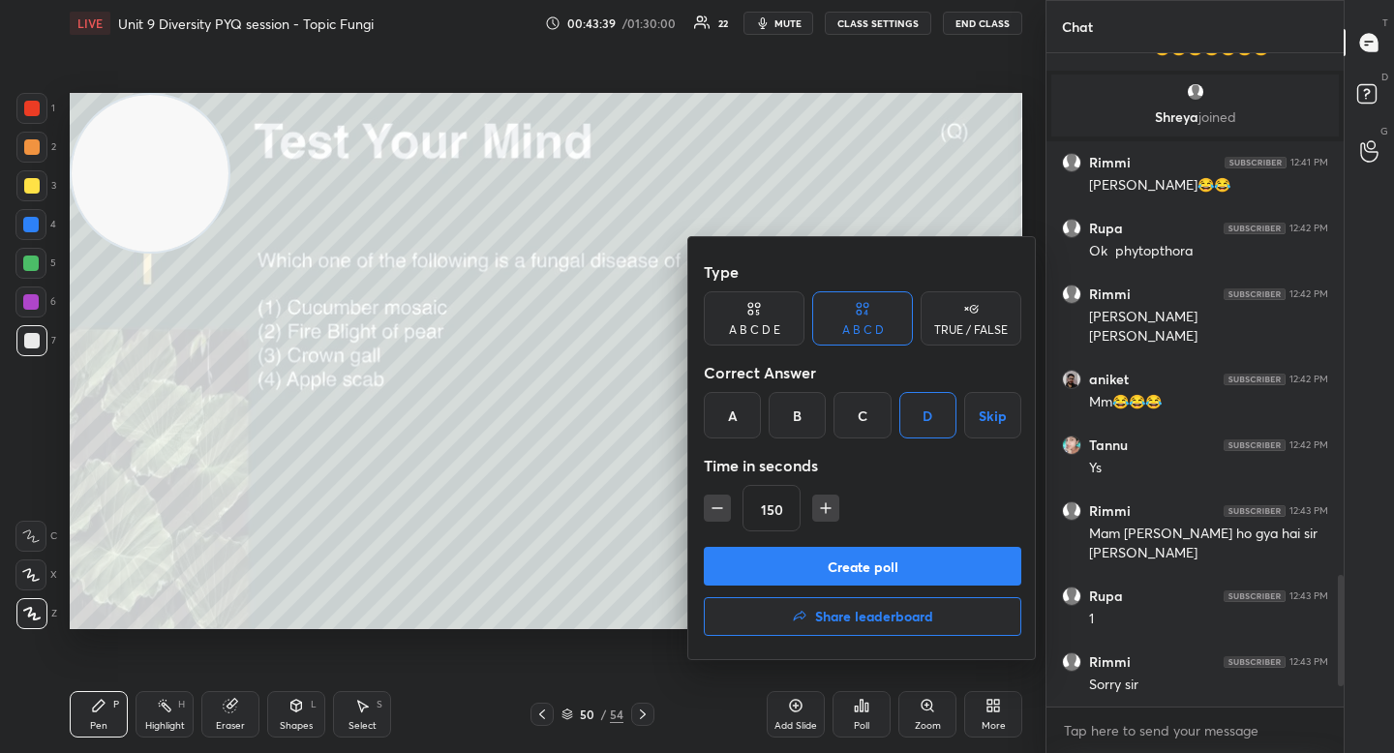
click at [849, 568] on button "Create poll" at bounding box center [862, 566] width 317 height 39
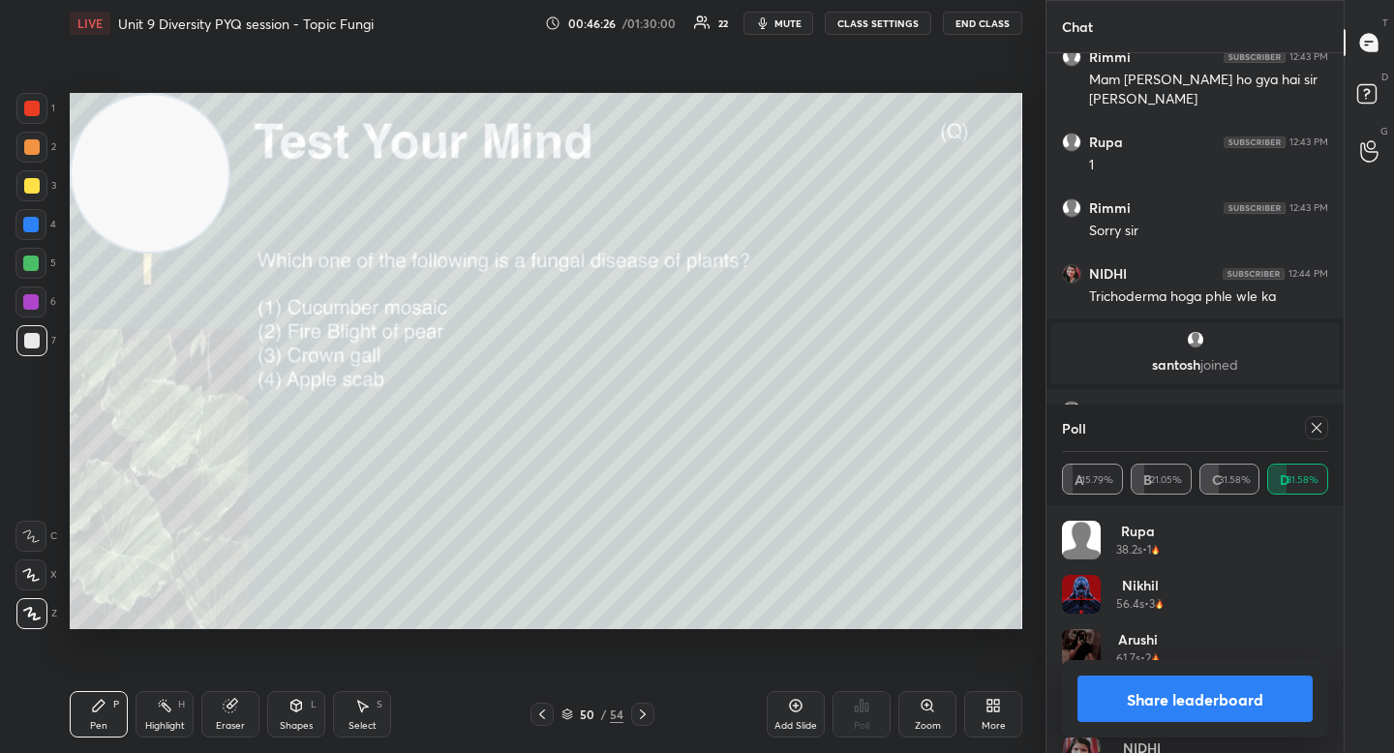
scroll to position [2905, 0]
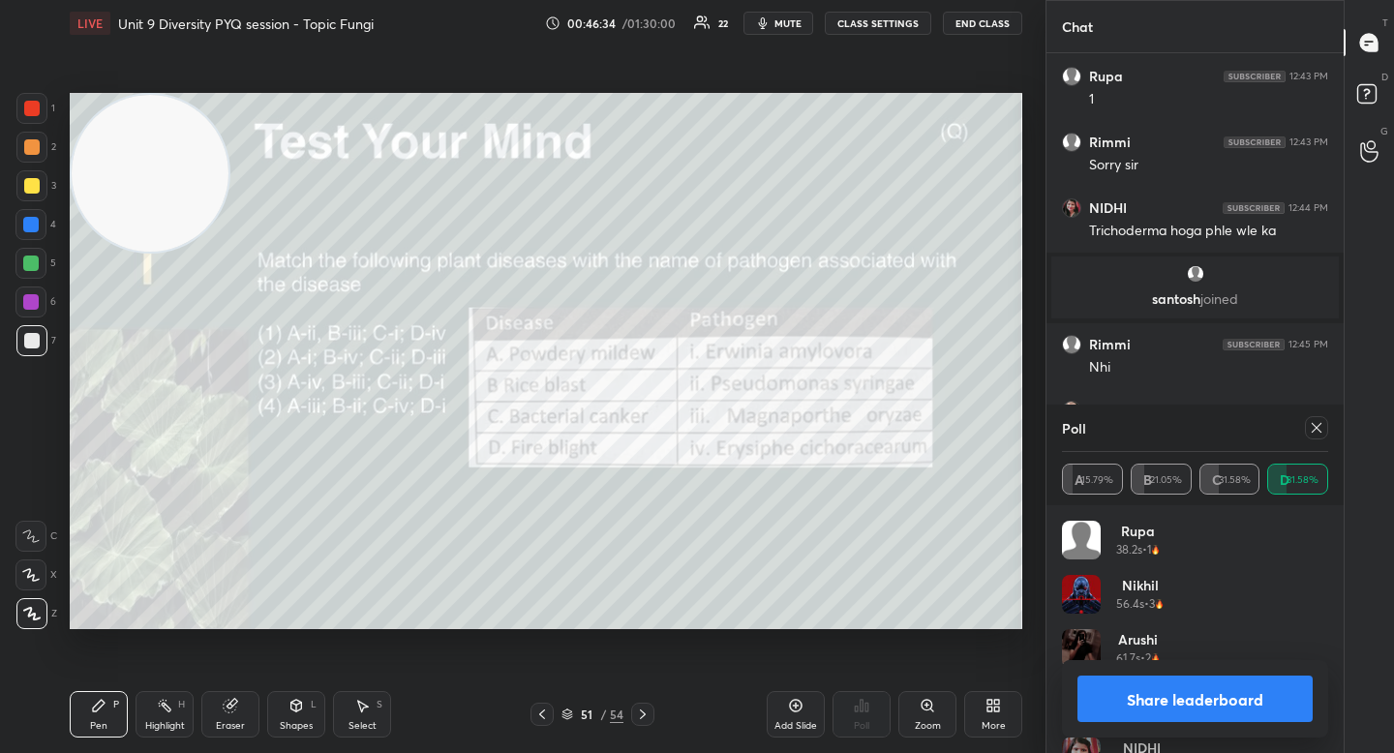
click at [1147, 701] on button "Share leaderboard" at bounding box center [1194, 699] width 235 height 46
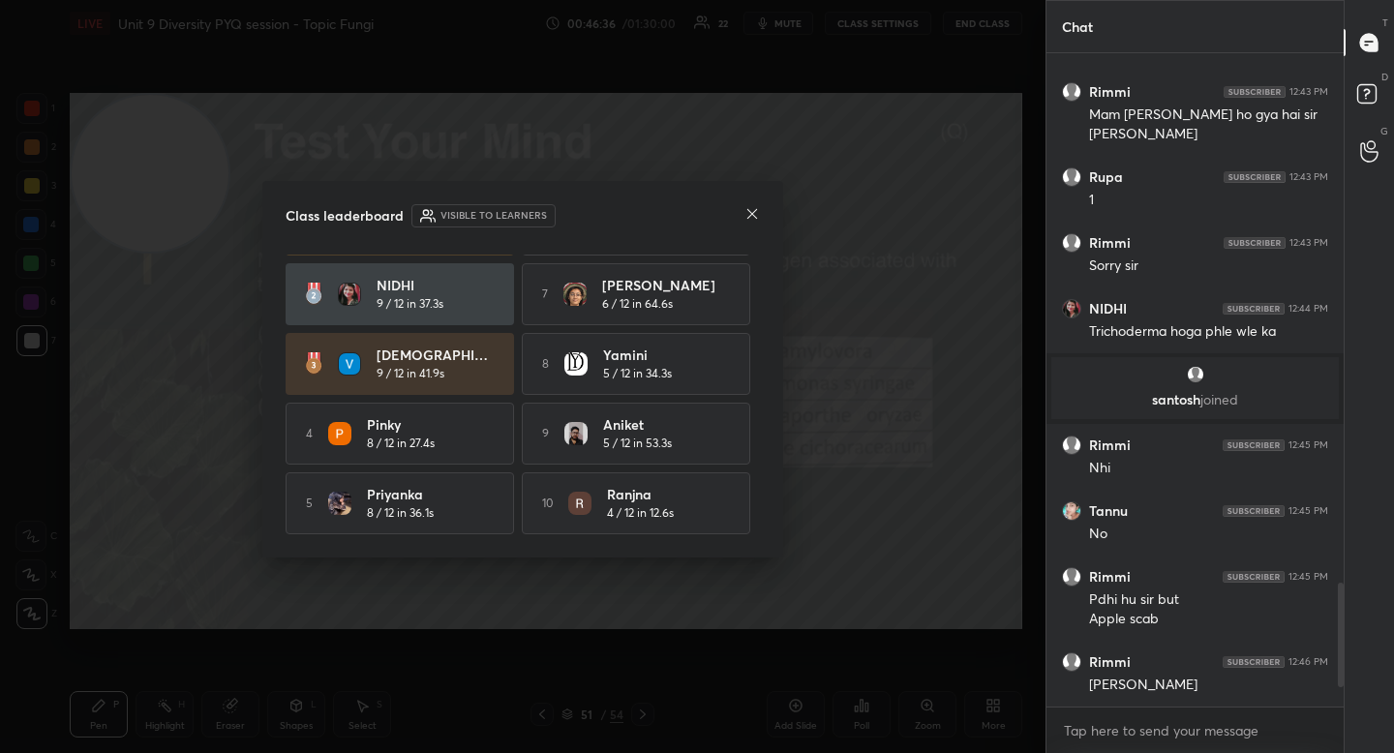
scroll to position [0, 0]
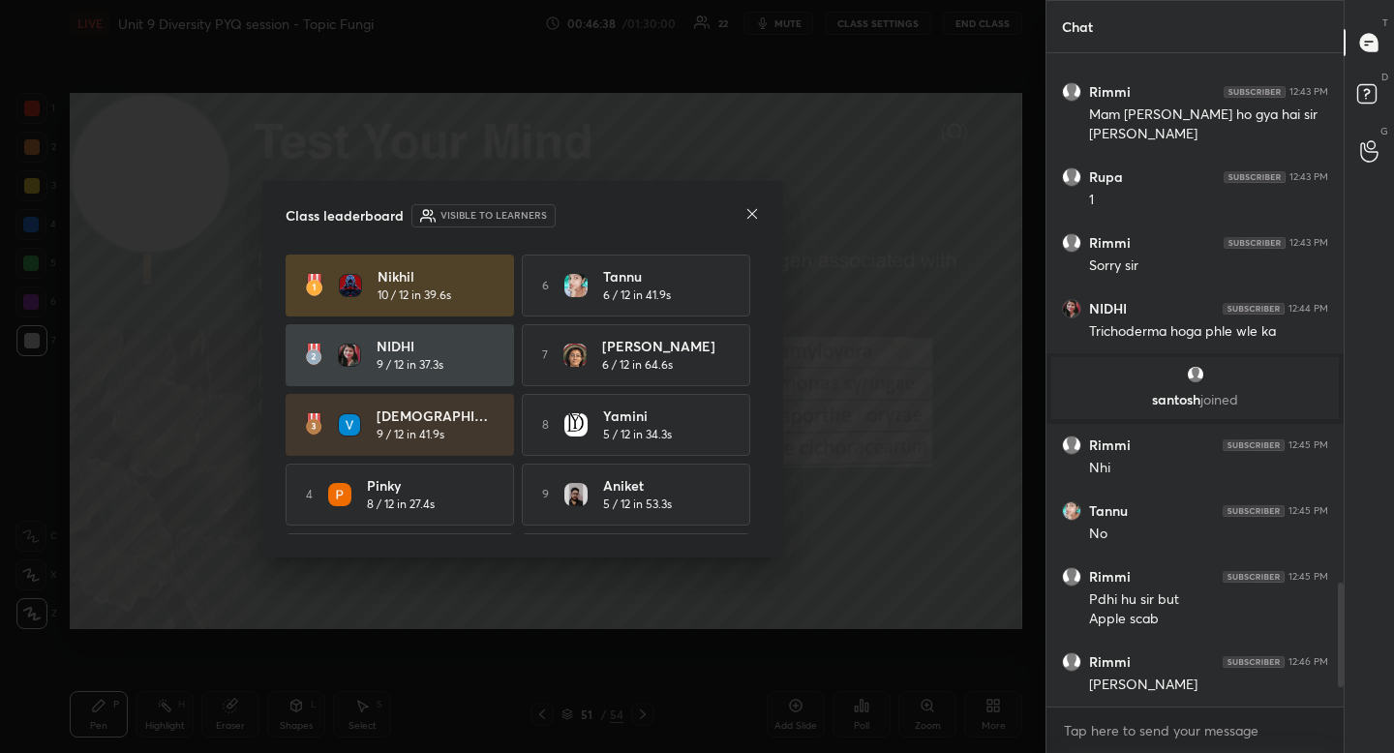
click at [756, 213] on icon at bounding box center [751, 213] width 15 height 15
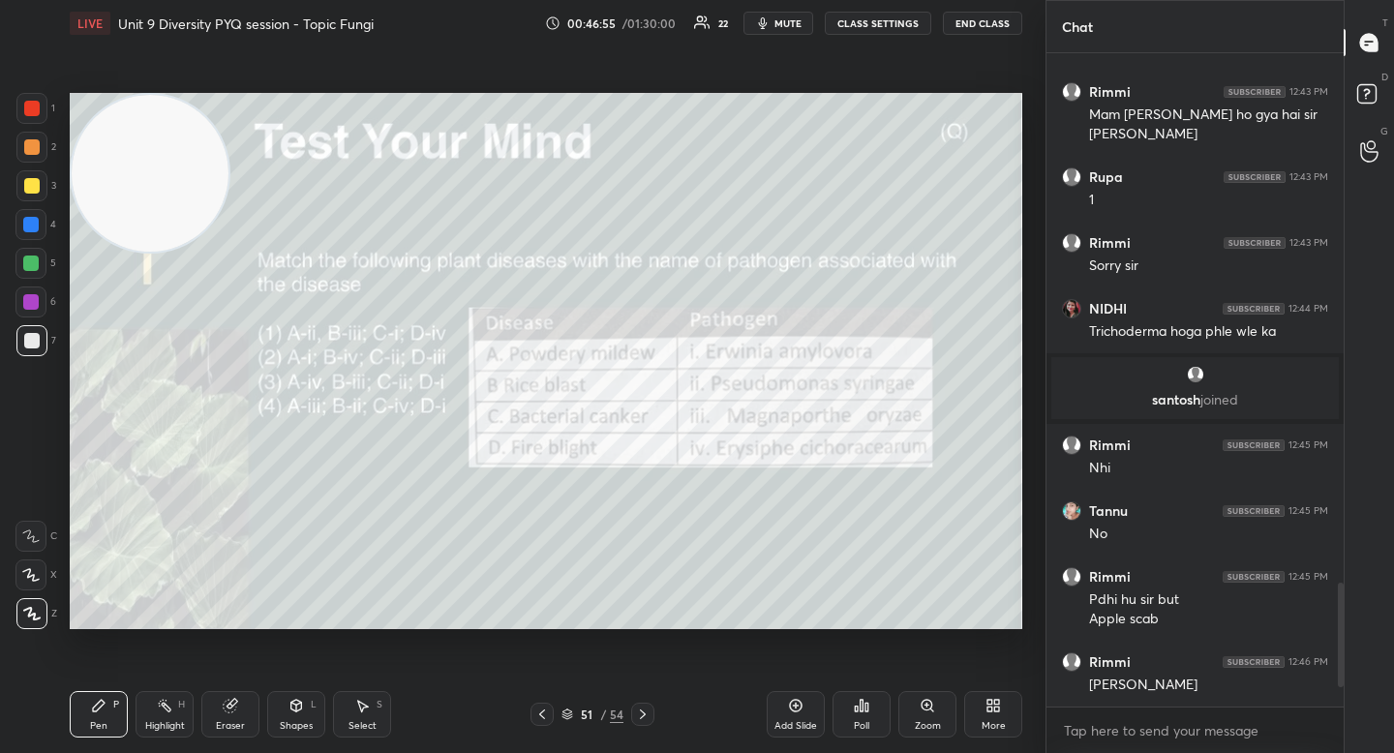
click at [875, 713] on div "Poll" at bounding box center [861, 714] width 58 height 46
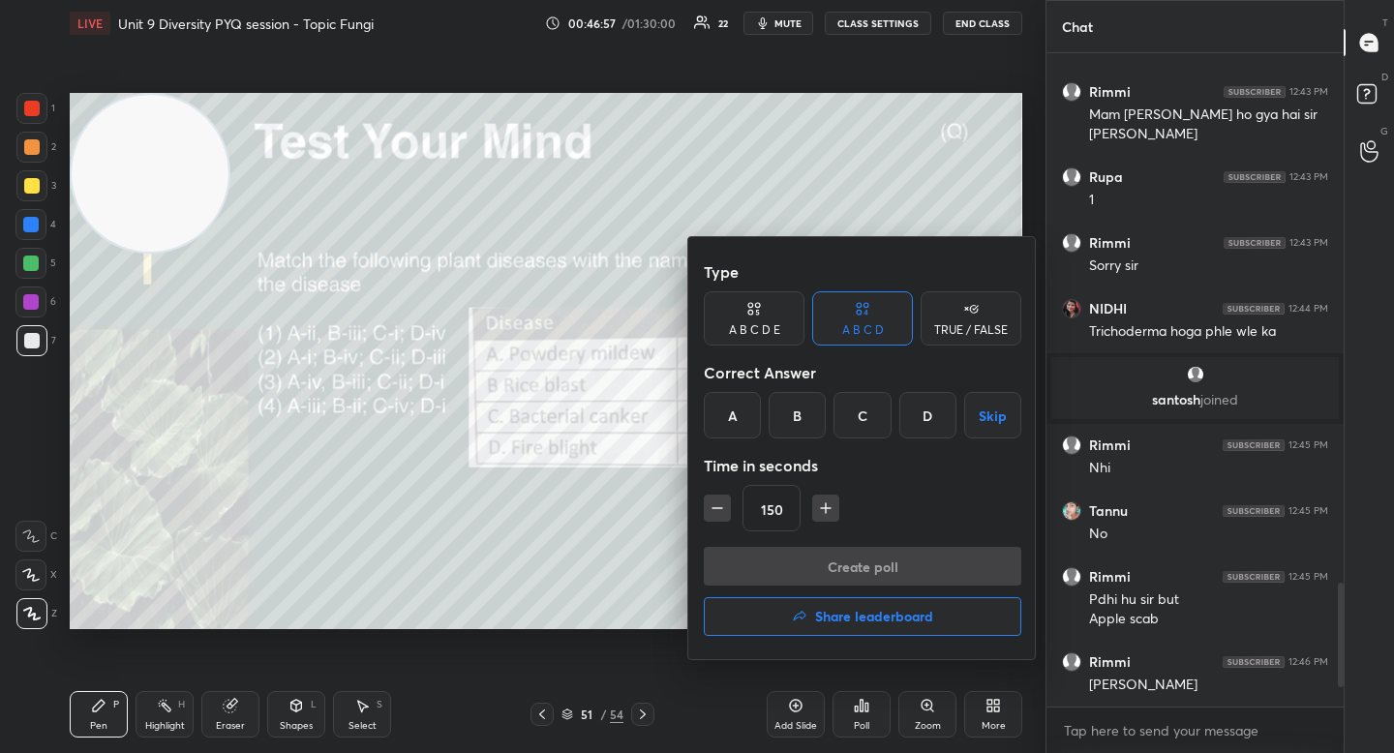
click at [866, 409] on div "C" at bounding box center [861, 415] width 57 height 46
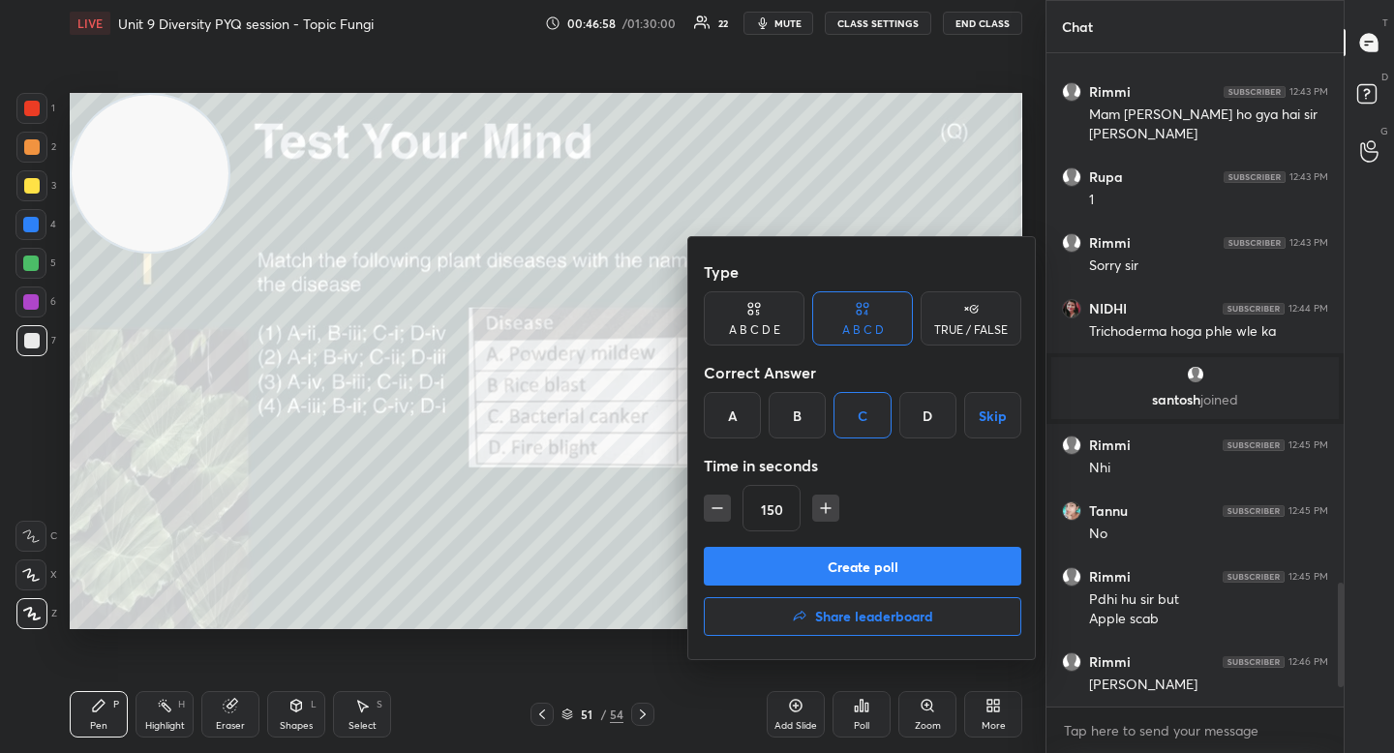
click at [844, 575] on button "Create poll" at bounding box center [862, 566] width 317 height 39
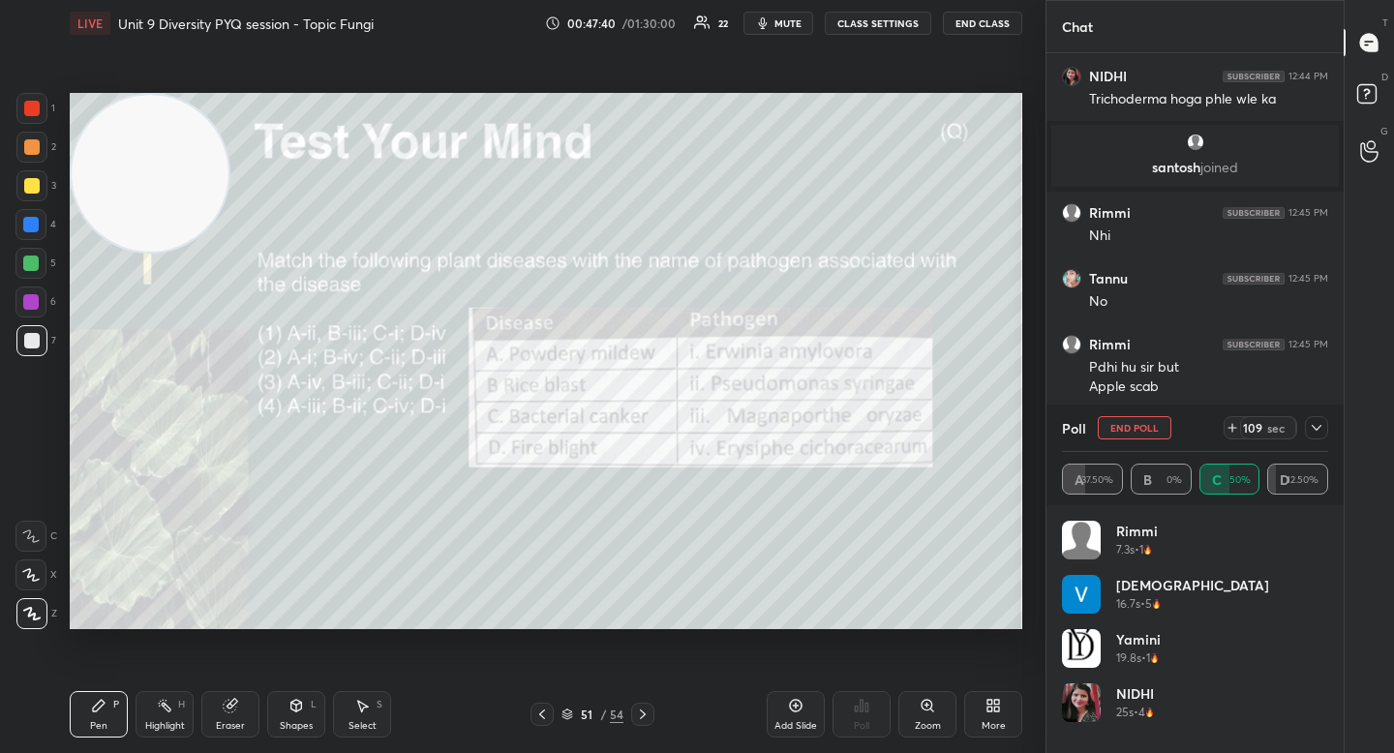
scroll to position [3102, 0]
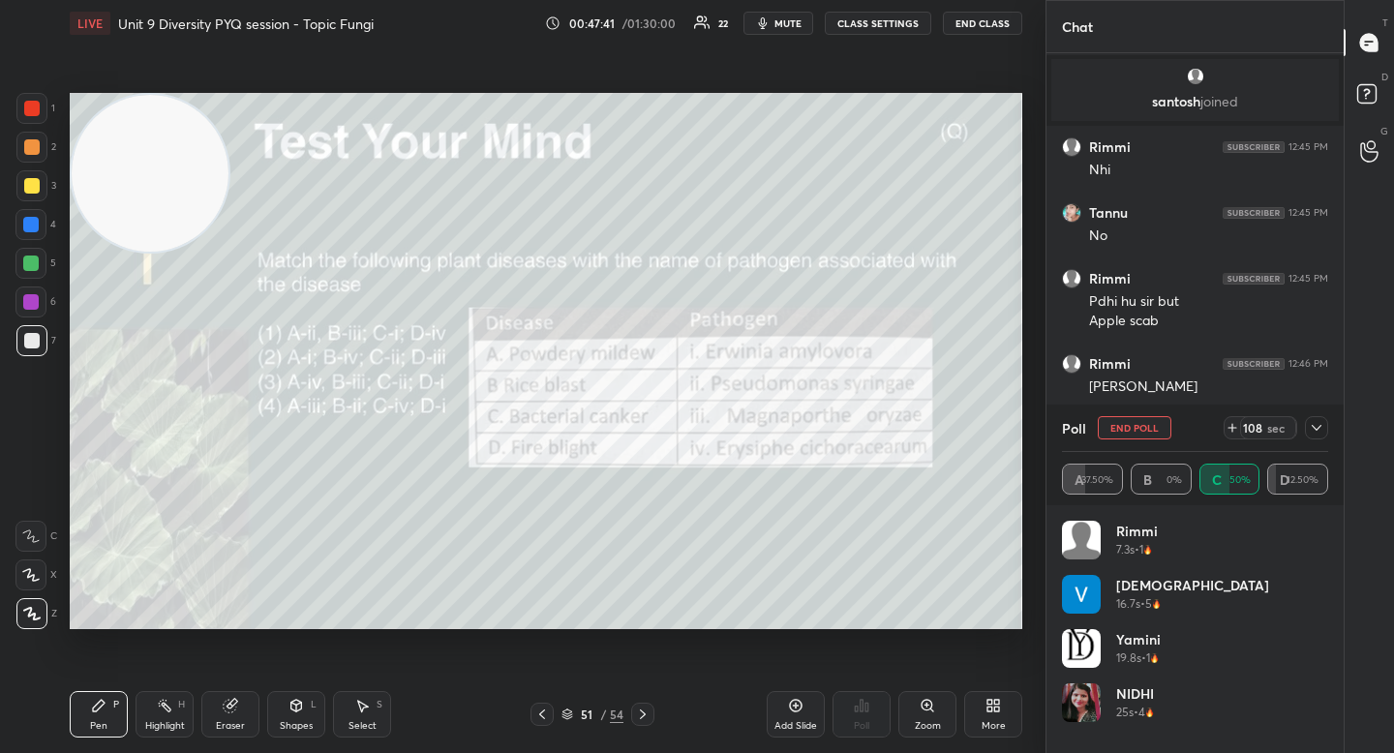
click at [1309, 430] on icon at bounding box center [1316, 427] width 15 height 15
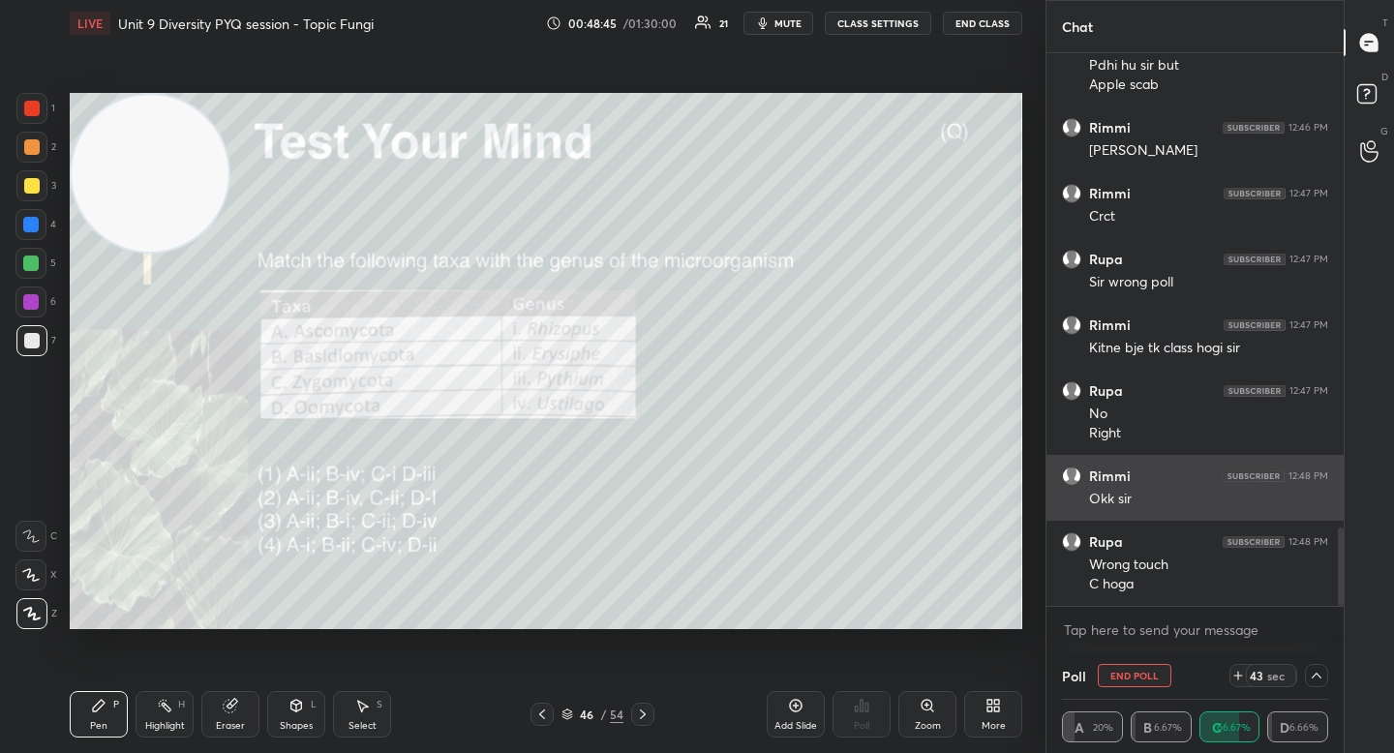
scroll to position [7, 7]
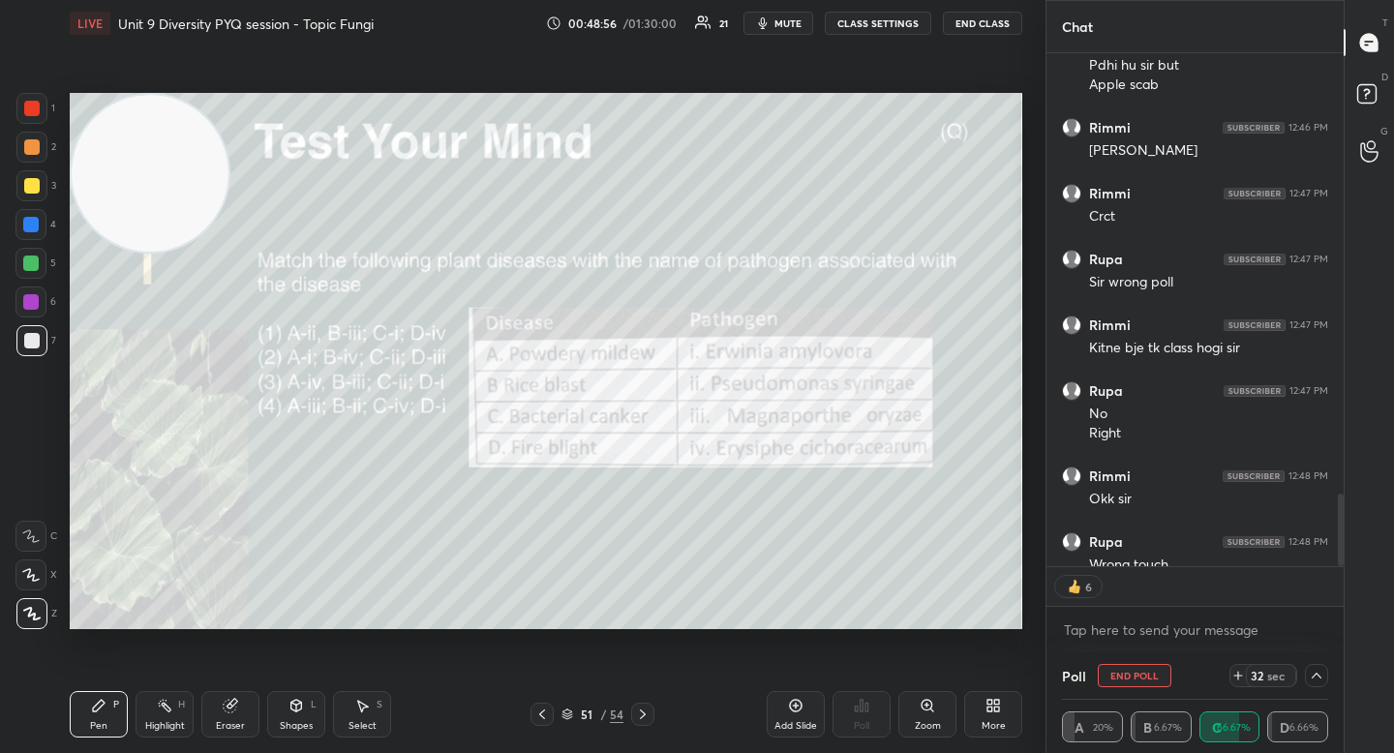
click at [47, 145] on div "2" at bounding box center [36, 147] width 40 height 31
click at [40, 132] on div "2" at bounding box center [36, 147] width 40 height 31
click at [31, 127] on div "1" at bounding box center [35, 112] width 39 height 39
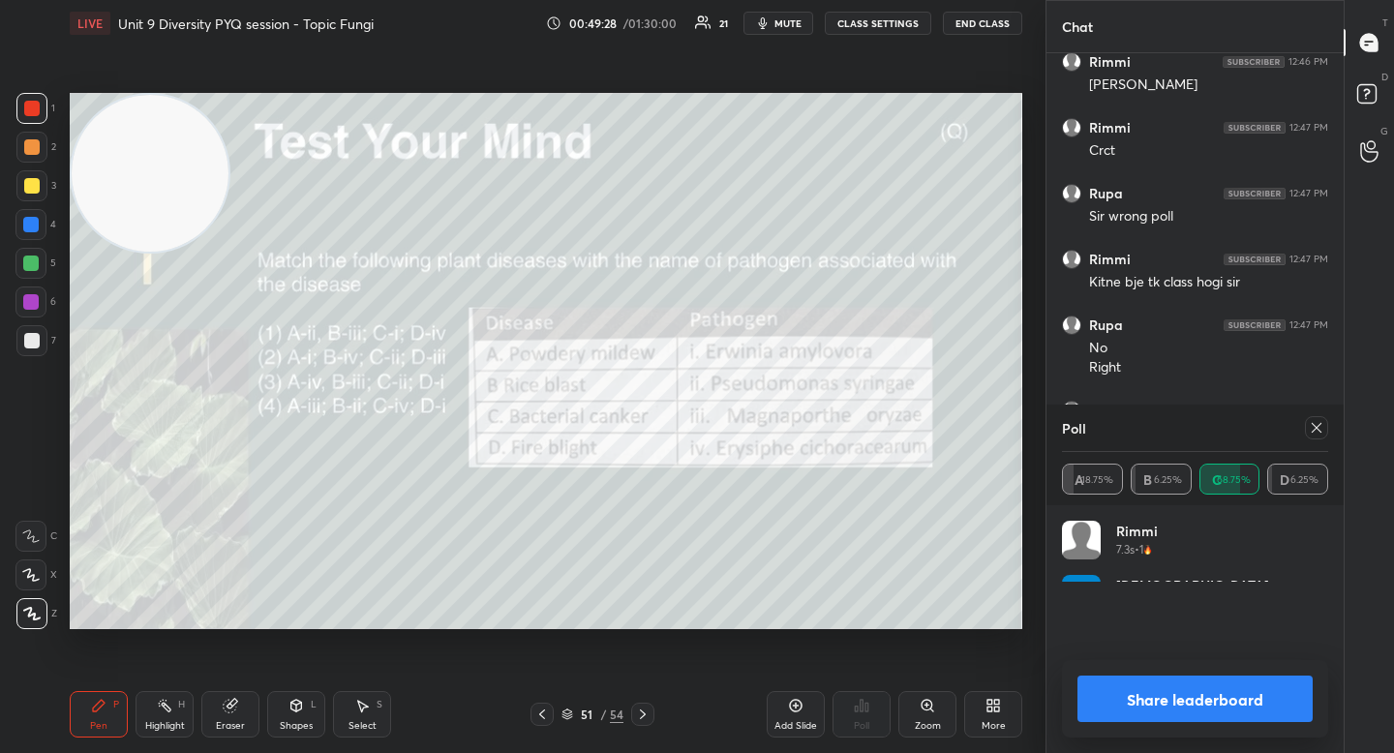
scroll to position [226, 260]
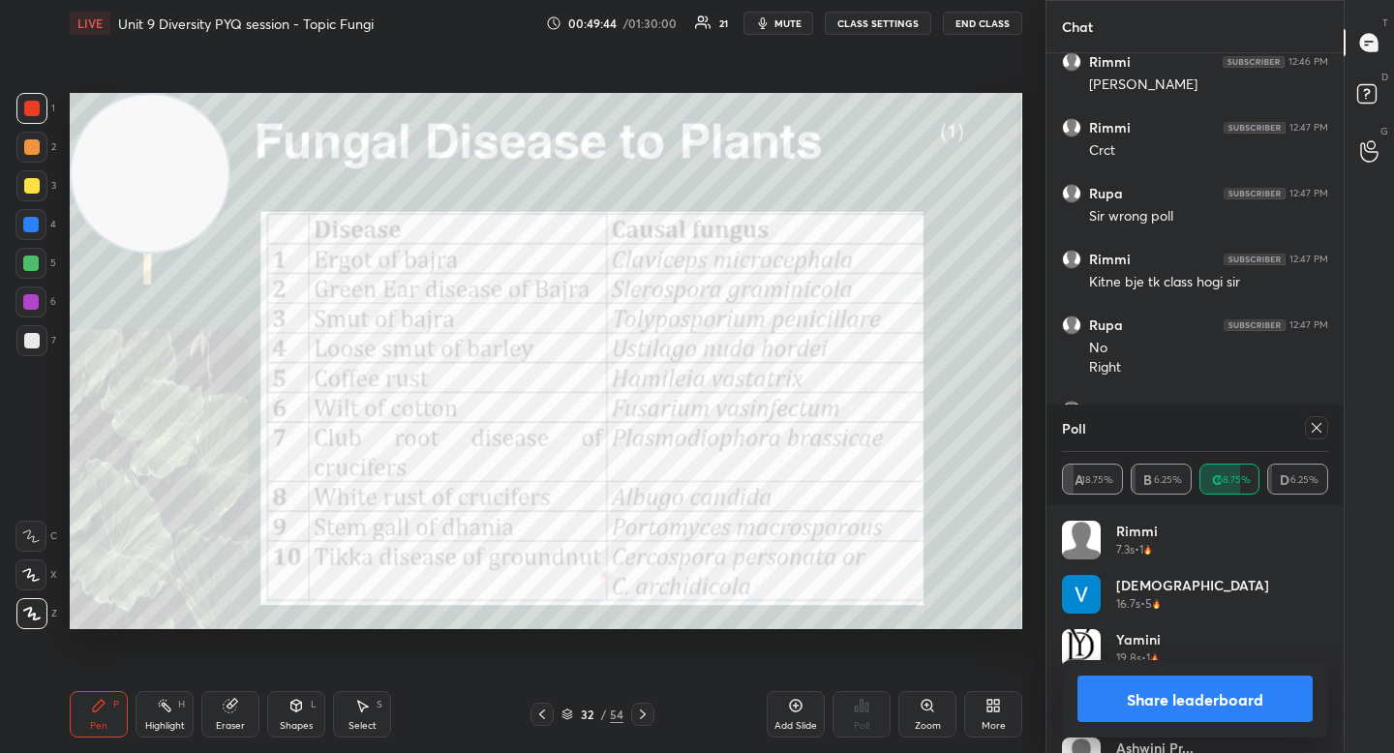
click at [41, 265] on div at bounding box center [30, 263] width 31 height 31
click at [31, 295] on div at bounding box center [30, 301] width 15 height 15
click at [30, 326] on div "1 2 3 4 5 6 7" at bounding box center [35, 228] width 41 height 271
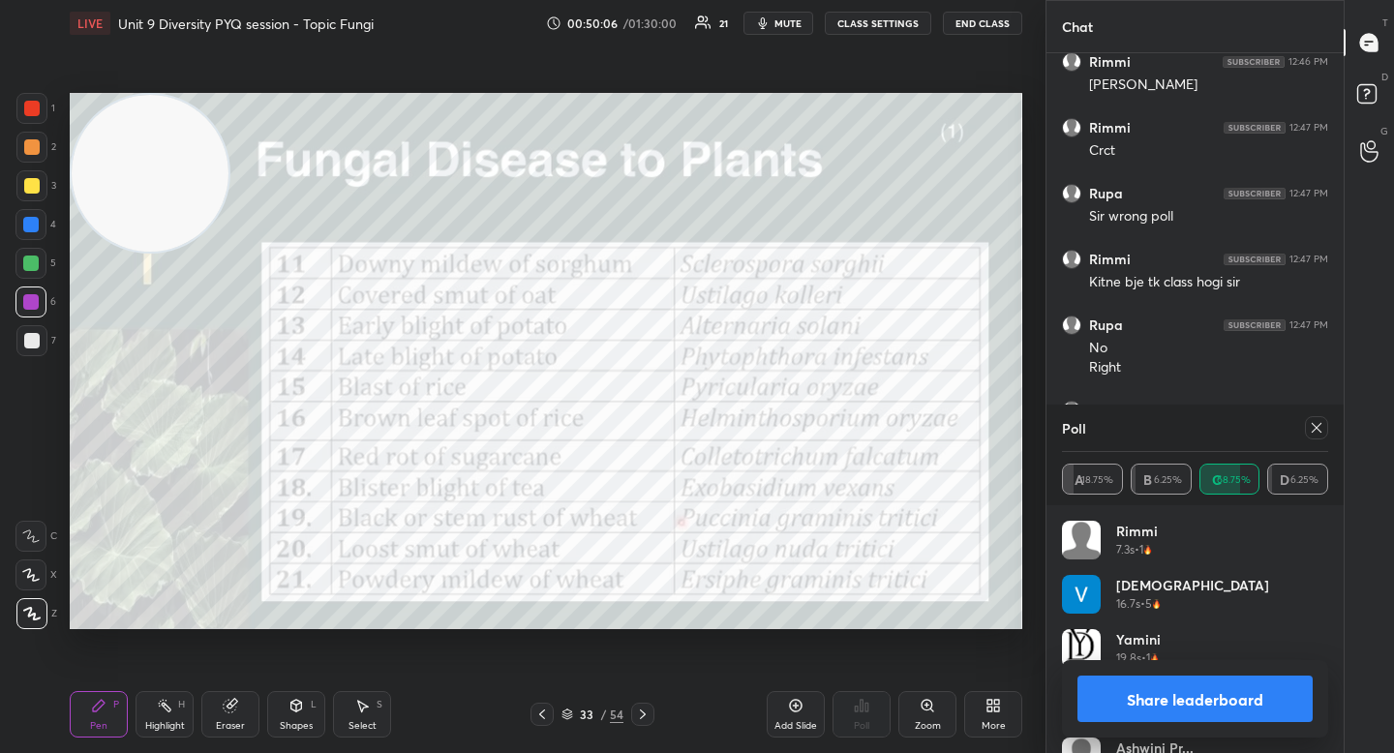
scroll to position [3470, 0]
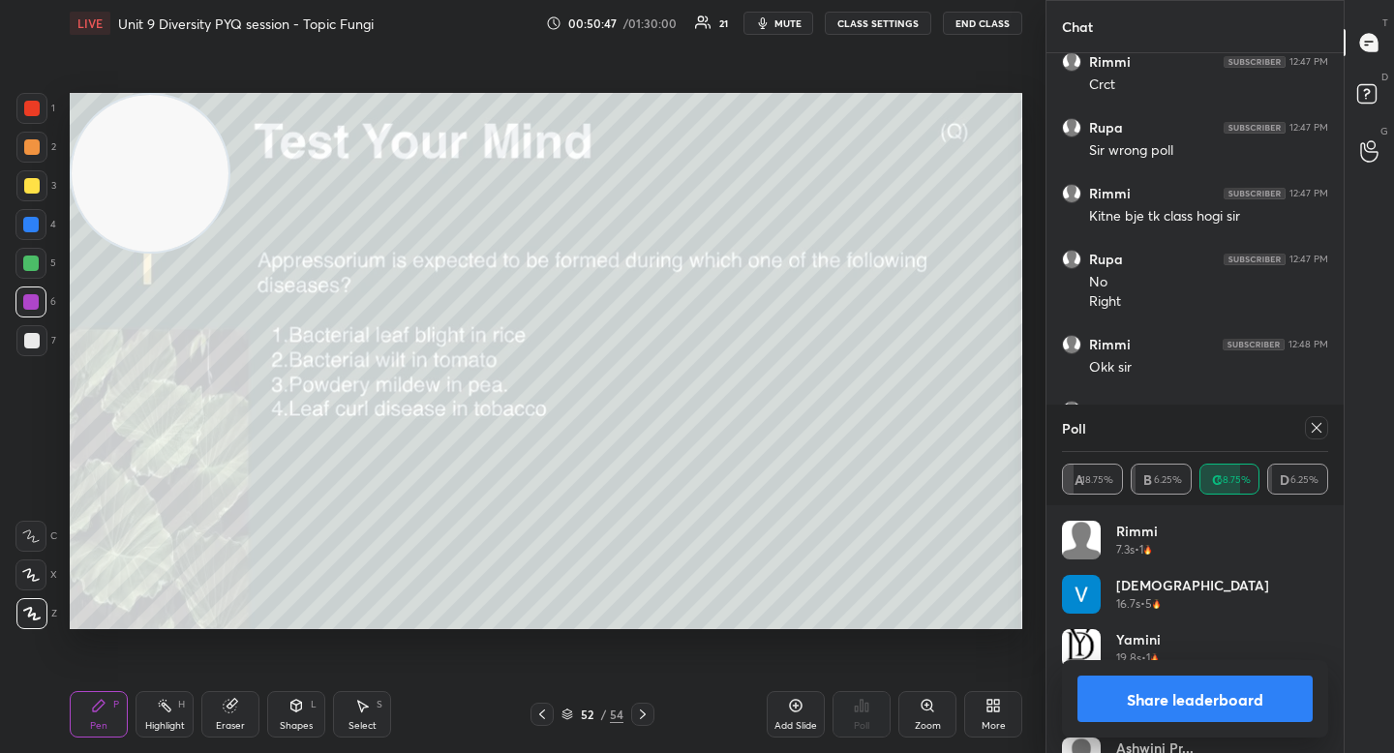
click at [1133, 702] on button "Share leaderboard" at bounding box center [1194, 699] width 235 height 46
type textarea "x"
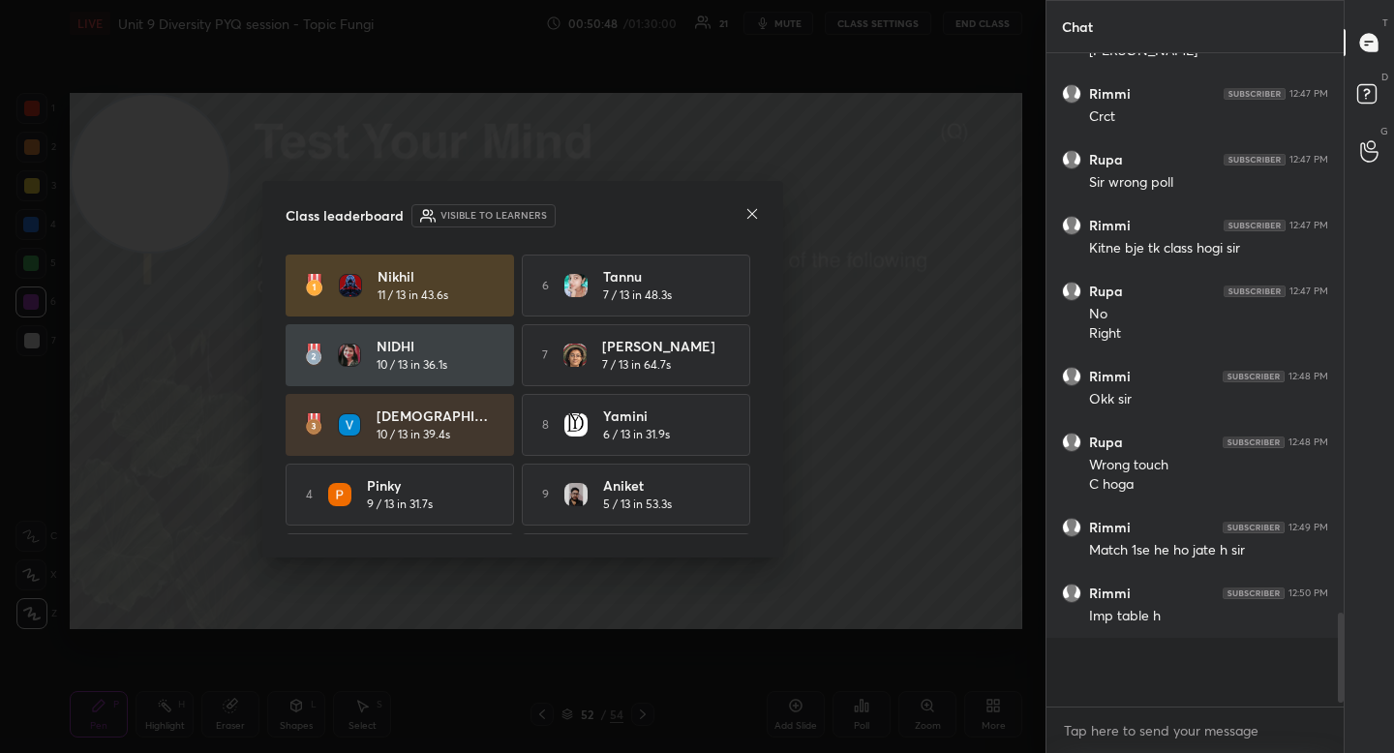
scroll to position [683, 291]
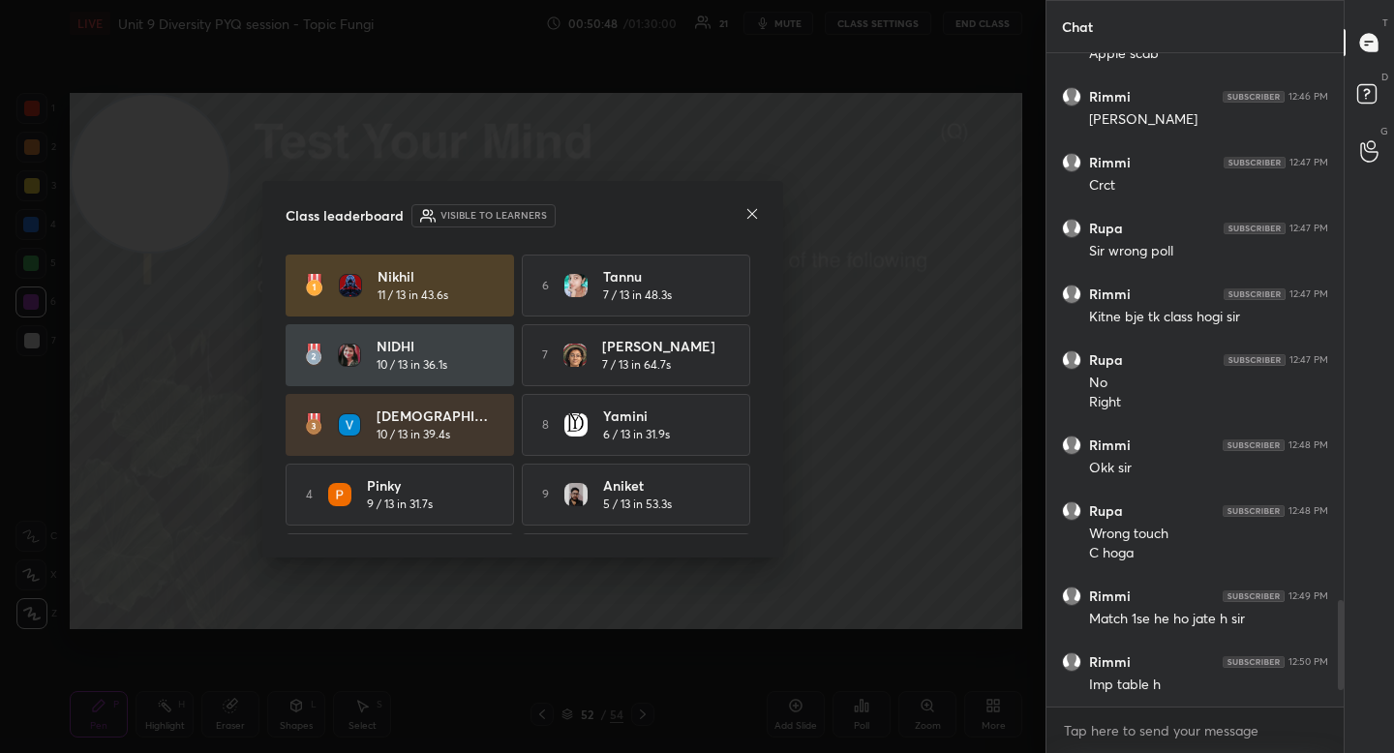
click at [752, 213] on icon at bounding box center [752, 214] width 10 height 10
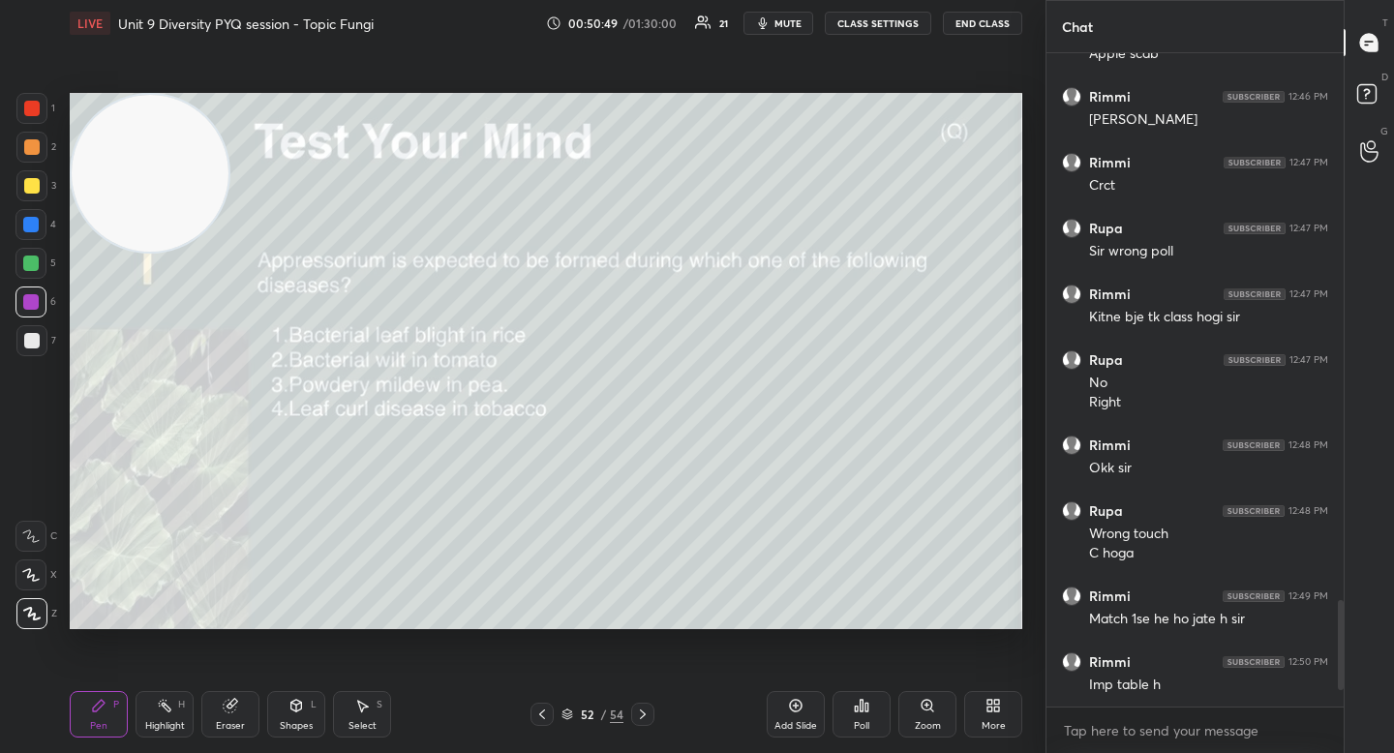
click at [856, 714] on div "Poll" at bounding box center [861, 714] width 58 height 46
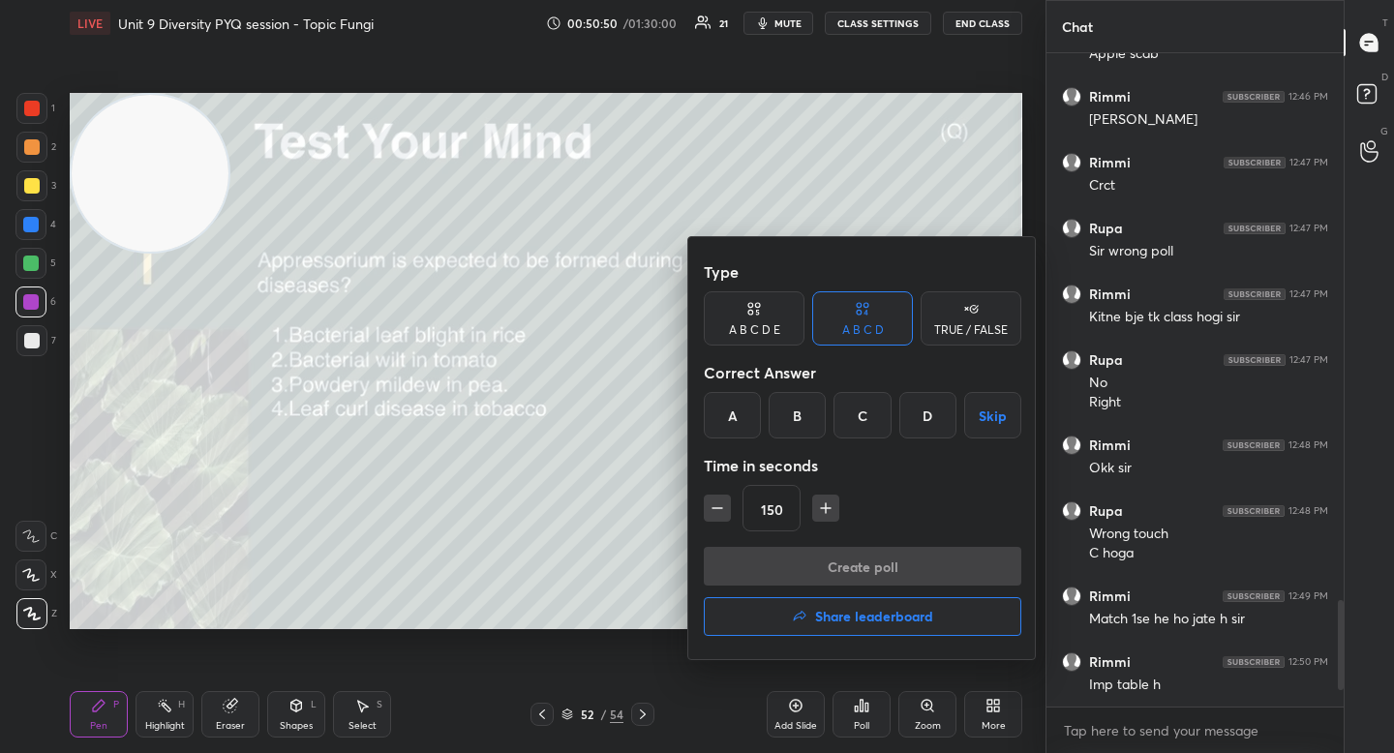
click at [864, 423] on div "C" at bounding box center [861, 415] width 57 height 46
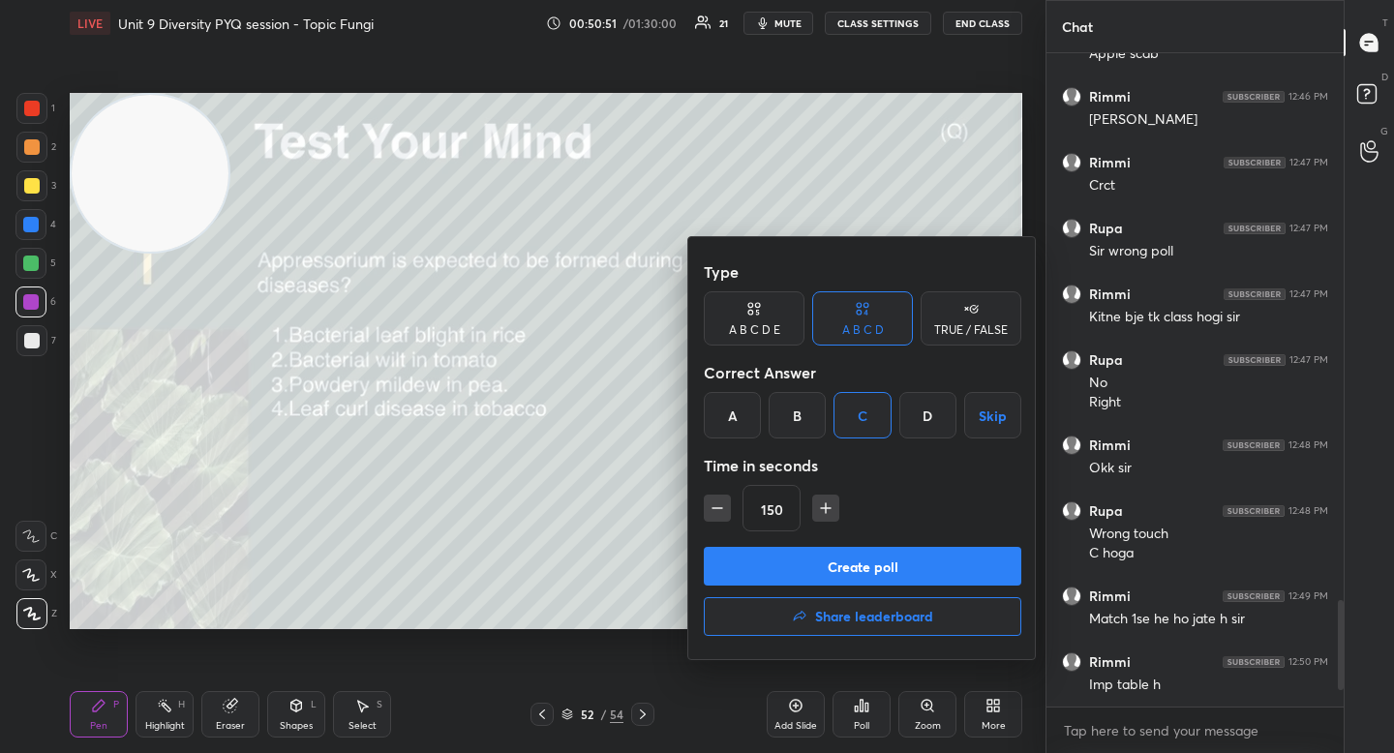
click at [706, 503] on button "button" at bounding box center [717, 508] width 27 height 27
type input "120"
click at [728, 553] on button "Create poll" at bounding box center [862, 566] width 317 height 39
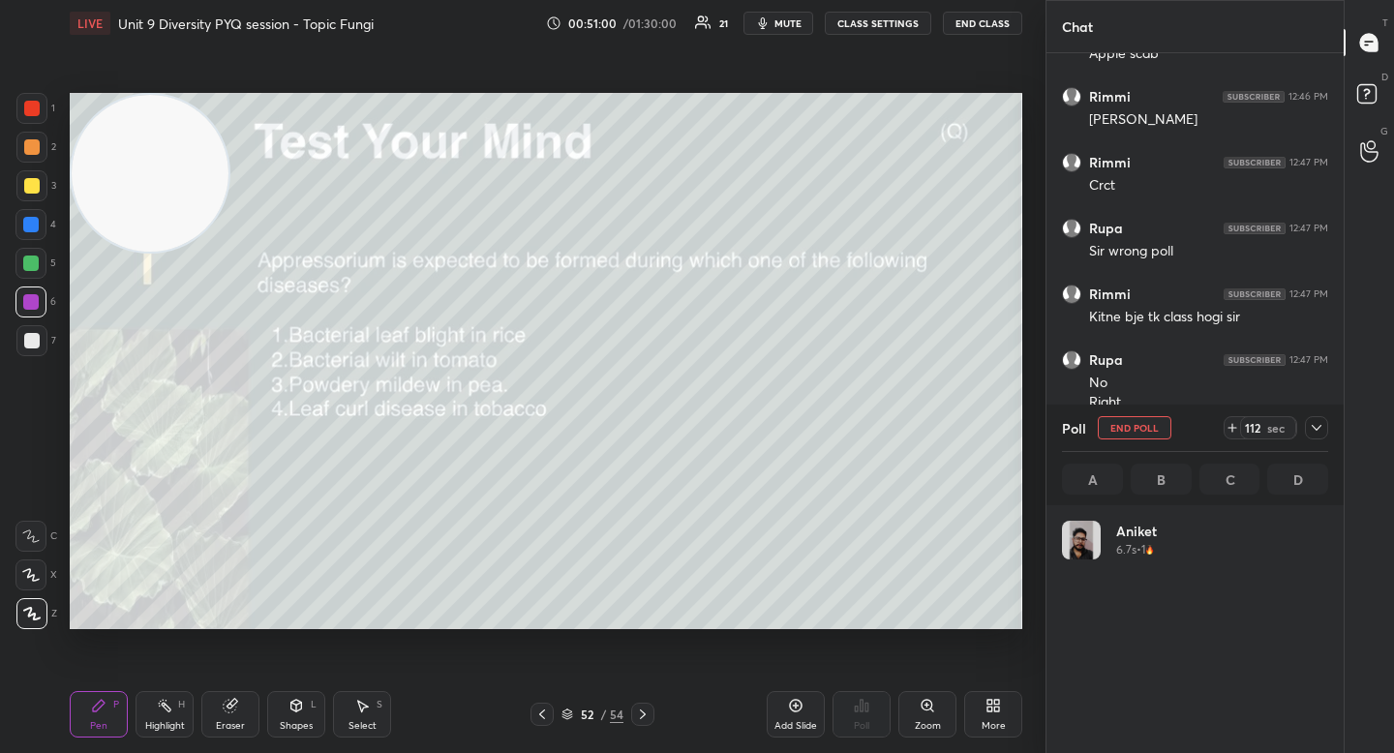
scroll to position [226, 260]
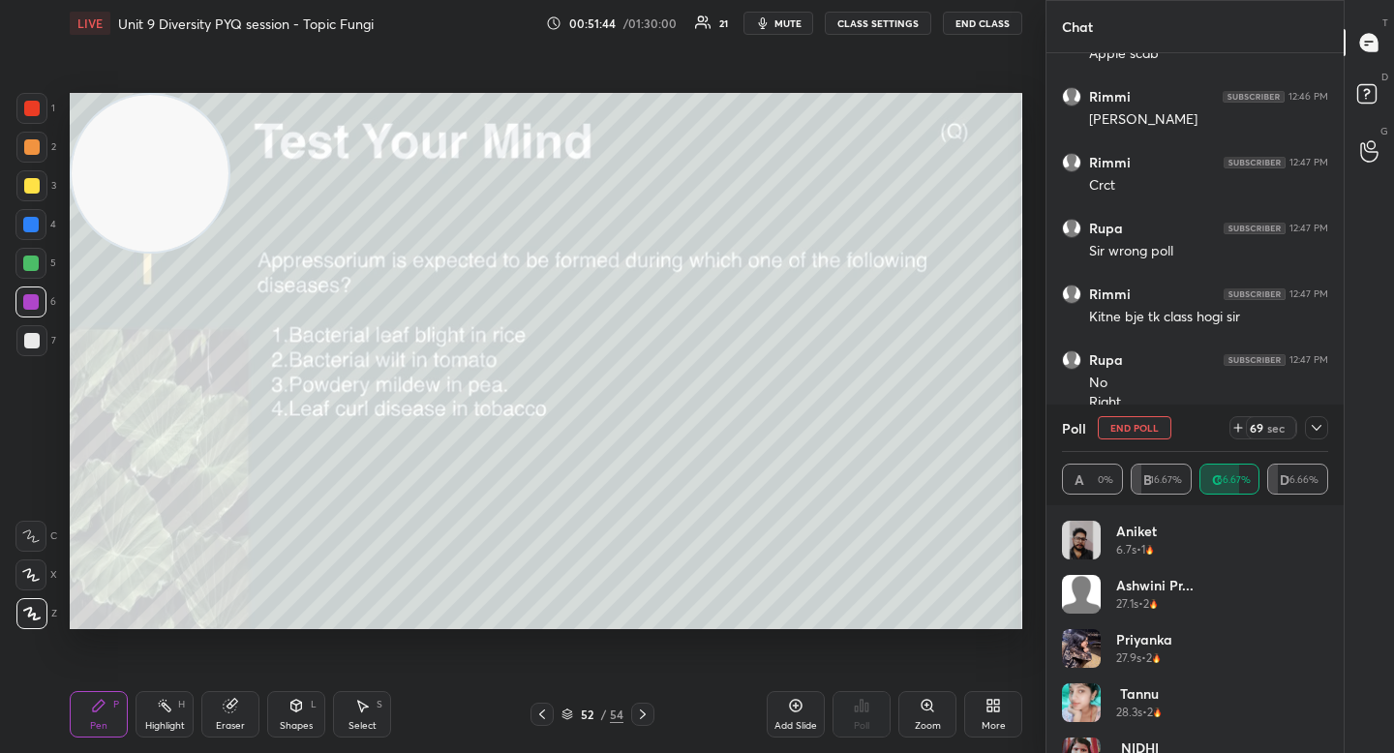
click at [28, 159] on div at bounding box center [31, 147] width 31 height 31
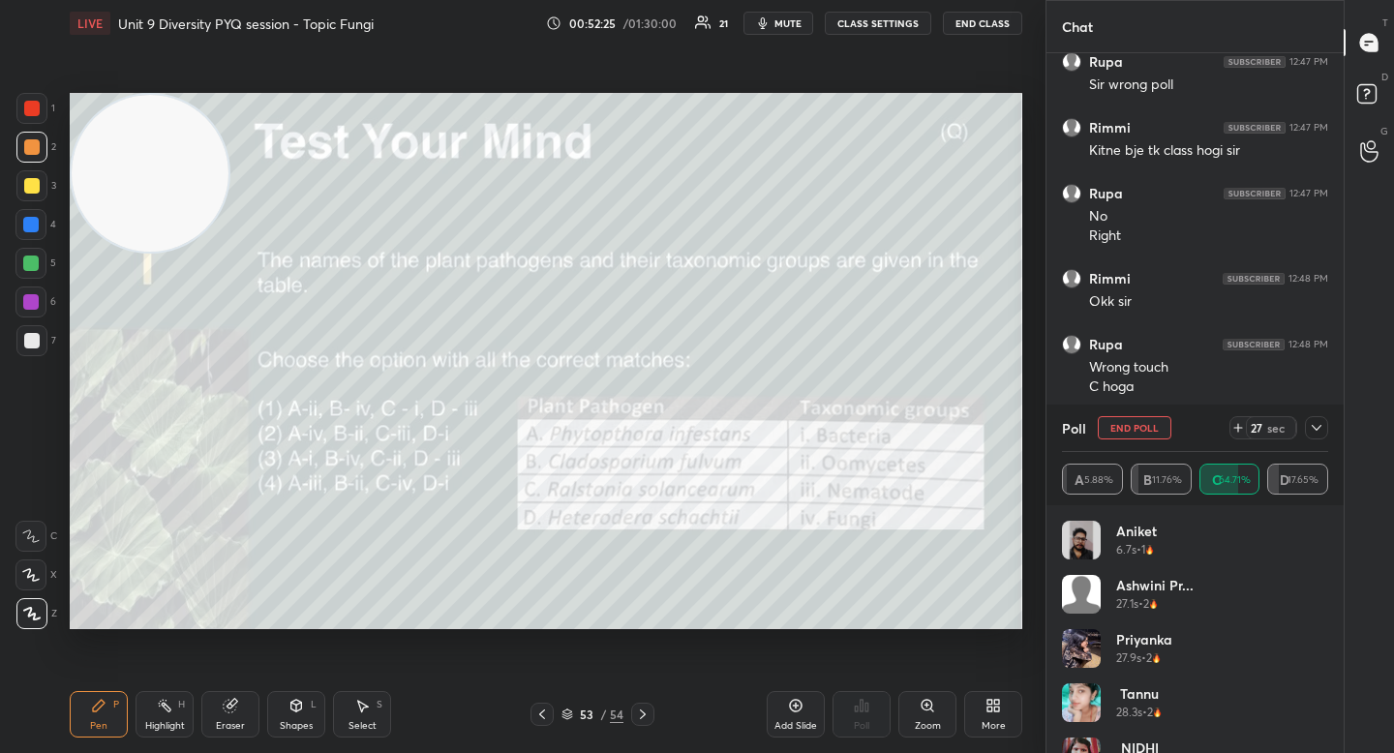
click at [1133, 424] on button "End Poll" at bounding box center [1135, 427] width 74 height 23
type textarea "x"
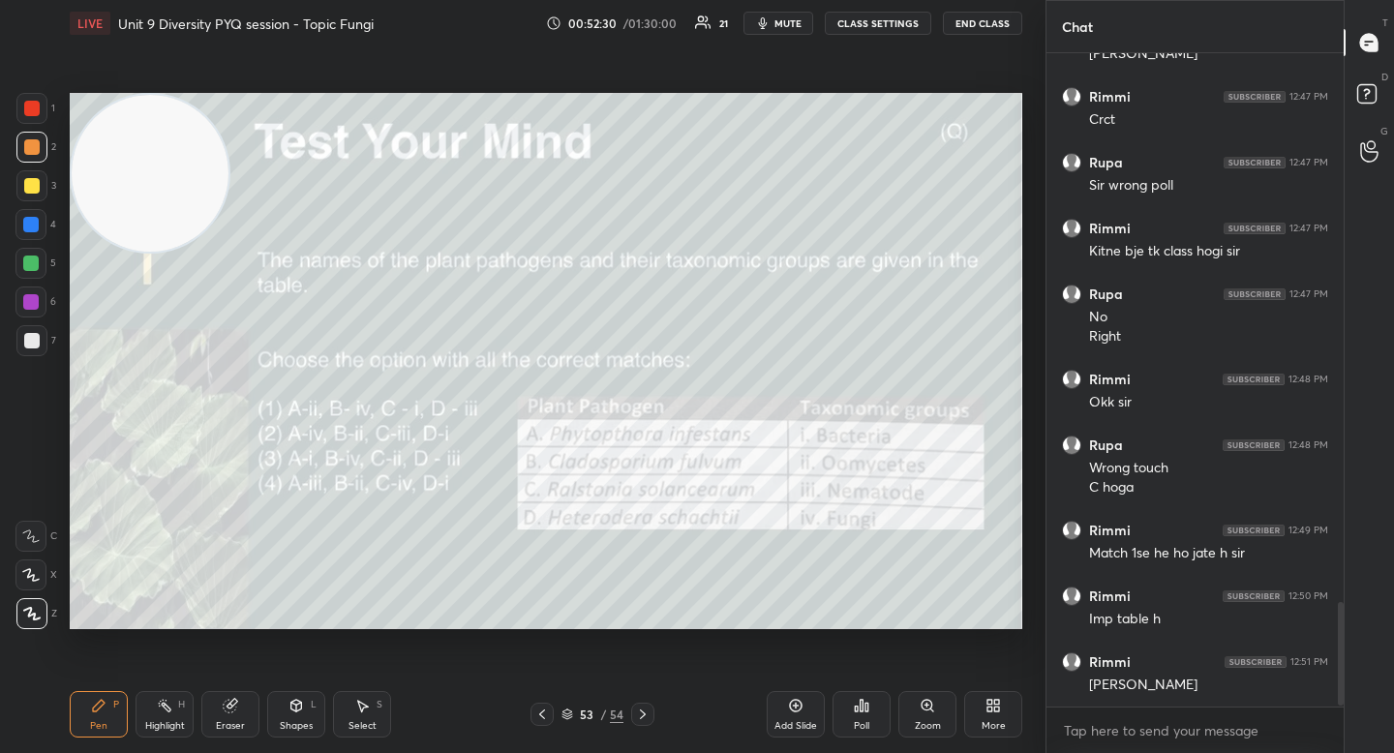
scroll to position [3501, 0]
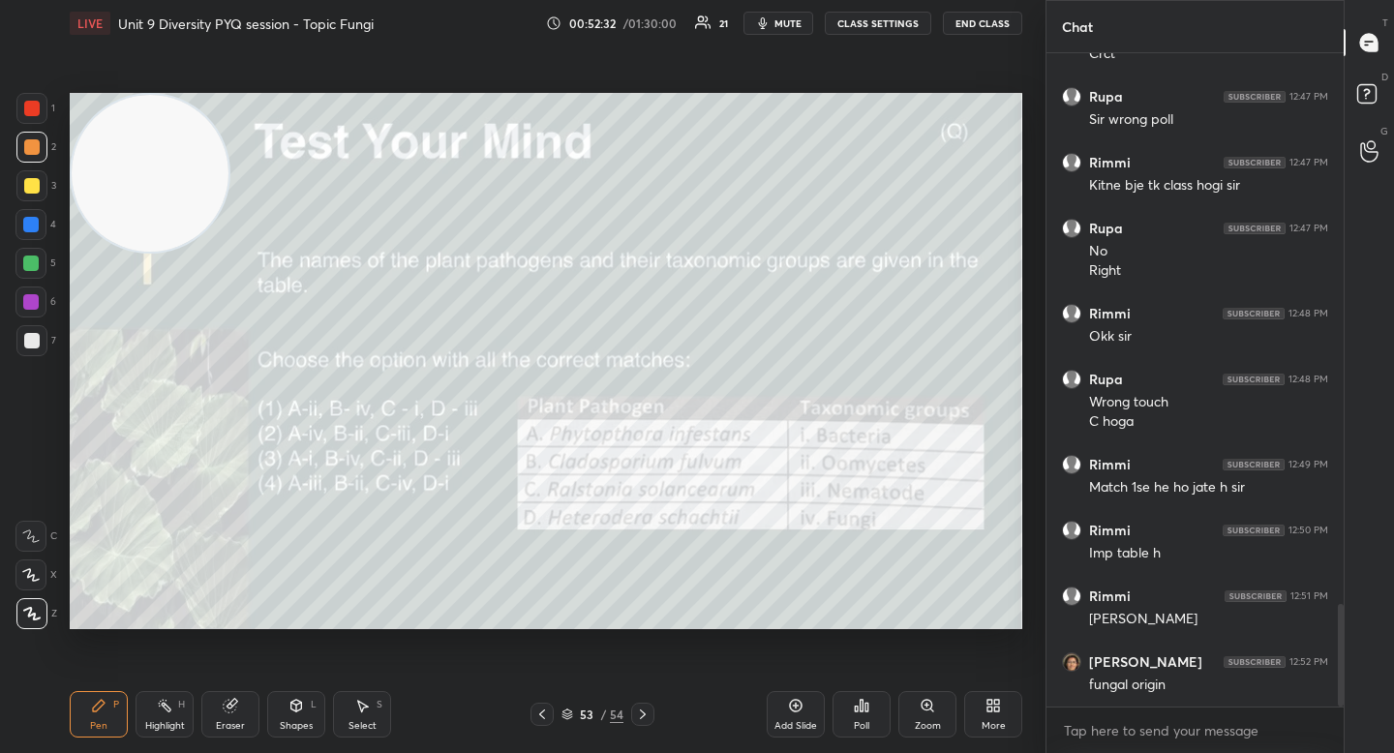
click at [855, 723] on div "Poll" at bounding box center [861, 726] width 15 height 10
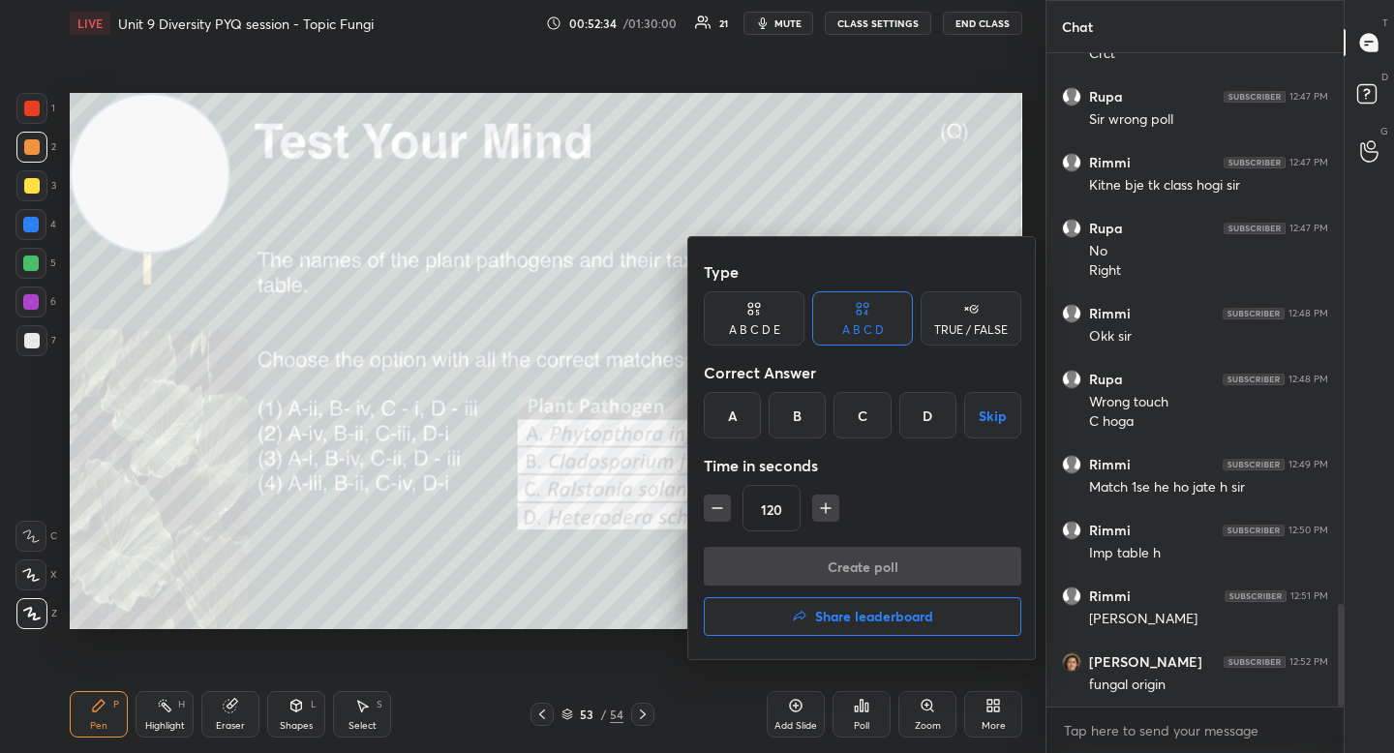
click at [632, 529] on div at bounding box center [697, 376] width 1394 height 753
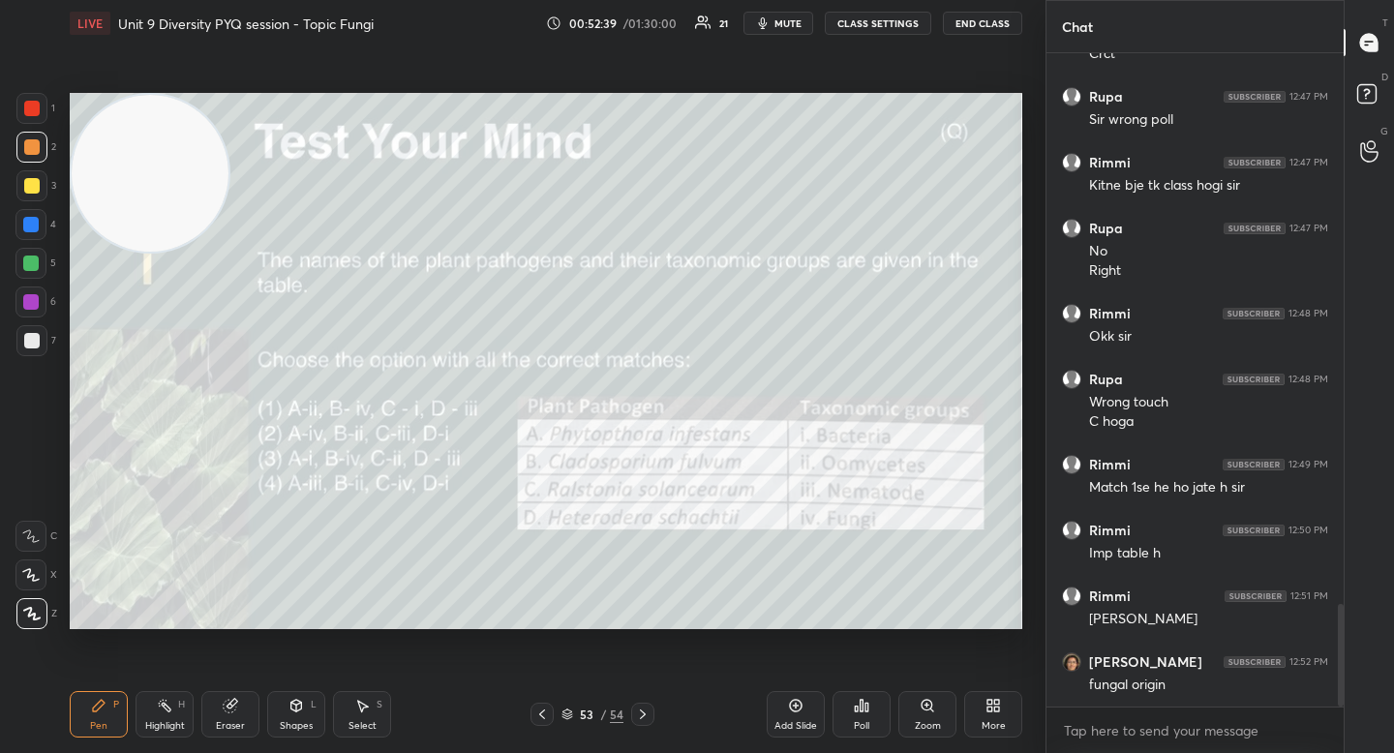
click at [871, 709] on div "Poll" at bounding box center [861, 714] width 58 height 46
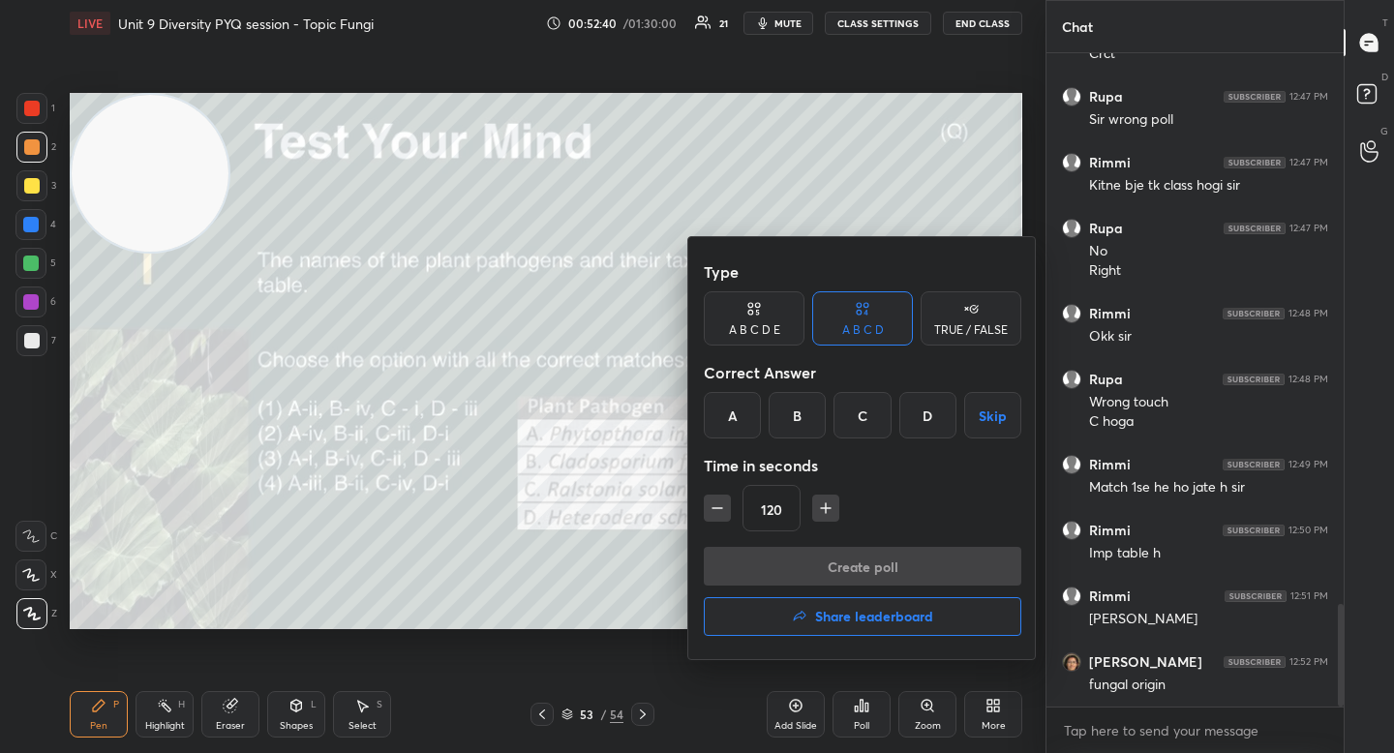
click at [789, 415] on div "B" at bounding box center [797, 415] width 57 height 46
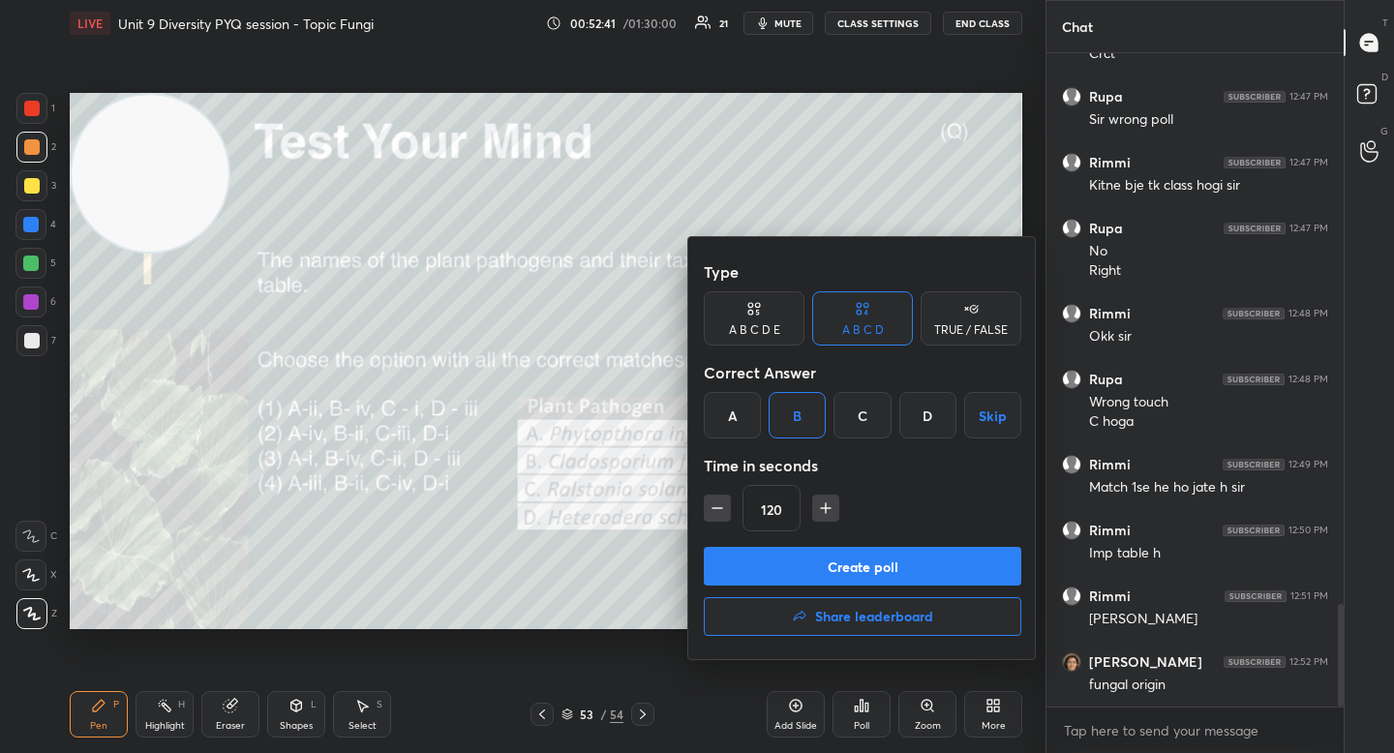
click at [834, 500] on button "button" at bounding box center [825, 508] width 27 height 27
type input "150"
click at [823, 566] on button "Create poll" at bounding box center [862, 566] width 317 height 39
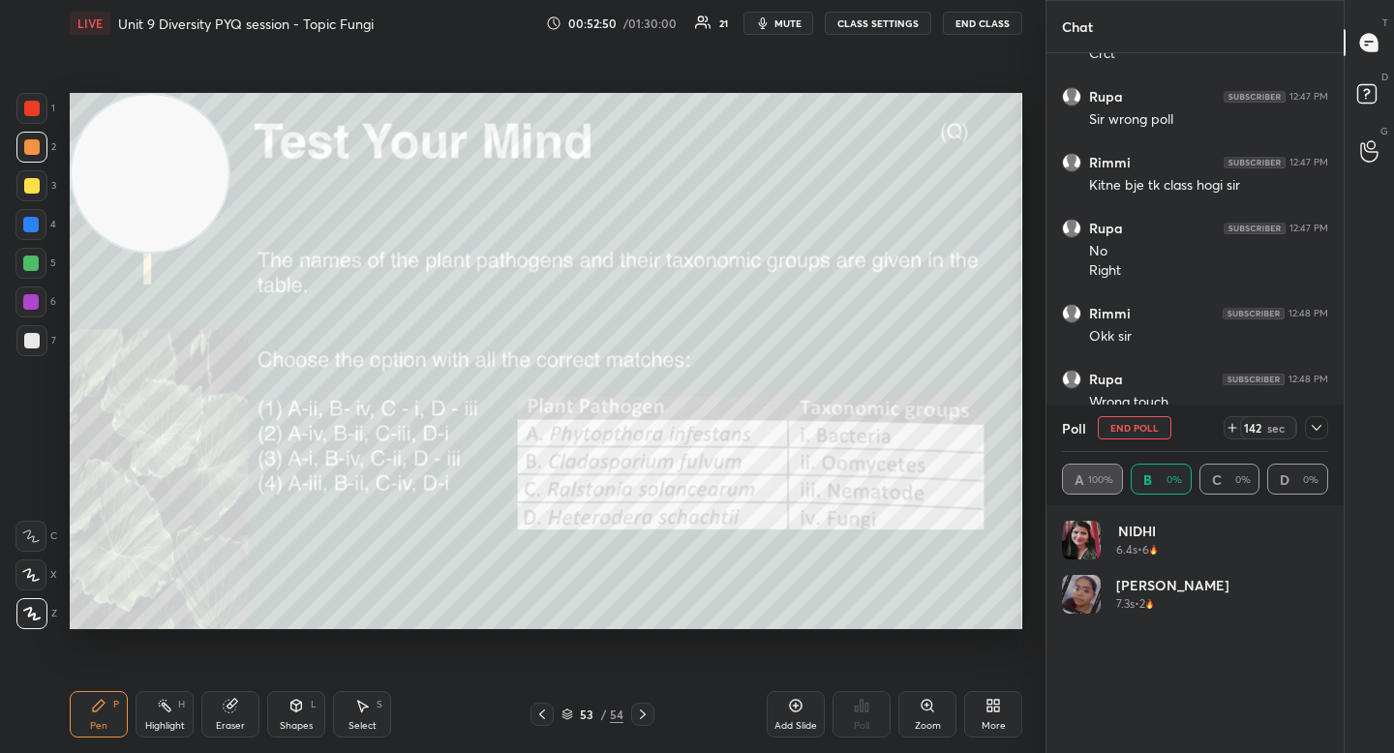
scroll to position [226, 260]
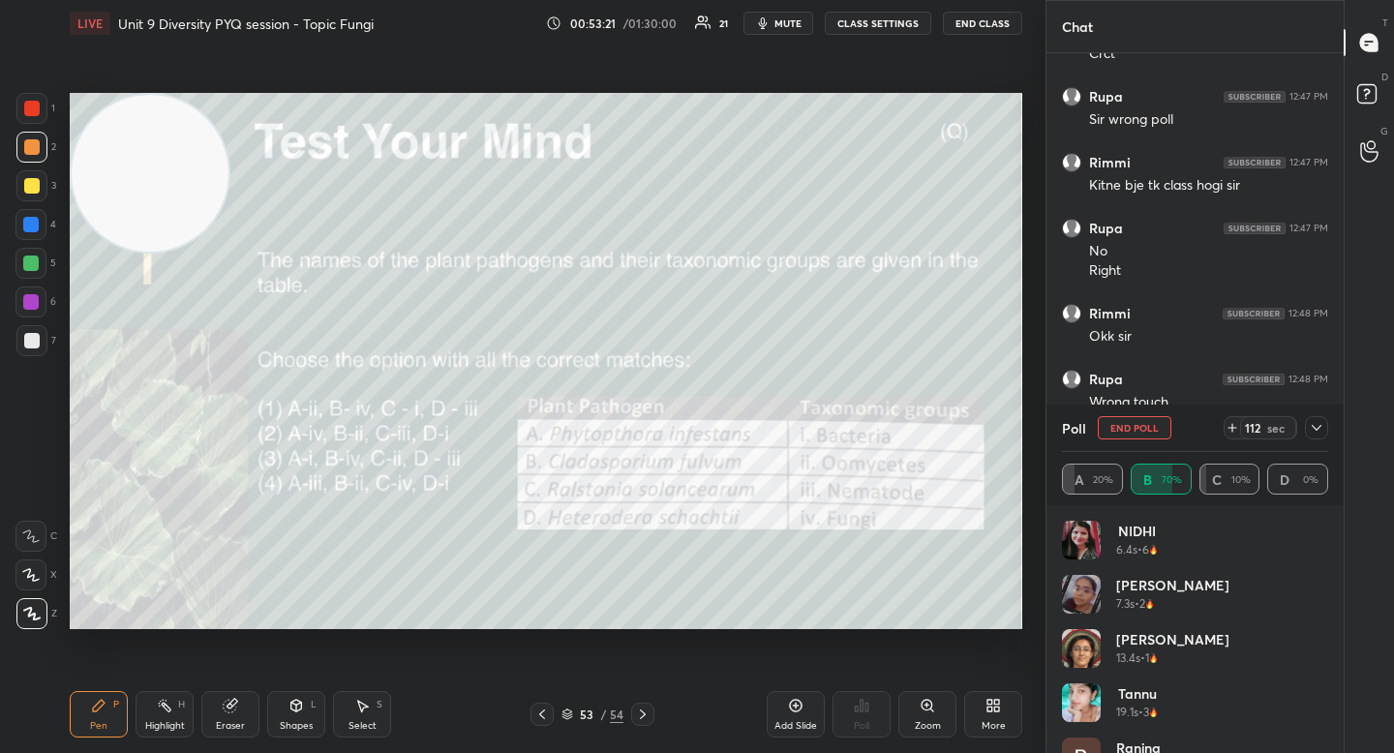
click at [1310, 425] on icon at bounding box center [1316, 427] width 15 height 15
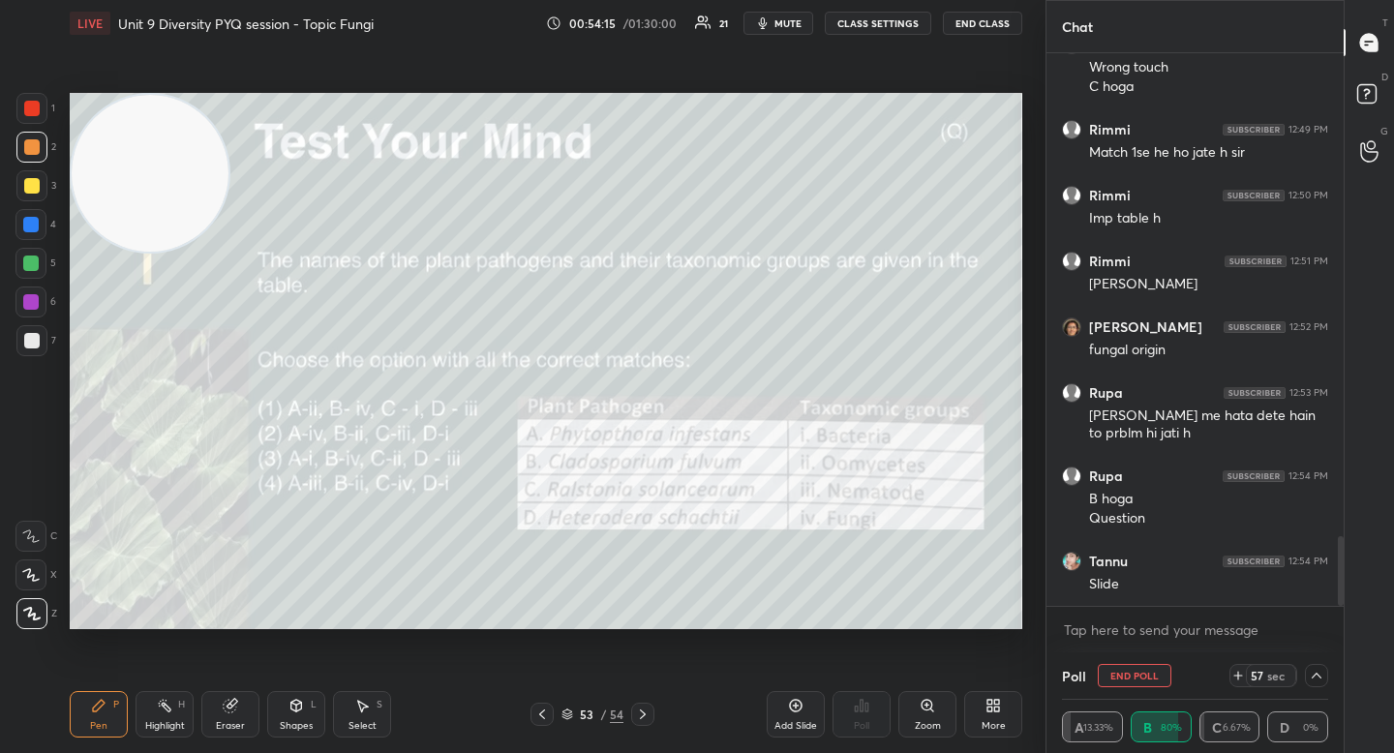
scroll to position [3855, 0]
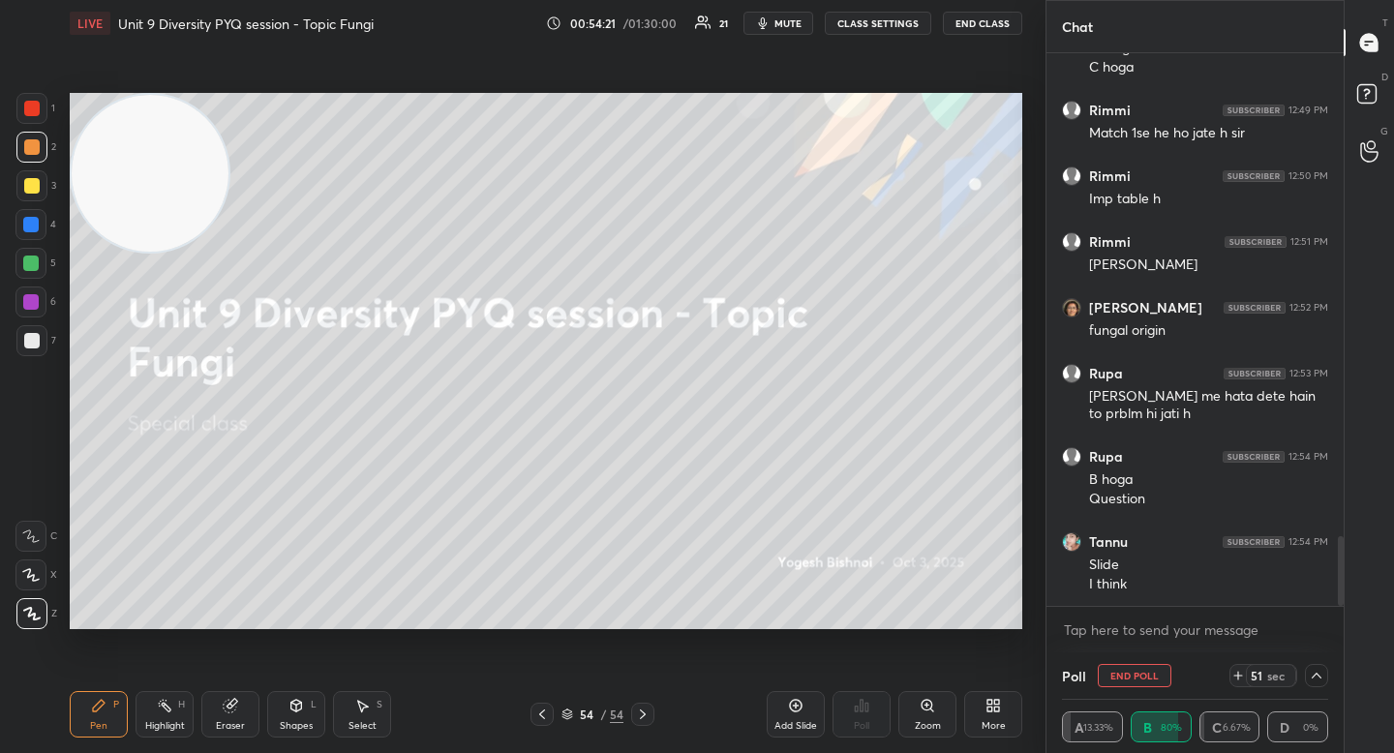
click at [1124, 675] on button "End Poll" at bounding box center [1135, 675] width 74 height 23
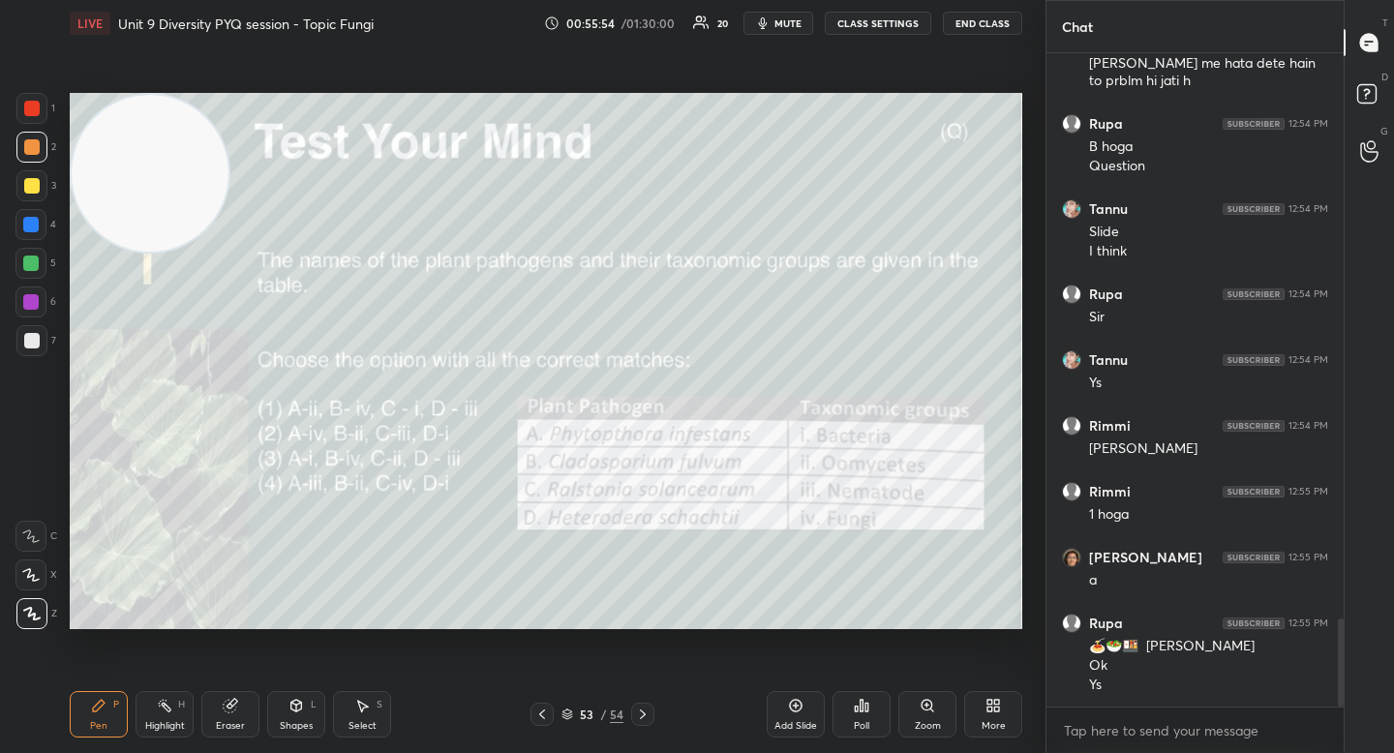
scroll to position [4208, 0]
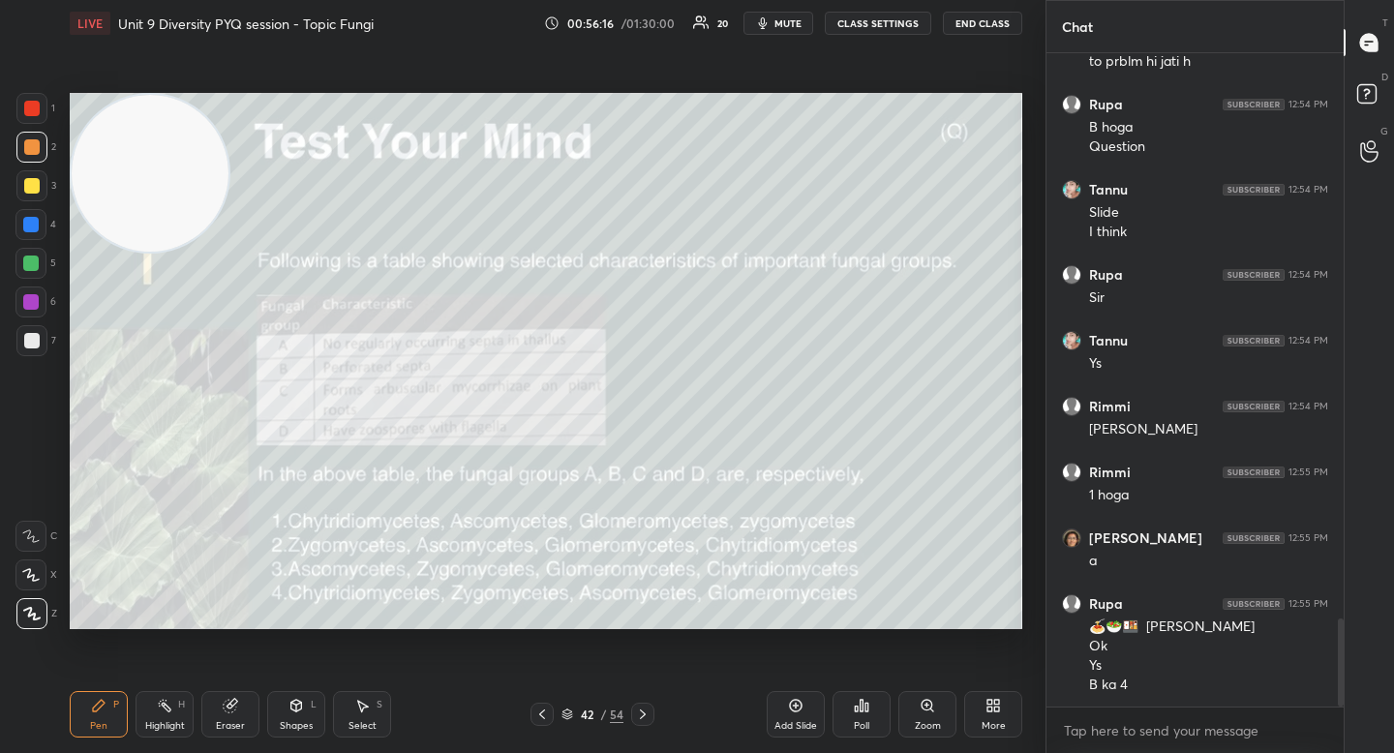
click at [53, 338] on div "1 2 3 4 5 6 7 C X Z C X Z E E Erase all H H" at bounding box center [31, 361] width 62 height 536
click at [44, 345] on div at bounding box center [31, 340] width 31 height 31
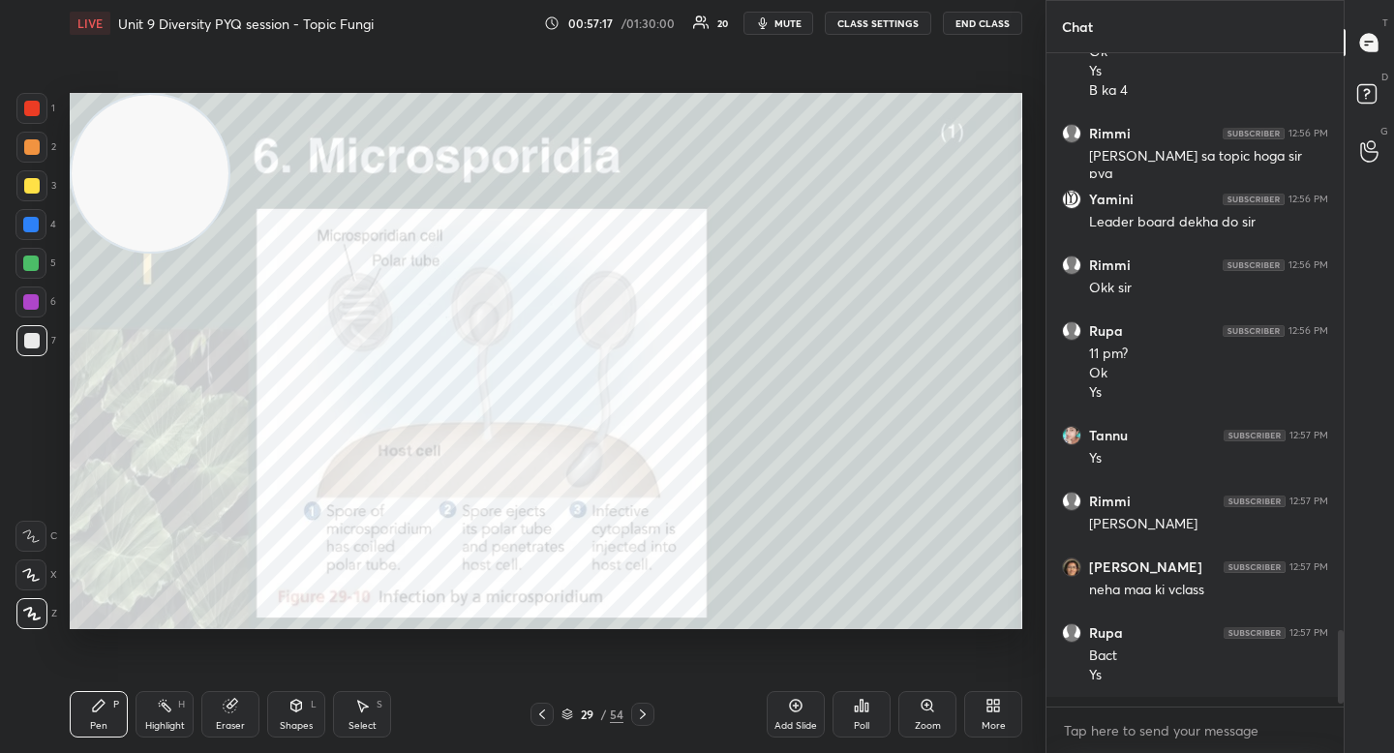
scroll to position [4792, 0]
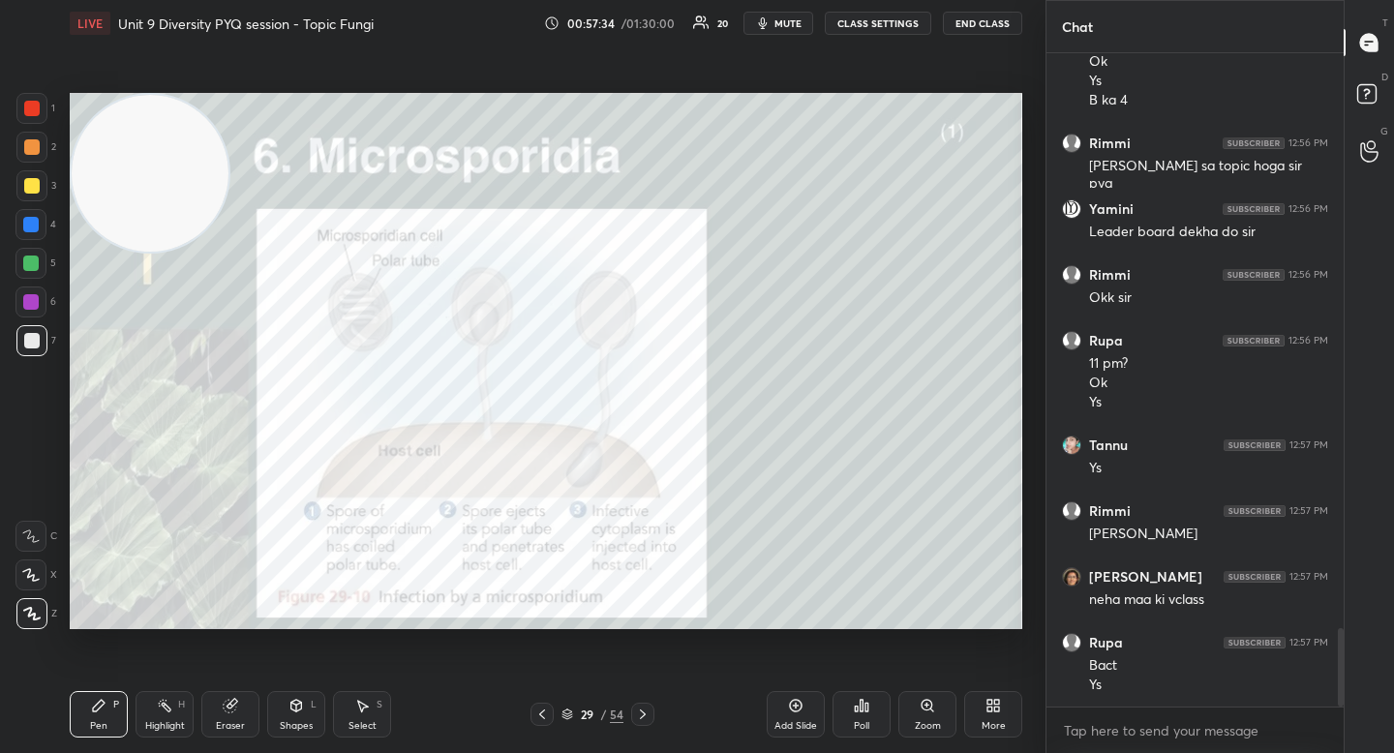
click at [851, 713] on div "Poll" at bounding box center [861, 714] width 58 height 46
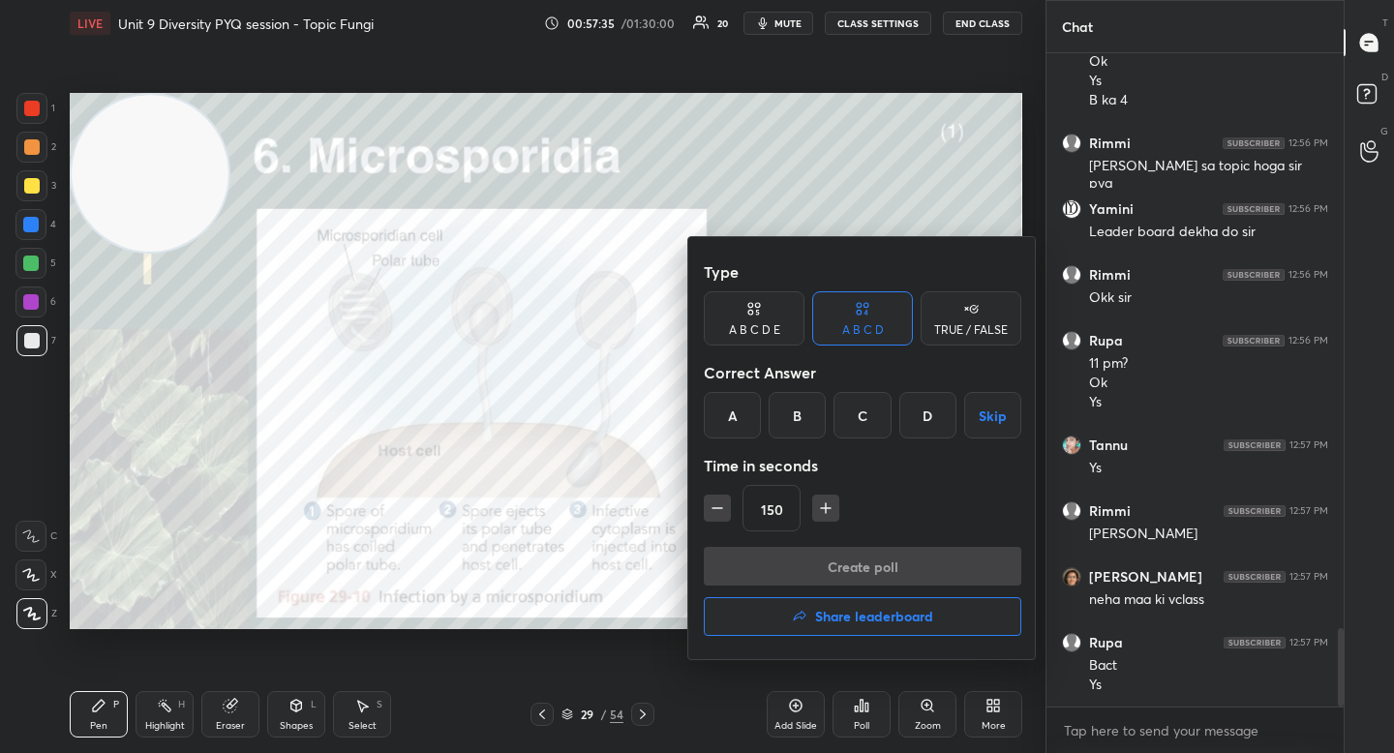
click at [848, 610] on h4 "Share leaderboard" at bounding box center [874, 617] width 118 height 14
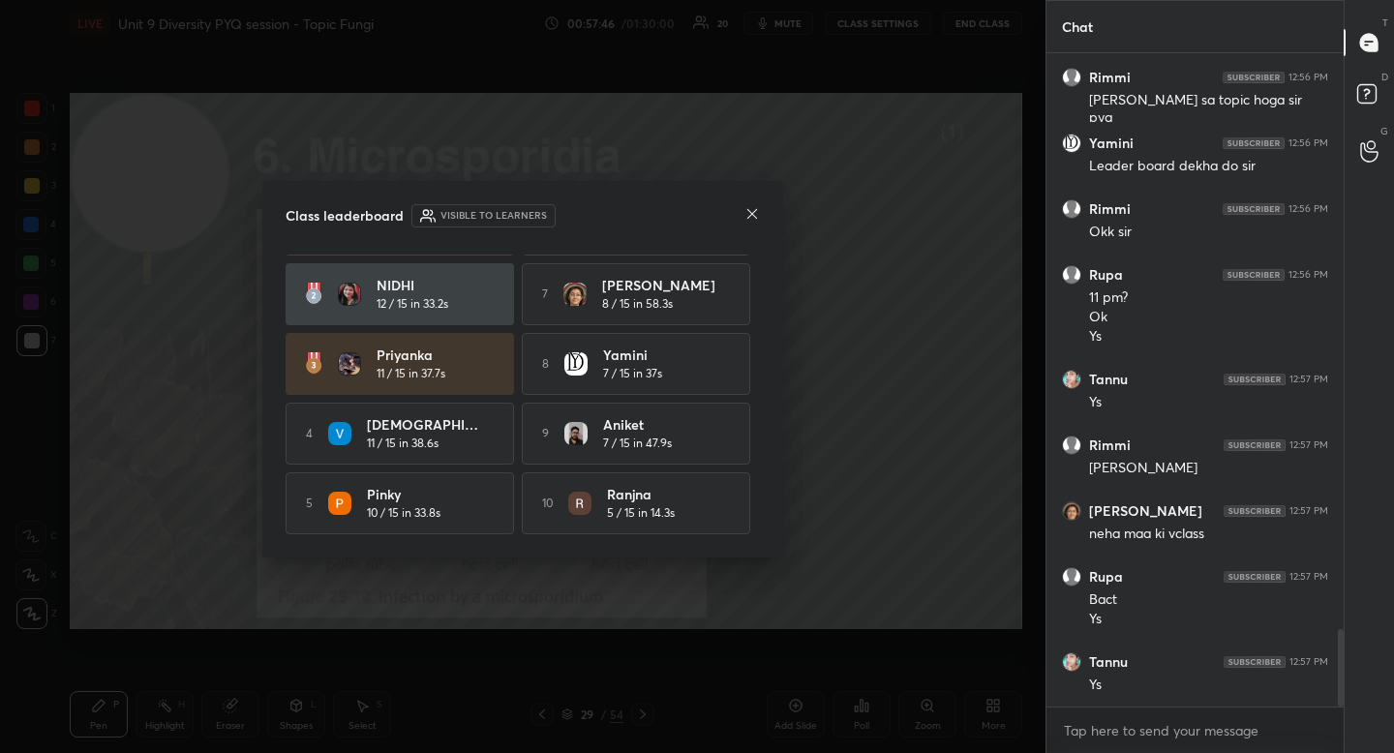
scroll to position [0, 0]
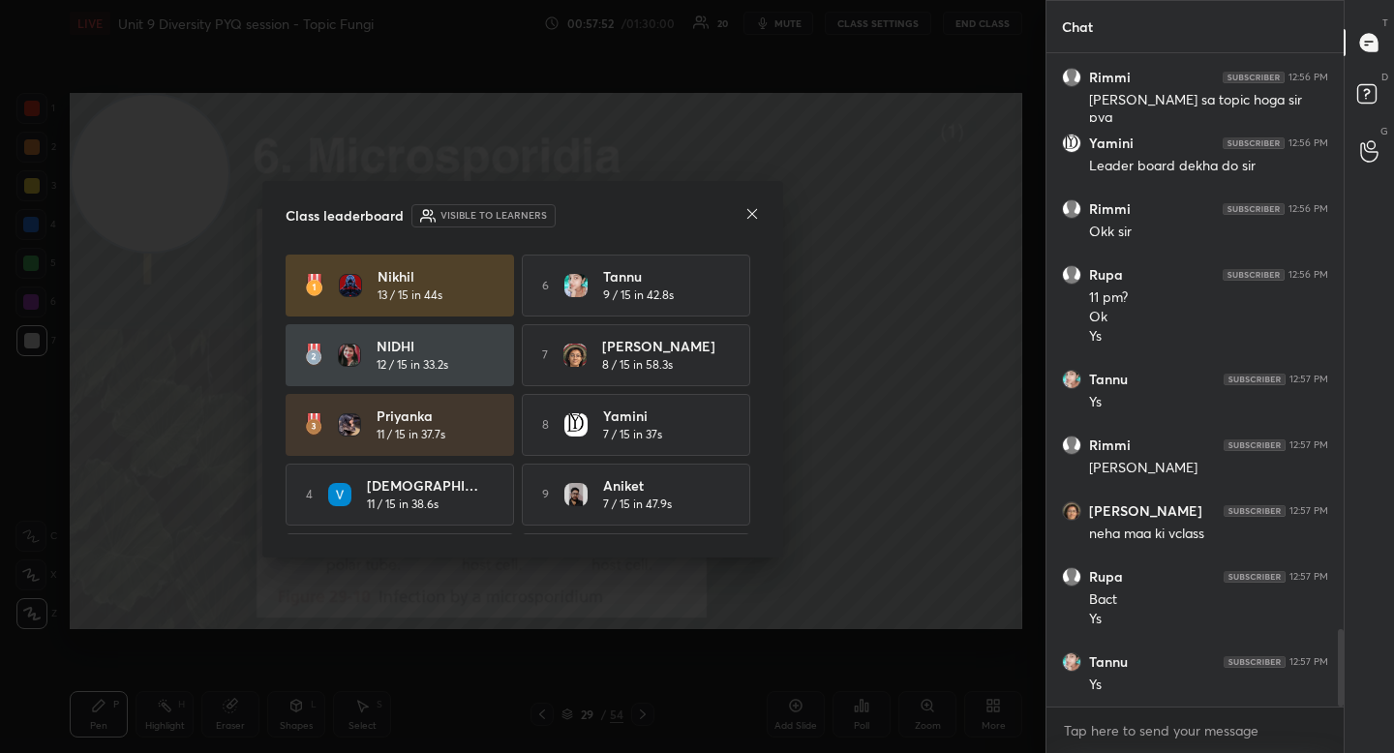
click at [747, 213] on icon at bounding box center [751, 213] width 15 height 15
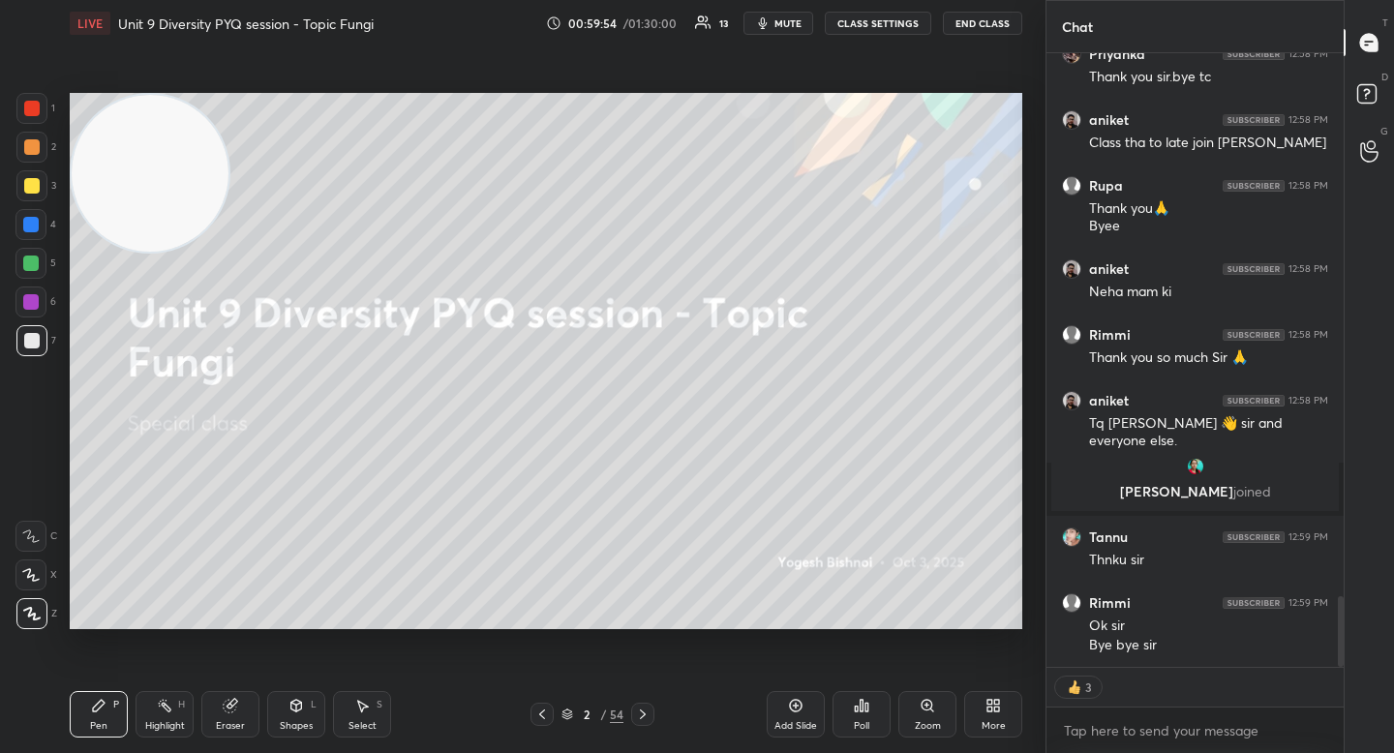
scroll to position [4679, 0]
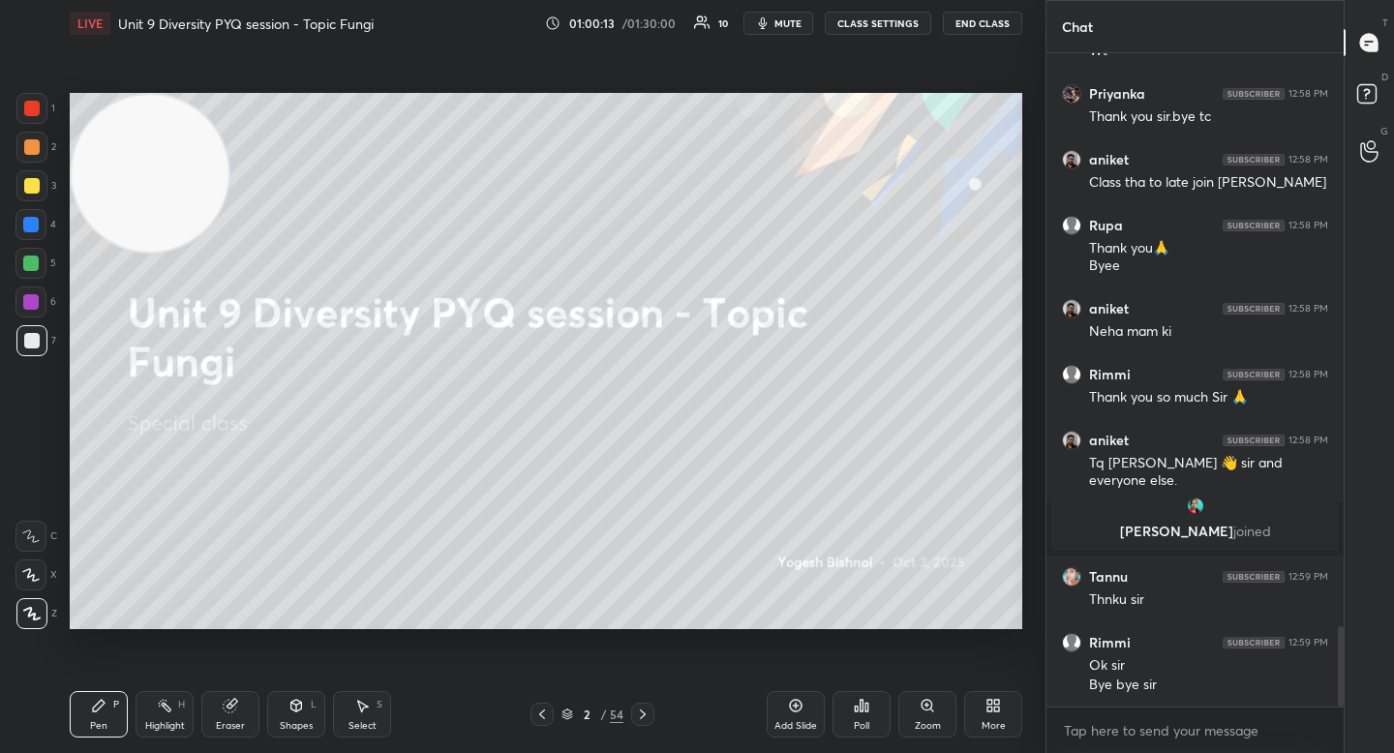
click at [976, 21] on button "End Class" at bounding box center [982, 23] width 79 height 23
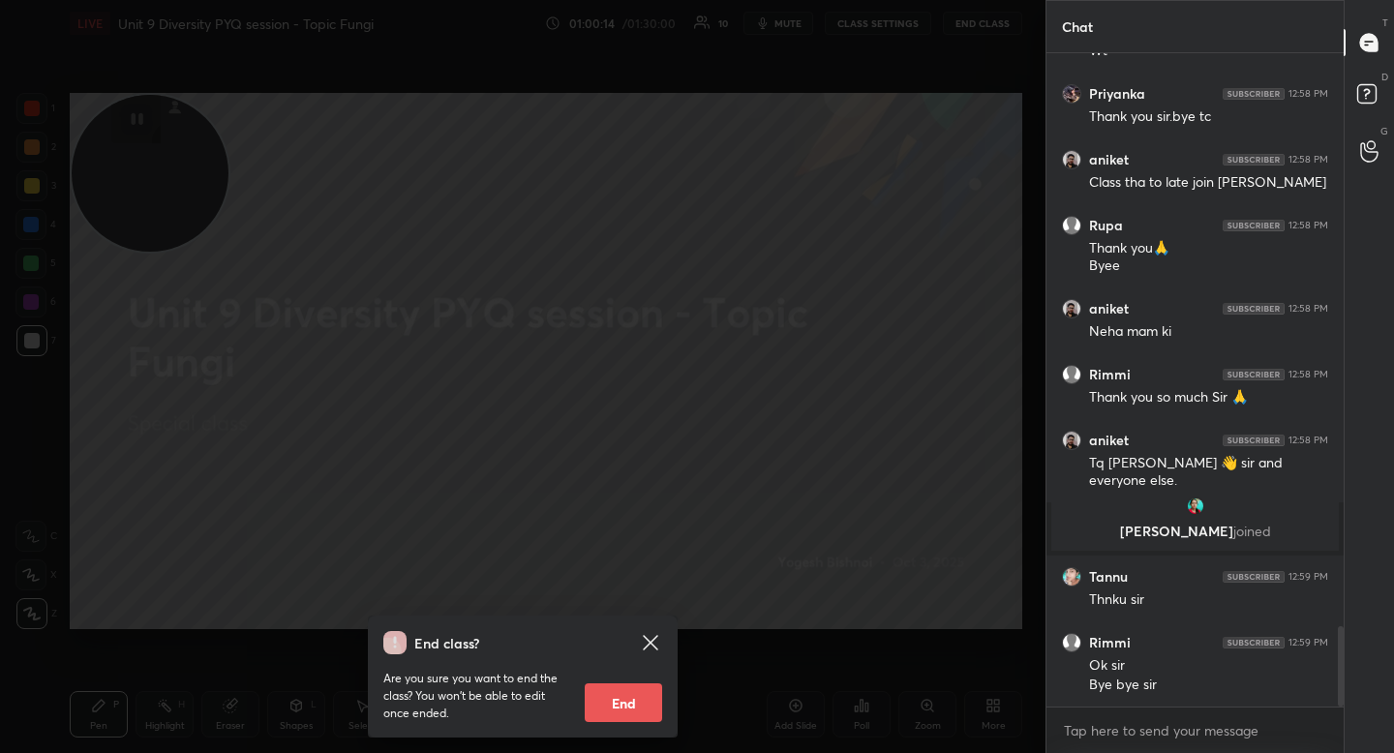
click at [622, 686] on button "End" at bounding box center [623, 702] width 77 height 39
type textarea "x"
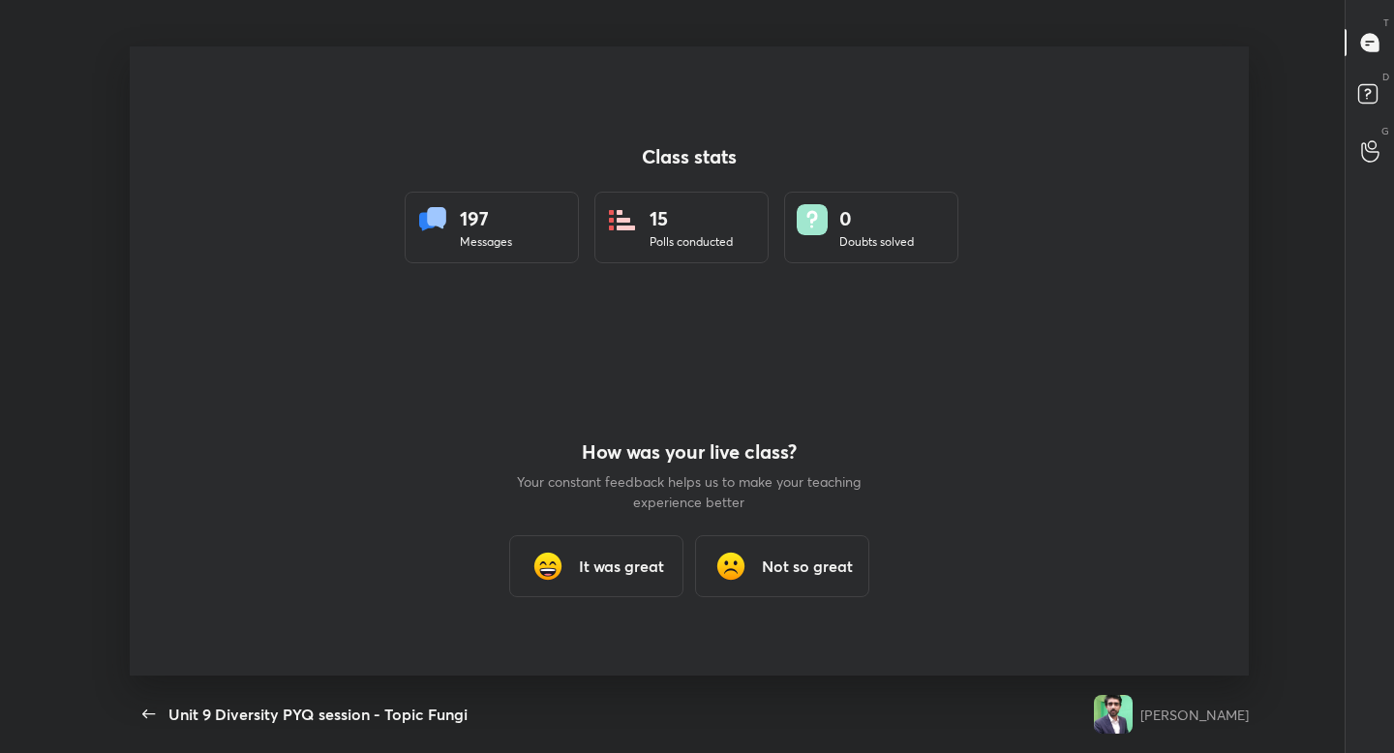
scroll to position [96165, 95423]
click at [131, 719] on button "button" at bounding box center [149, 714] width 39 height 39
